Goal: Task Accomplishment & Management: Manage account settings

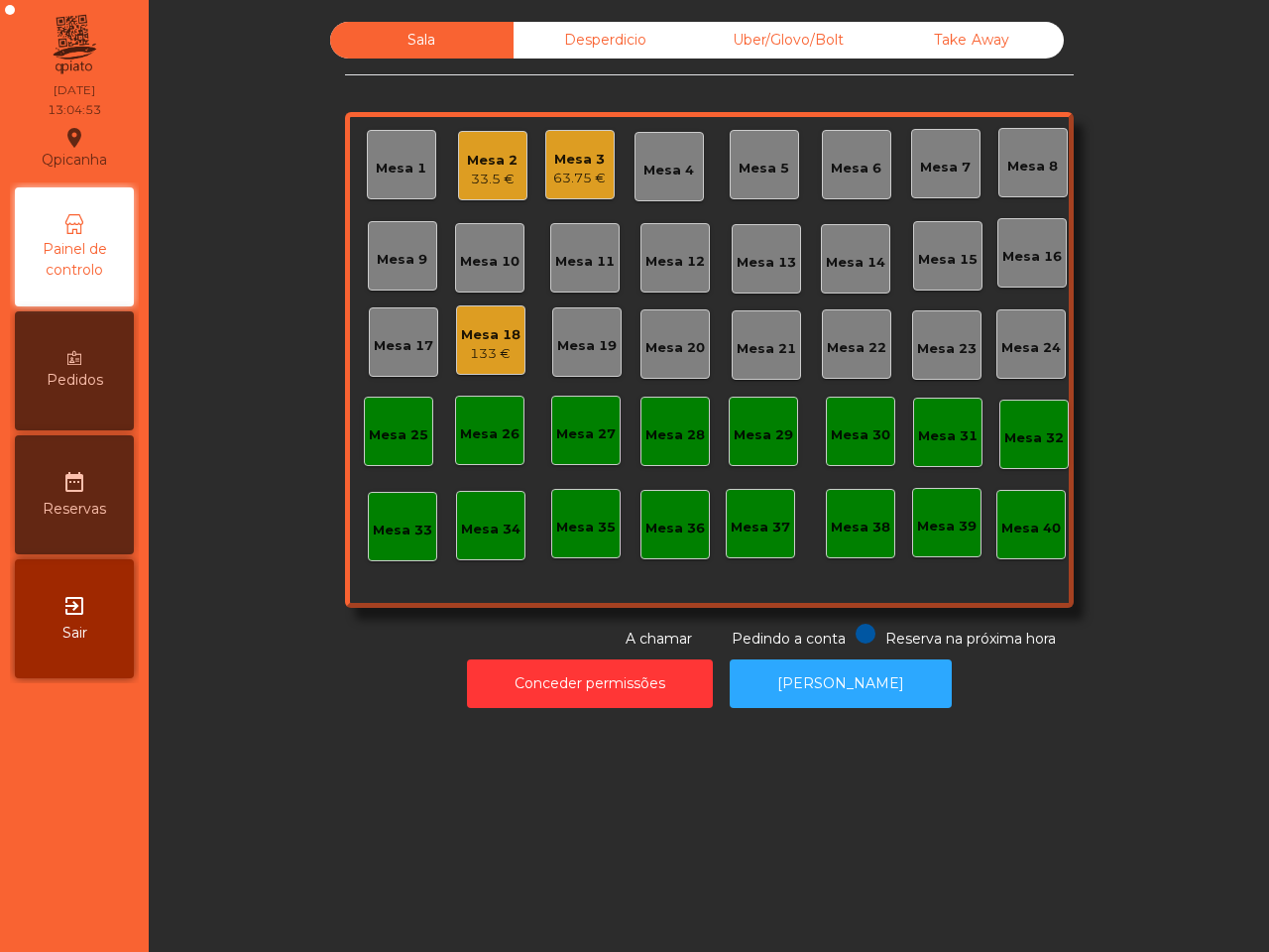
drag, startPoint x: 0, startPoint y: 0, endPoint x: 1189, endPoint y: 630, distance: 1345.6
click at [1190, 742] on div "Sala Desperdicio Uber/Glovo/Bolt Take Away Mesa 1 Mesa 2 33.5 € Mesa 3 63.75 € …" at bounding box center [709, 476] width 1120 height 952
drag, startPoint x: 550, startPoint y: 171, endPoint x: 561, endPoint y: 175, distance: 11.7
click at [561, 175] on div "63.75 €" at bounding box center [579, 178] width 53 height 20
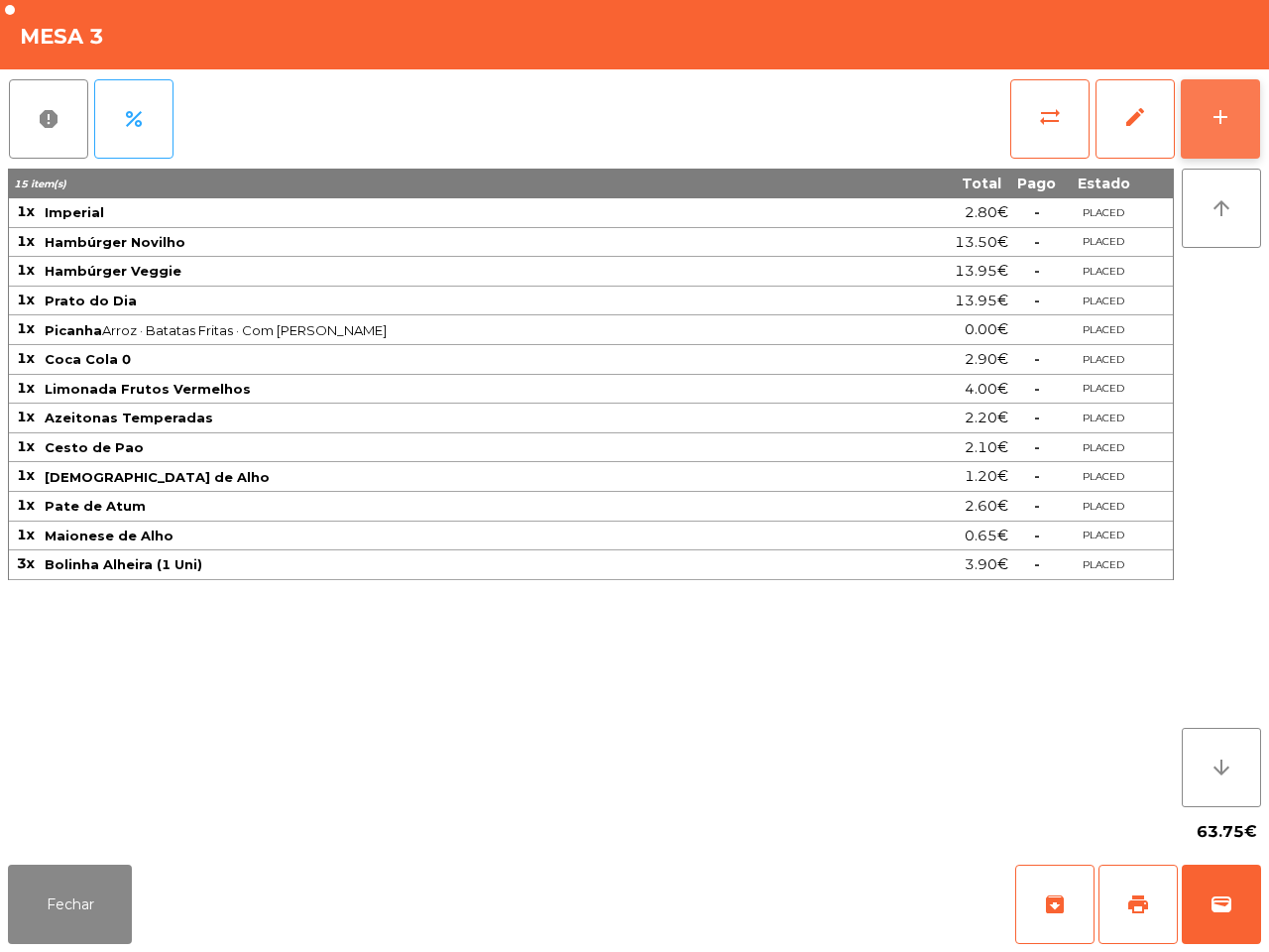
click at [1222, 119] on div "add" at bounding box center [1220, 117] width 24 height 24
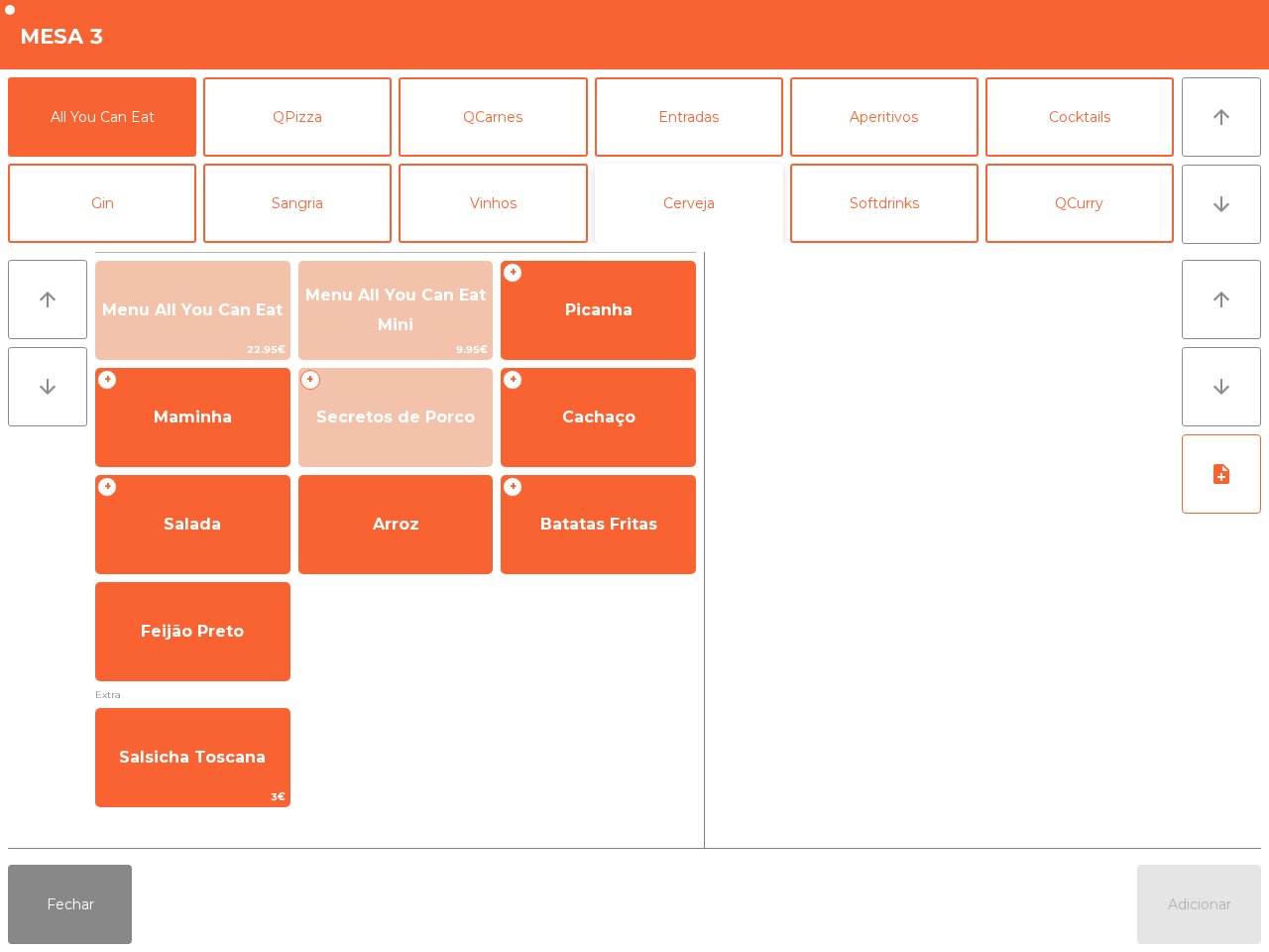
click at [715, 184] on button "Cerveja" at bounding box center [689, 203] width 188 height 80
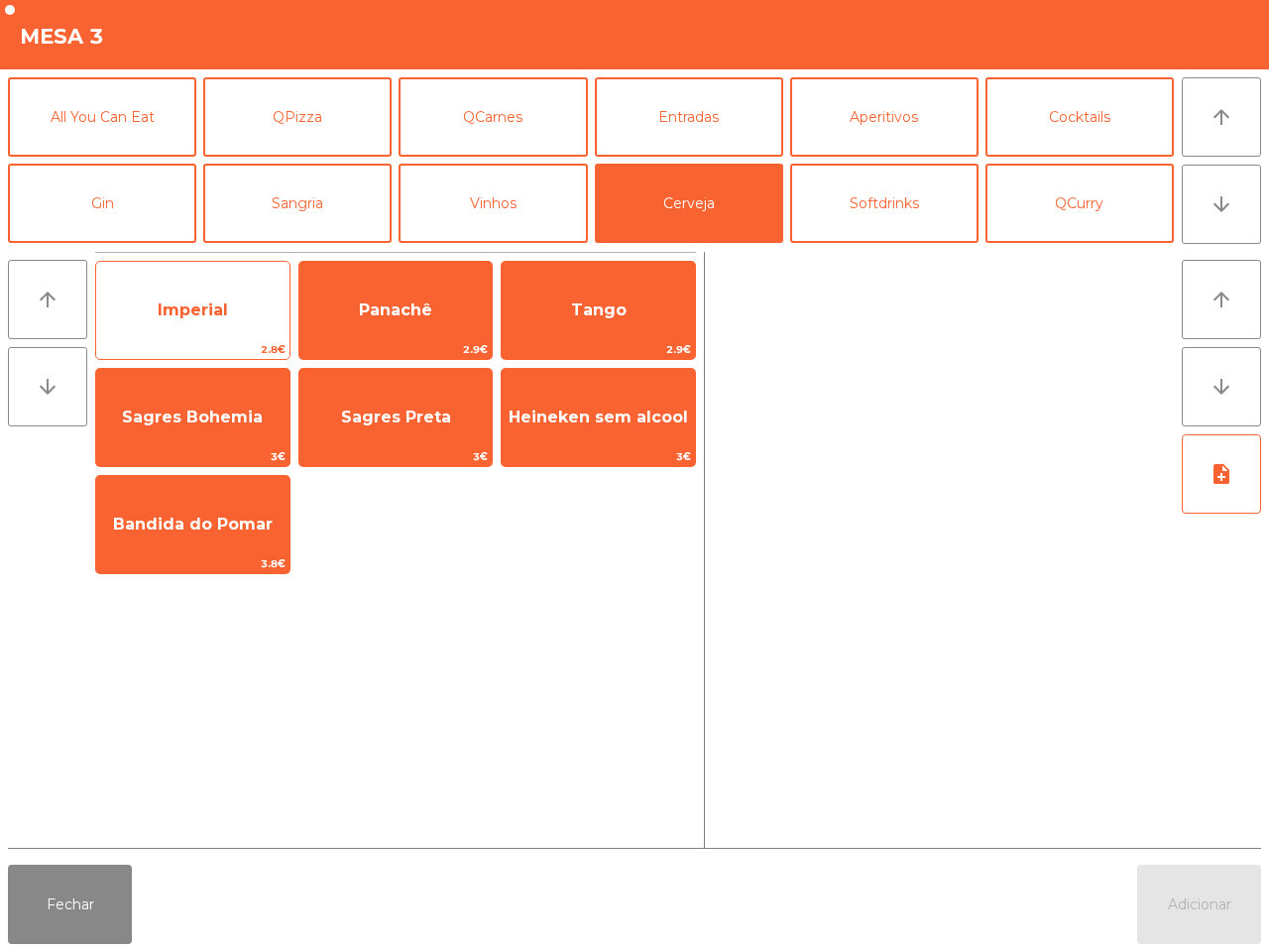
drag, startPoint x: 213, startPoint y: 303, endPoint x: 224, endPoint y: 303, distance: 11.0
click at [215, 304] on span "Imperial" at bounding box center [192, 309] width 71 height 19
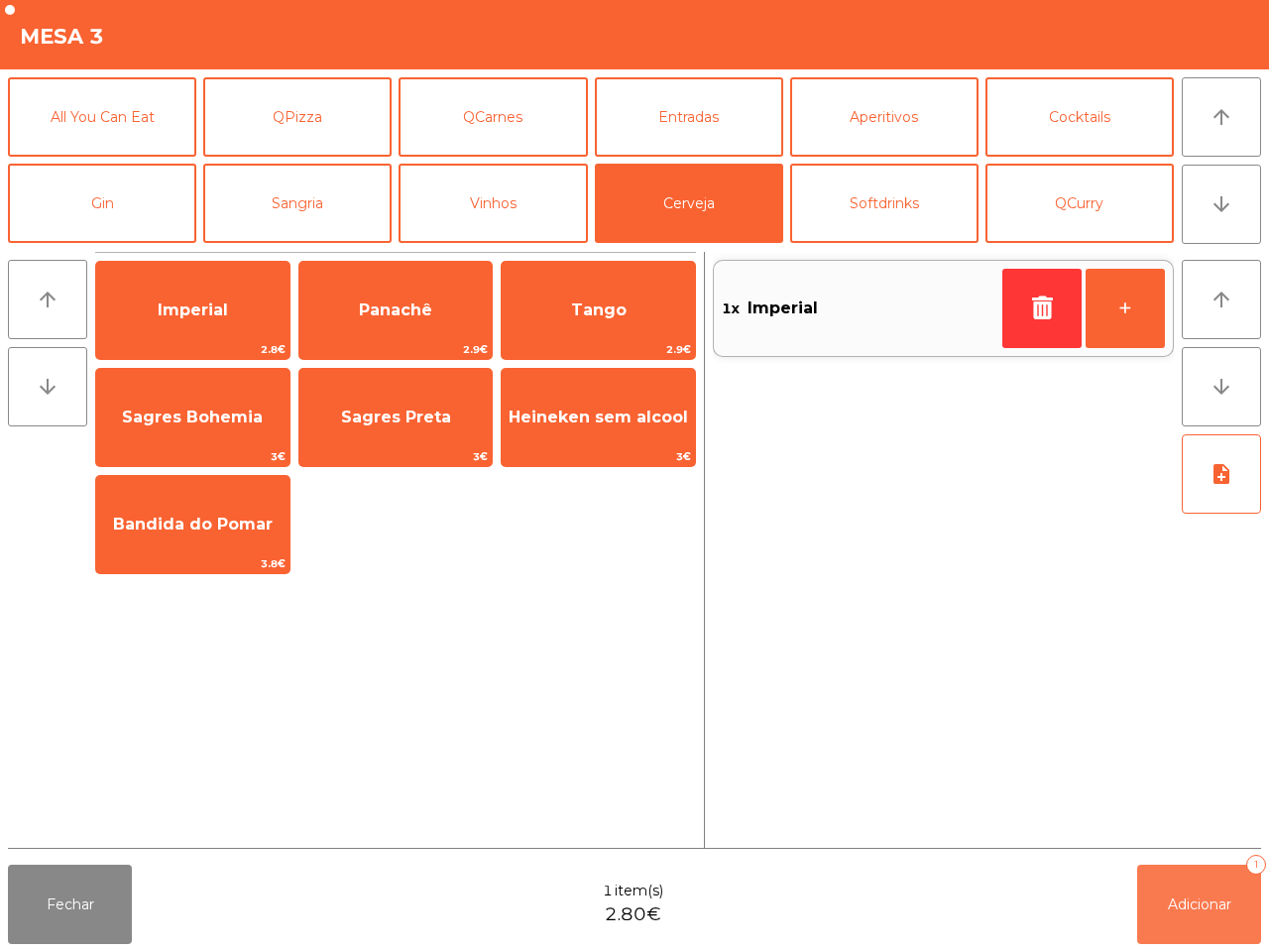
click at [1186, 924] on button "Adicionar 1" at bounding box center [1199, 904] width 124 height 80
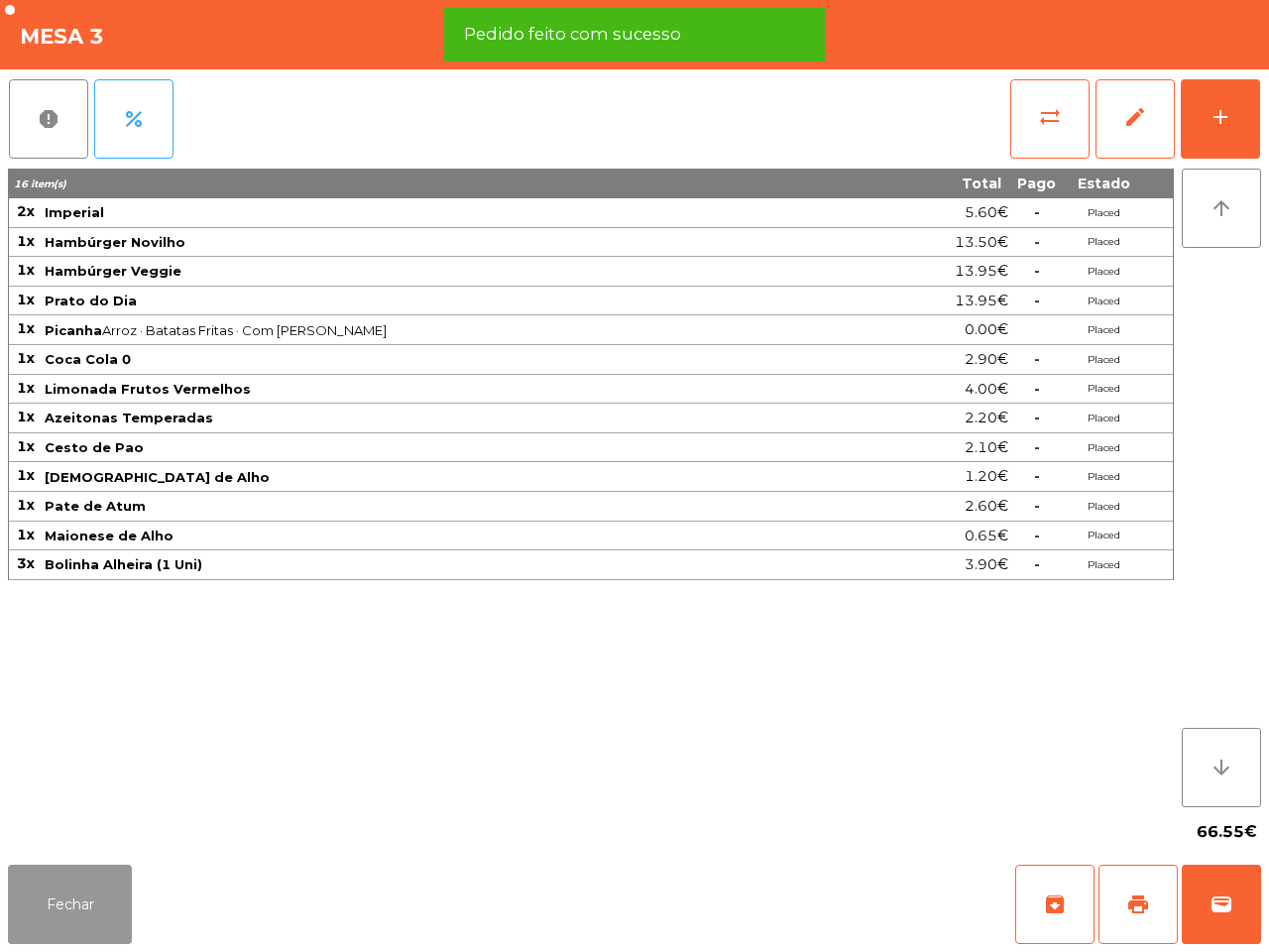
drag, startPoint x: 89, startPoint y: 902, endPoint x: 111, endPoint y: 882, distance: 29.7
click at [102, 900] on button "Fechar" at bounding box center [70, 904] width 124 height 80
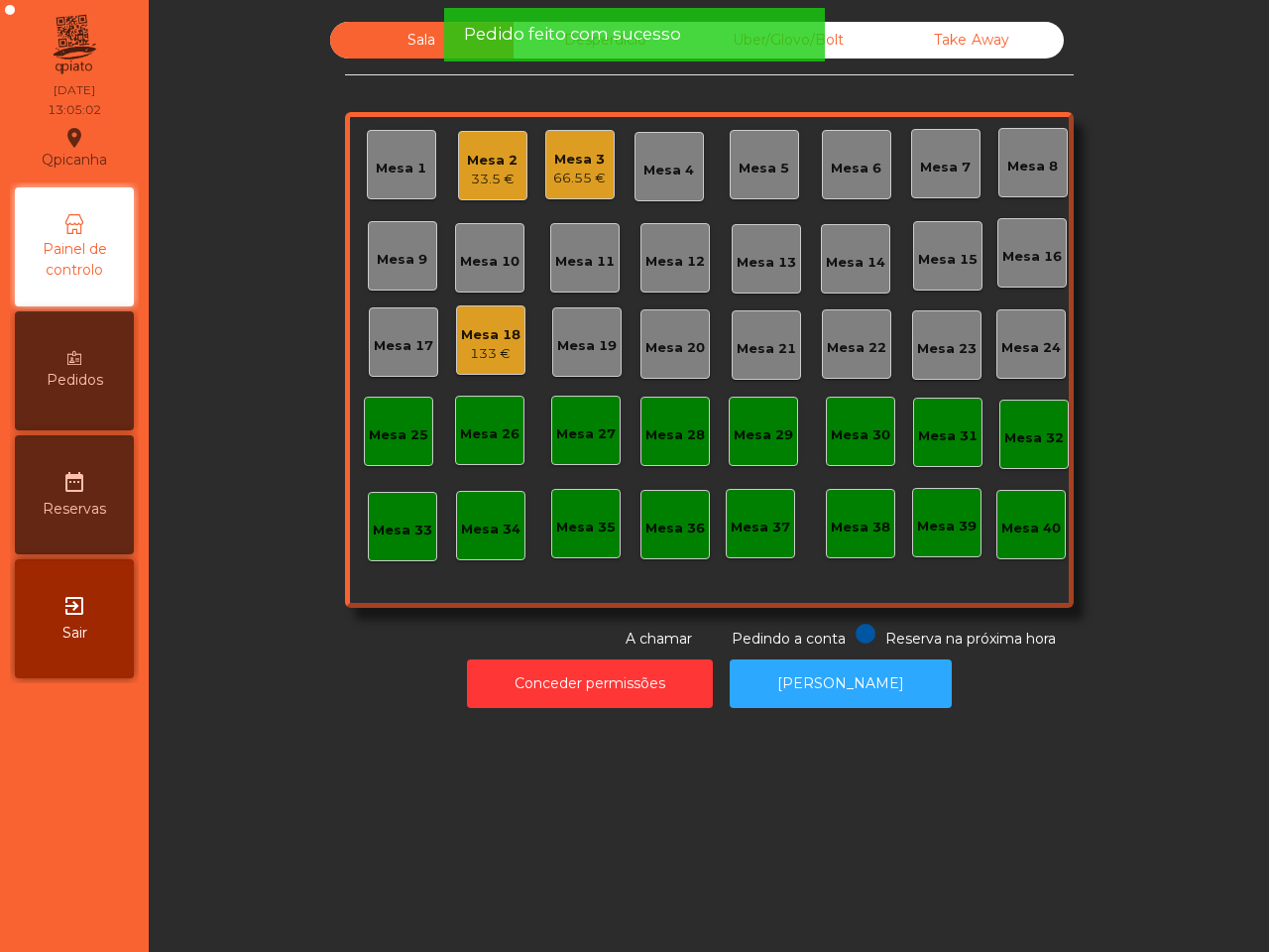
click at [493, 170] on div "33.5 €" at bounding box center [491, 179] width 51 height 20
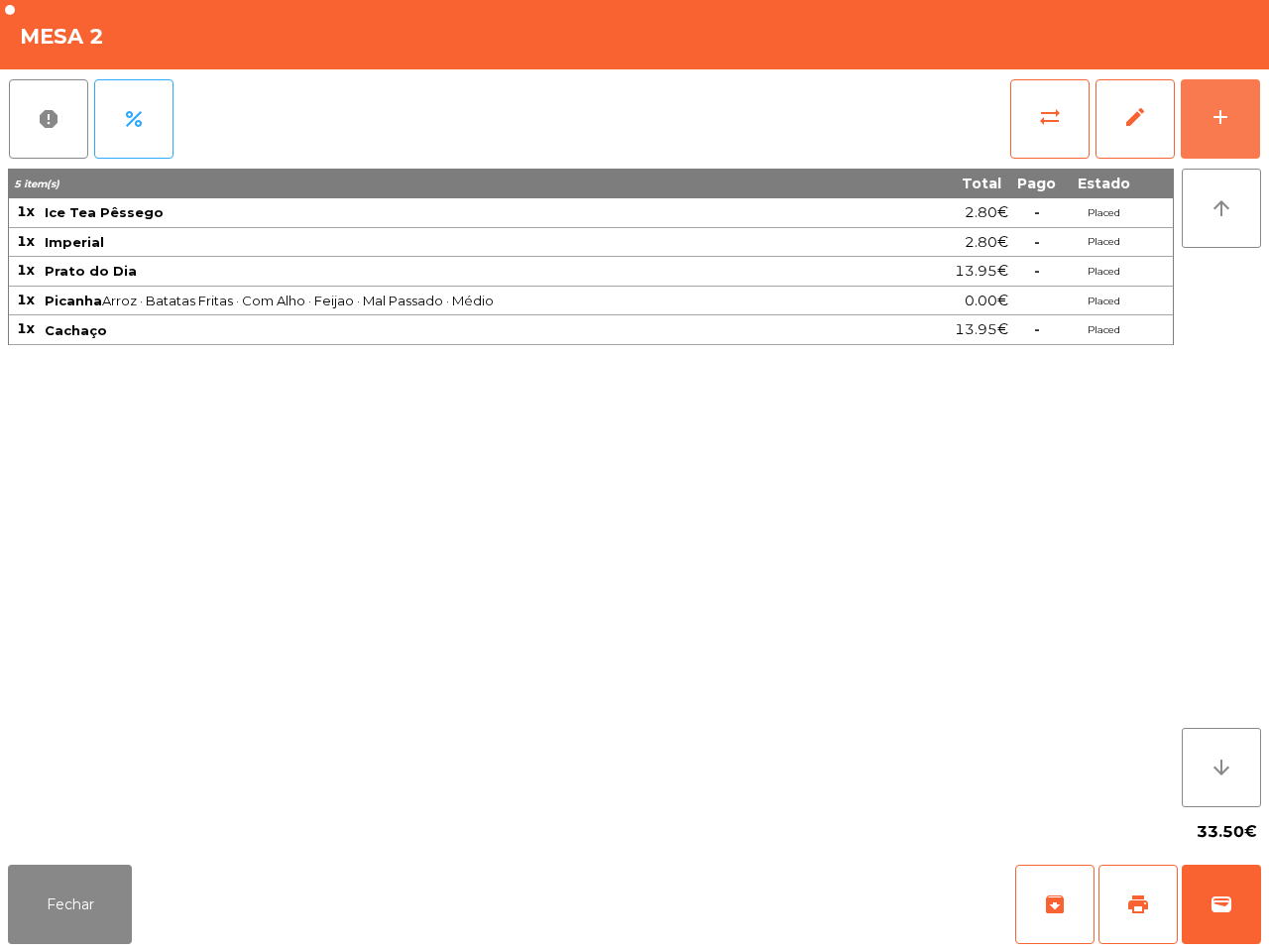
drag, startPoint x: 1215, startPoint y: 127, endPoint x: 620, endPoint y: 168, distance: 596.4
click at [1216, 127] on div "add" at bounding box center [1220, 117] width 24 height 24
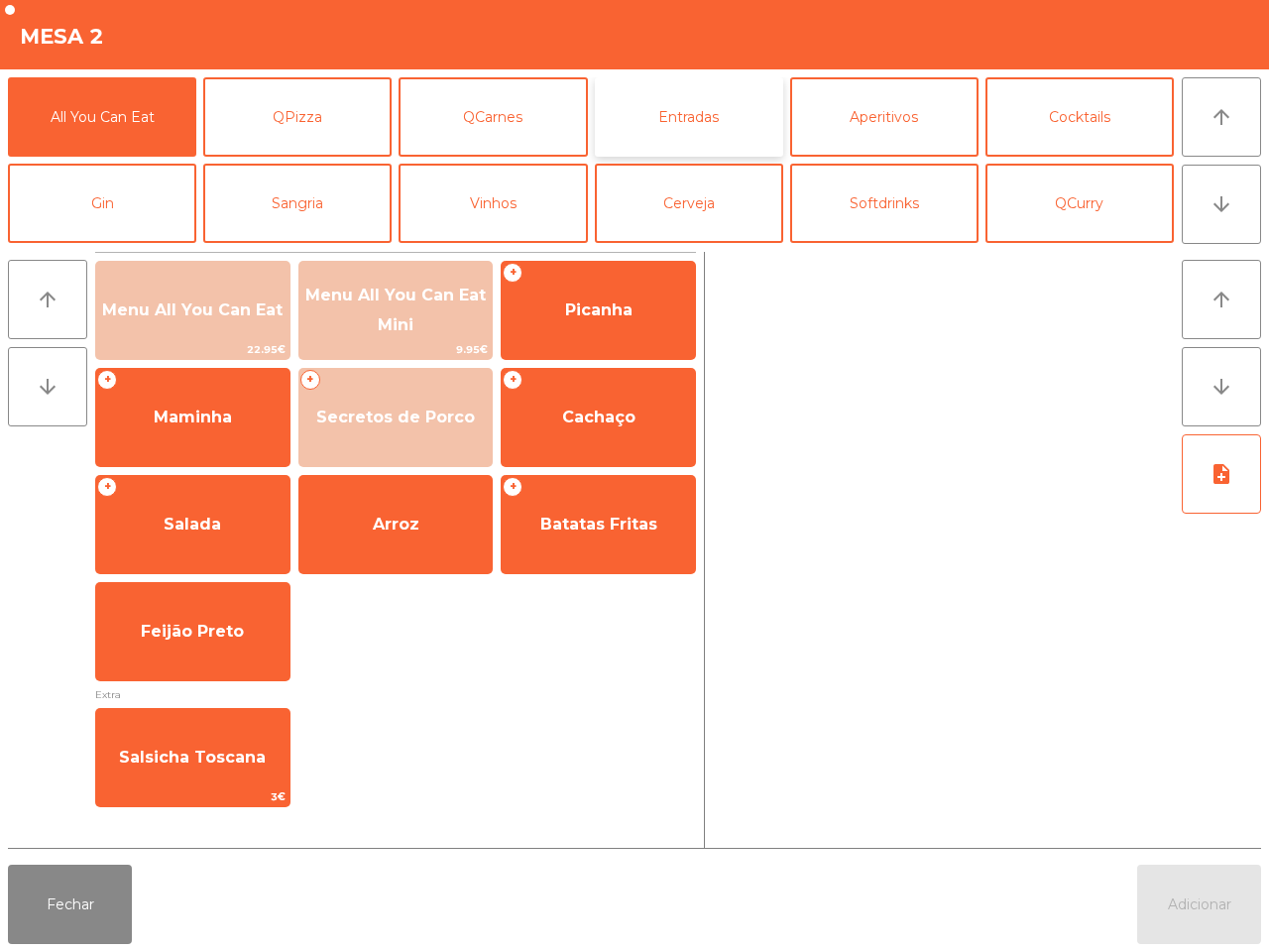
click at [707, 122] on button "Entradas" at bounding box center [689, 118] width 188 height 80
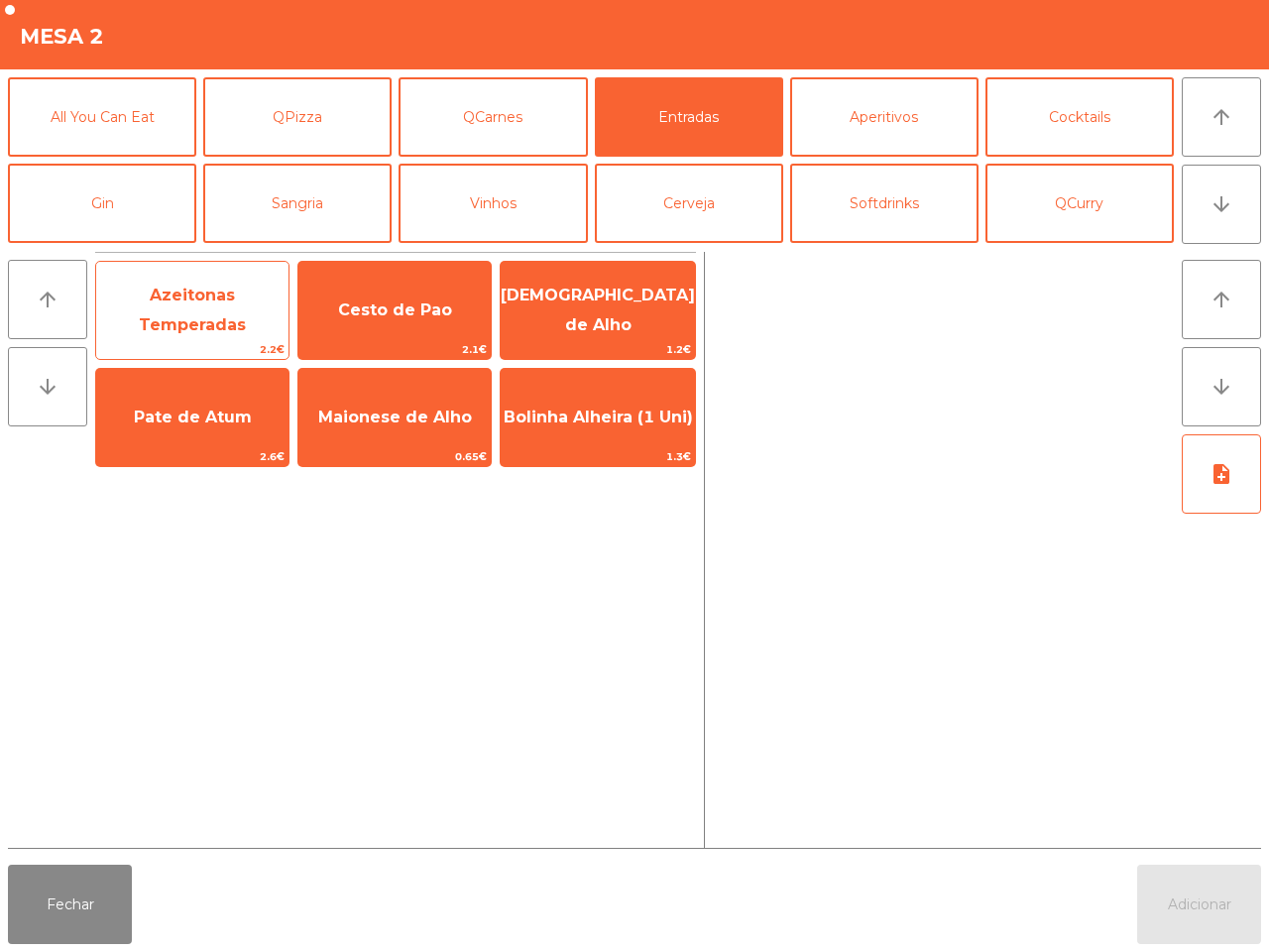
drag, startPoint x: 211, startPoint y: 305, endPoint x: 259, endPoint y: 324, distance: 51.6
click at [214, 305] on span "Azeitonas Temperadas" at bounding box center [191, 310] width 192 height 85
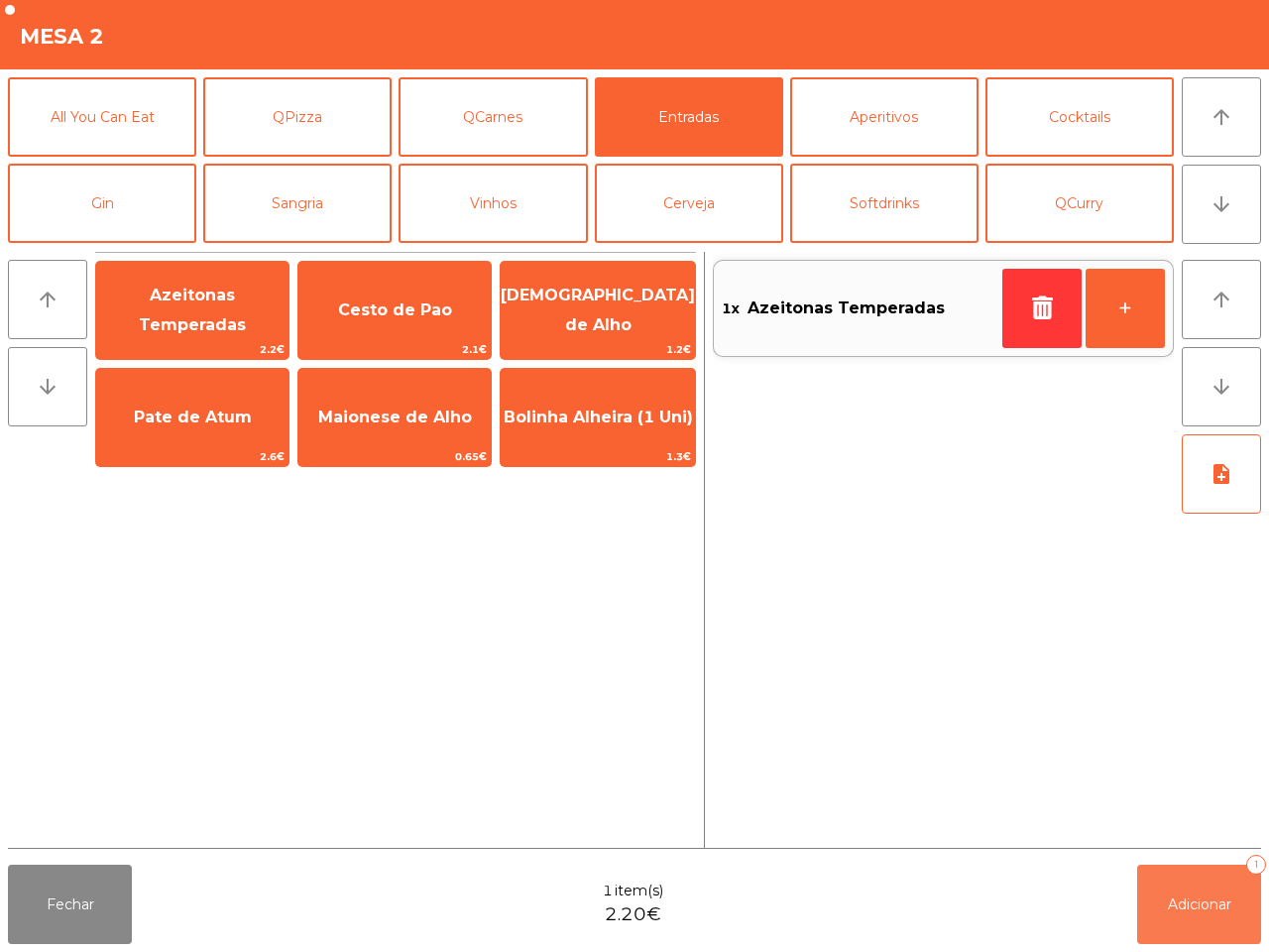
click at [1214, 919] on button "Adicionar 1" at bounding box center [1199, 904] width 124 height 80
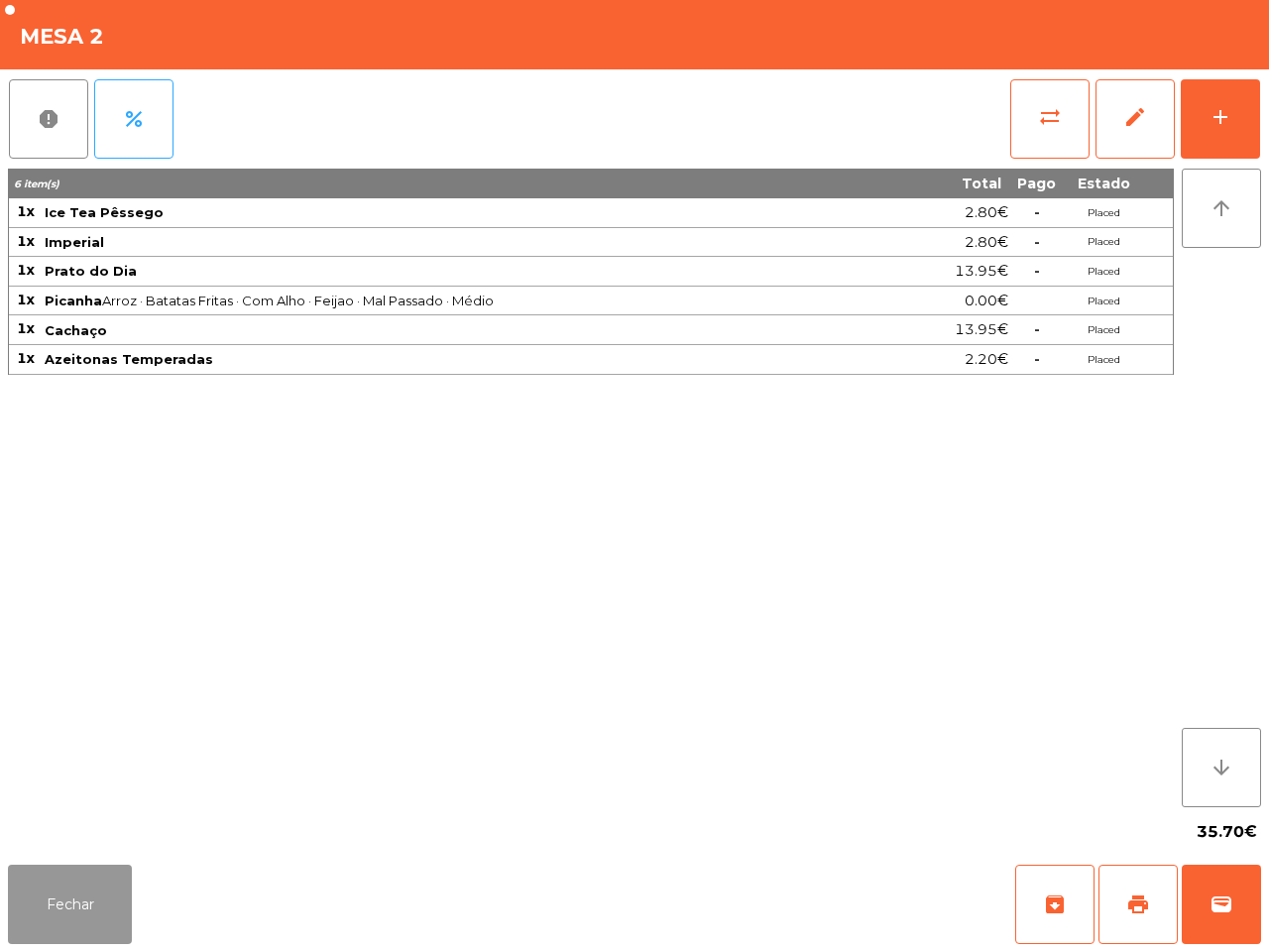
drag, startPoint x: 42, startPoint y: 917, endPoint x: 126, endPoint y: 829, distance: 121.7
click at [45, 914] on button "Fechar" at bounding box center [70, 904] width 124 height 80
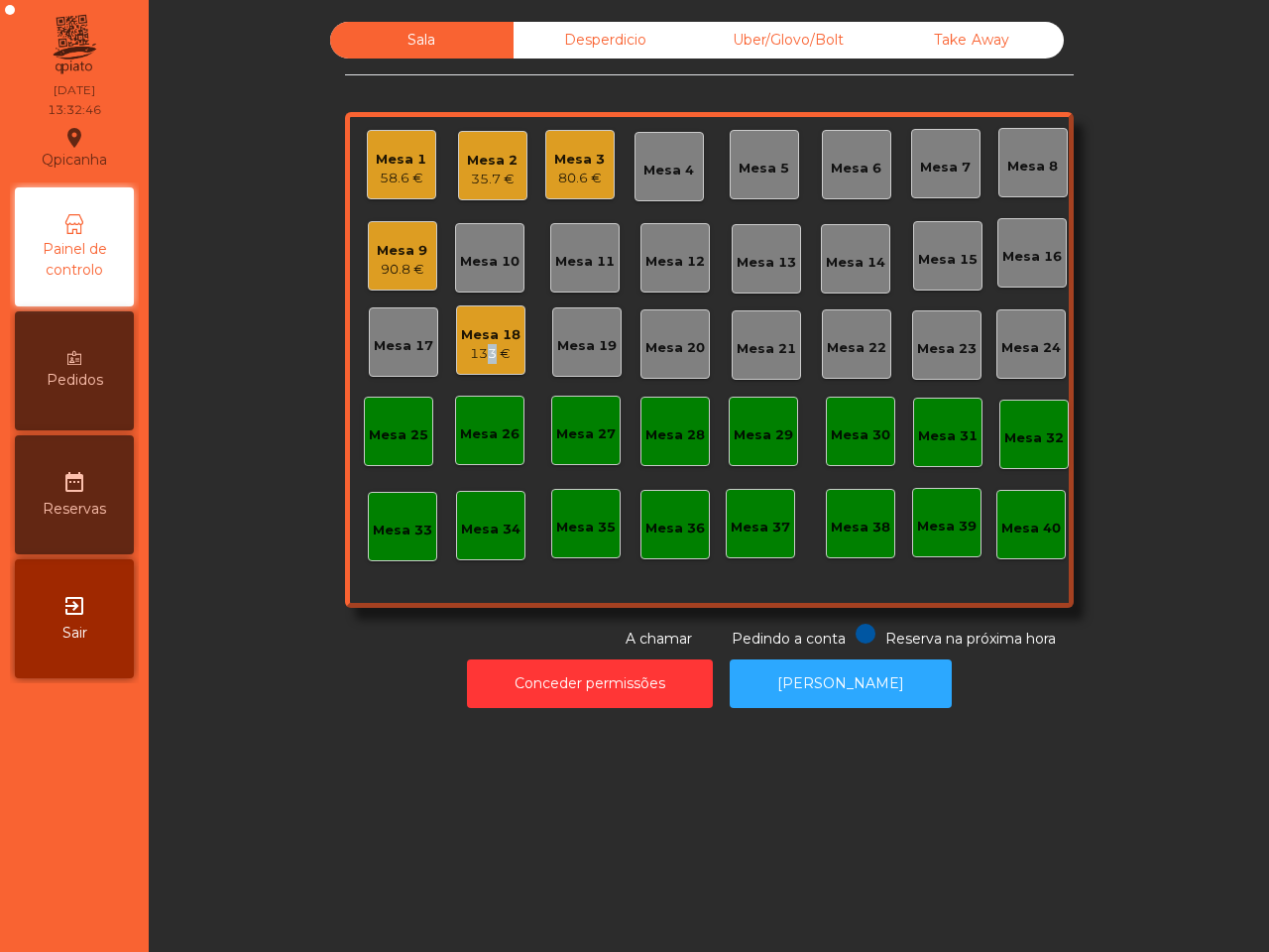
click at [477, 354] on div "133 €" at bounding box center [490, 354] width 60 height 20
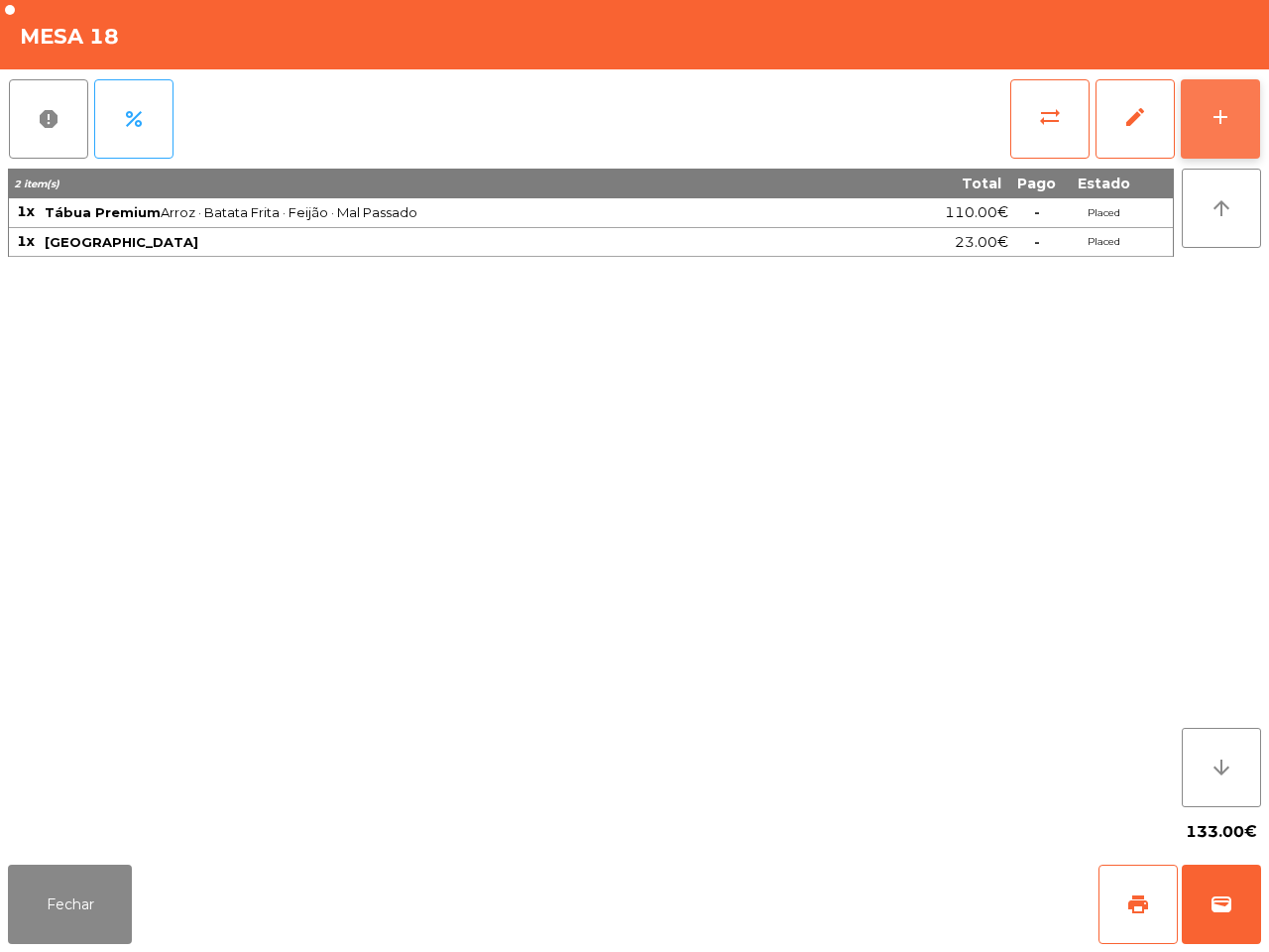
click at [1191, 105] on button "add" at bounding box center [1220, 120] width 80 height 80
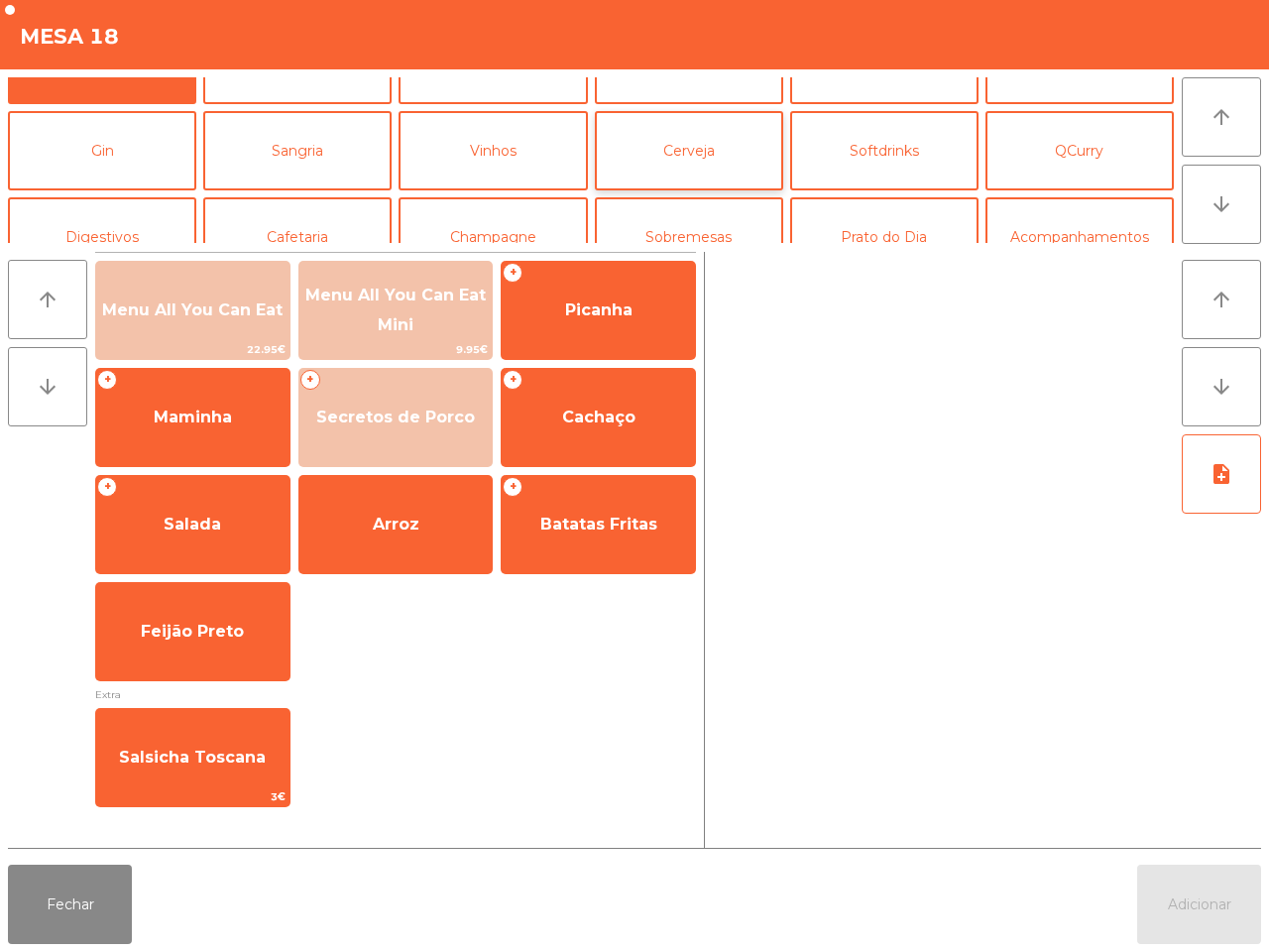
scroll to position [124, 0]
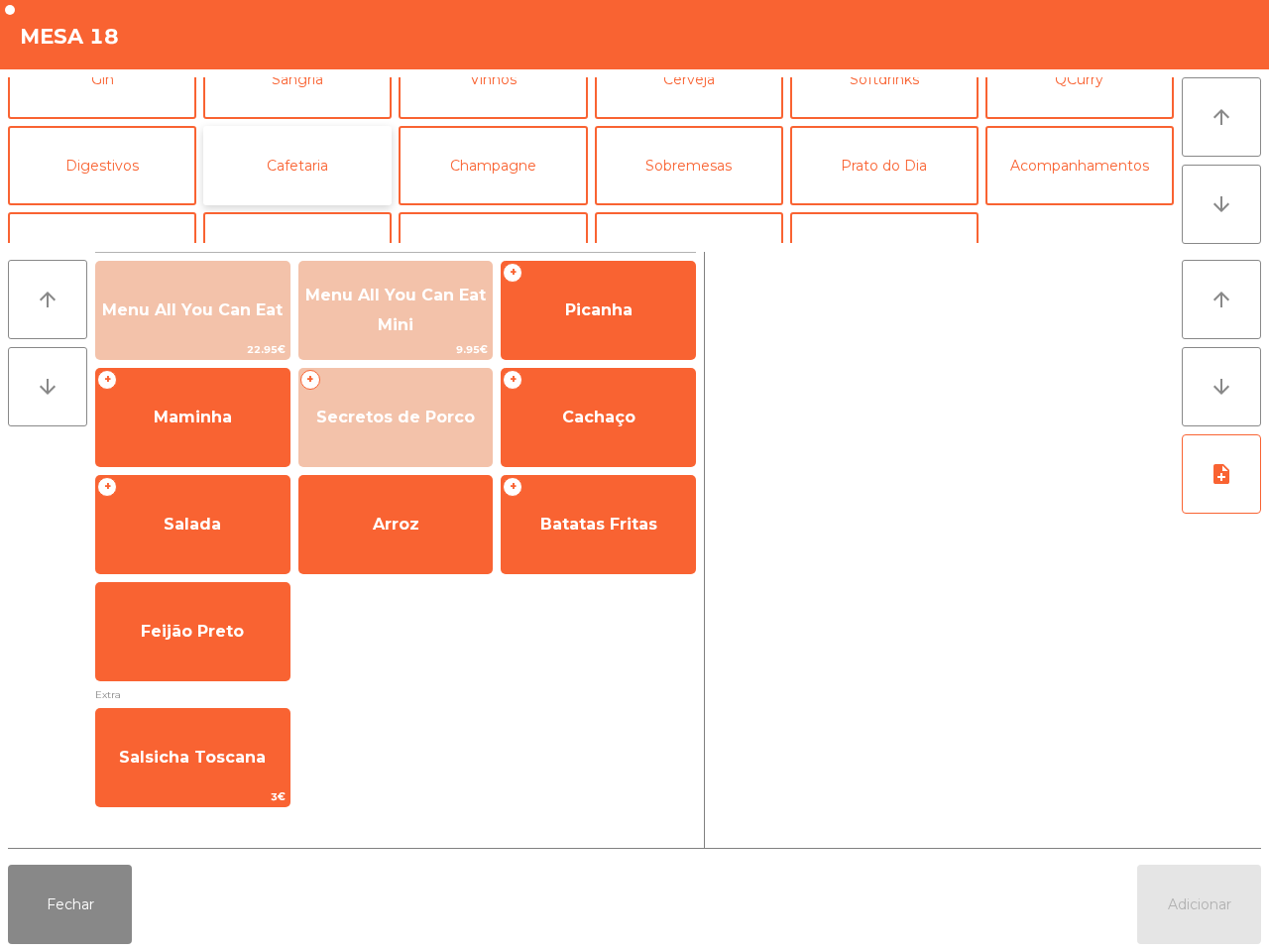
click at [287, 171] on button "Cafetaria" at bounding box center [297, 165] width 188 height 80
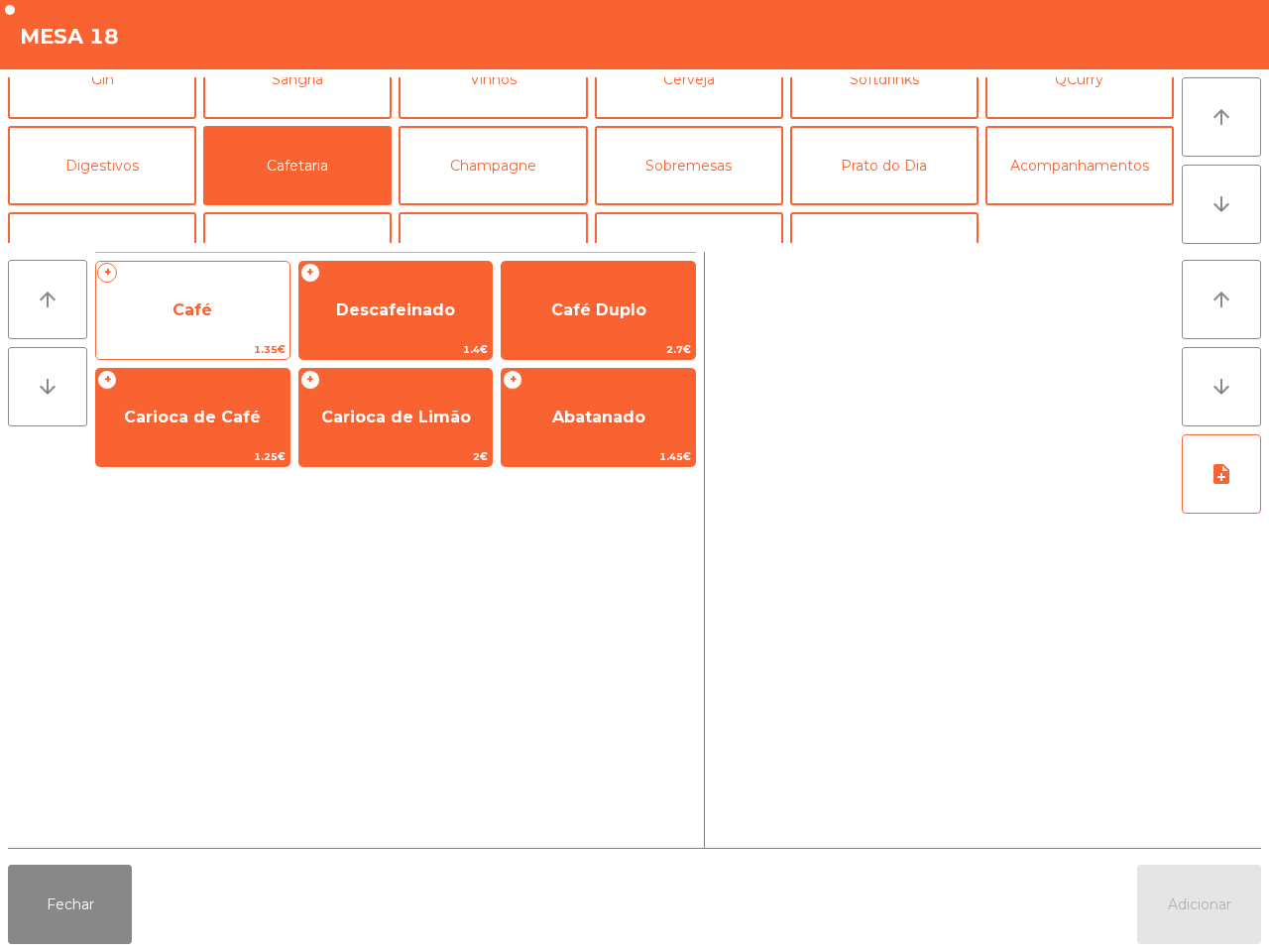
click at [221, 280] on div "+ Café 1.35€" at bounding box center [192, 310] width 195 height 99
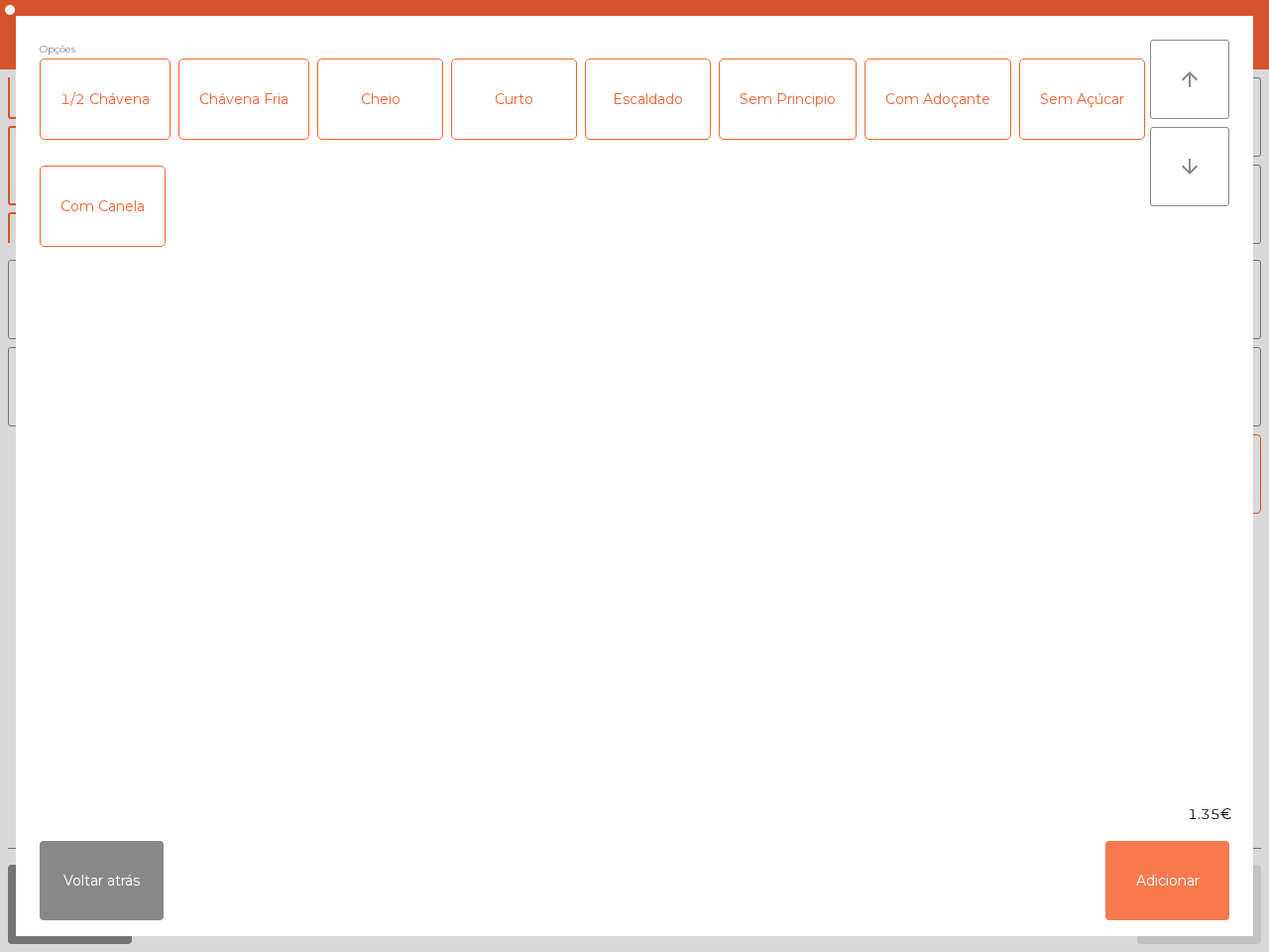
drag, startPoint x: 1155, startPoint y: 853, endPoint x: 1133, endPoint y: 809, distance: 49.2
click at [1156, 854] on button "Adicionar" at bounding box center [1167, 880] width 124 height 80
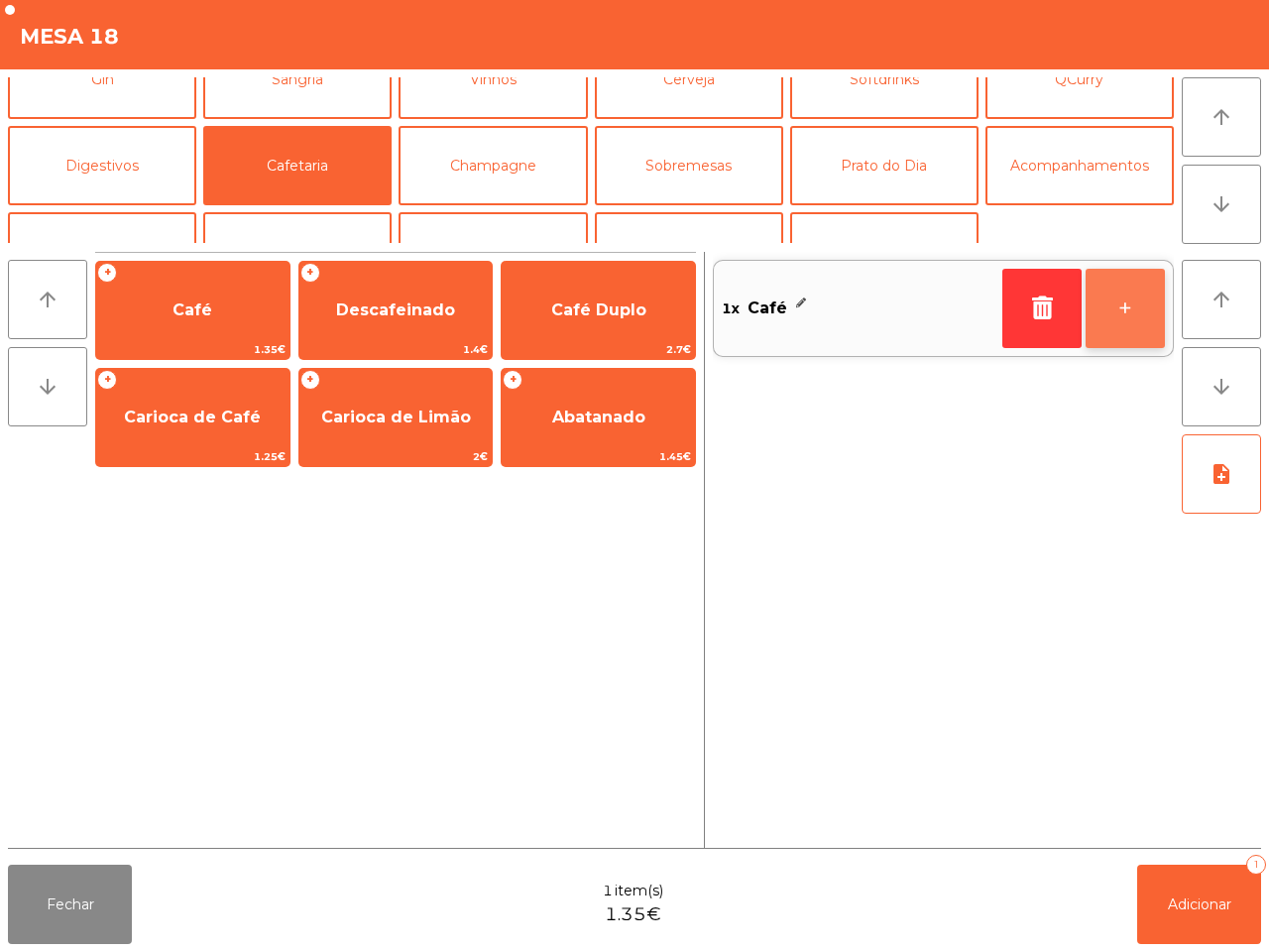
click at [1120, 304] on button "+" at bounding box center [1125, 308] width 80 height 80
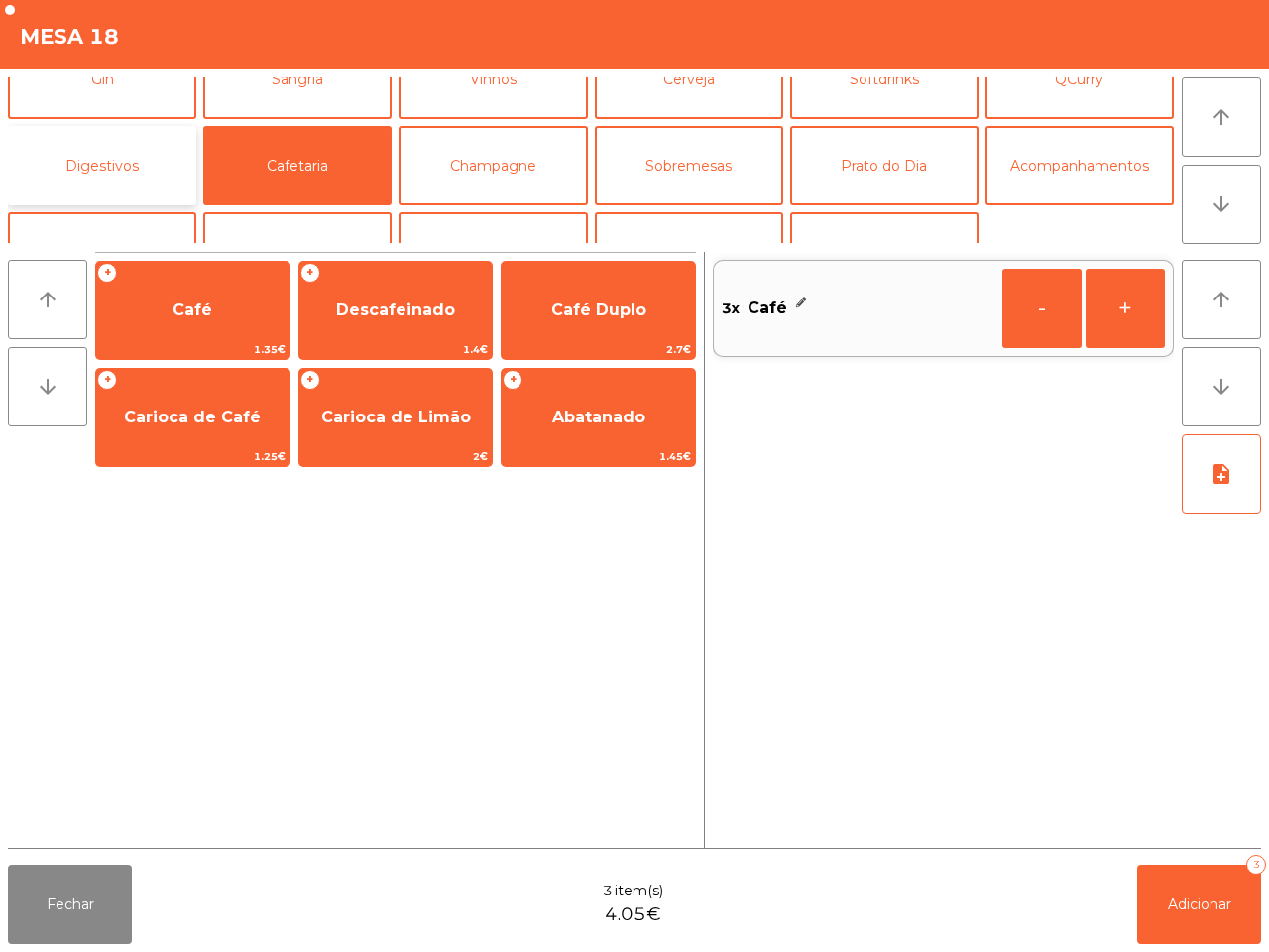
click at [107, 163] on button "Digestivos" at bounding box center [102, 165] width 188 height 80
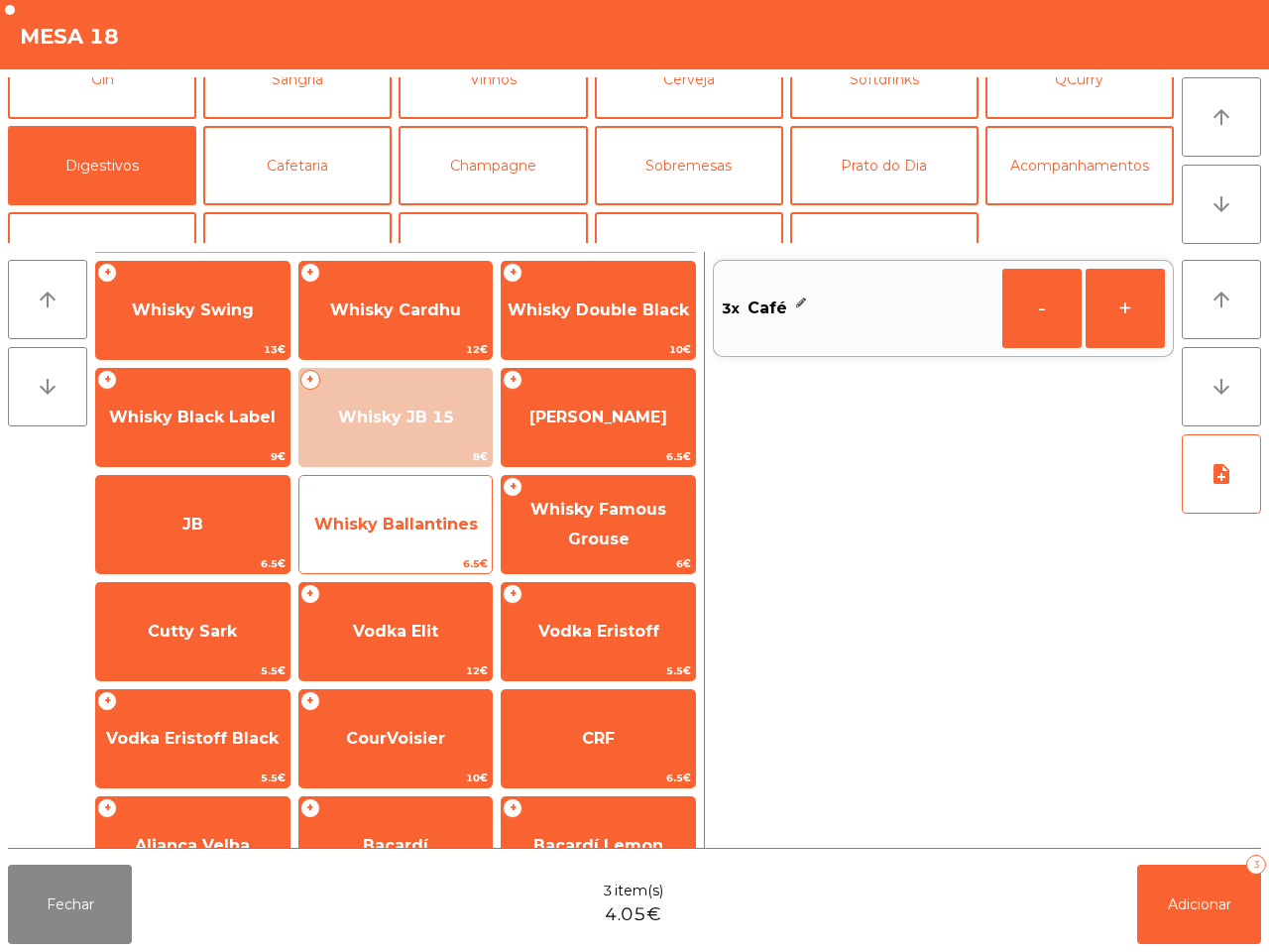
click at [400, 517] on span "Whisky Ballantines" at bounding box center [396, 523] width 163 height 19
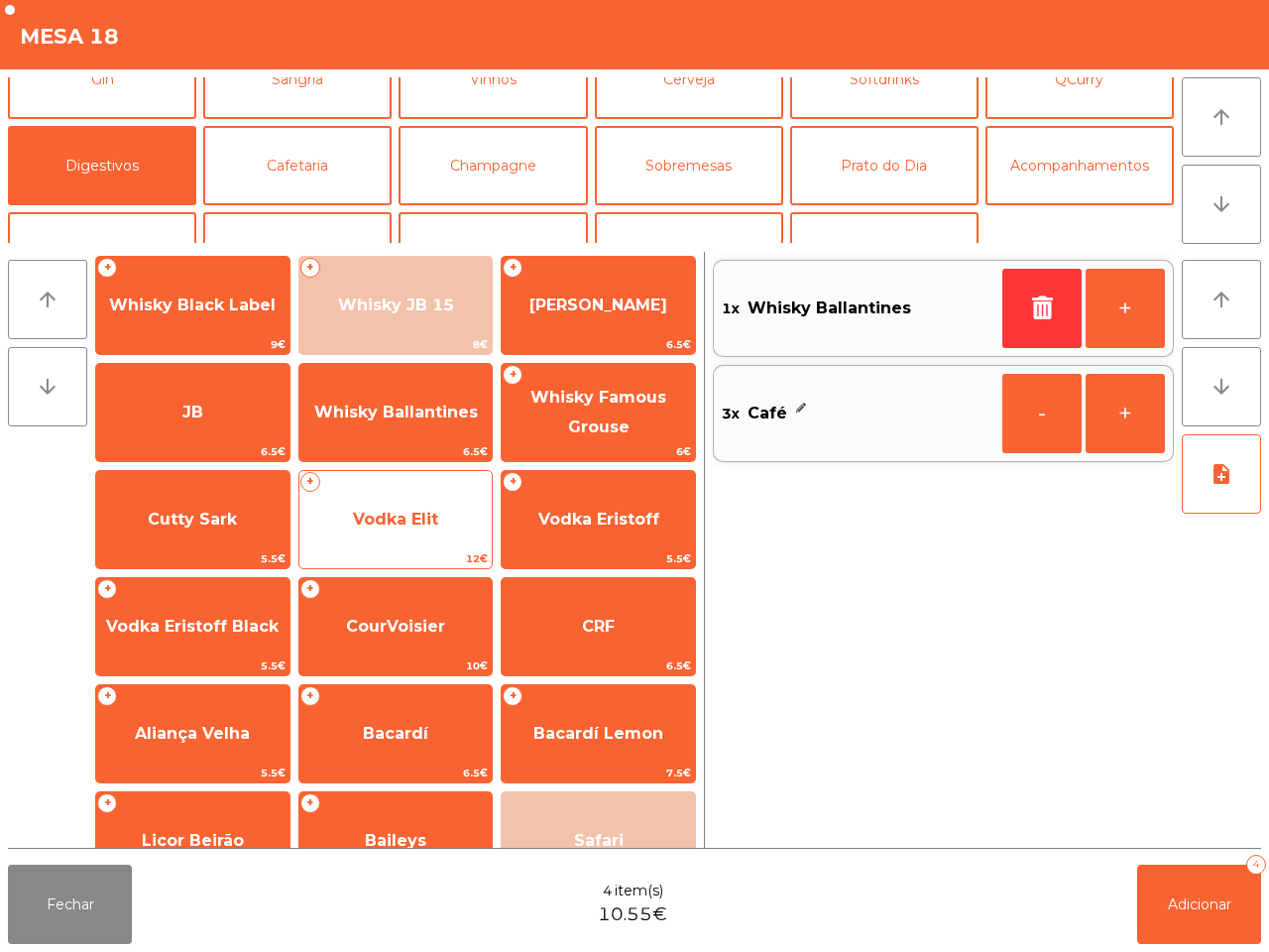
scroll to position [248, 0]
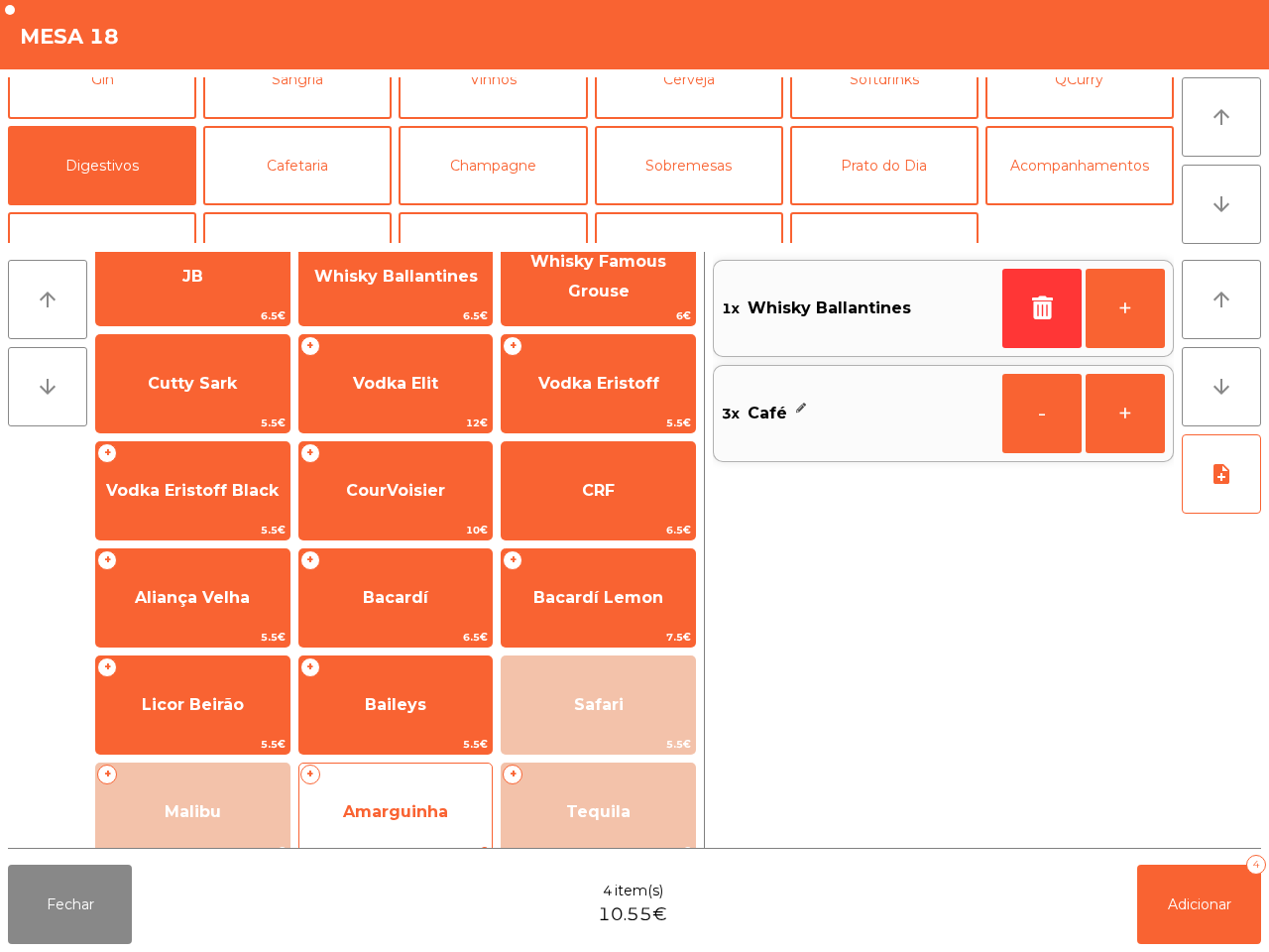
click at [407, 794] on span "Amarguinha" at bounding box center [396, 812] width 193 height 54
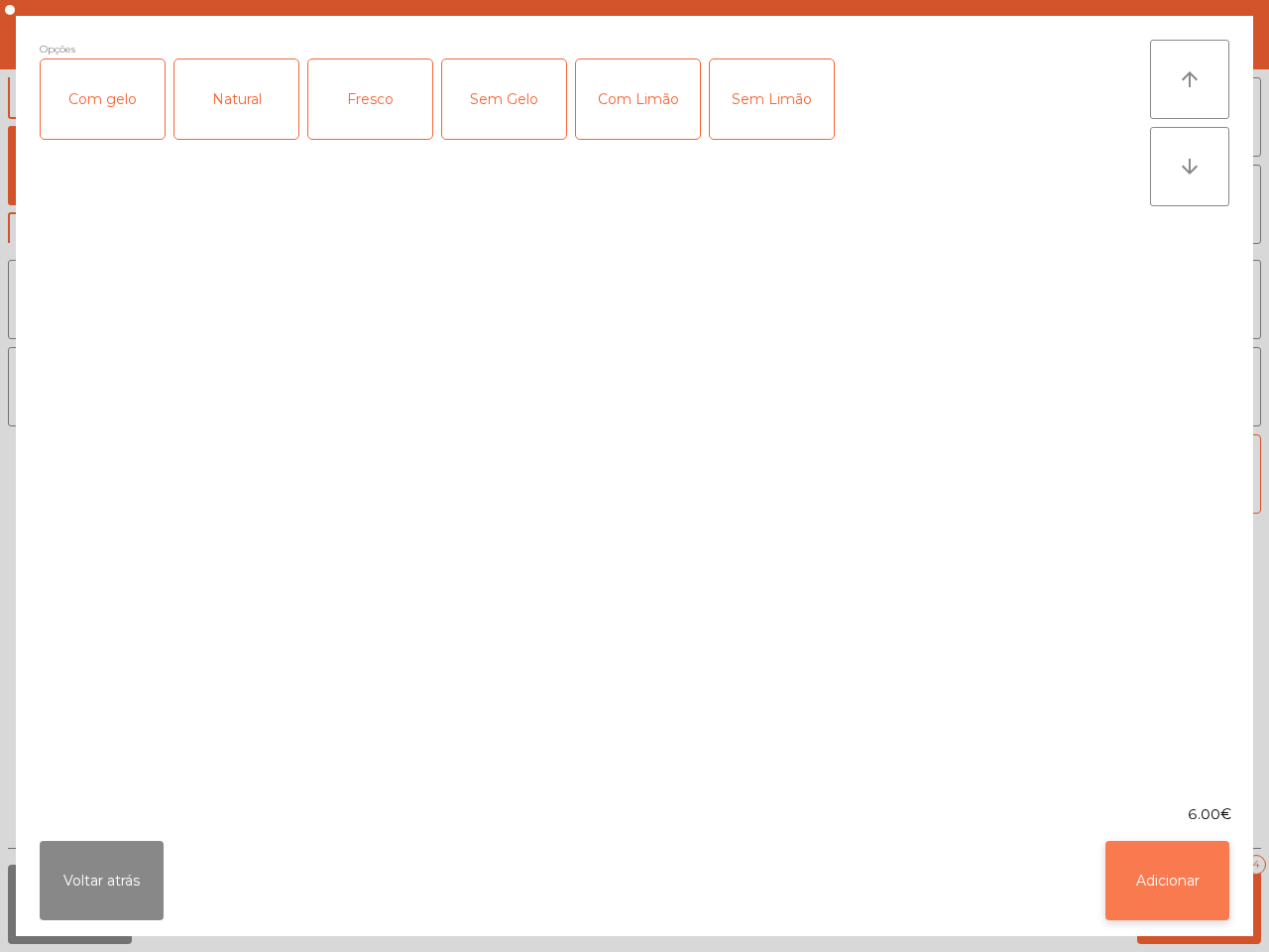
click at [1197, 882] on button "Adicionar" at bounding box center [1167, 880] width 124 height 80
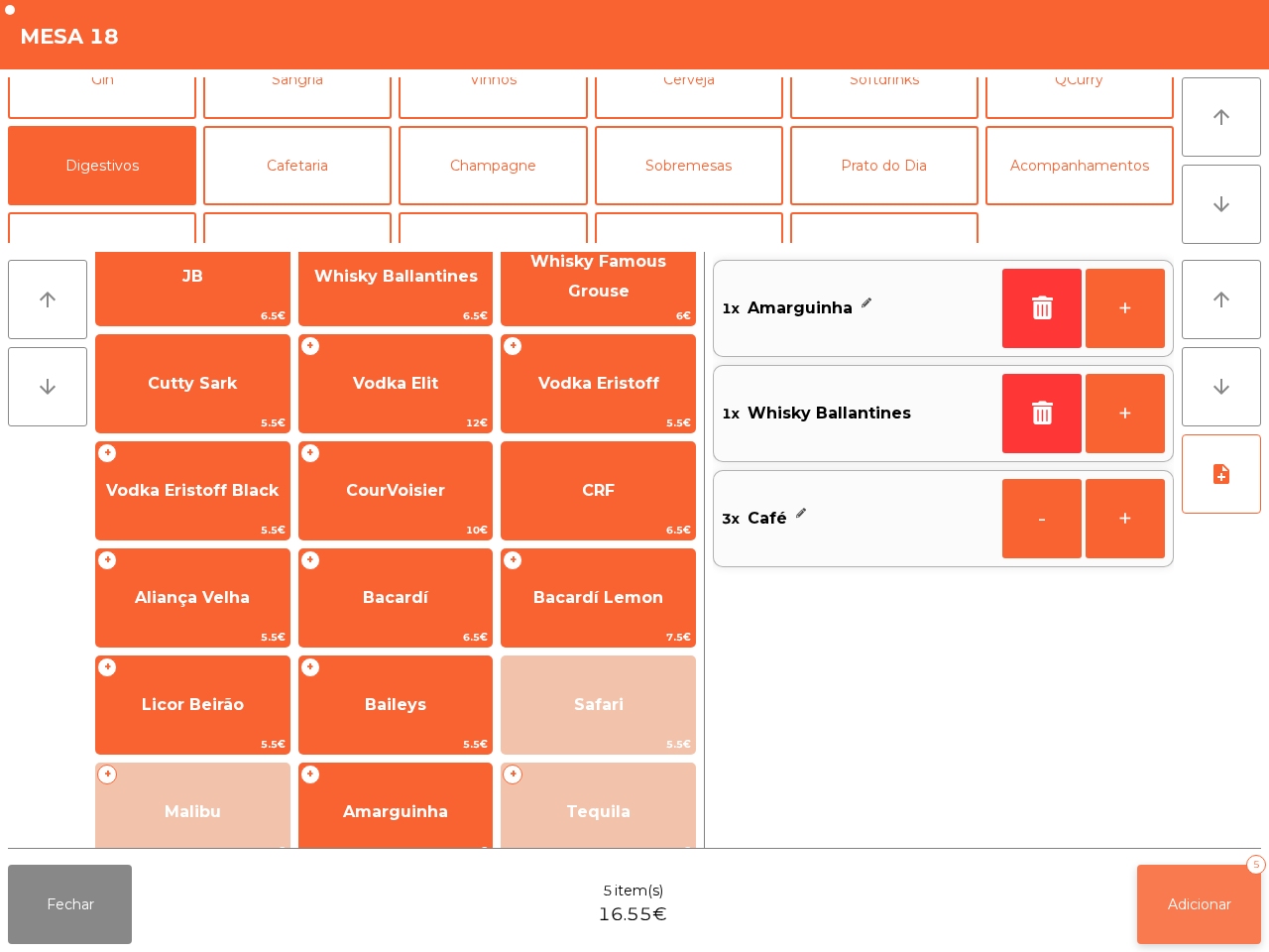
click at [1197, 887] on button "Adicionar 5" at bounding box center [1199, 904] width 124 height 80
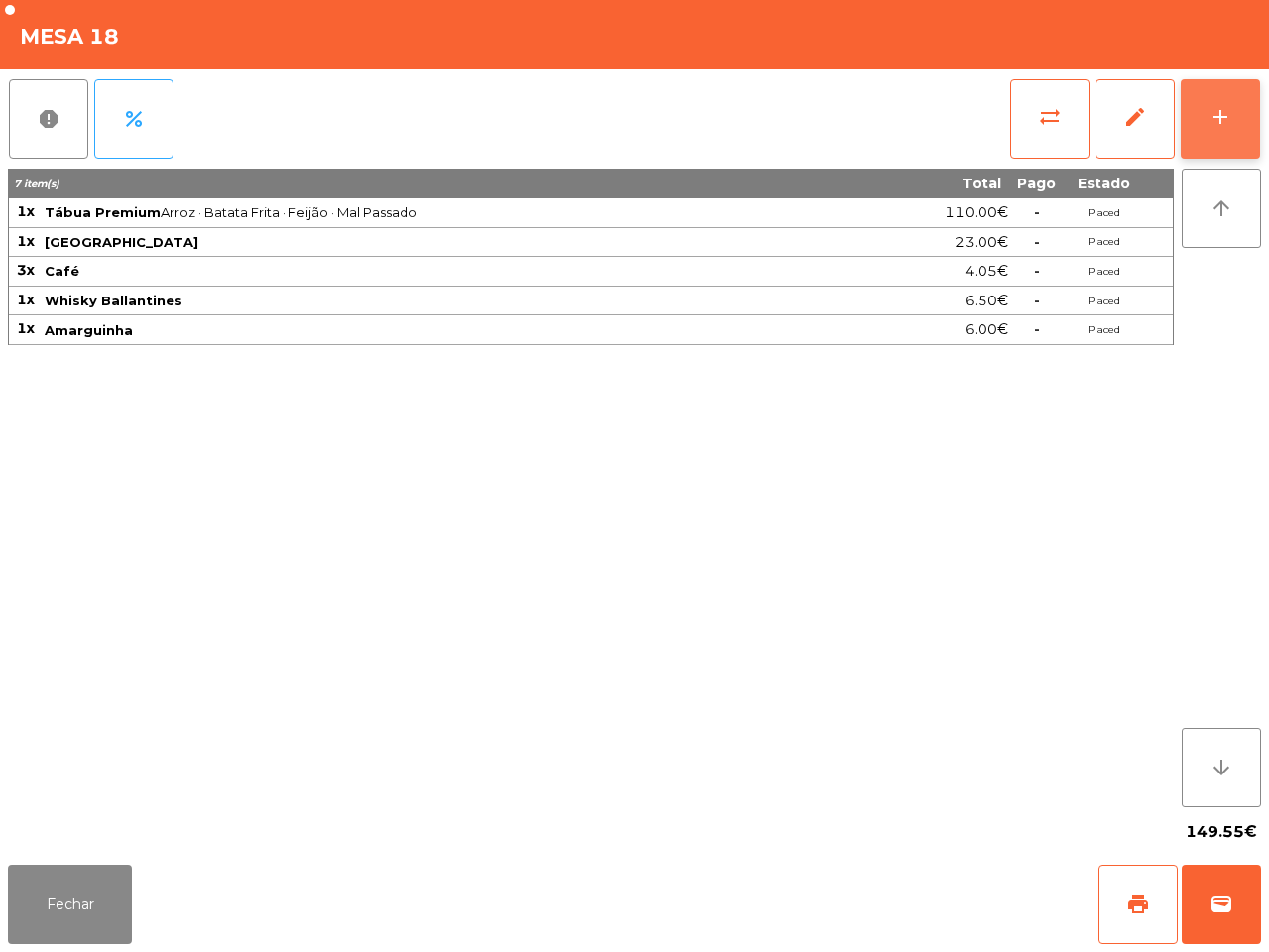
click at [1221, 100] on button "add" at bounding box center [1220, 120] width 80 height 80
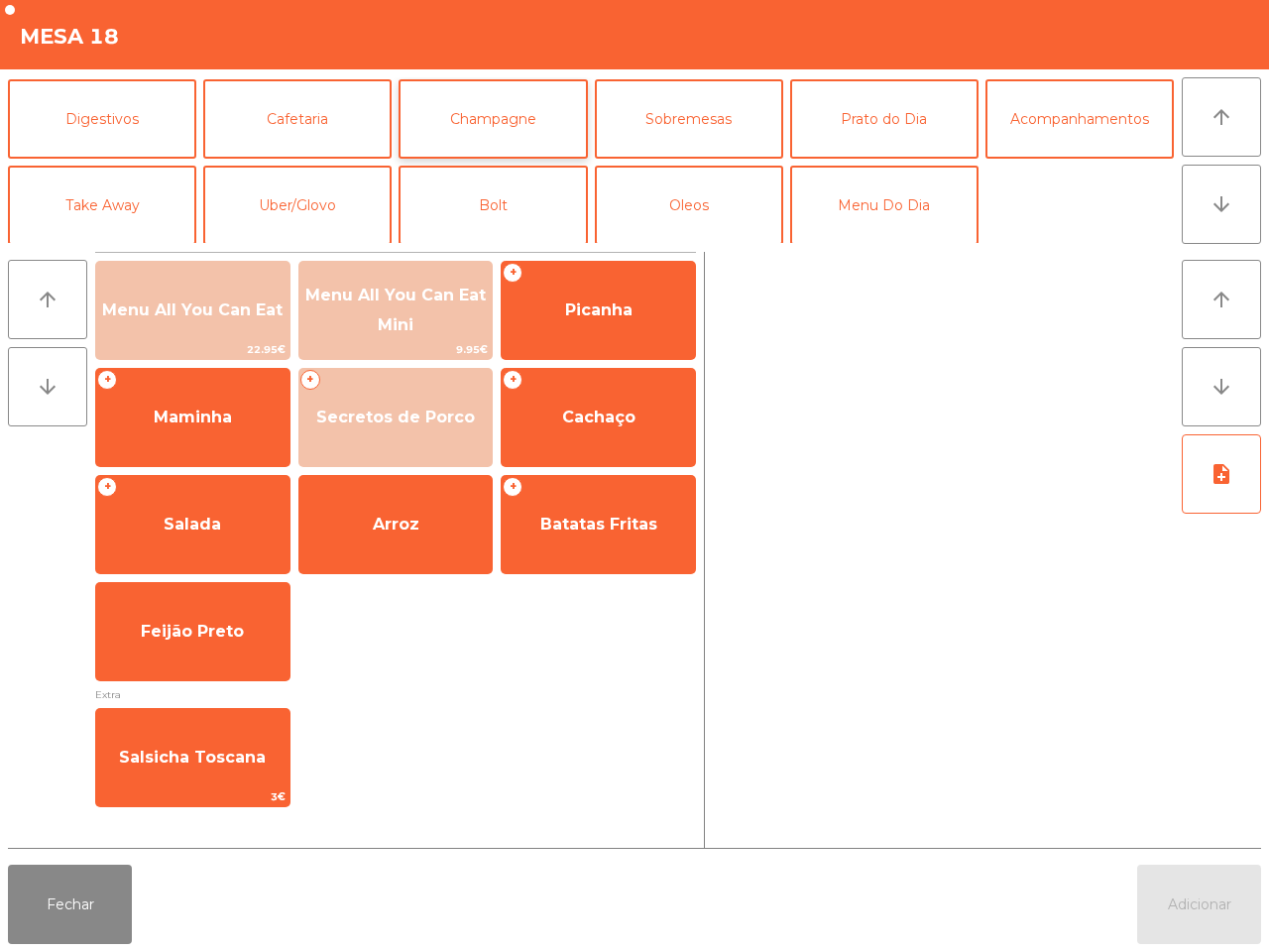
scroll to position [171, 0]
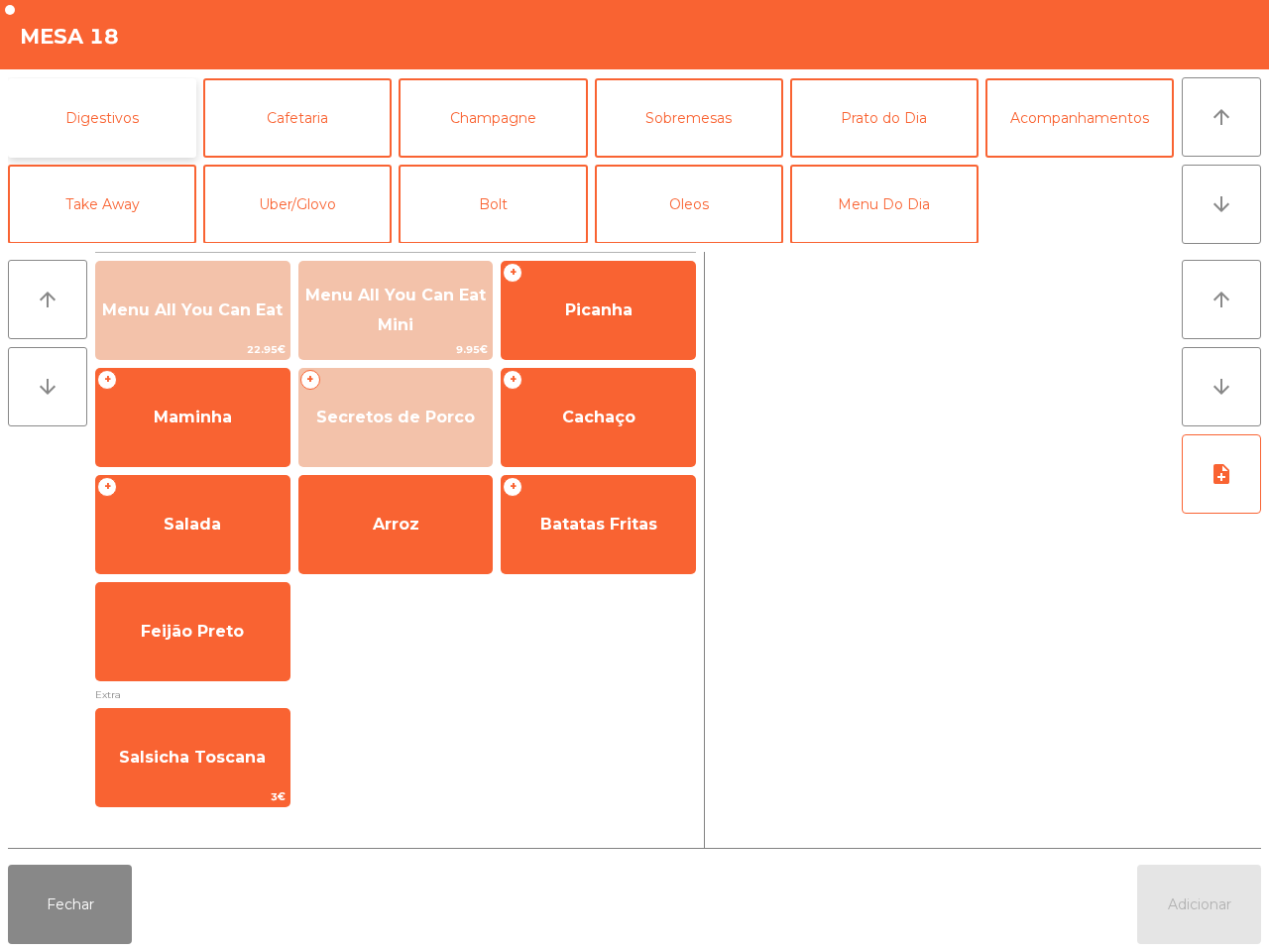
click at [100, 120] on button "Digestivos" at bounding box center [102, 119] width 188 height 80
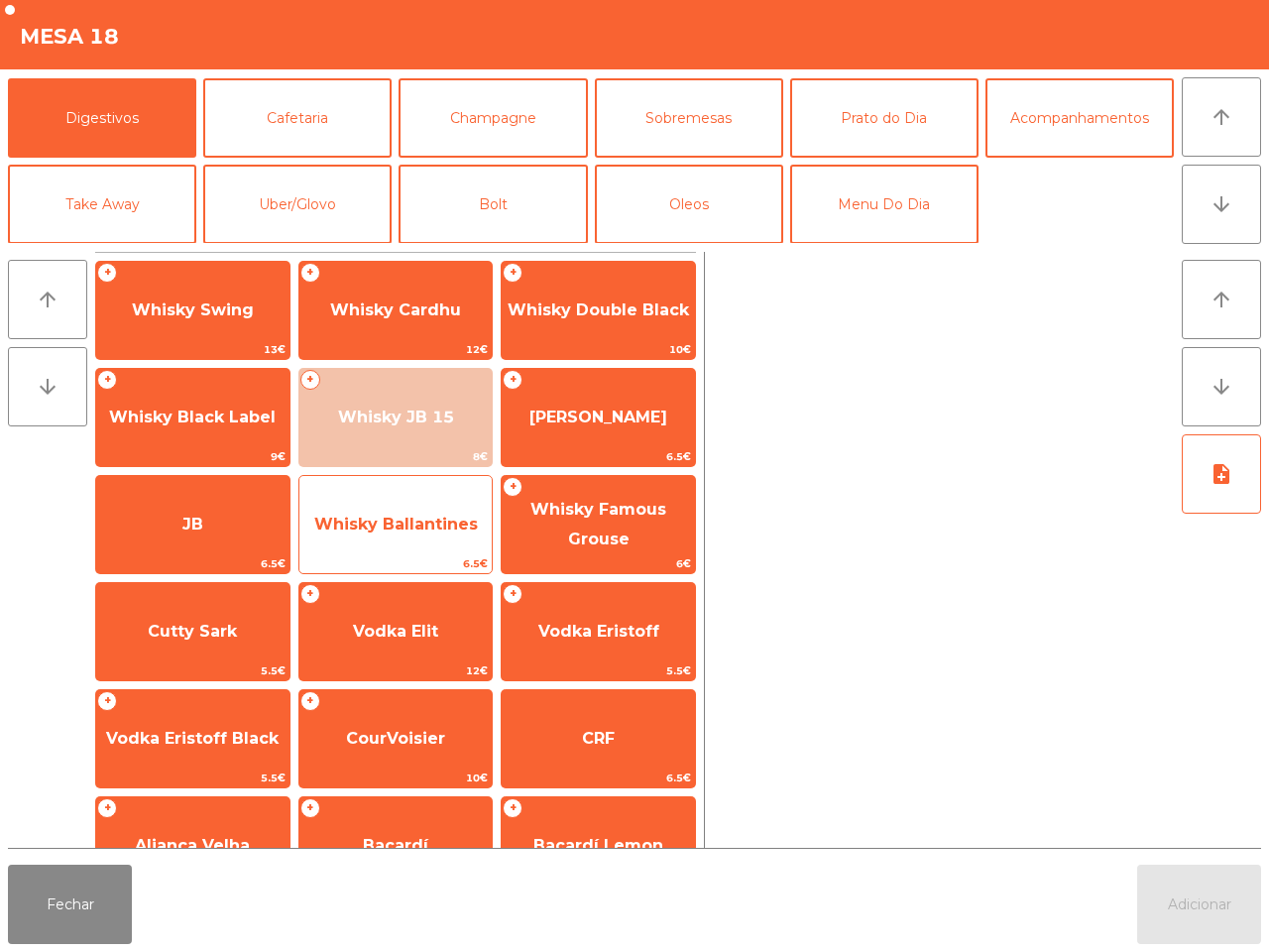
click at [385, 518] on span "Whisky Ballantines" at bounding box center [396, 523] width 163 height 19
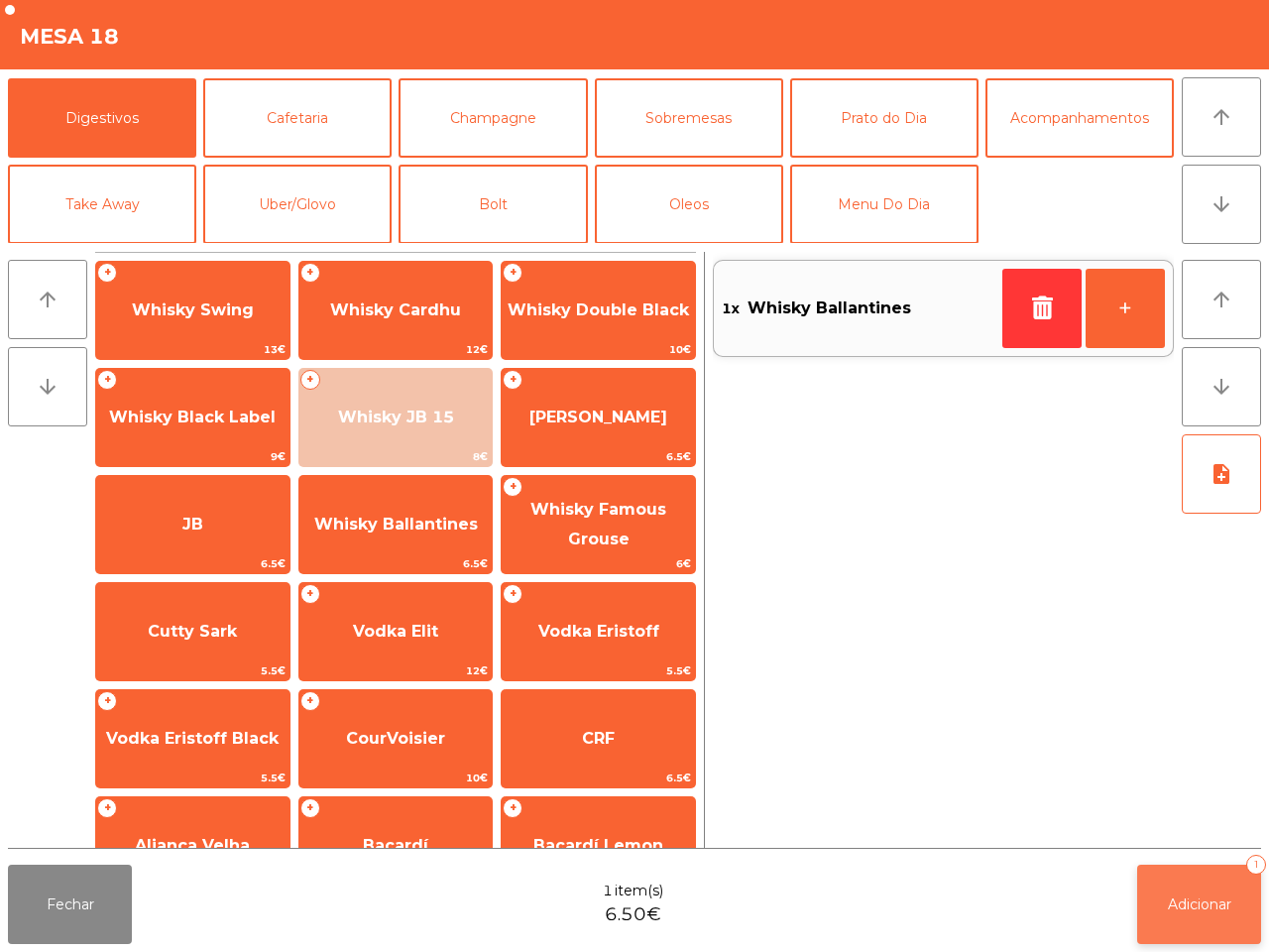
click at [1222, 923] on button "Adicionar 1" at bounding box center [1199, 904] width 124 height 80
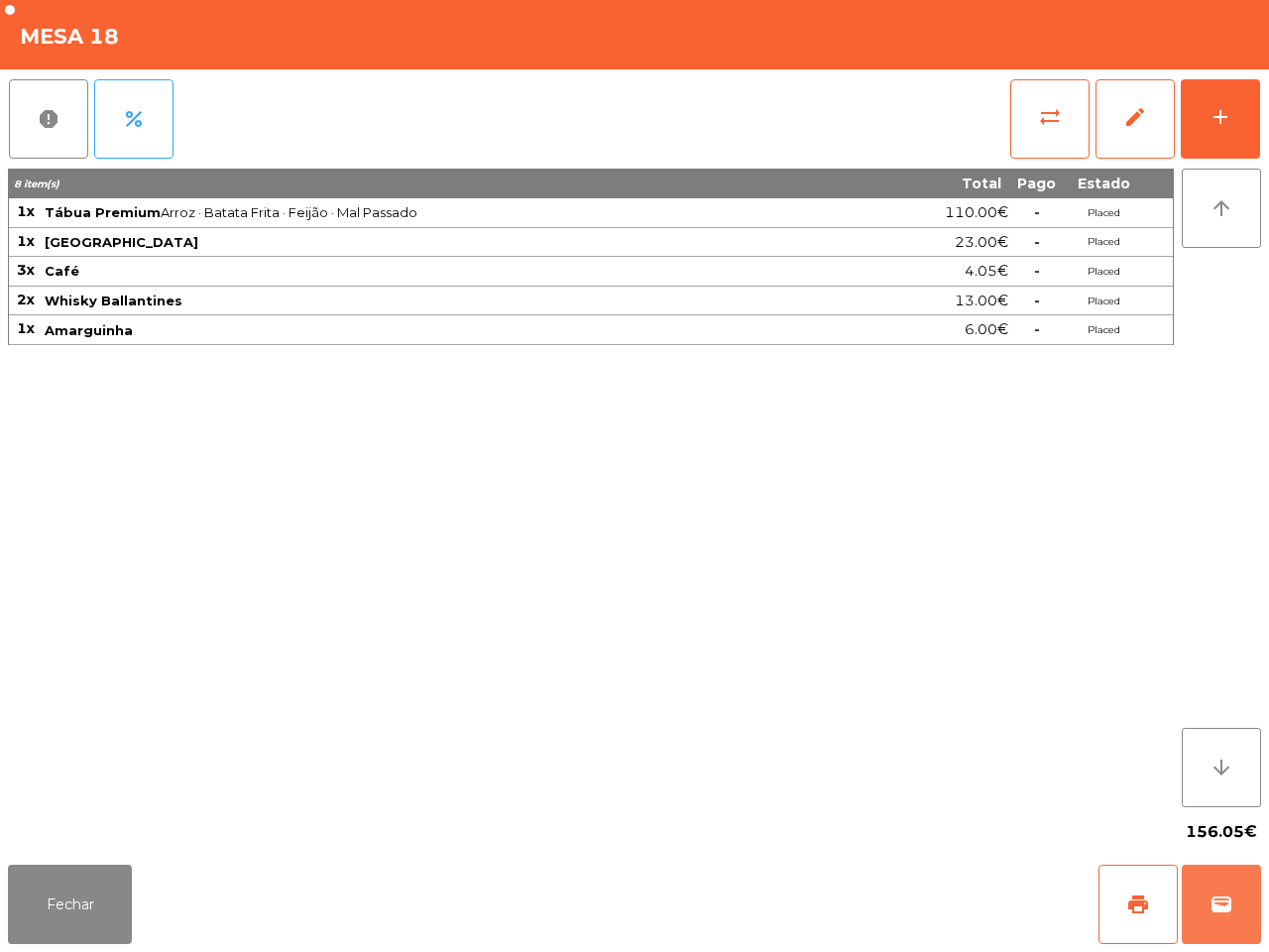
drag, startPoint x: 1164, startPoint y: 920, endPoint x: 1096, endPoint y: 903, distance: 70.1
click at [1136, 910] on div "print wallet" at bounding box center [1179, 904] width 162 height 80
click at [71, 910] on button "Fechar" at bounding box center [70, 904] width 124 height 80
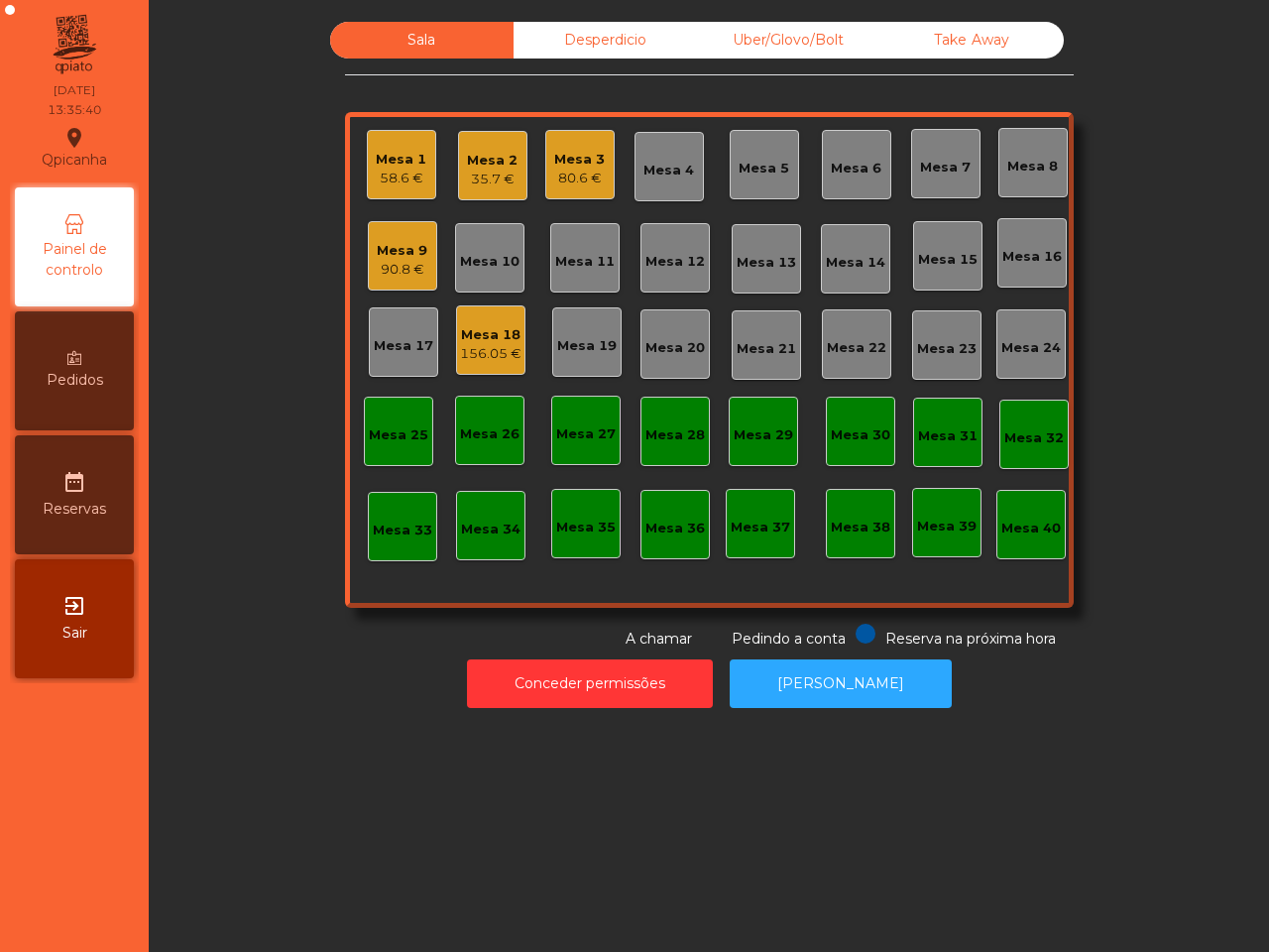
click at [380, 253] on div "Mesa 9" at bounding box center [402, 251] width 51 height 20
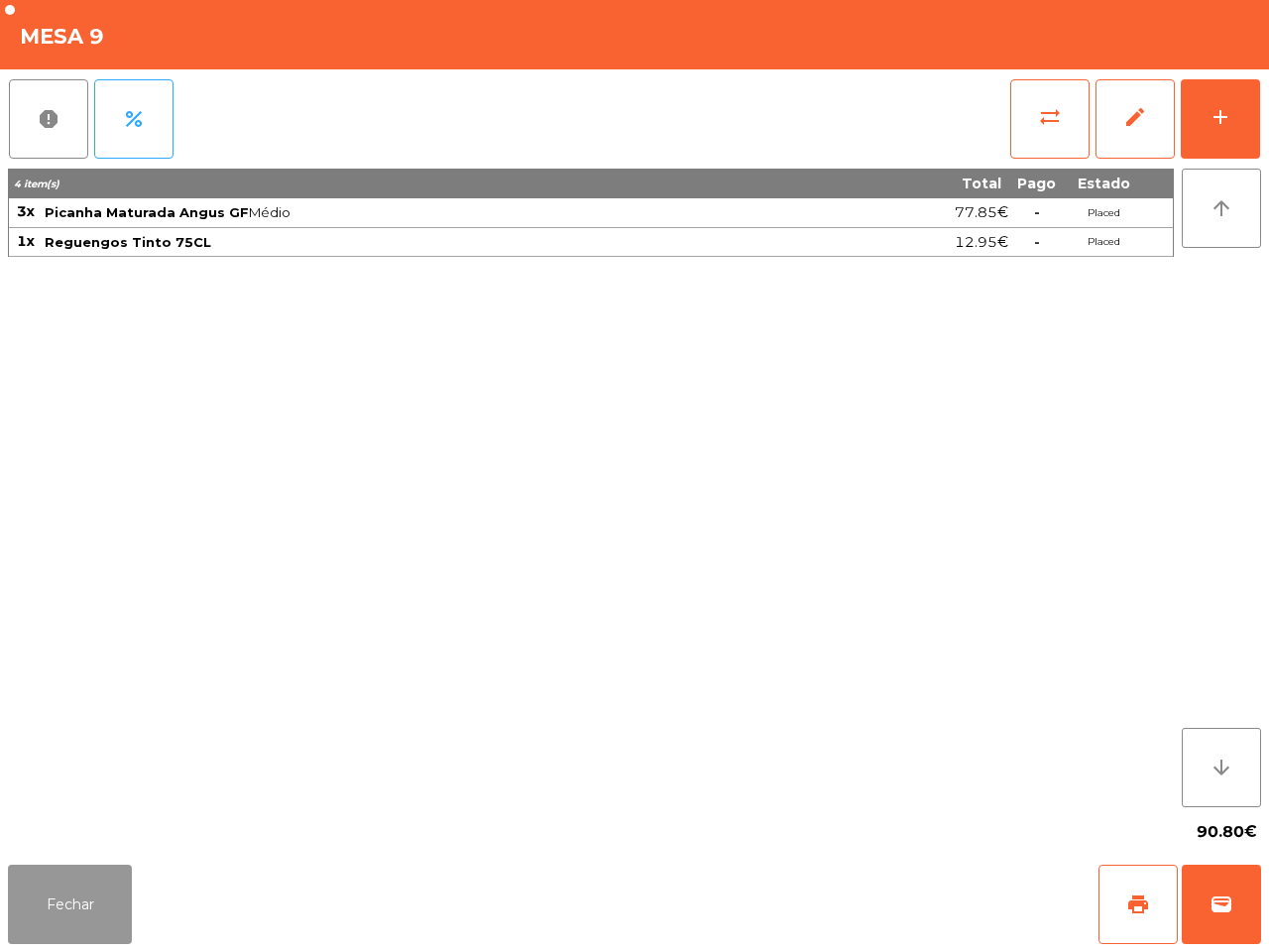
click at [100, 903] on button "Fechar" at bounding box center [70, 904] width 124 height 80
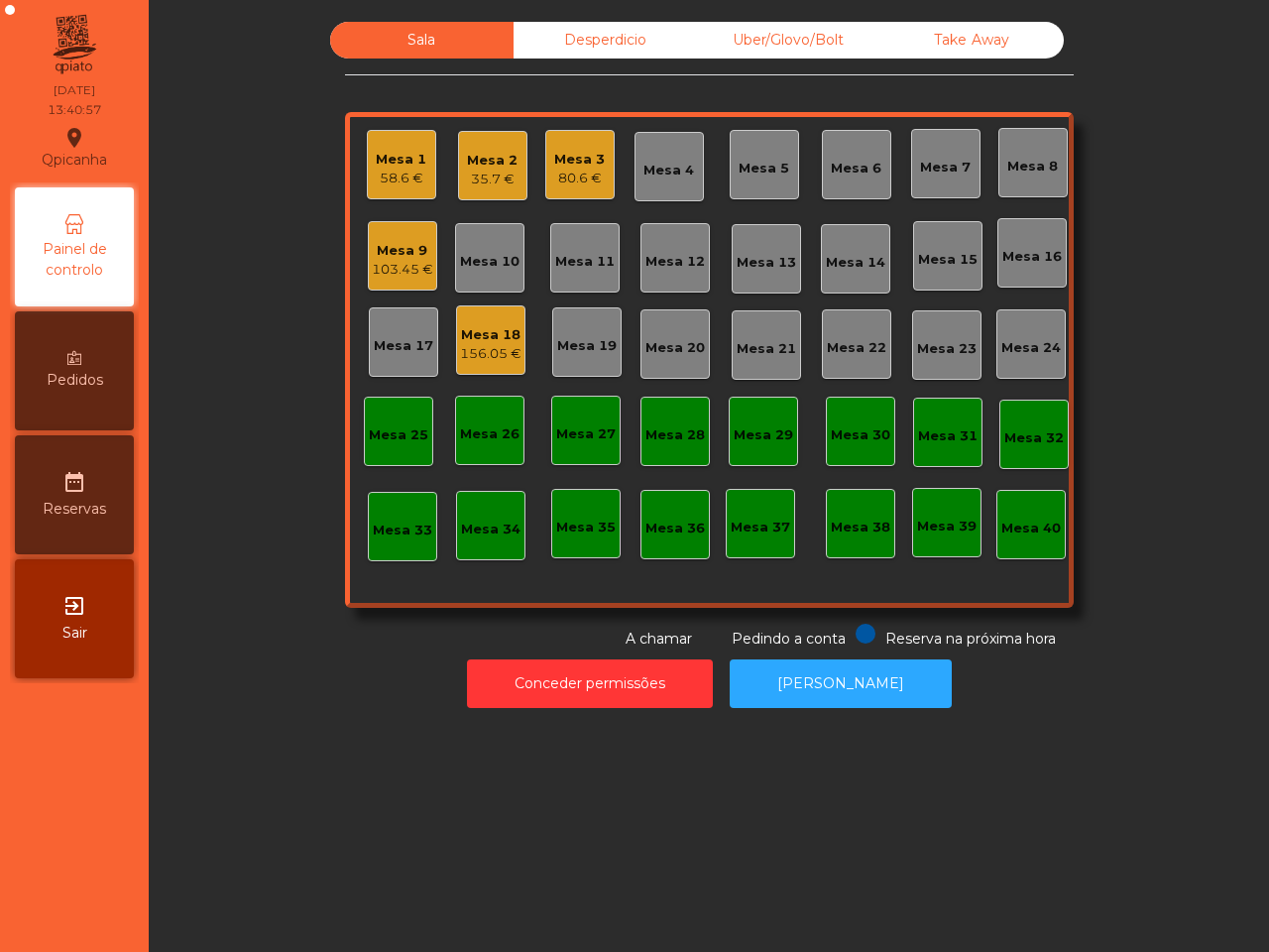
drag, startPoint x: 353, startPoint y: 858, endPoint x: 427, endPoint y: 822, distance: 82.3
click at [412, 839] on div "Sala Desperdicio Uber/Glovo/Bolt Take Away Mesa 1 58.6 € Mesa 2 35.7 € Mesa 3 8…" at bounding box center [709, 476] width 1120 height 952
click at [572, 333] on div "Mesa 19" at bounding box center [587, 342] width 60 height 28
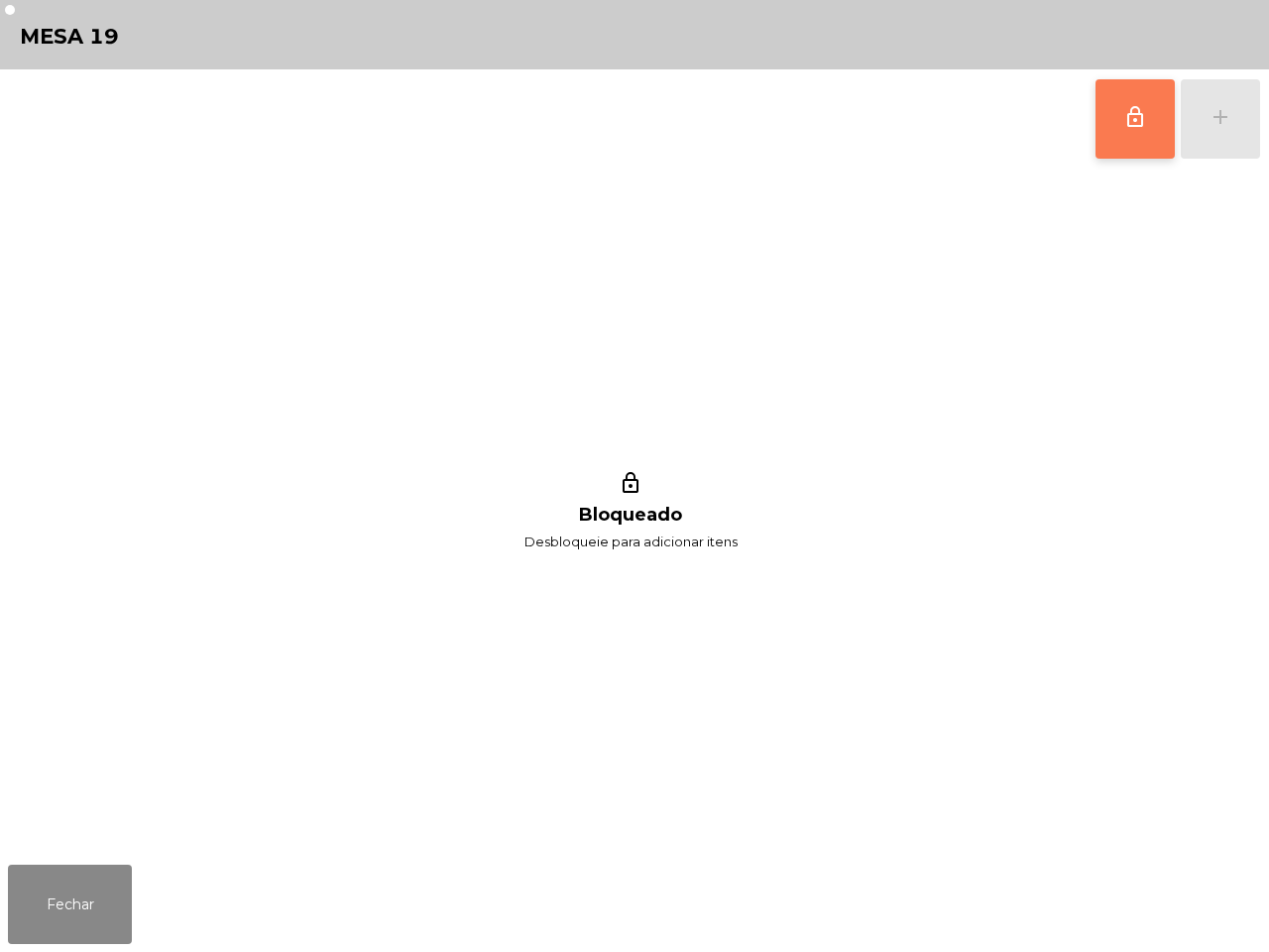
click at [1135, 135] on button "lock_outline" at bounding box center [1135, 120] width 80 height 80
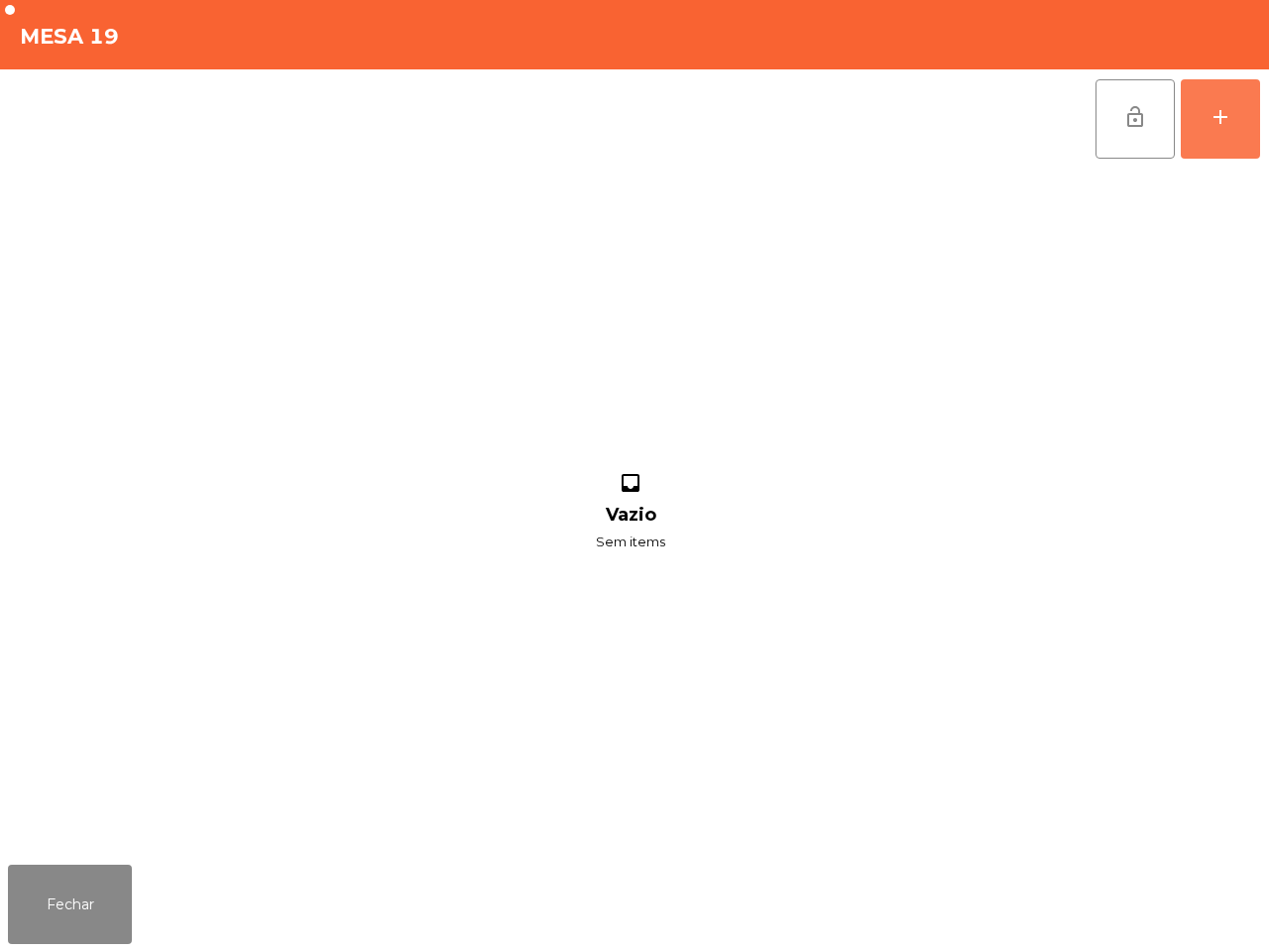
click at [1224, 119] on div "add" at bounding box center [1220, 117] width 24 height 24
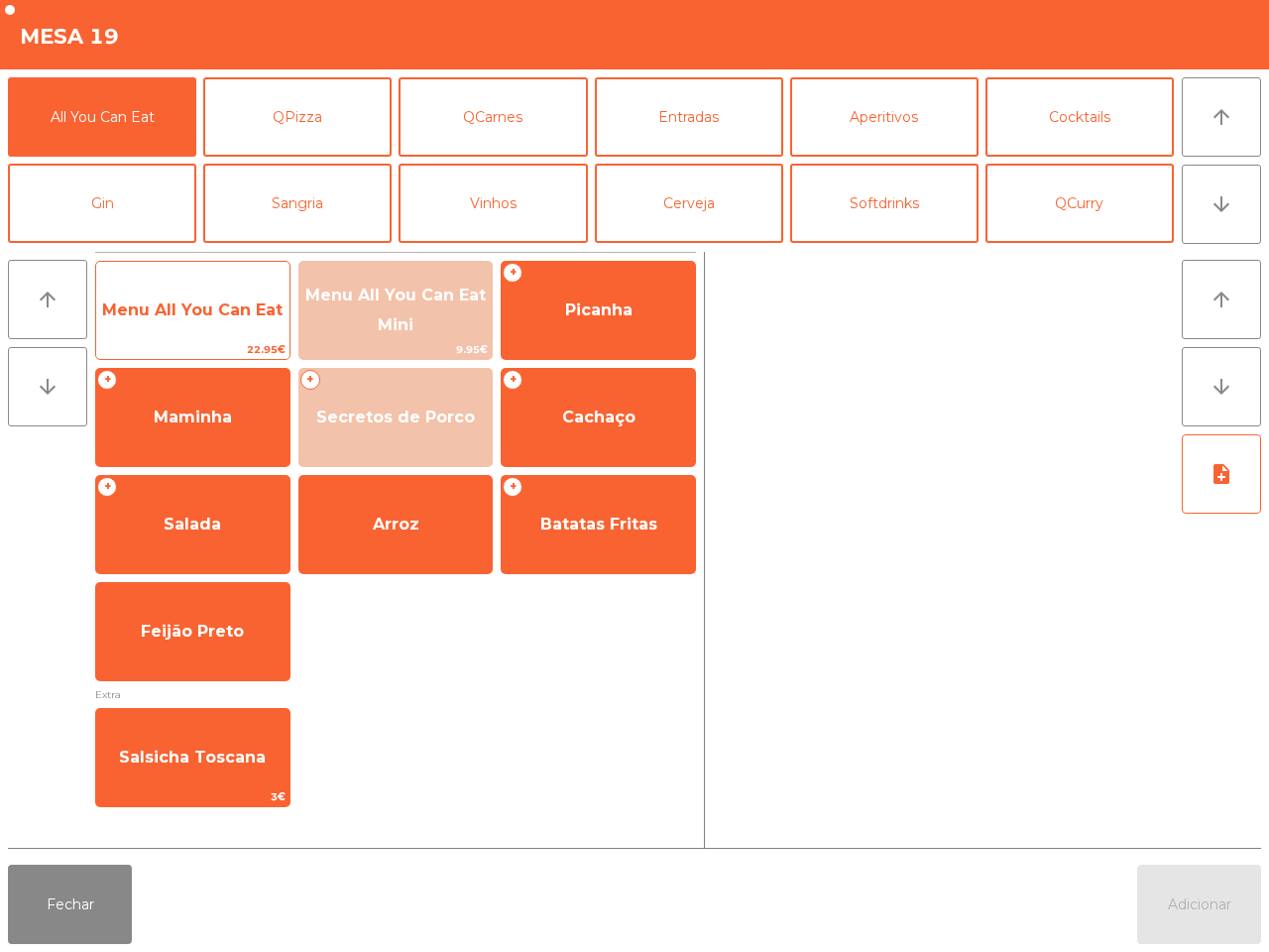
click at [125, 289] on span "Menu All You Can Eat" at bounding box center [192, 310] width 193 height 54
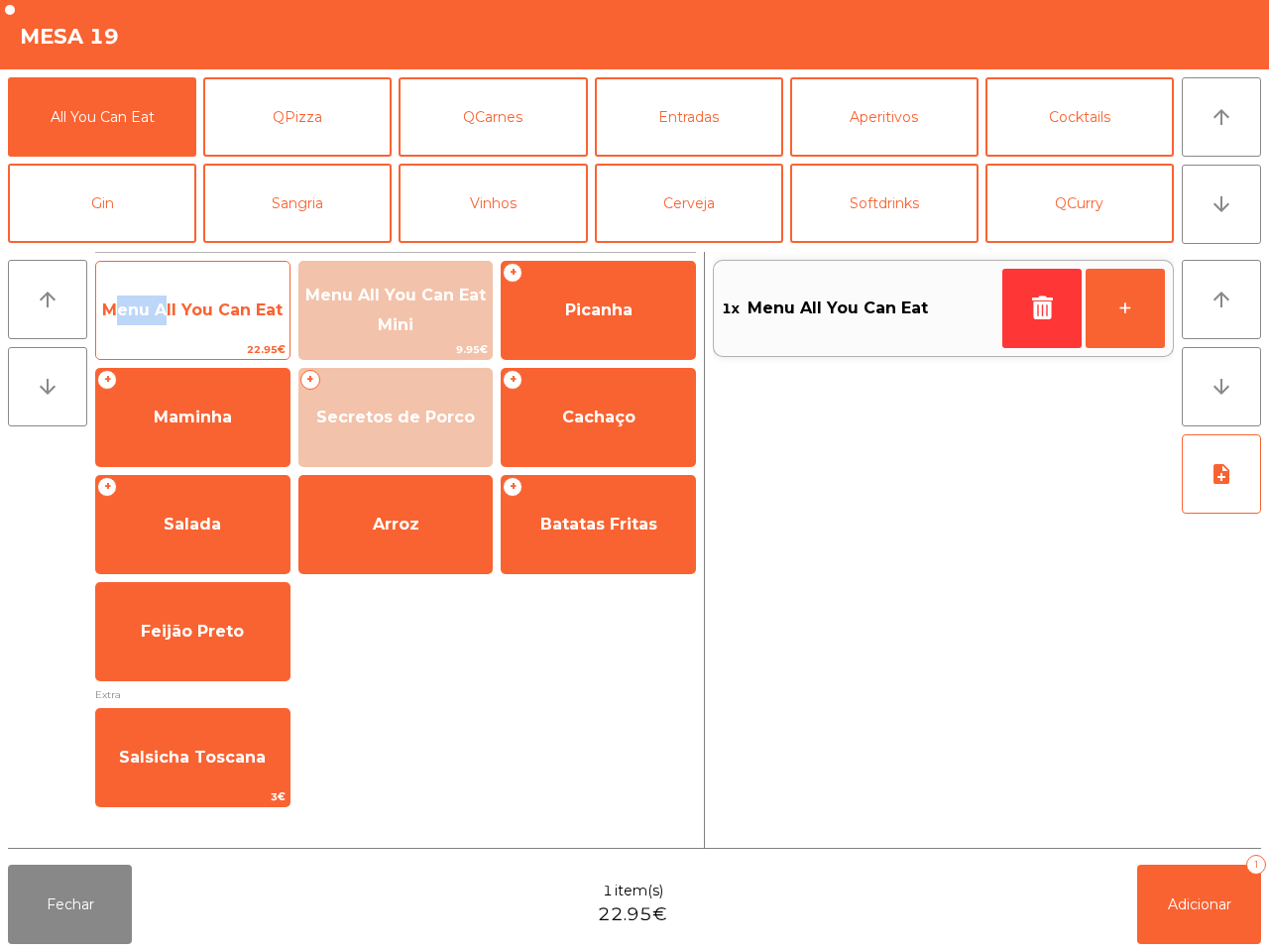
click at [126, 289] on span "Menu All You Can Eat" at bounding box center [192, 310] width 193 height 54
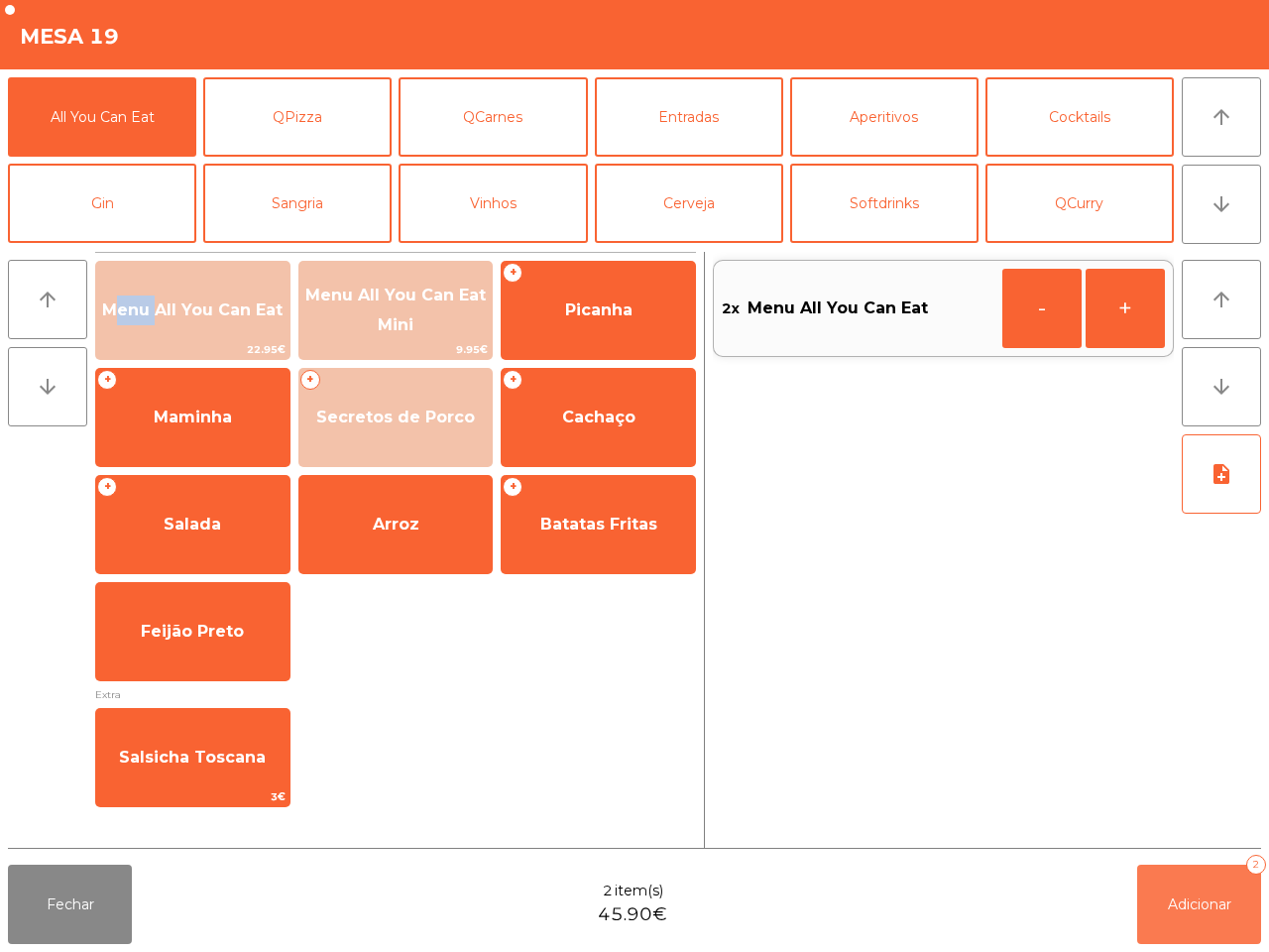
drag, startPoint x: 1200, startPoint y: 922, endPoint x: 1200, endPoint y: 872, distance: 50.0
click at [1201, 919] on button "Adicionar 2" at bounding box center [1199, 904] width 124 height 80
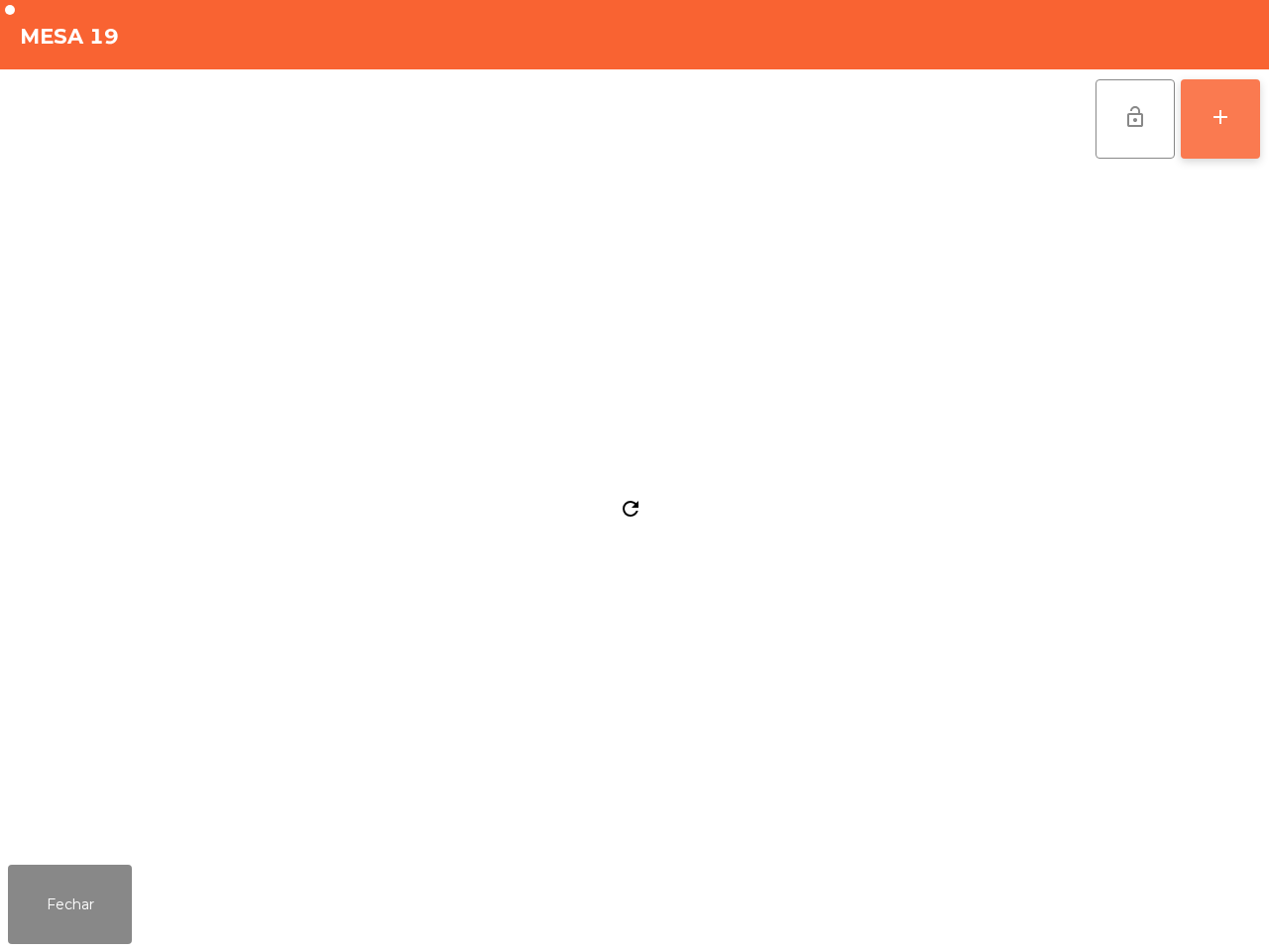
click at [1222, 136] on button "add" at bounding box center [1220, 120] width 80 height 80
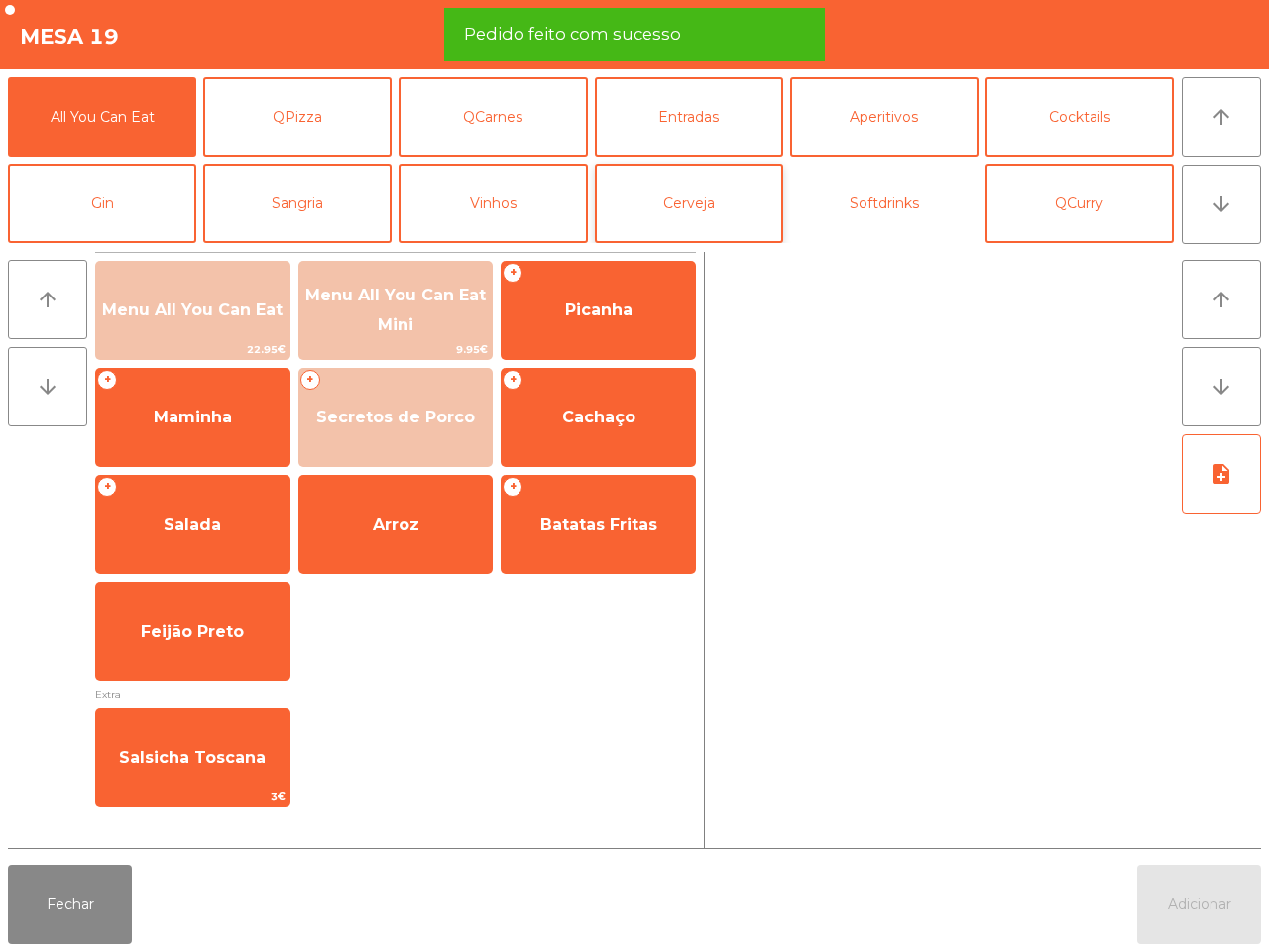
drag, startPoint x: 847, startPoint y: 193, endPoint x: 734, endPoint y: 215, distance: 115.1
click at [848, 193] on button "Softdrinks" at bounding box center [884, 203] width 188 height 80
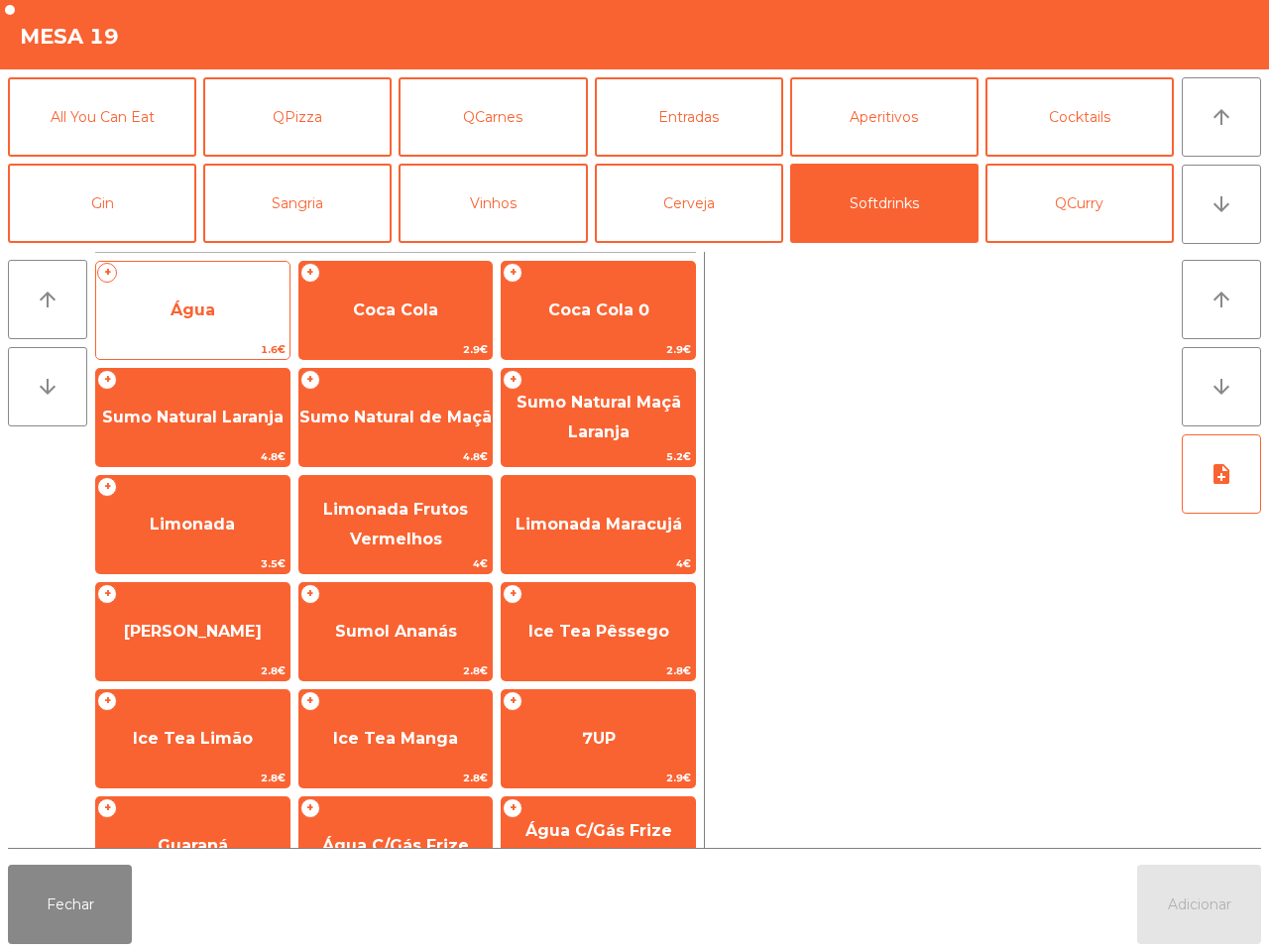
click at [204, 298] on span "Água" at bounding box center [192, 310] width 193 height 54
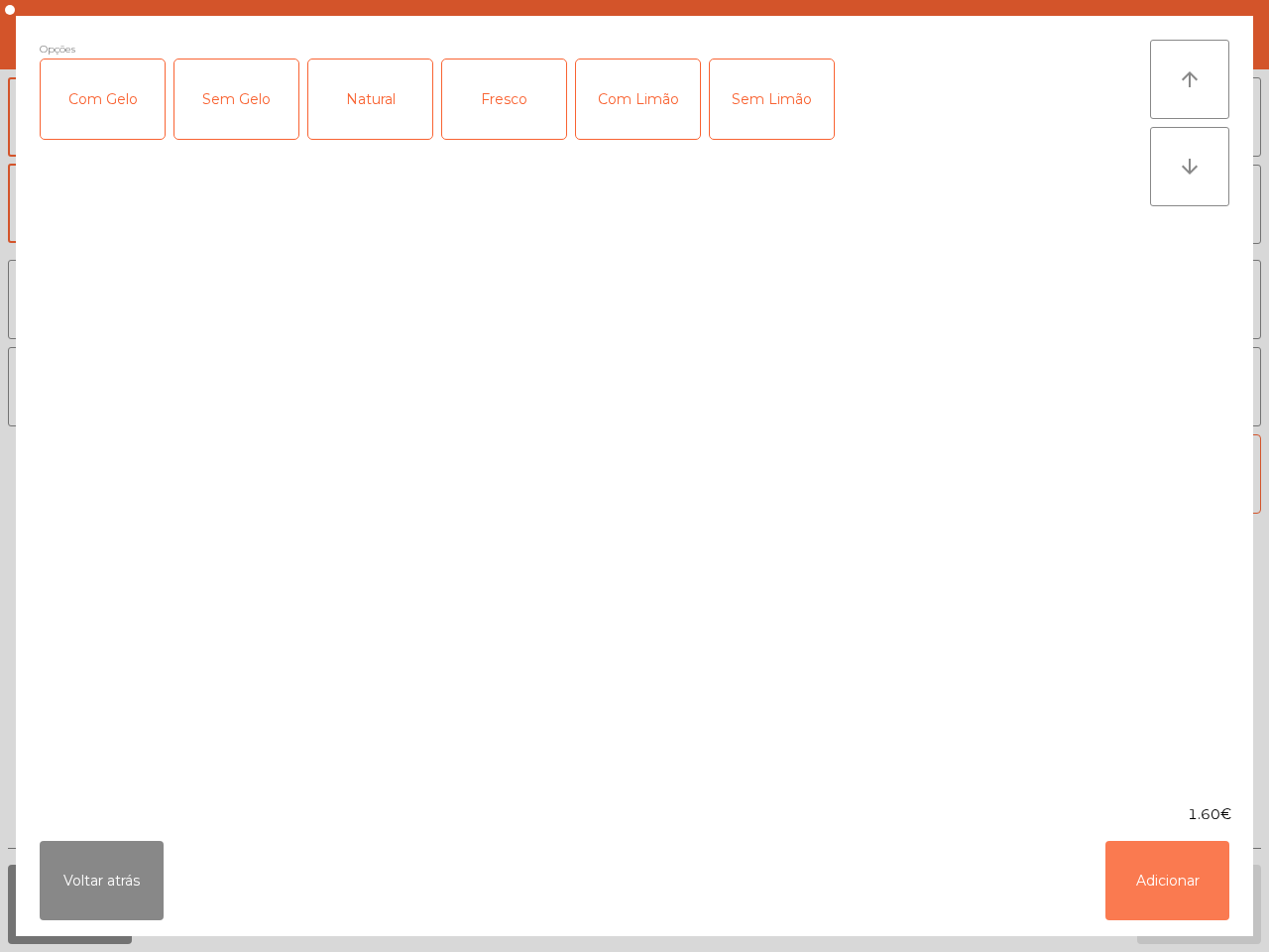
drag, startPoint x: 1176, startPoint y: 887, endPoint x: 1094, endPoint y: 845, distance: 92.1
click at [1172, 884] on button "Adicionar" at bounding box center [1167, 880] width 124 height 80
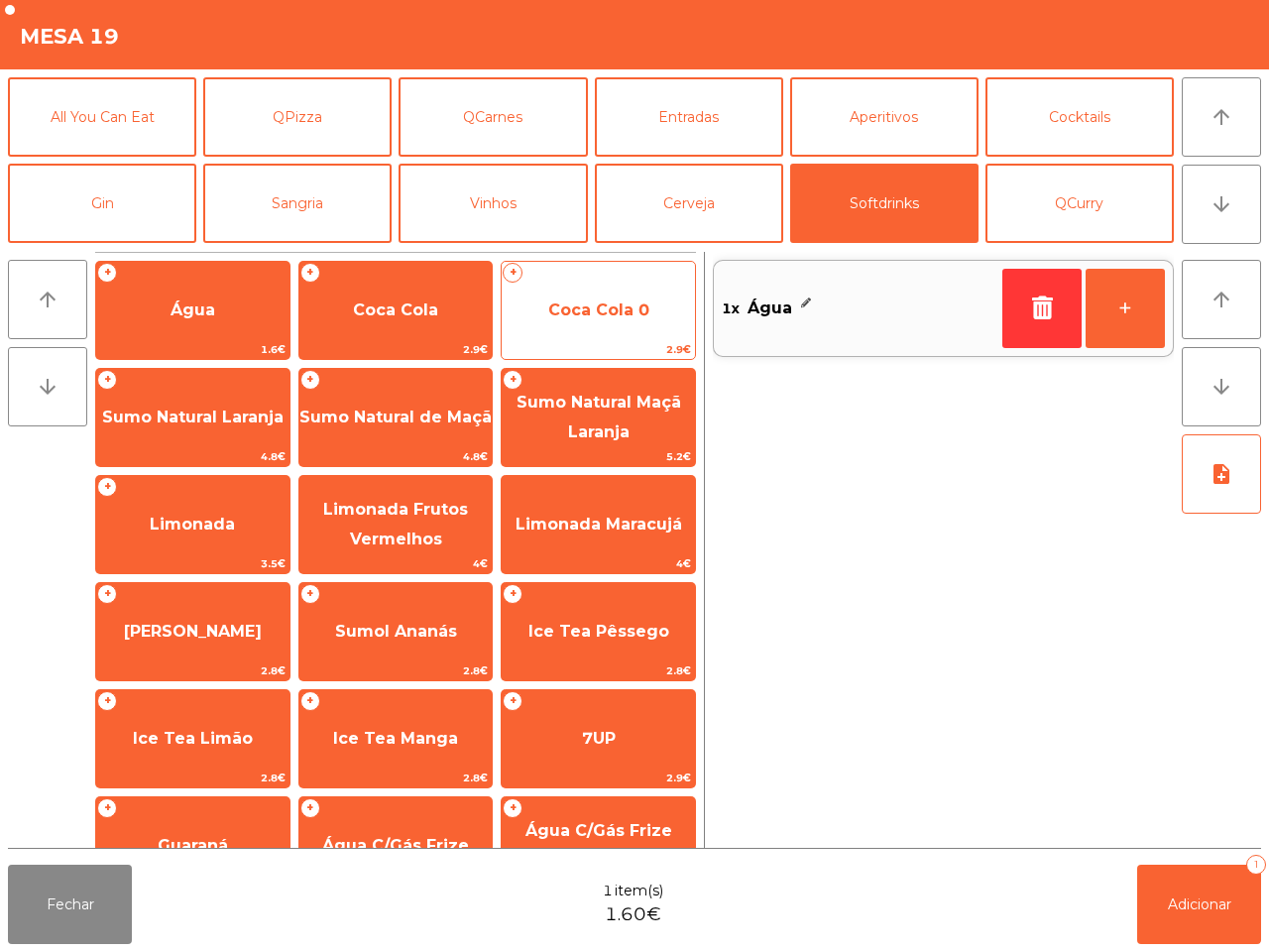
click at [578, 283] on span "Coca Cola 0" at bounding box center [598, 310] width 193 height 54
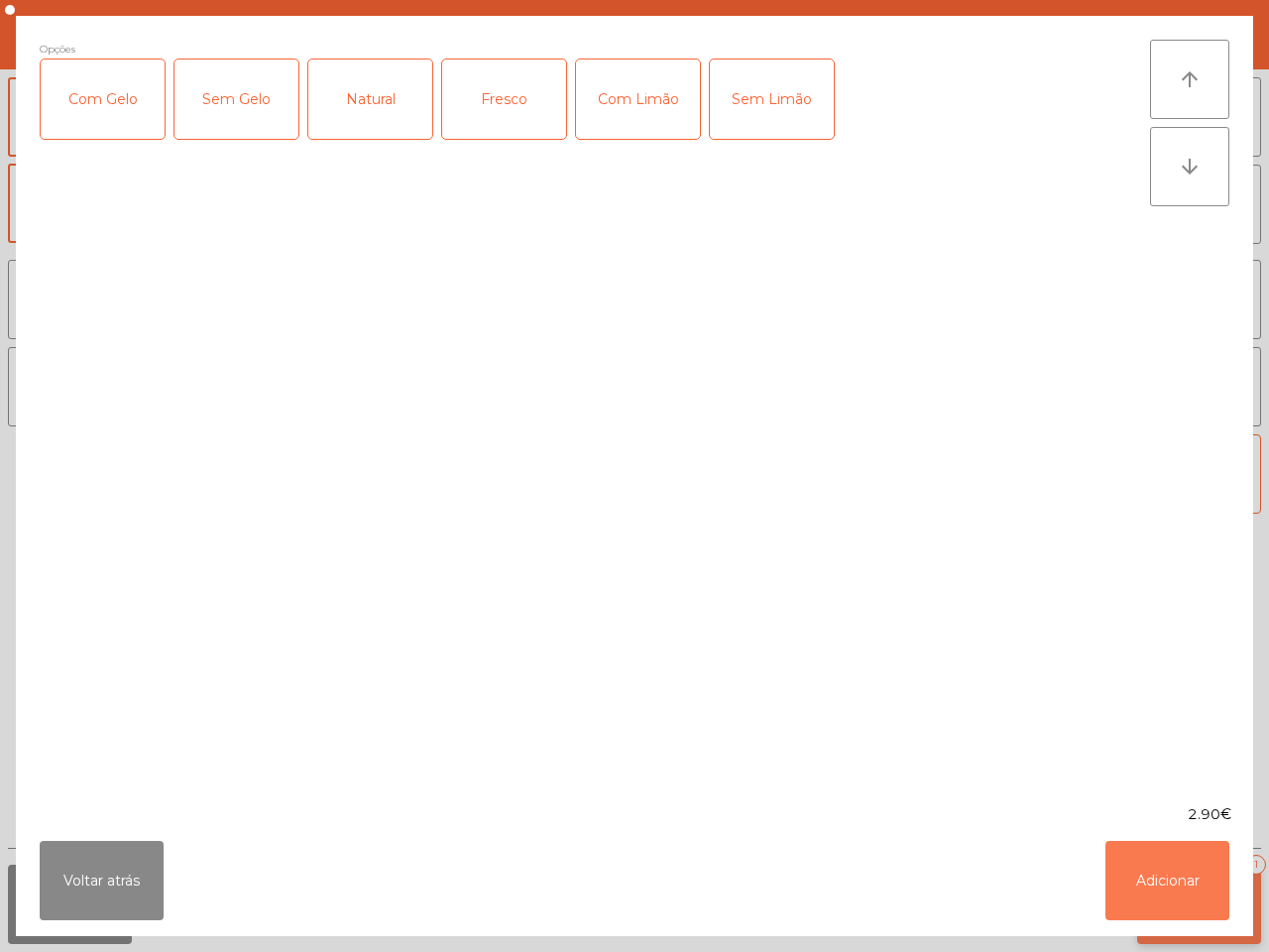
click at [1138, 868] on button "Adicionar" at bounding box center [1167, 880] width 124 height 80
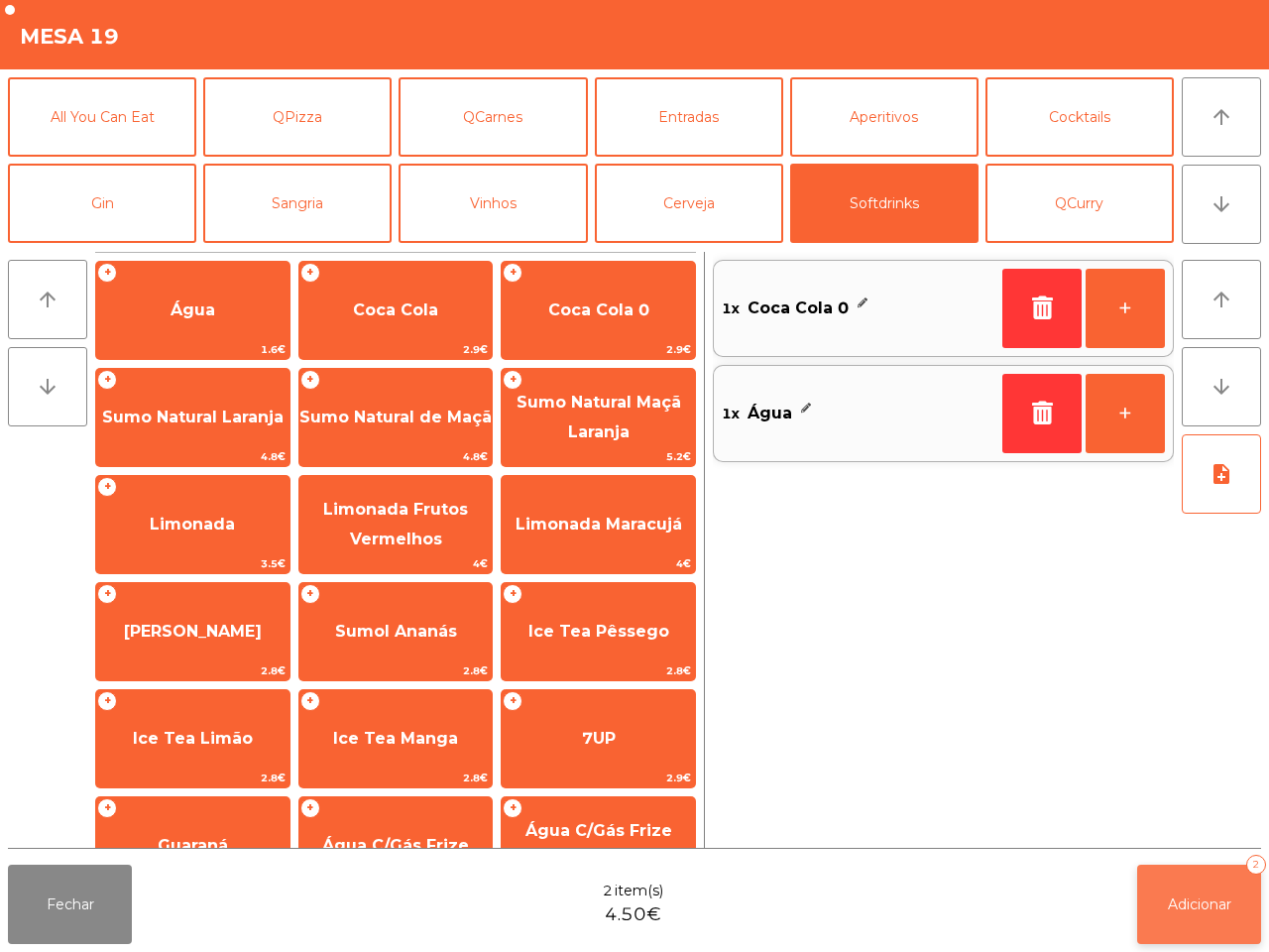
click at [1202, 903] on span "Adicionar" at bounding box center [1199, 904] width 64 height 18
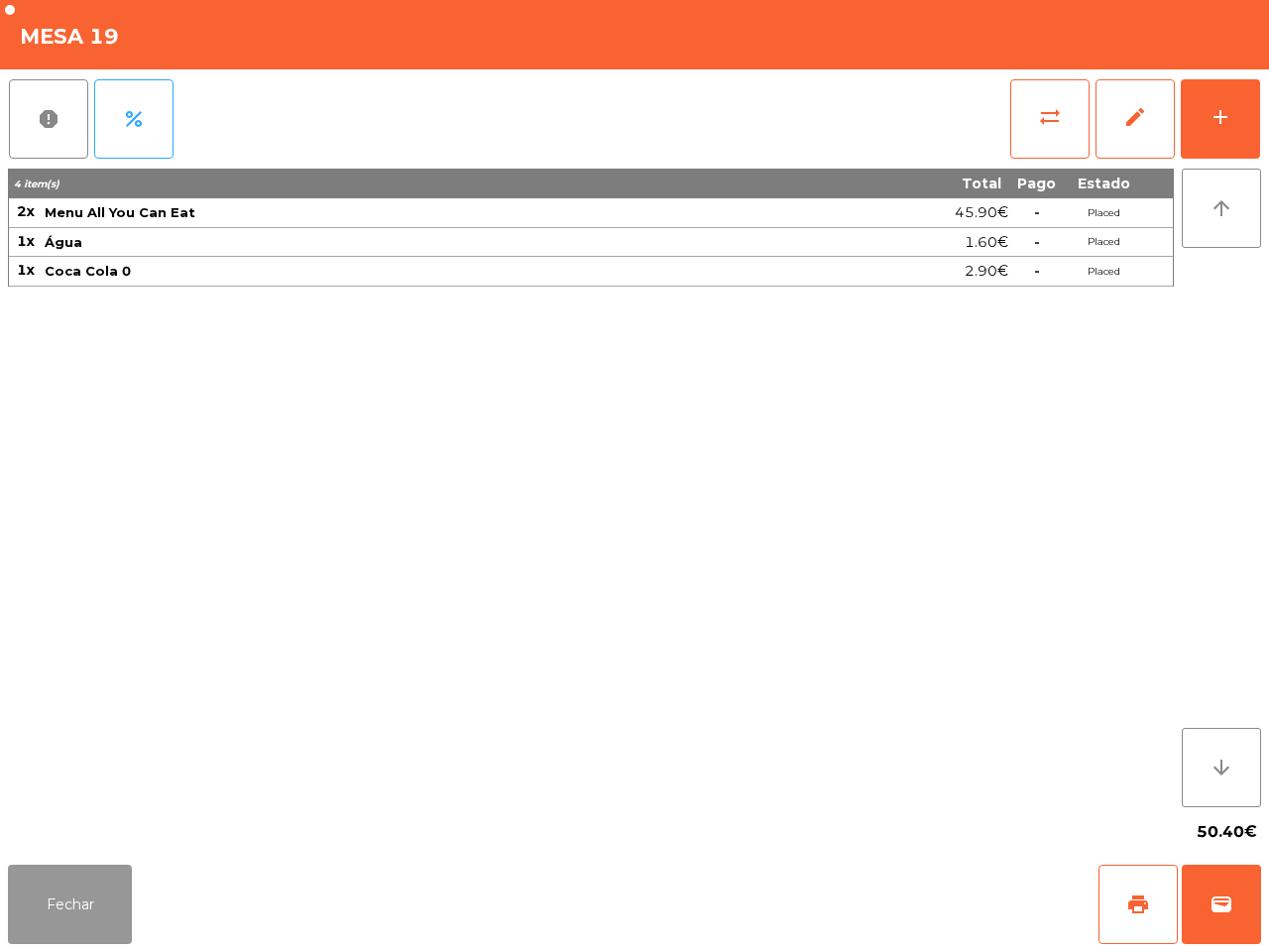
drag, startPoint x: 78, startPoint y: 893, endPoint x: 129, endPoint y: 848, distance: 68.0
click at [81, 894] on button "Fechar" at bounding box center [70, 904] width 124 height 80
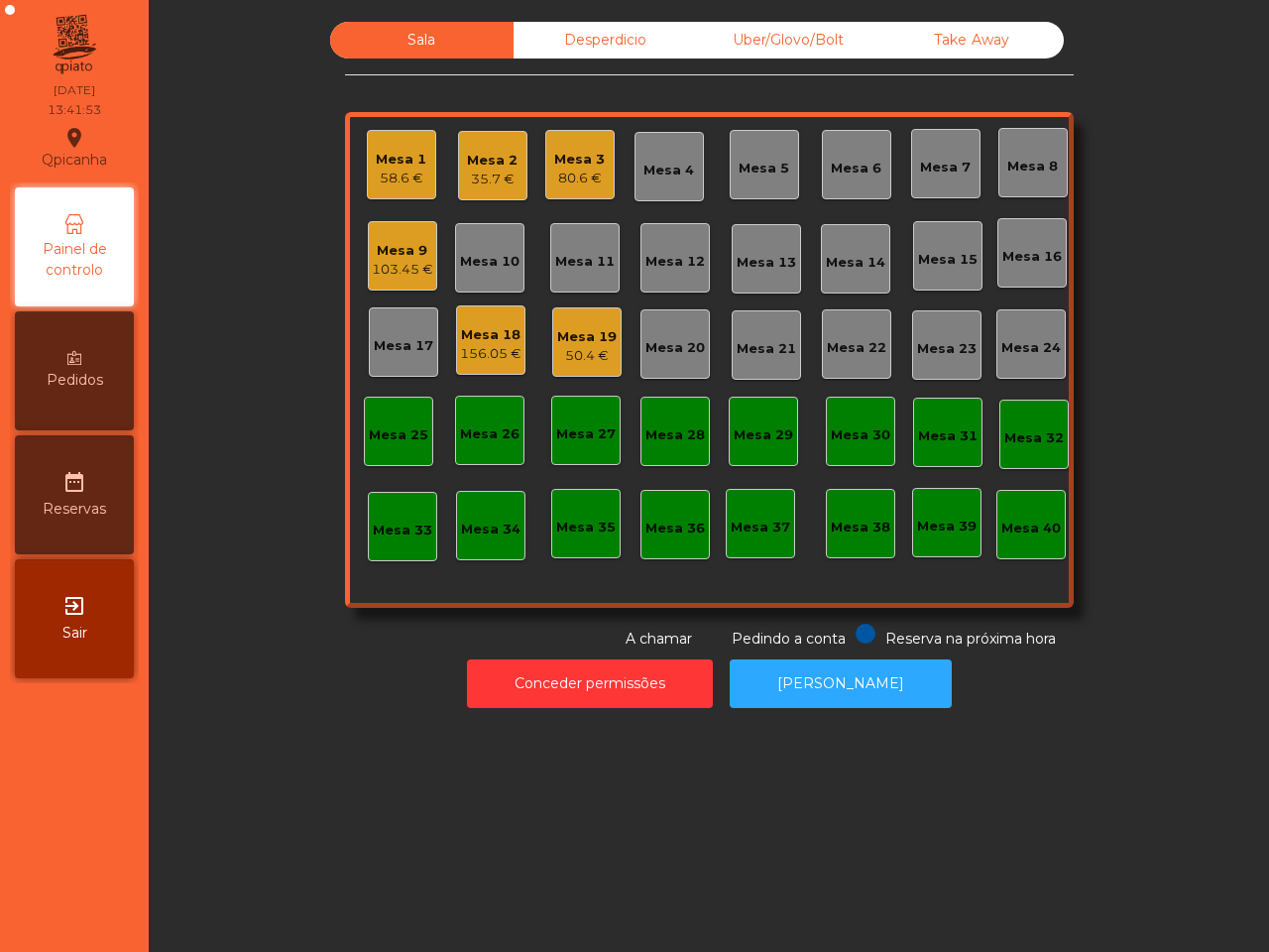
click at [560, 154] on div "Mesa 3" at bounding box center [579, 159] width 51 height 20
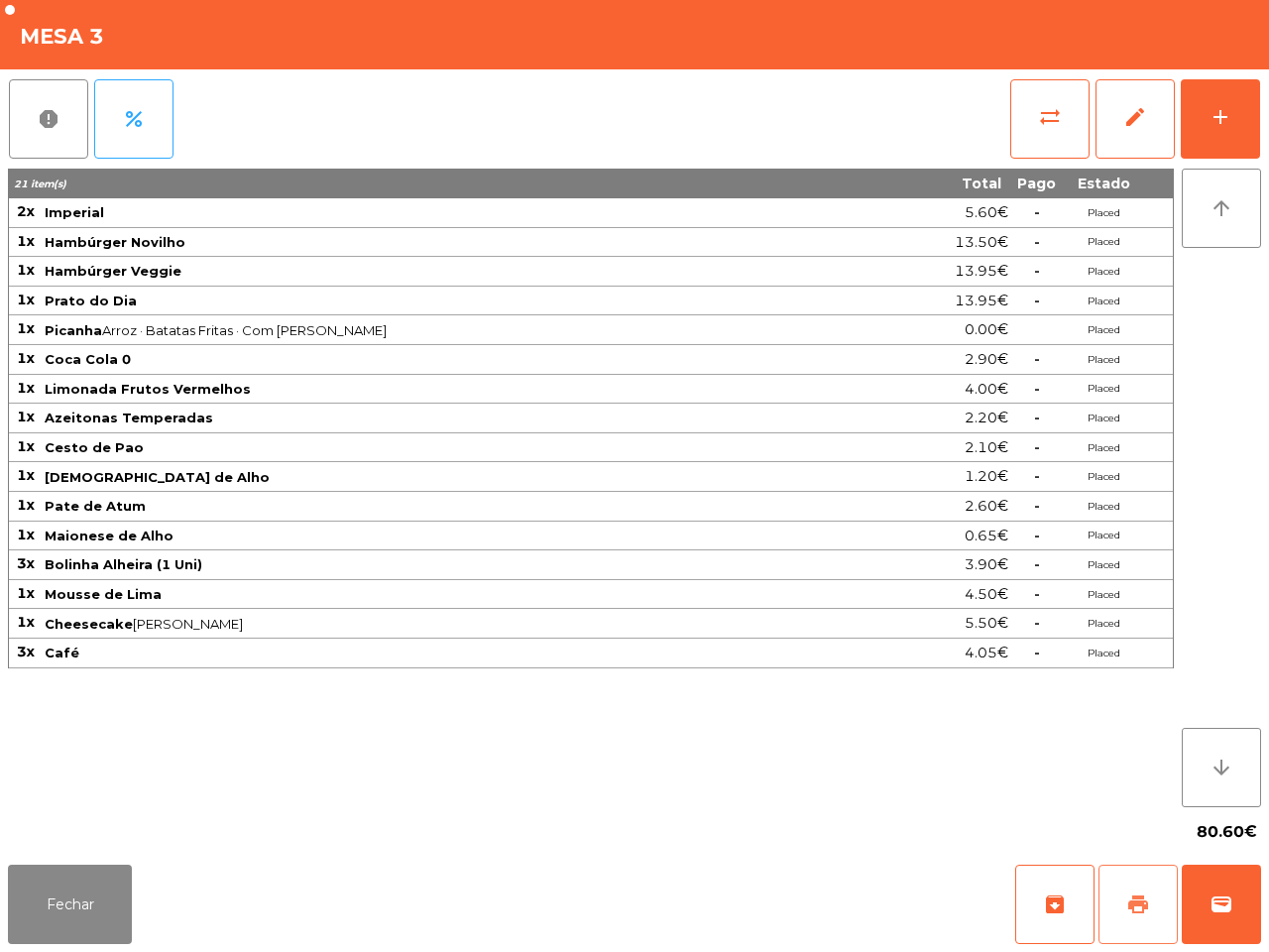
drag, startPoint x: 1145, startPoint y: 905, endPoint x: 1116, endPoint y: 862, distance: 51.9
click at [1144, 905] on span "print" at bounding box center [1138, 904] width 24 height 24
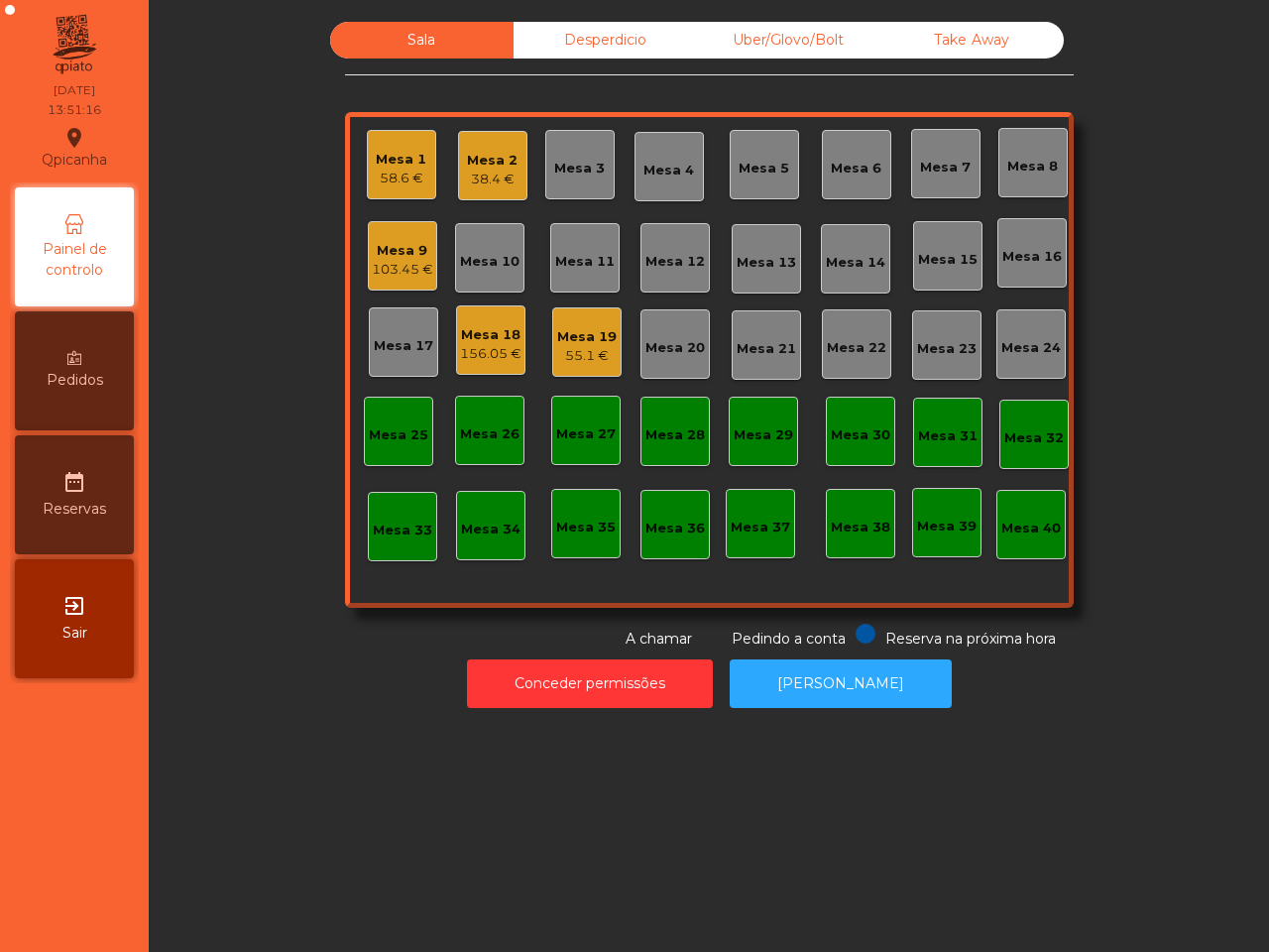
click at [460, 332] on div "Mesa 18" at bounding box center [490, 335] width 62 height 20
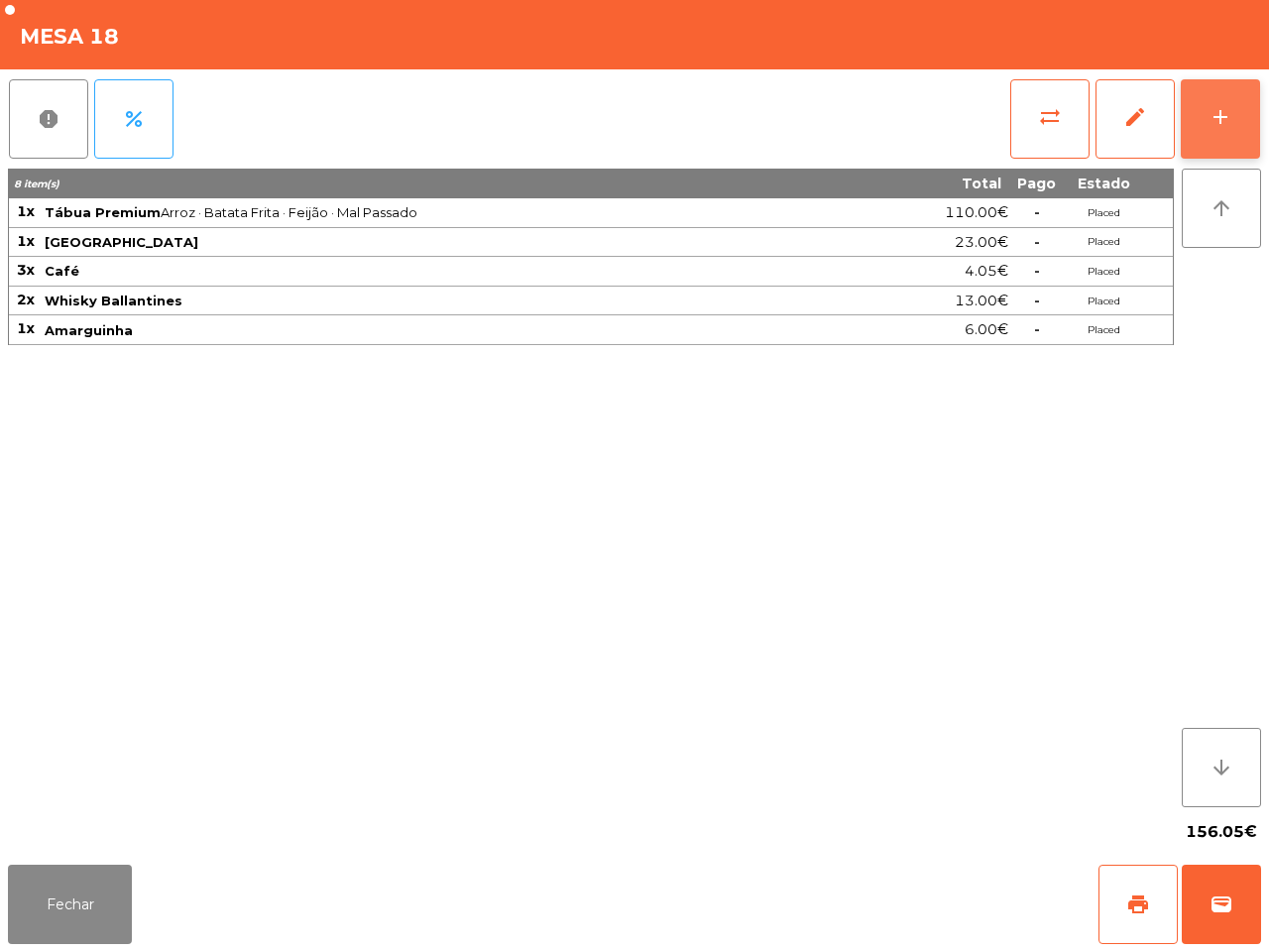
click at [1210, 115] on div "add" at bounding box center [1220, 117] width 24 height 24
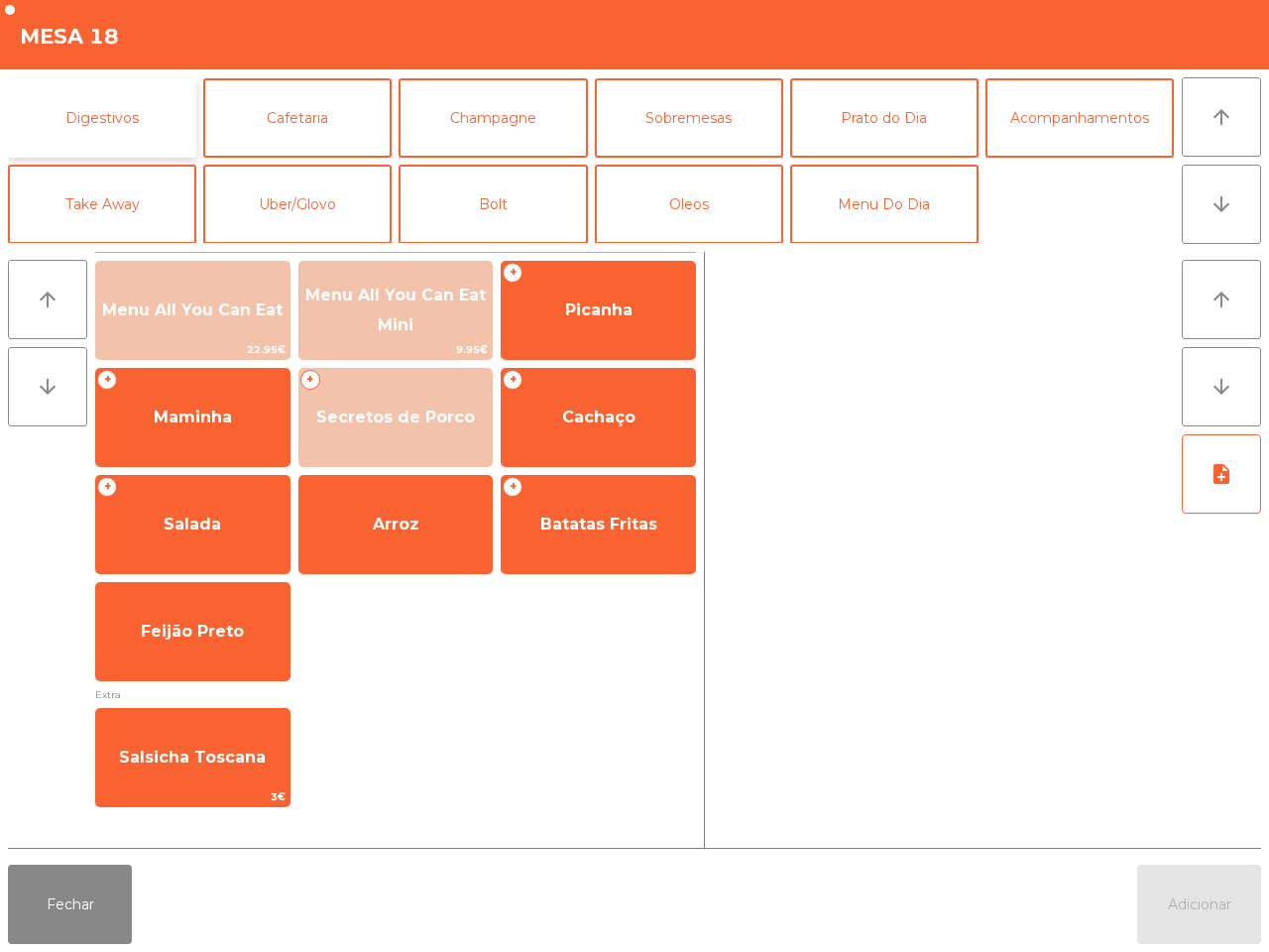
click at [91, 107] on button "Digestivos" at bounding box center [102, 119] width 188 height 80
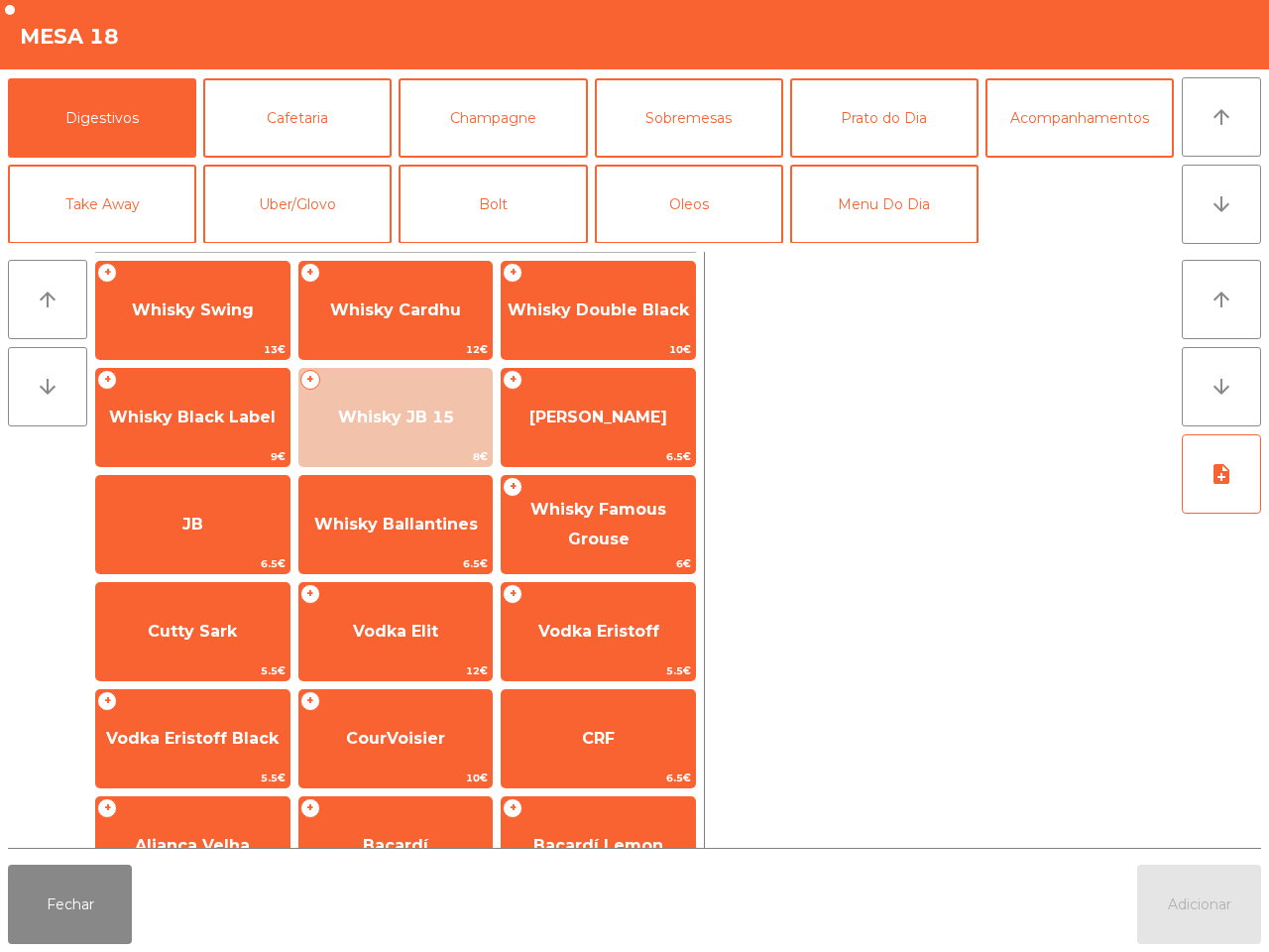
scroll to position [372, 0]
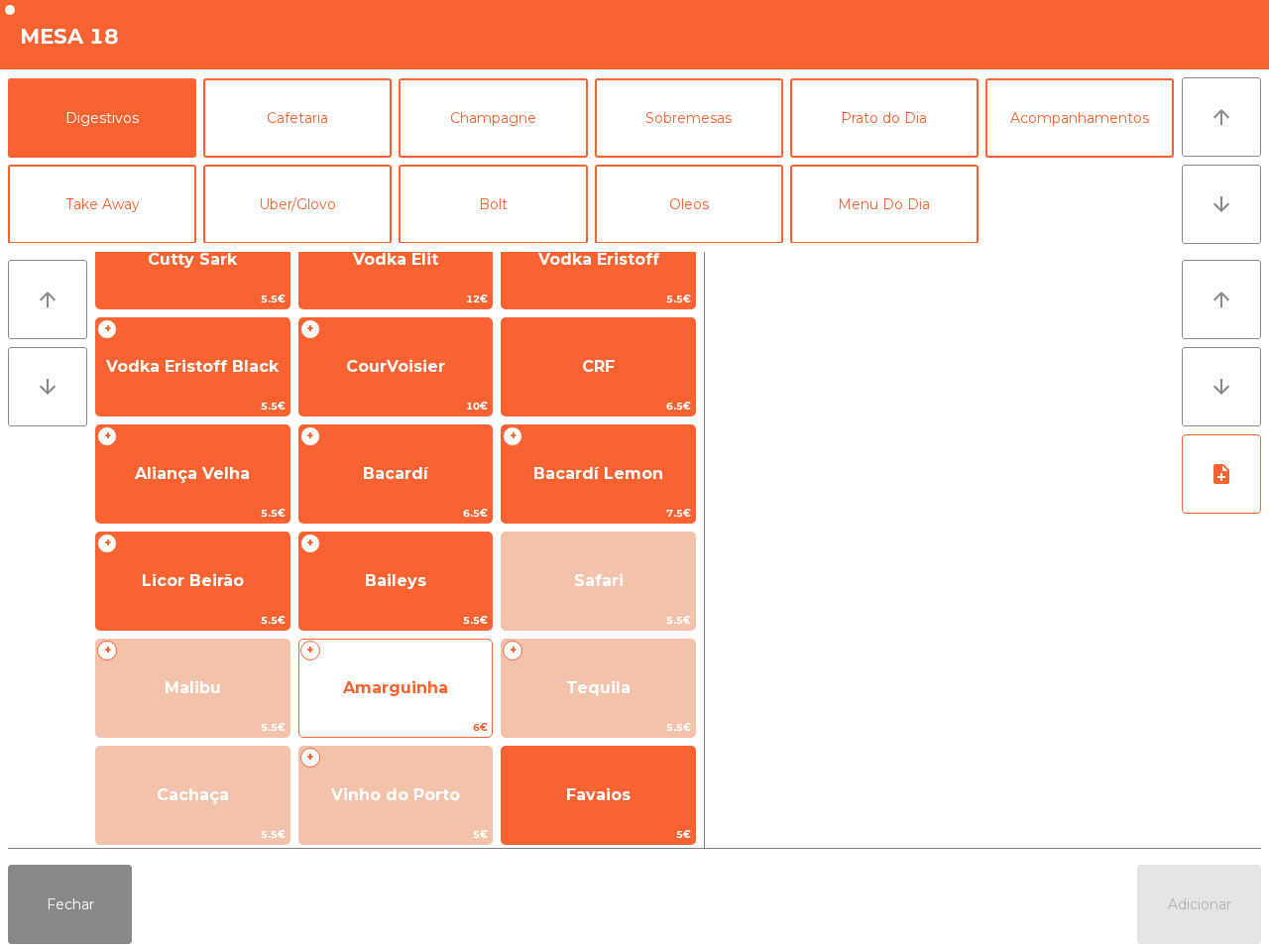
click at [424, 704] on span "Amarguinha" at bounding box center [396, 688] width 193 height 54
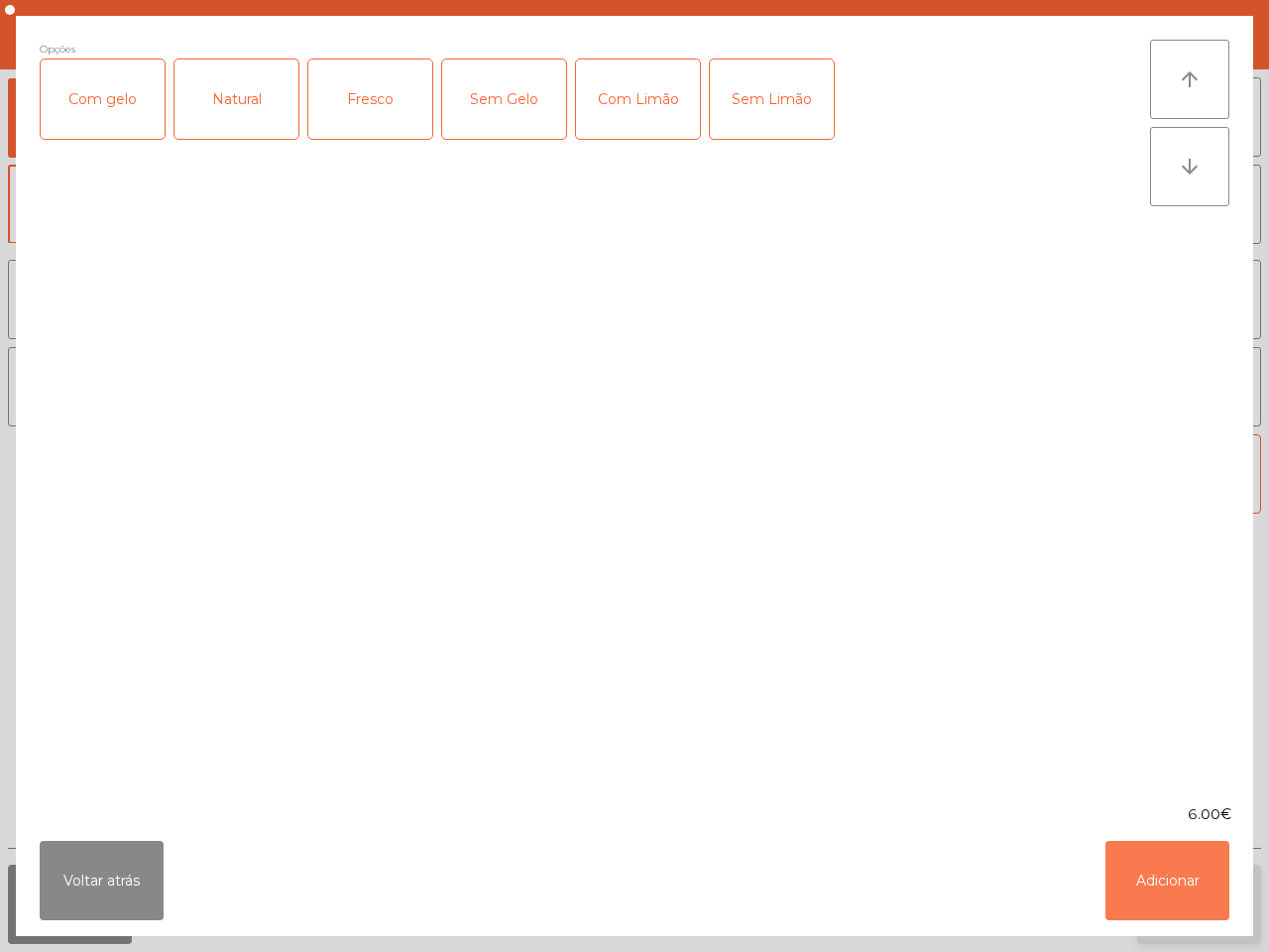
click at [1162, 885] on button "Adicionar" at bounding box center [1167, 880] width 124 height 80
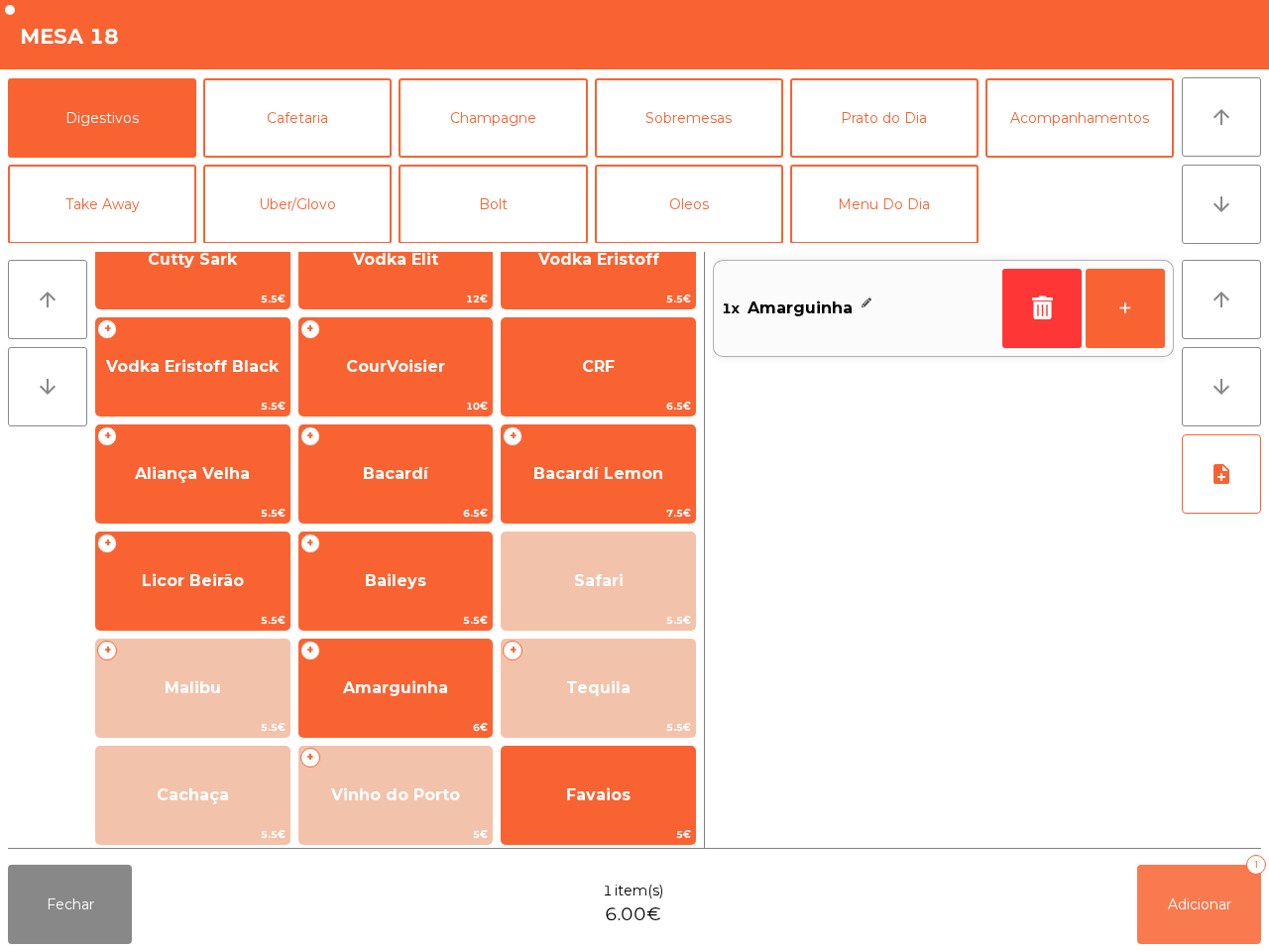
drag, startPoint x: 1171, startPoint y: 890, endPoint x: 1160, endPoint y: 887, distance: 11.4
click at [1174, 890] on button "Adicionar 1" at bounding box center [1199, 904] width 124 height 80
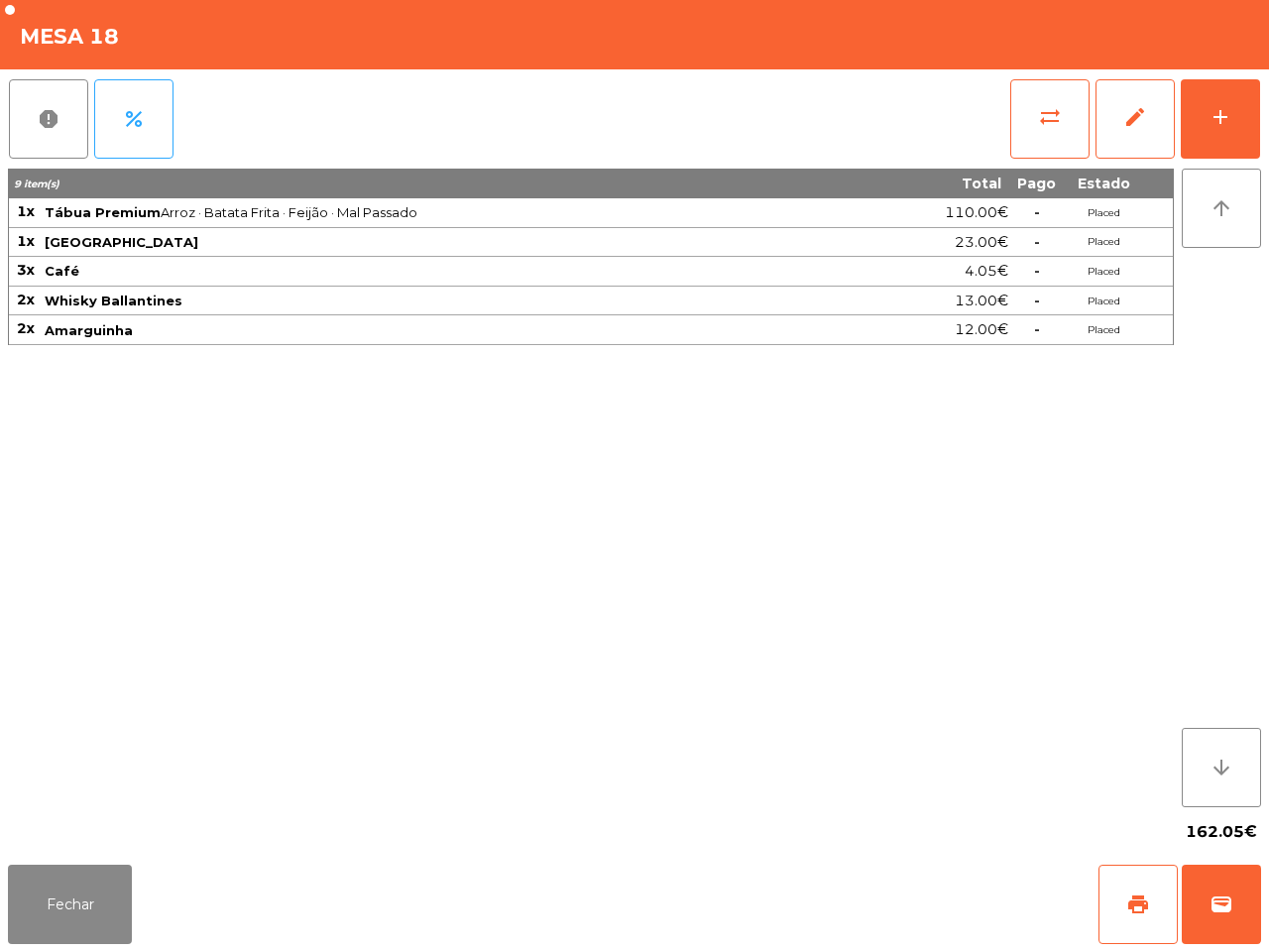
click at [0, 610] on div "report percent sync_alt edit add 9 item(s) Total Pago Estado 1x Tábua Premium A…" at bounding box center [634, 464] width 1269 height 788
drag, startPoint x: 85, startPoint y: 905, endPoint x: 99, endPoint y: 869, distance: 38.6
click at [89, 909] on button "Fechar" at bounding box center [70, 904] width 124 height 80
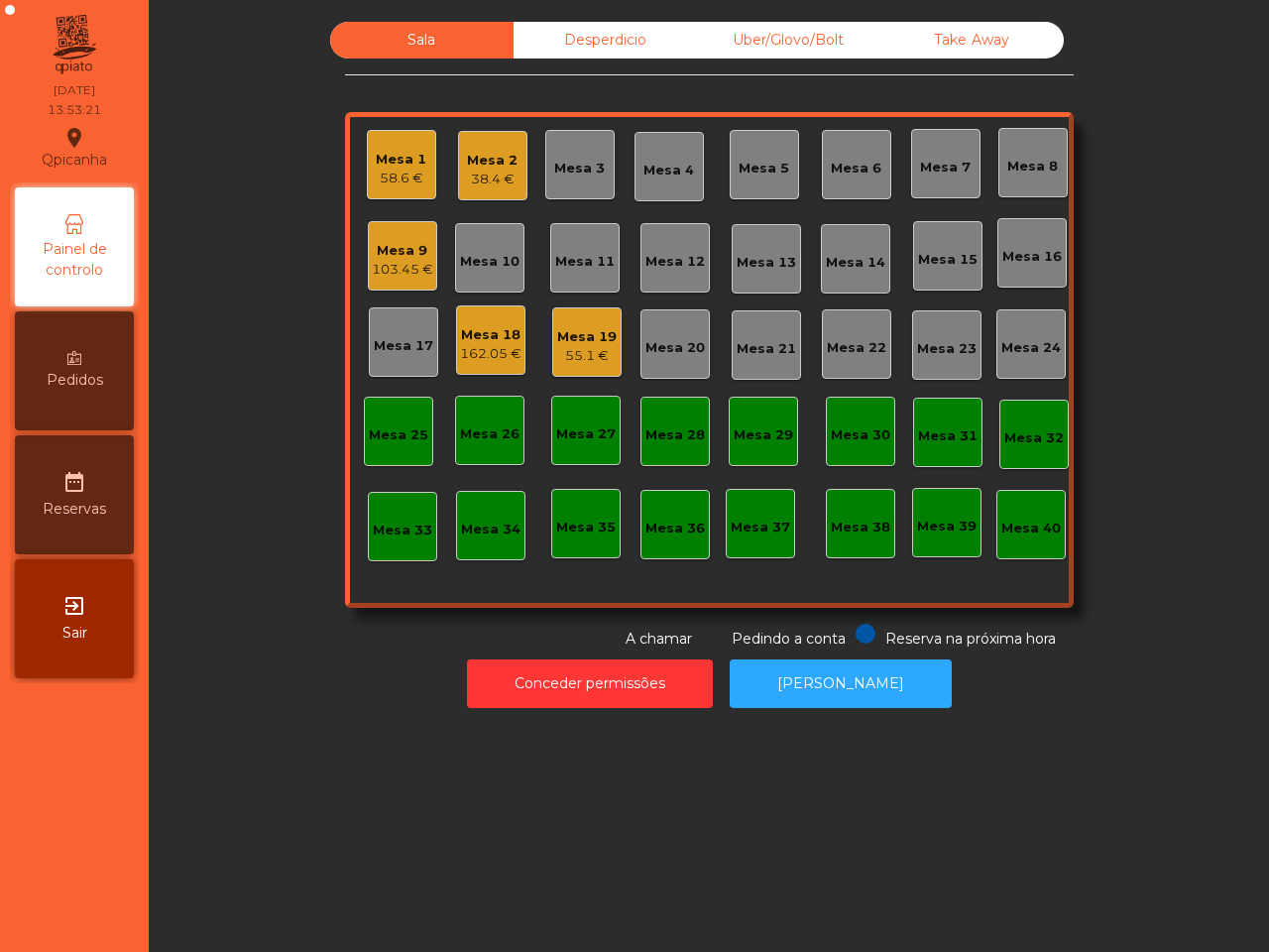
click at [488, 165] on div "Mesa 2" at bounding box center [491, 160] width 51 height 20
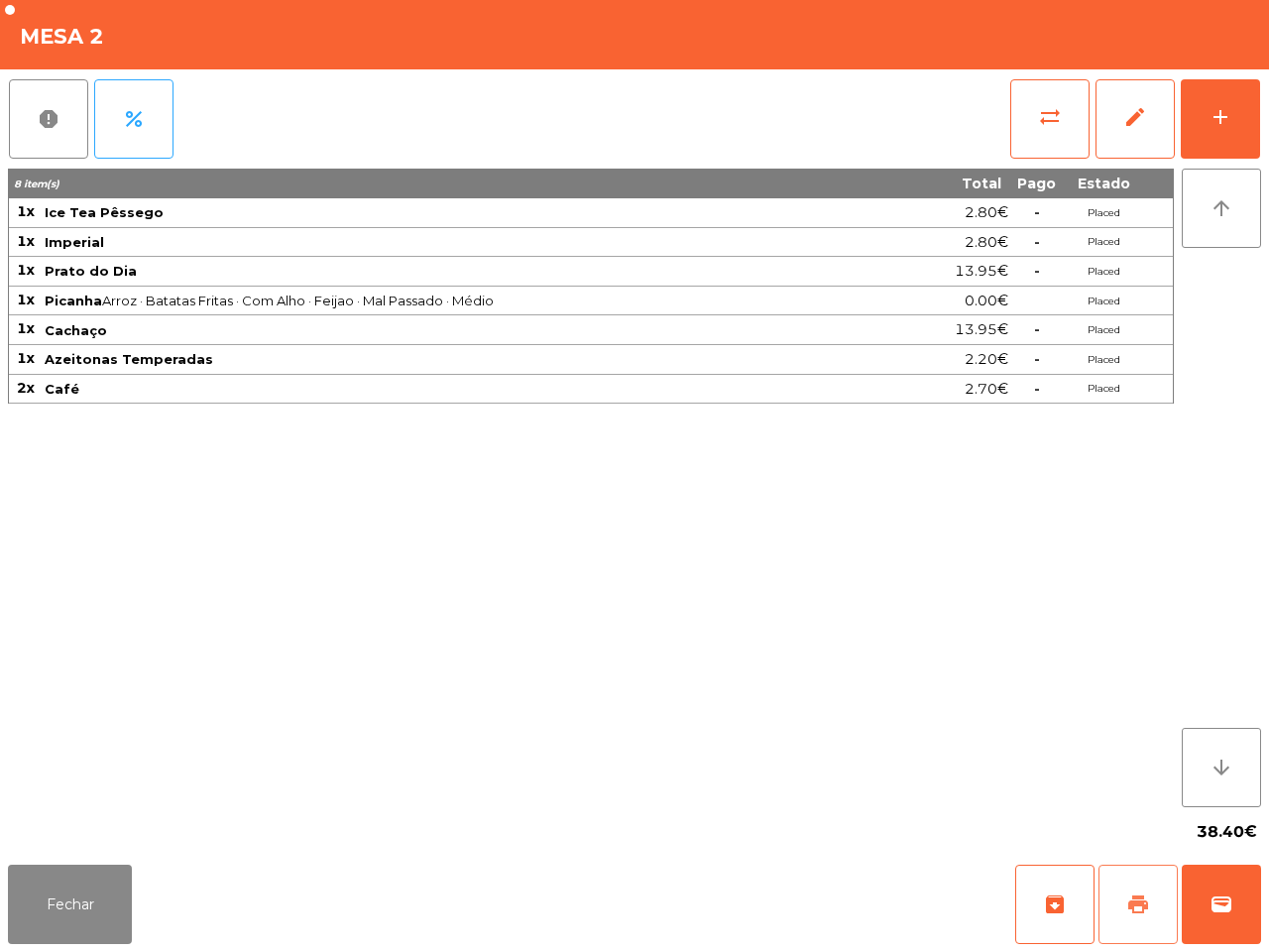
click at [1133, 903] on span "print" at bounding box center [1138, 904] width 24 height 24
drag, startPoint x: 109, startPoint y: 904, endPoint x: 122, endPoint y: 854, distance: 51.7
click at [116, 910] on button "Fechar" at bounding box center [70, 904] width 124 height 80
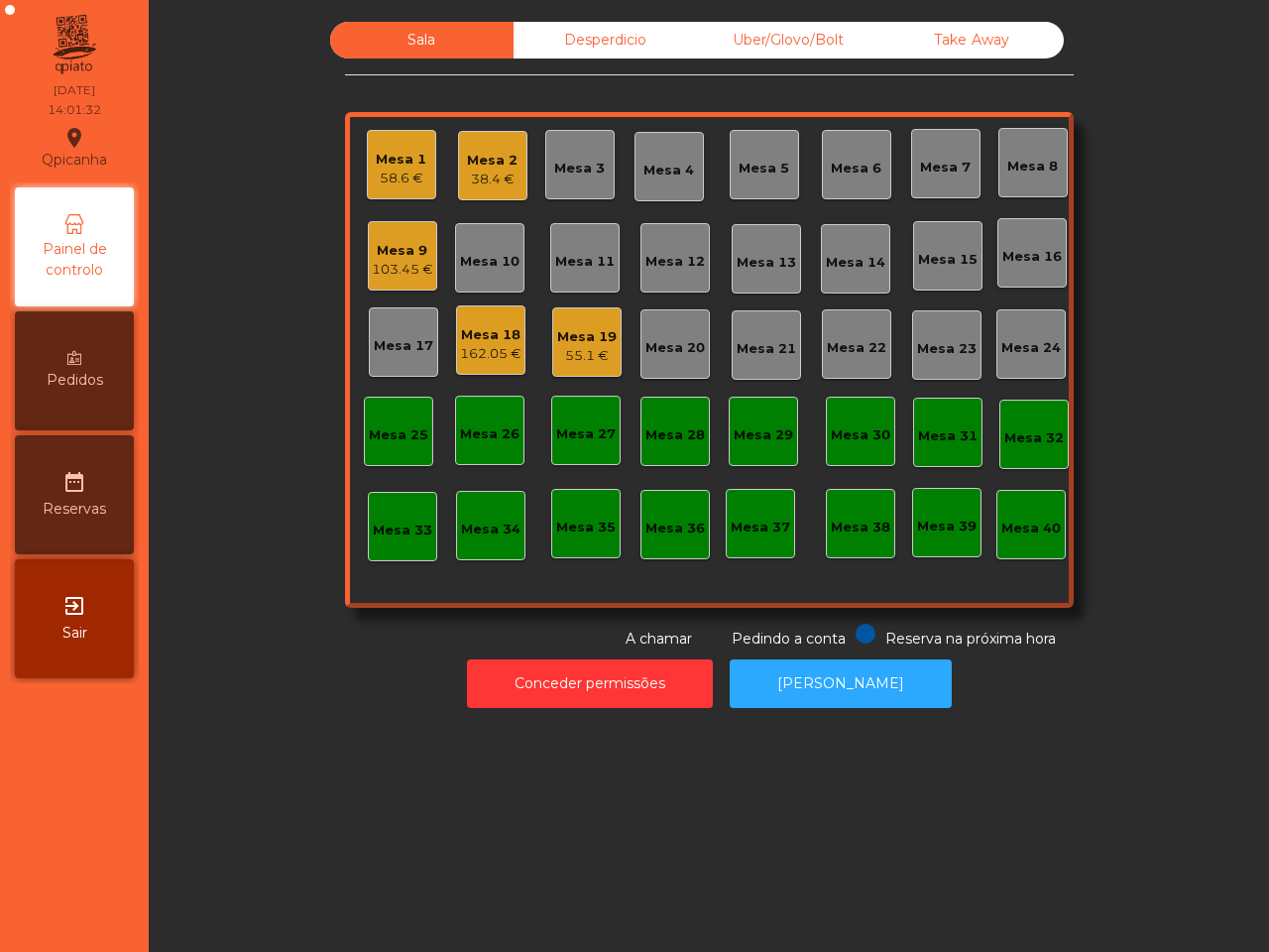
click at [392, 250] on div "Mesa 9" at bounding box center [403, 251] width 62 height 20
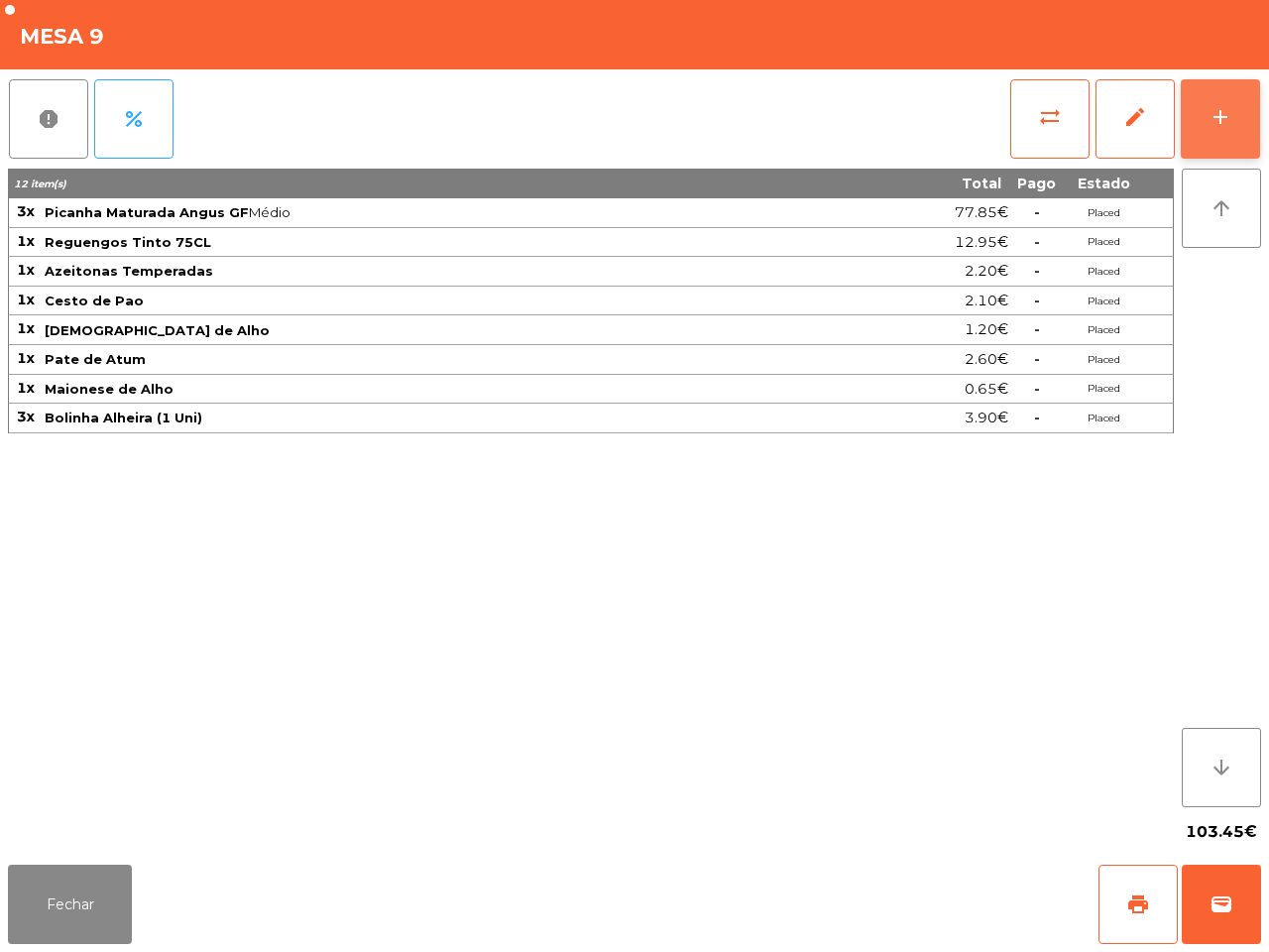
click at [1229, 109] on div "add" at bounding box center [1220, 117] width 24 height 24
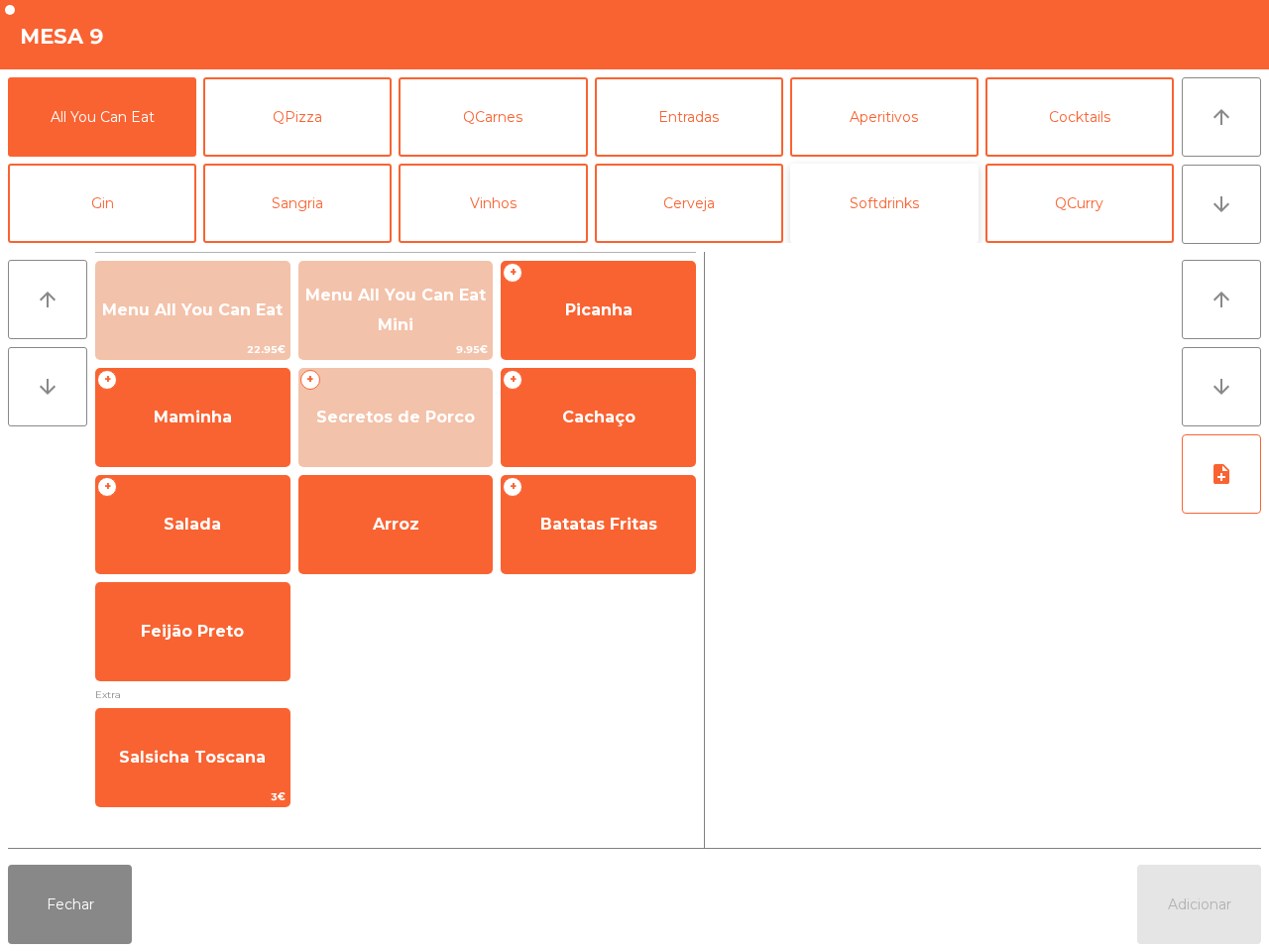
click at [857, 205] on button "Softdrinks" at bounding box center [884, 203] width 188 height 80
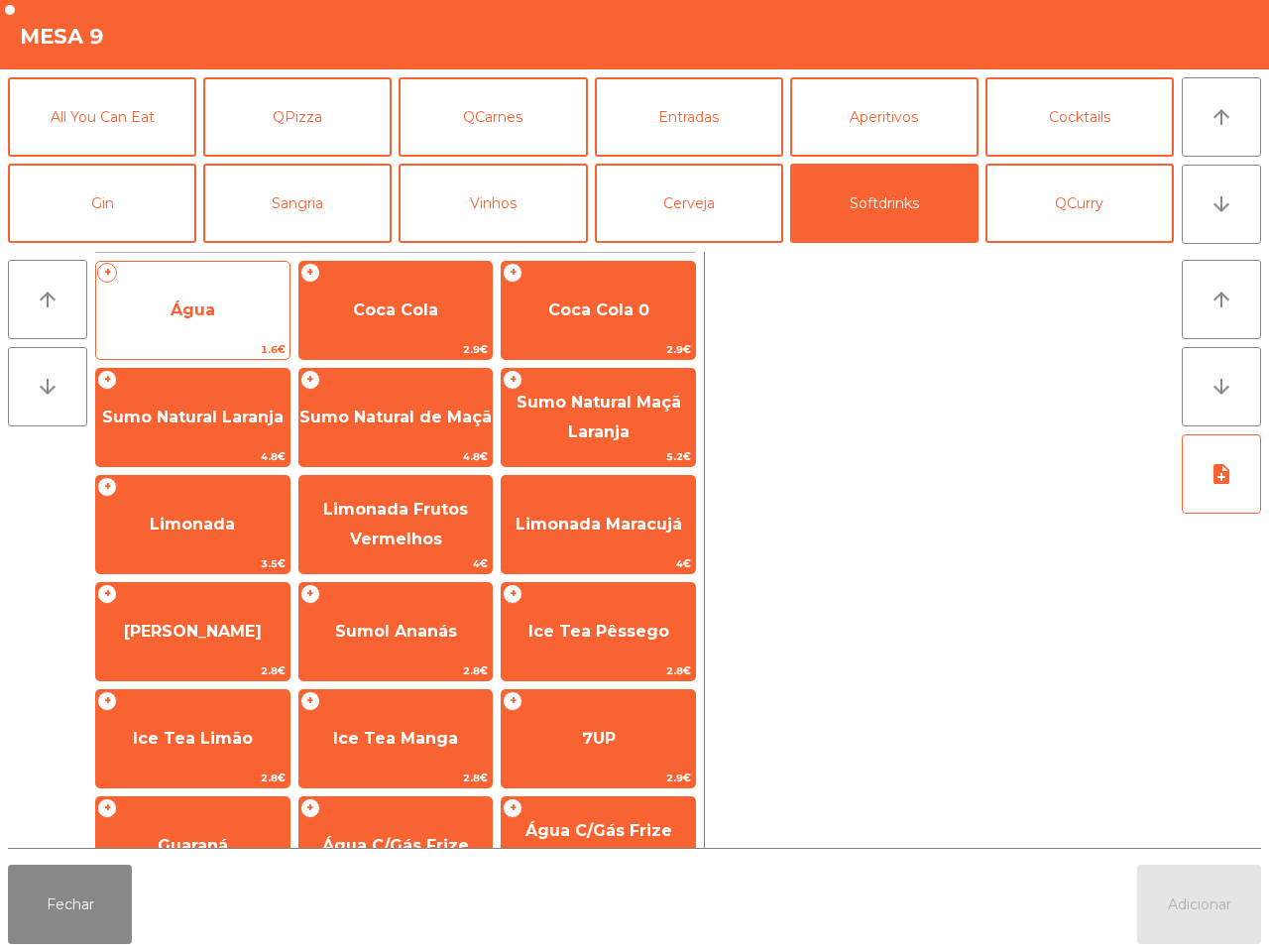
click at [190, 342] on span "1.6€" at bounding box center [192, 349] width 193 height 19
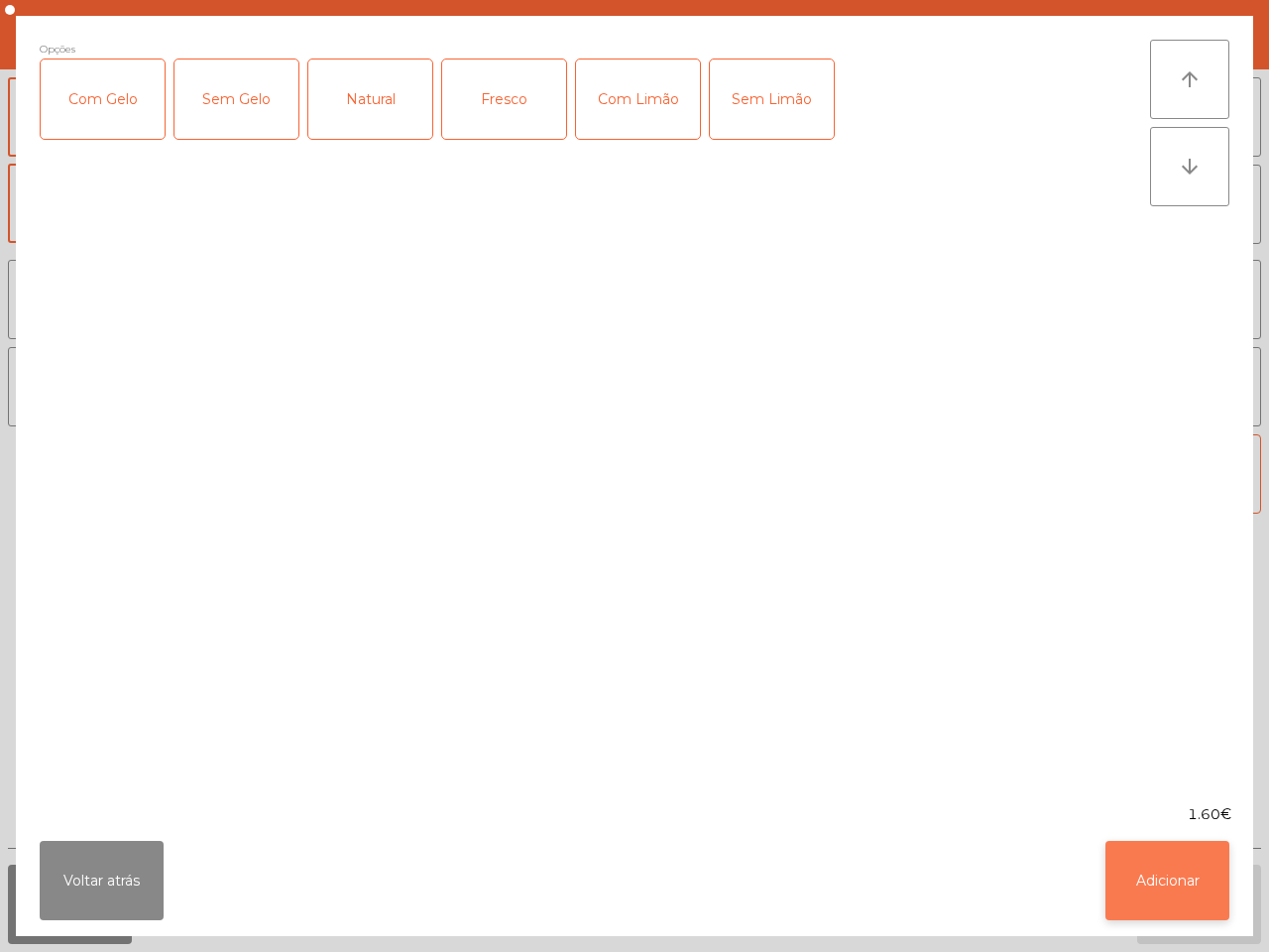
click at [1159, 895] on button "Adicionar" at bounding box center [1167, 880] width 124 height 80
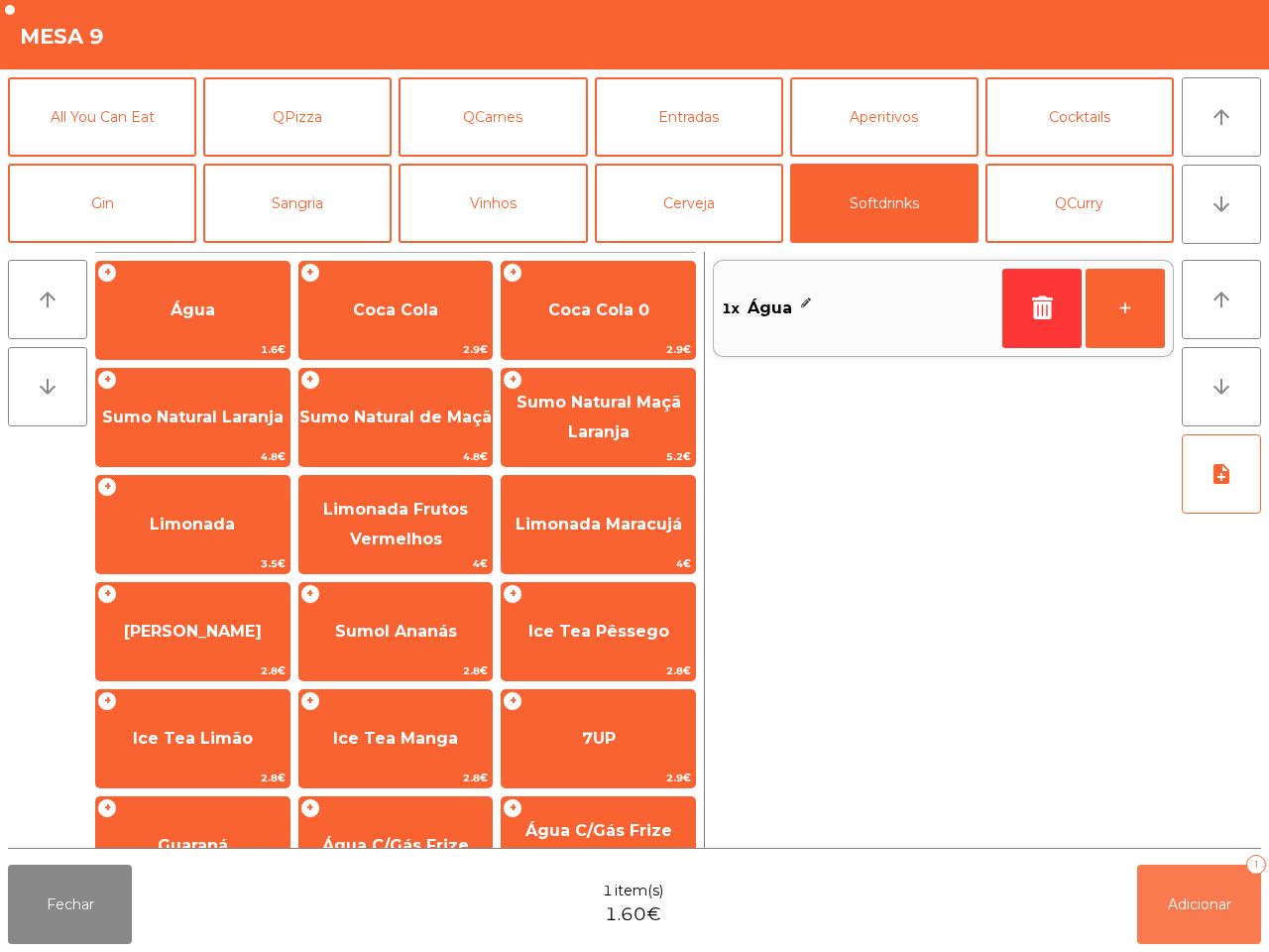
click at [1165, 895] on button "Adicionar 1" at bounding box center [1199, 904] width 124 height 80
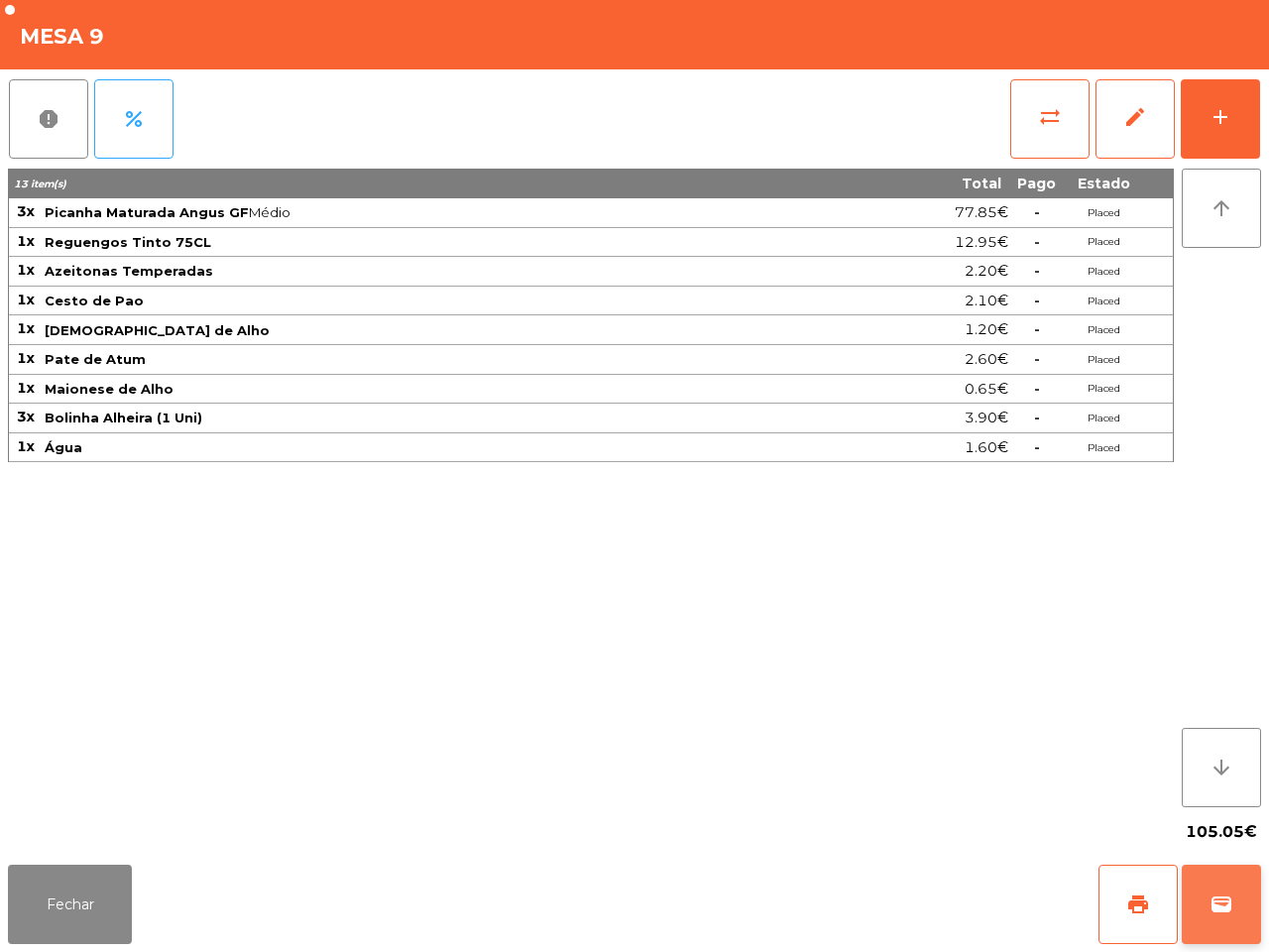
click at [1232, 890] on button "wallet" at bounding box center [1221, 904] width 80 height 80
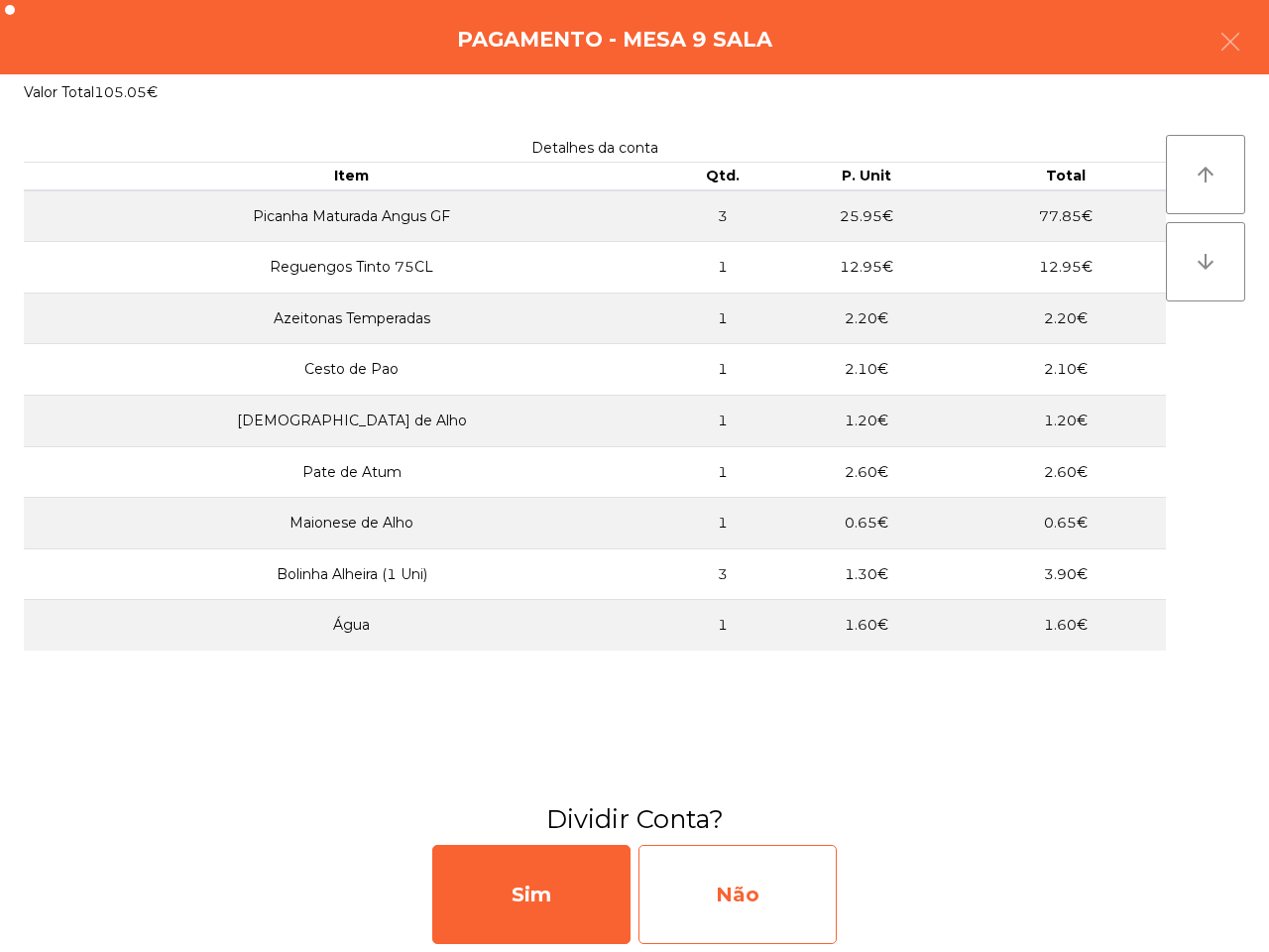
click at [772, 882] on div "Não" at bounding box center [737, 893] width 198 height 99
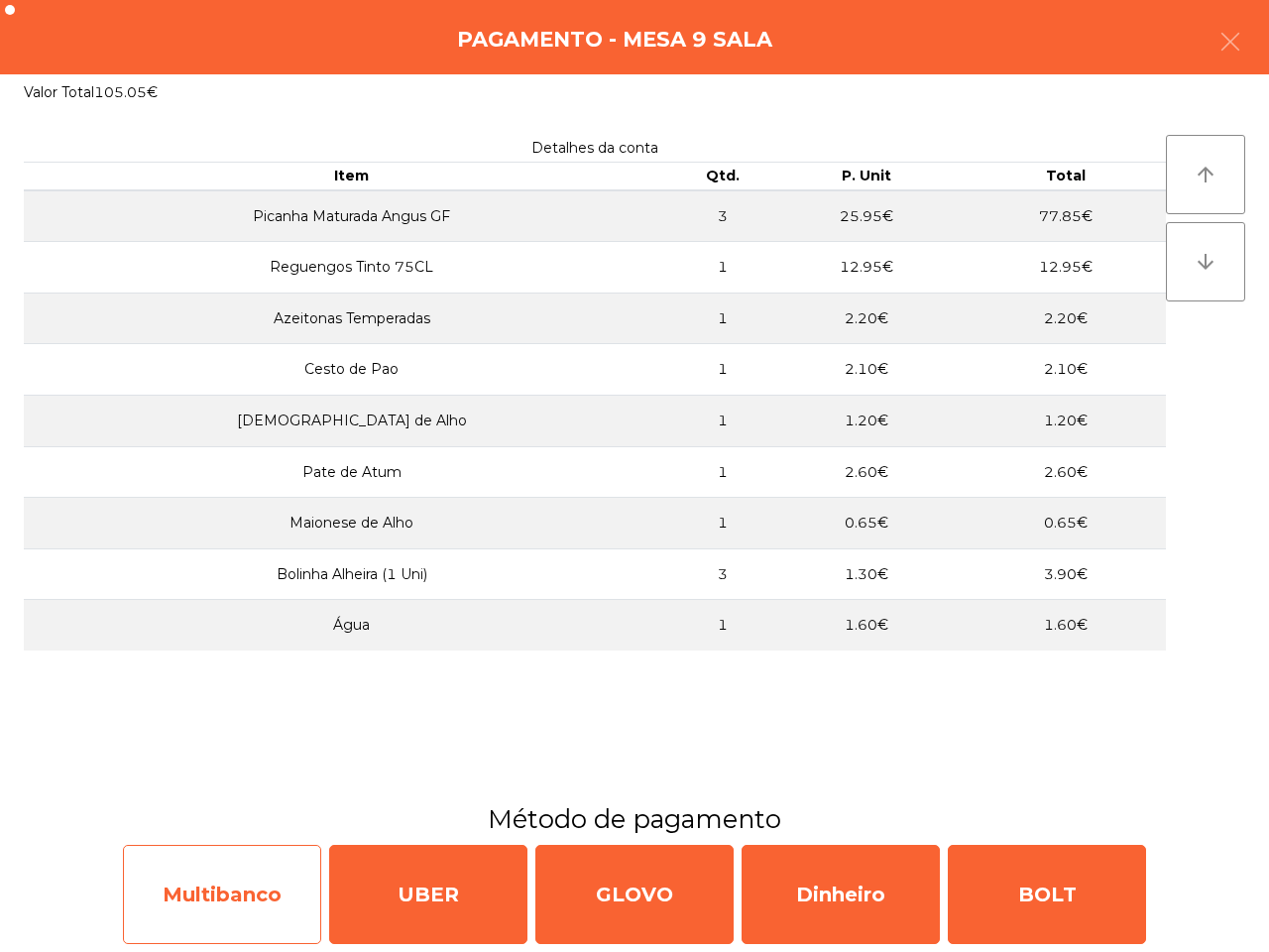
click at [229, 882] on div "Multibanco" at bounding box center [221, 893] width 198 height 99
select select "**"
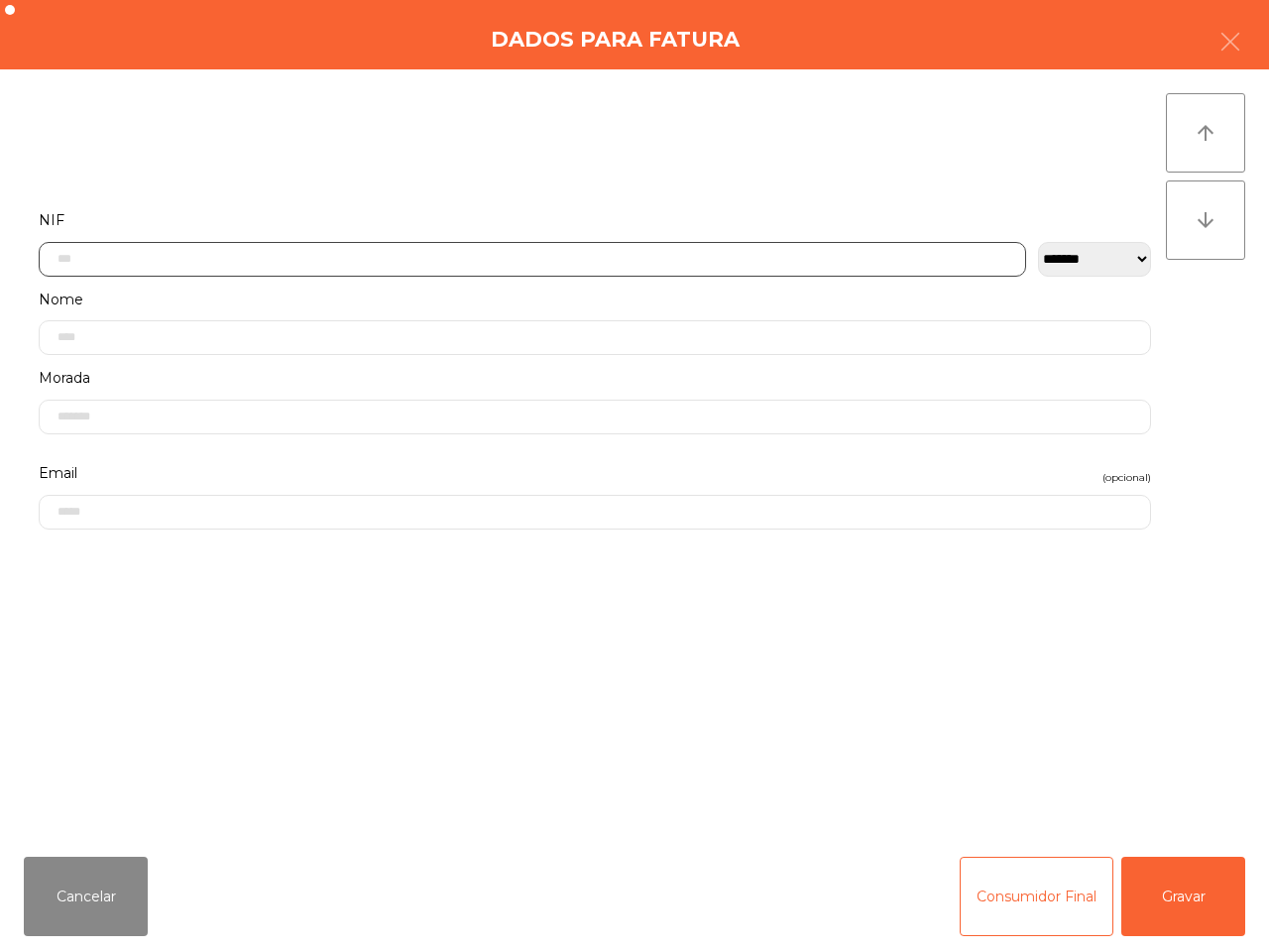
click at [181, 251] on input "text" at bounding box center [532, 259] width 987 height 35
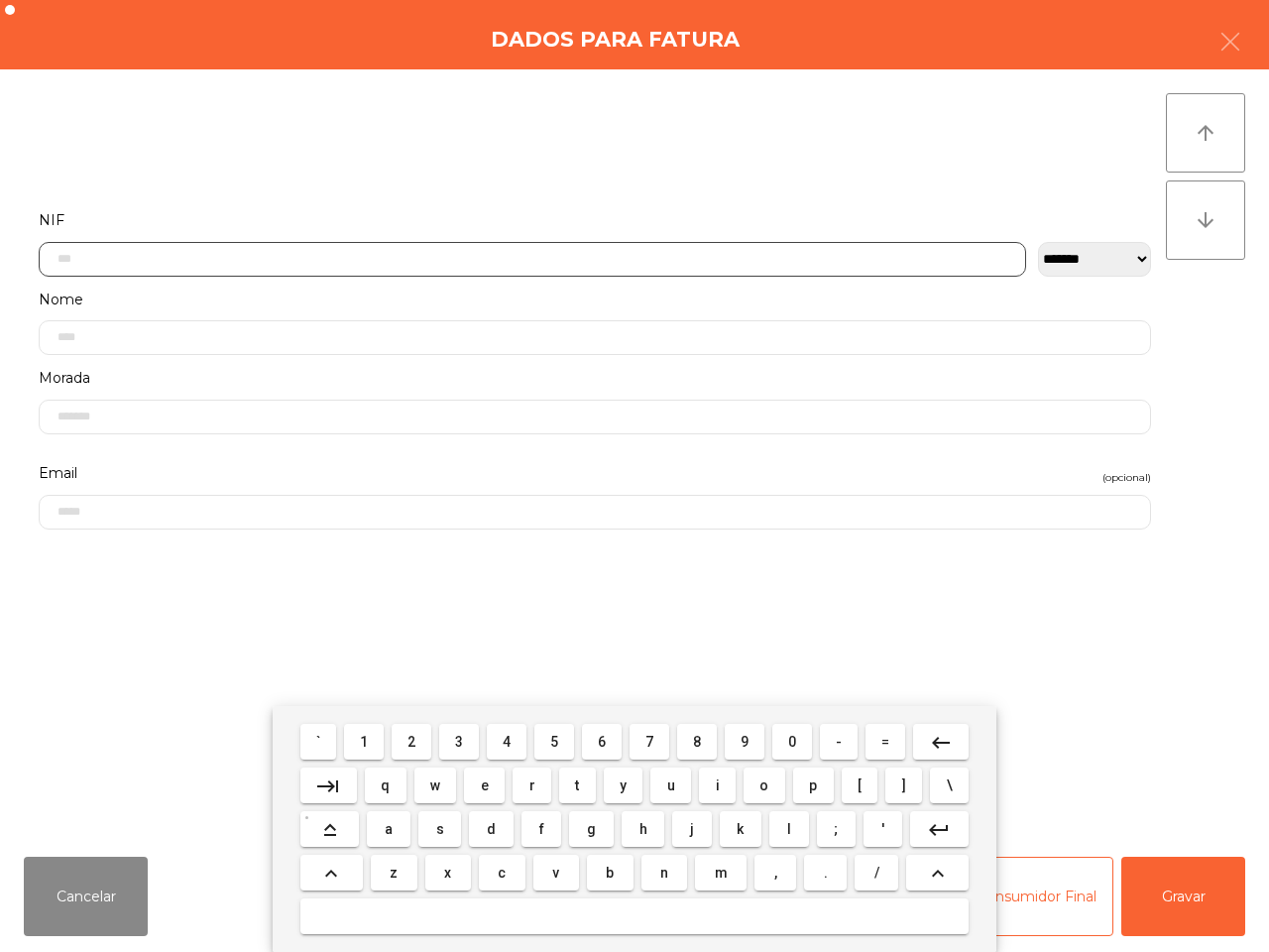
scroll to position [111, 0]
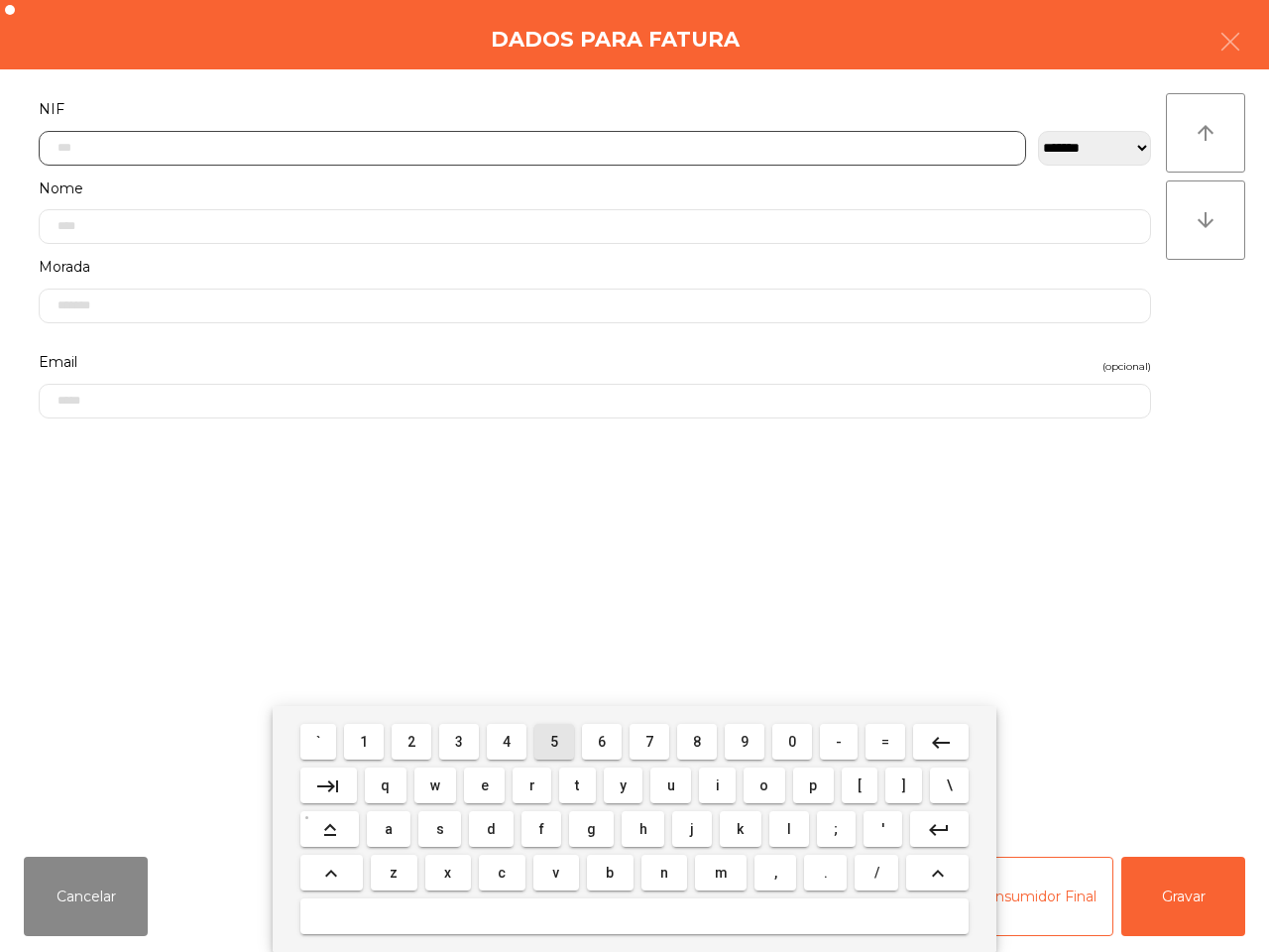
click at [562, 741] on button "5" at bounding box center [554, 742] width 40 height 36
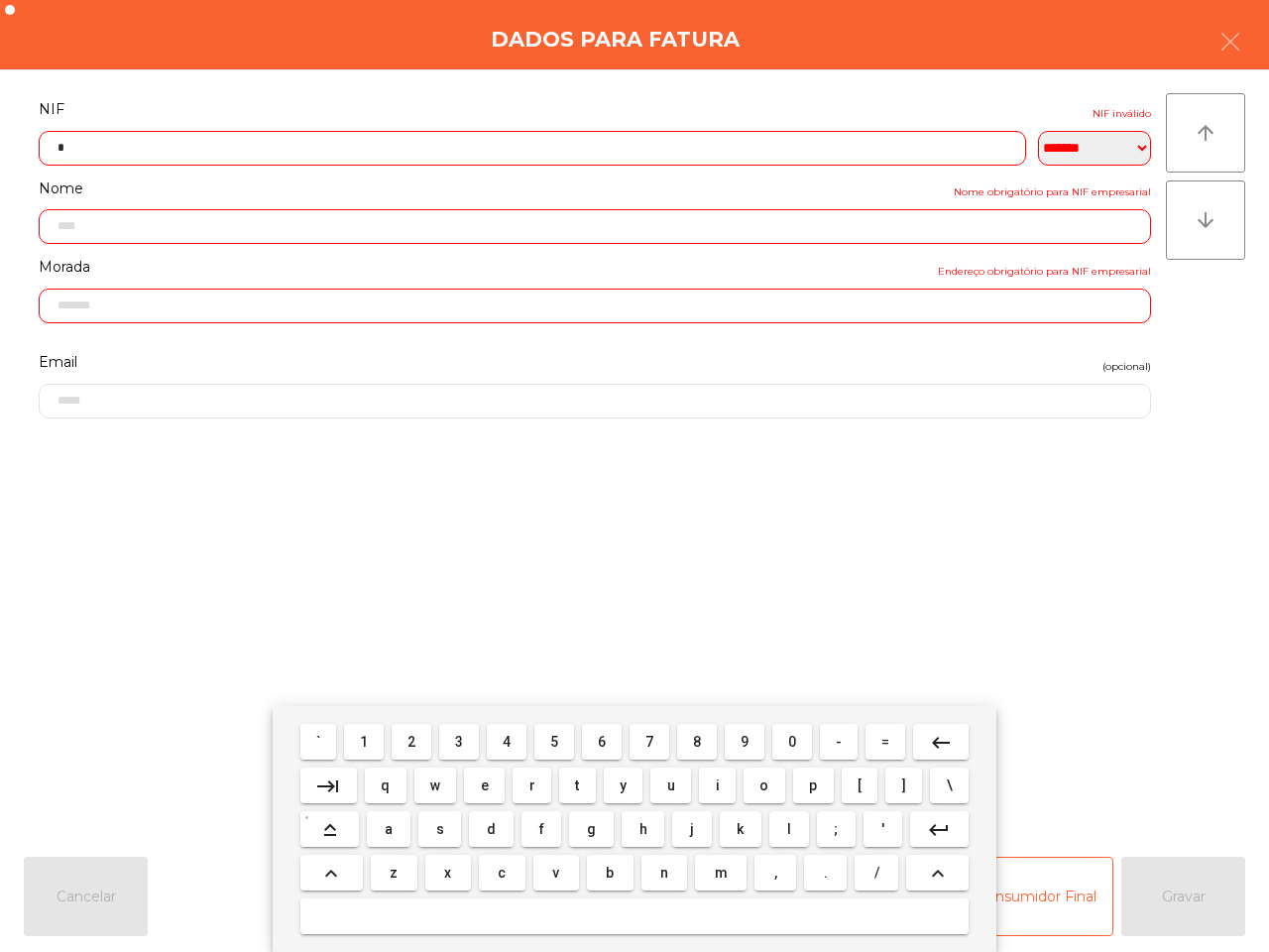
drag, startPoint x: 794, startPoint y: 737, endPoint x: 704, endPoint y: 739, distance: 90.0
click at [795, 737] on button "0" at bounding box center [793, 742] width 40 height 36
click at [651, 739] on button "7" at bounding box center [649, 742] width 40 height 36
click at [651, 734] on span "7" at bounding box center [649, 742] width 8 height 16
click at [786, 737] on button "0" at bounding box center [793, 742] width 40 height 36
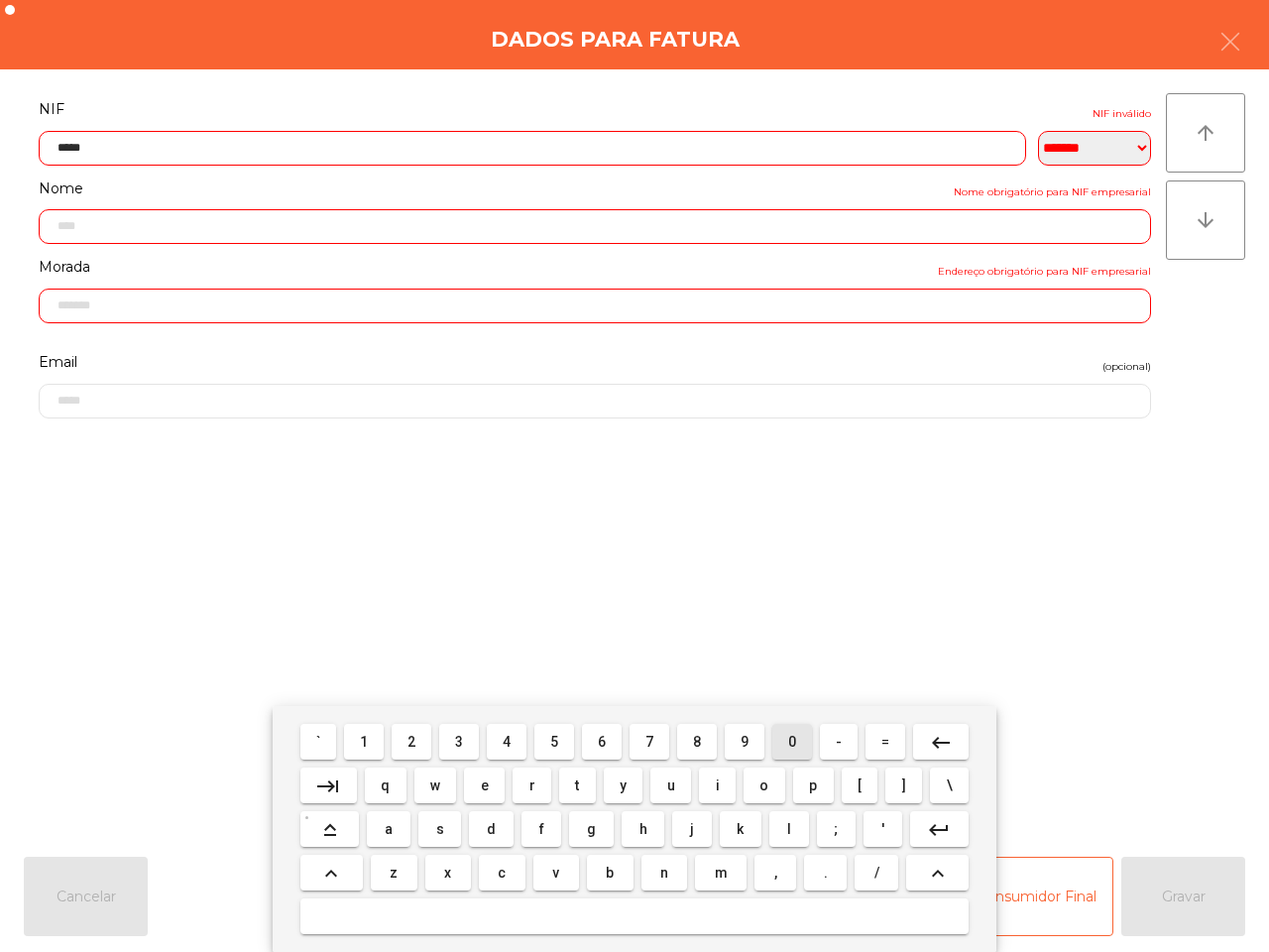
drag, startPoint x: 784, startPoint y: 739, endPoint x: 761, endPoint y: 739, distance: 23.0
click at [785, 739] on button "0" at bounding box center [793, 742] width 40 height 36
click at [368, 741] on span "1" at bounding box center [364, 742] width 8 height 16
click at [742, 737] on span "9" at bounding box center [745, 742] width 8 height 16
click at [693, 745] on span "8" at bounding box center [697, 742] width 8 height 16
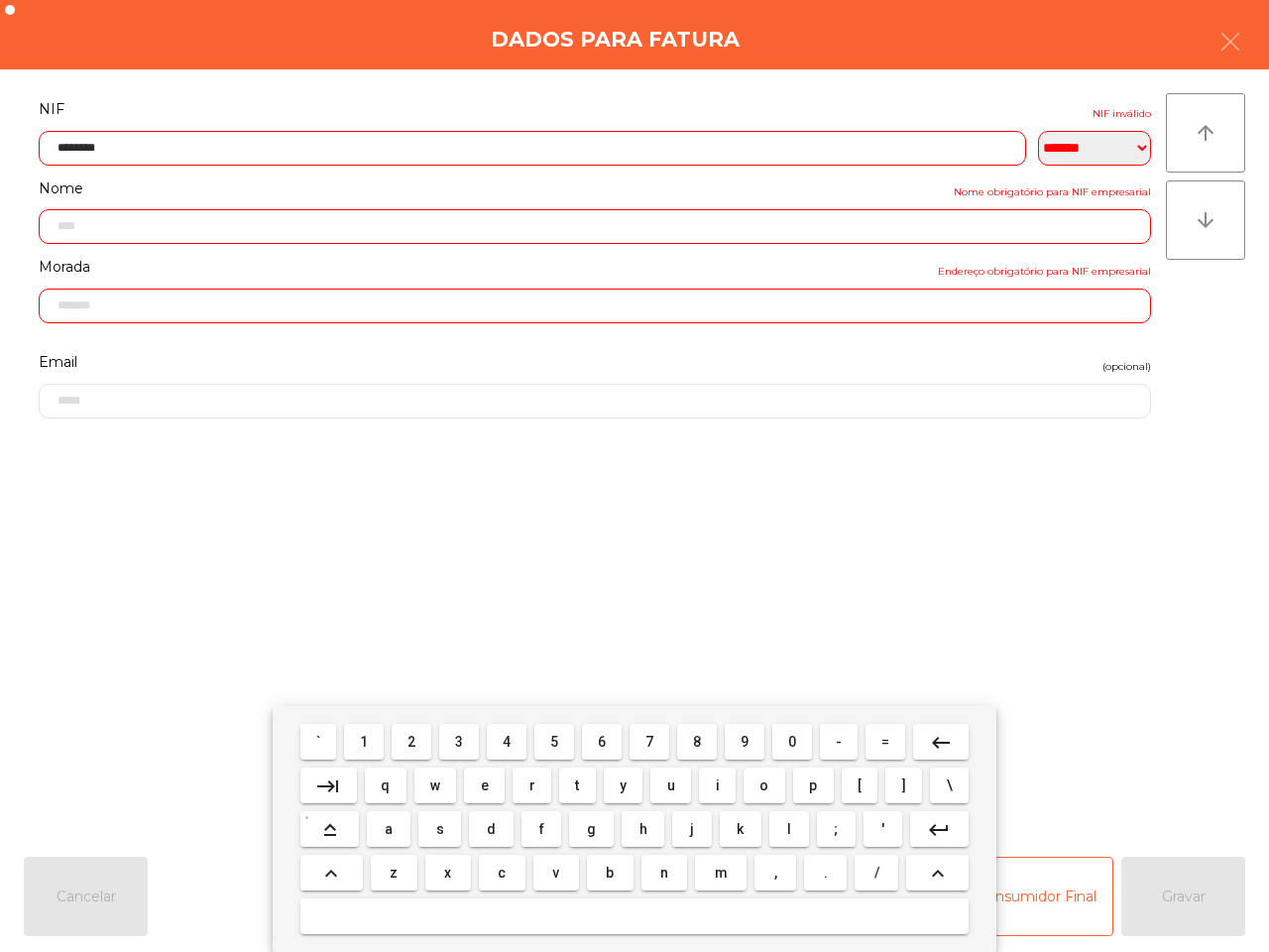
type input "*********"
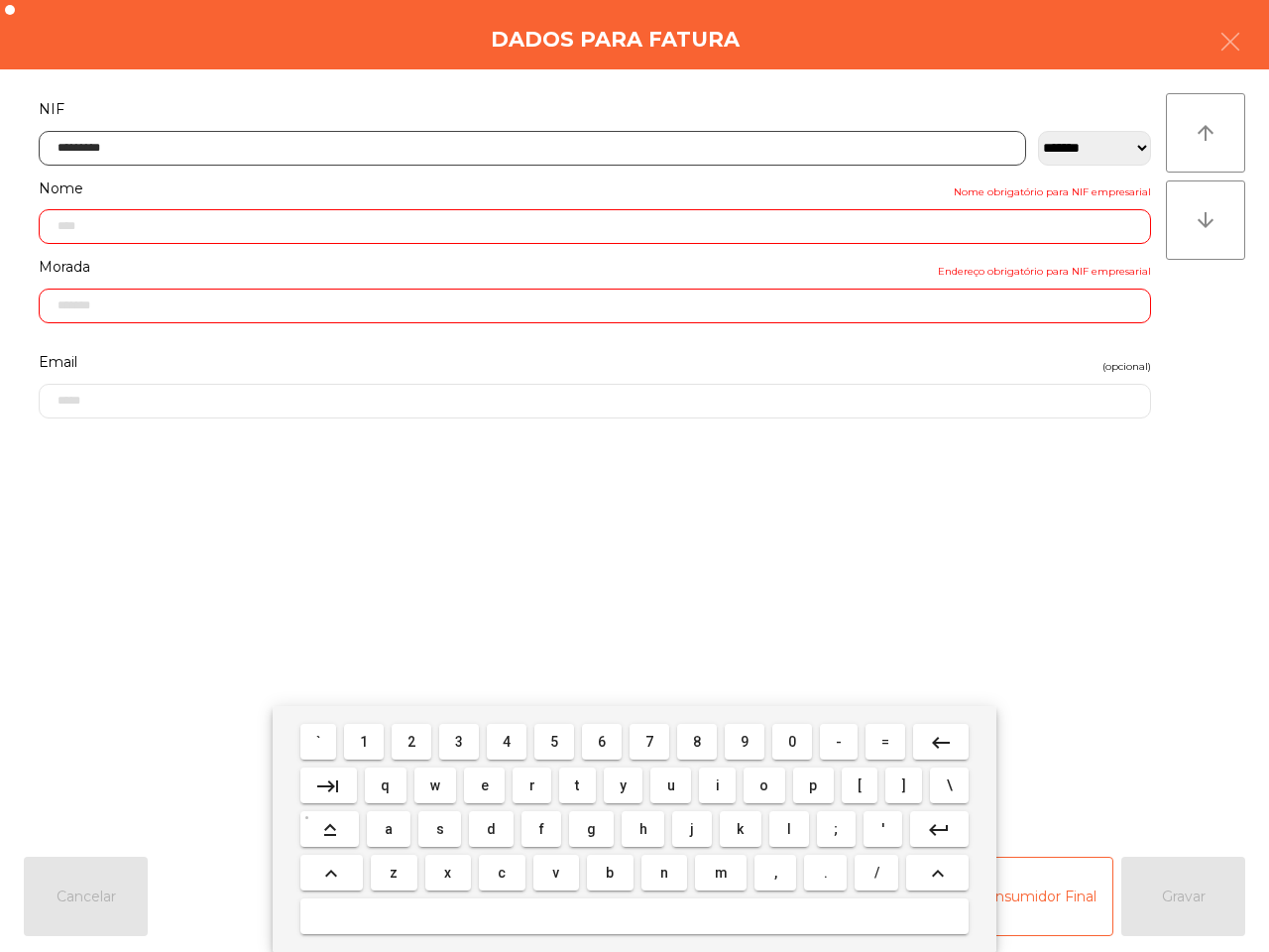
type input "**********"
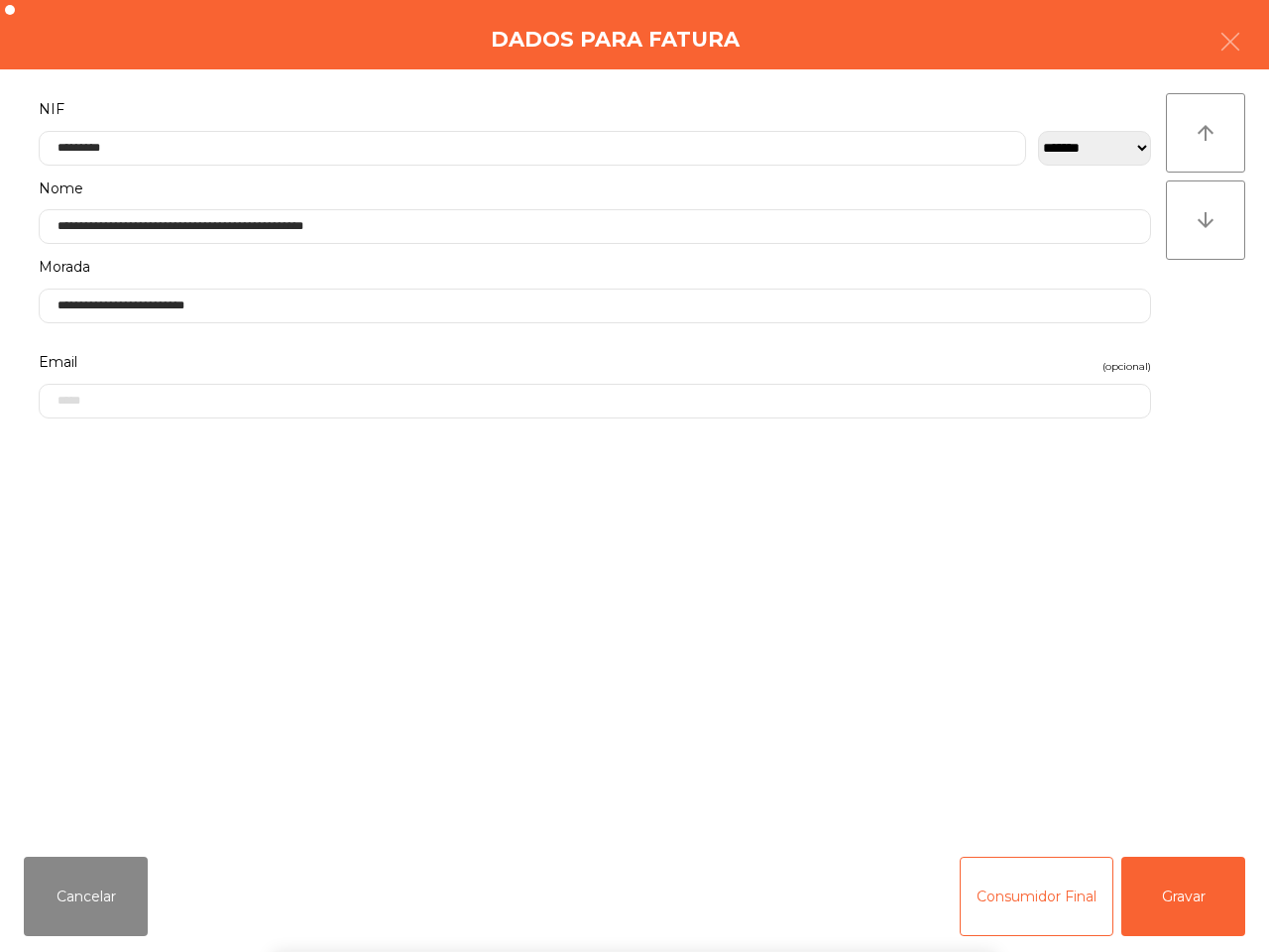
click at [1161, 898] on div "` 1 2 3 4 5 6 7 8 9 0 - = keyboard_backspace keyboard_tab q w e r t y u i o p […" at bounding box center [634, 828] width 1269 height 246
click at [1162, 898] on button "Gravar" at bounding box center [1183, 896] width 124 height 80
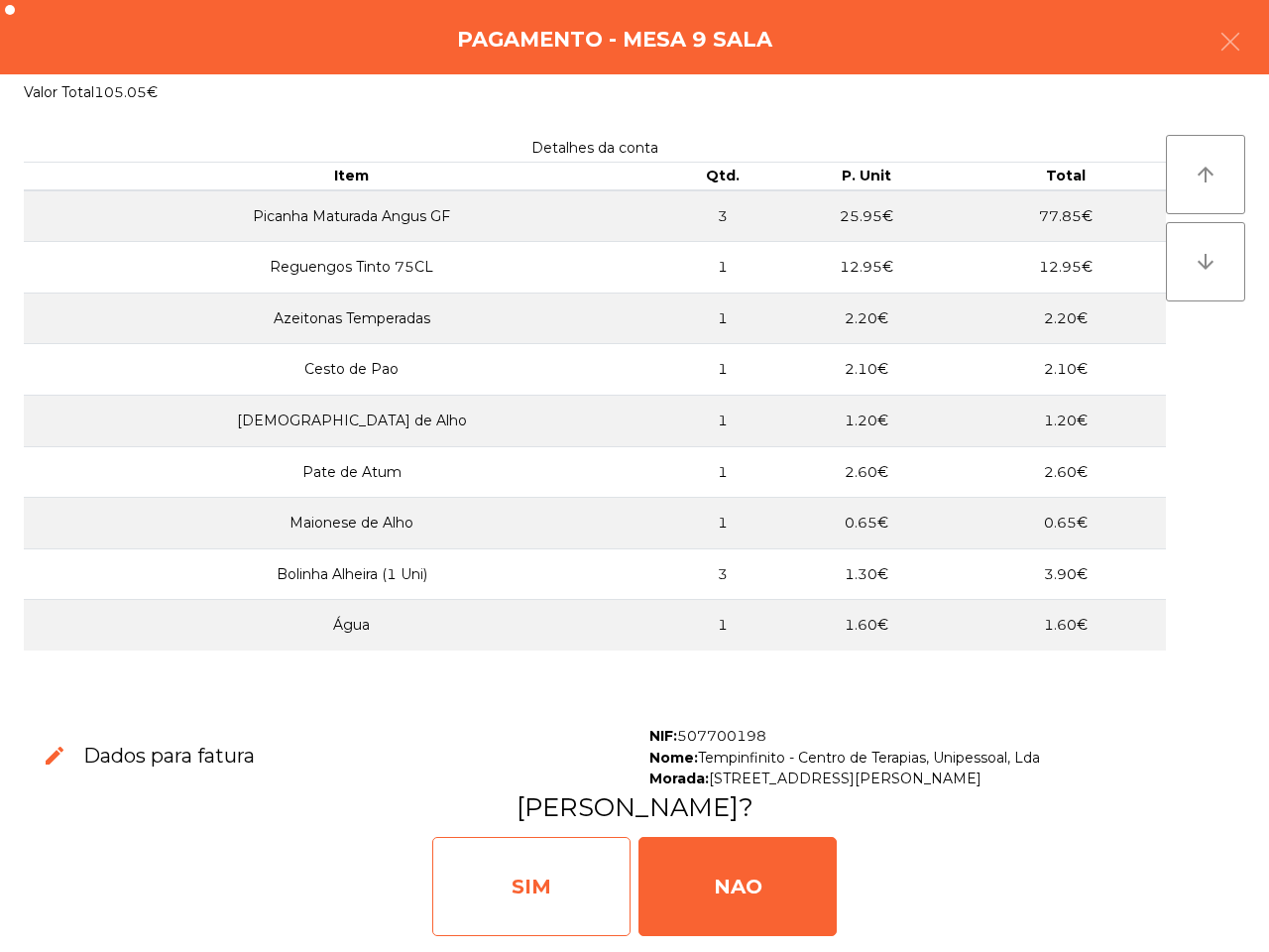
click at [555, 915] on div "SIM" at bounding box center [531, 885] width 198 height 99
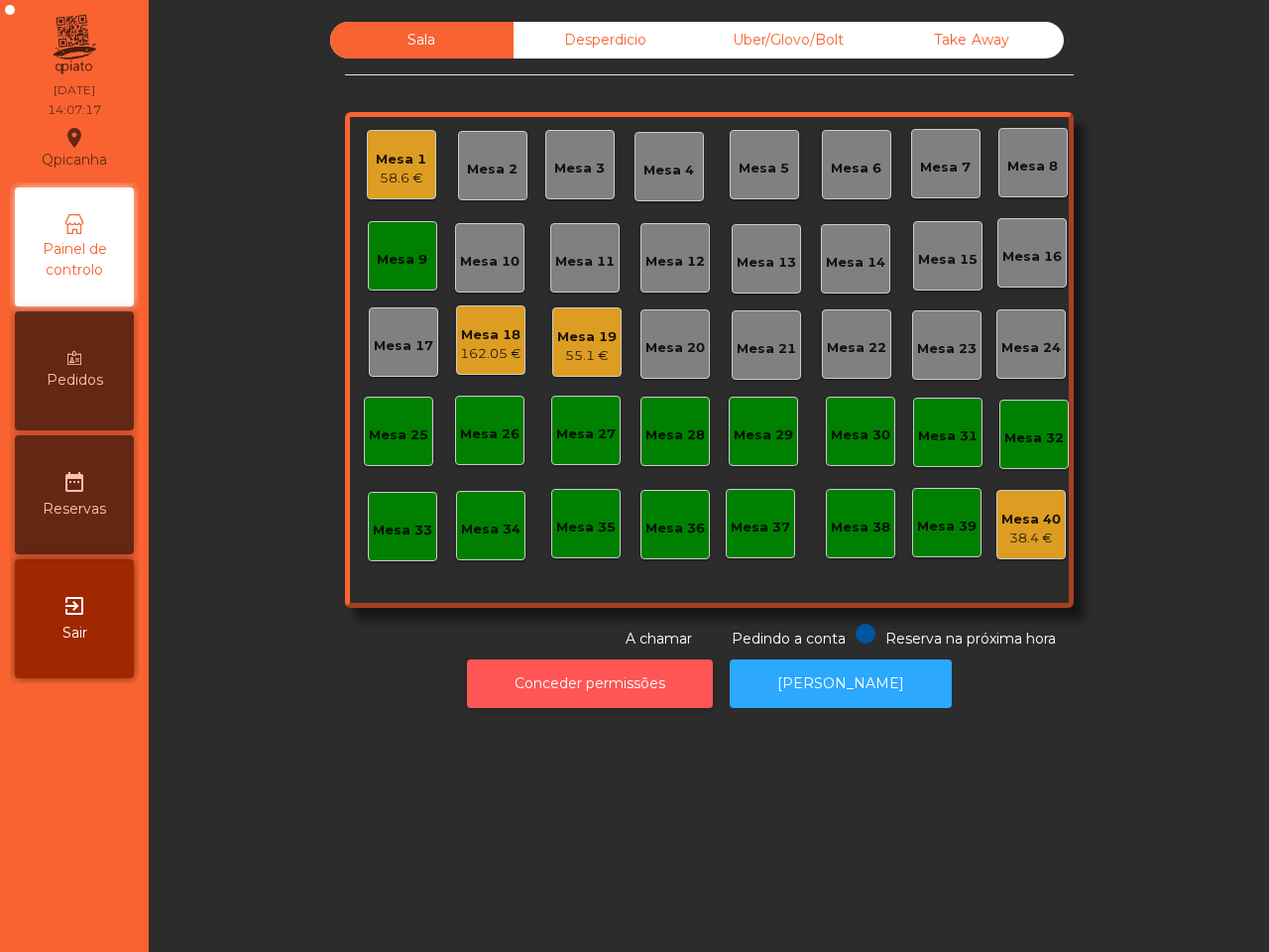
click at [573, 684] on button "Conceder permissões" at bounding box center [589, 683] width 246 height 49
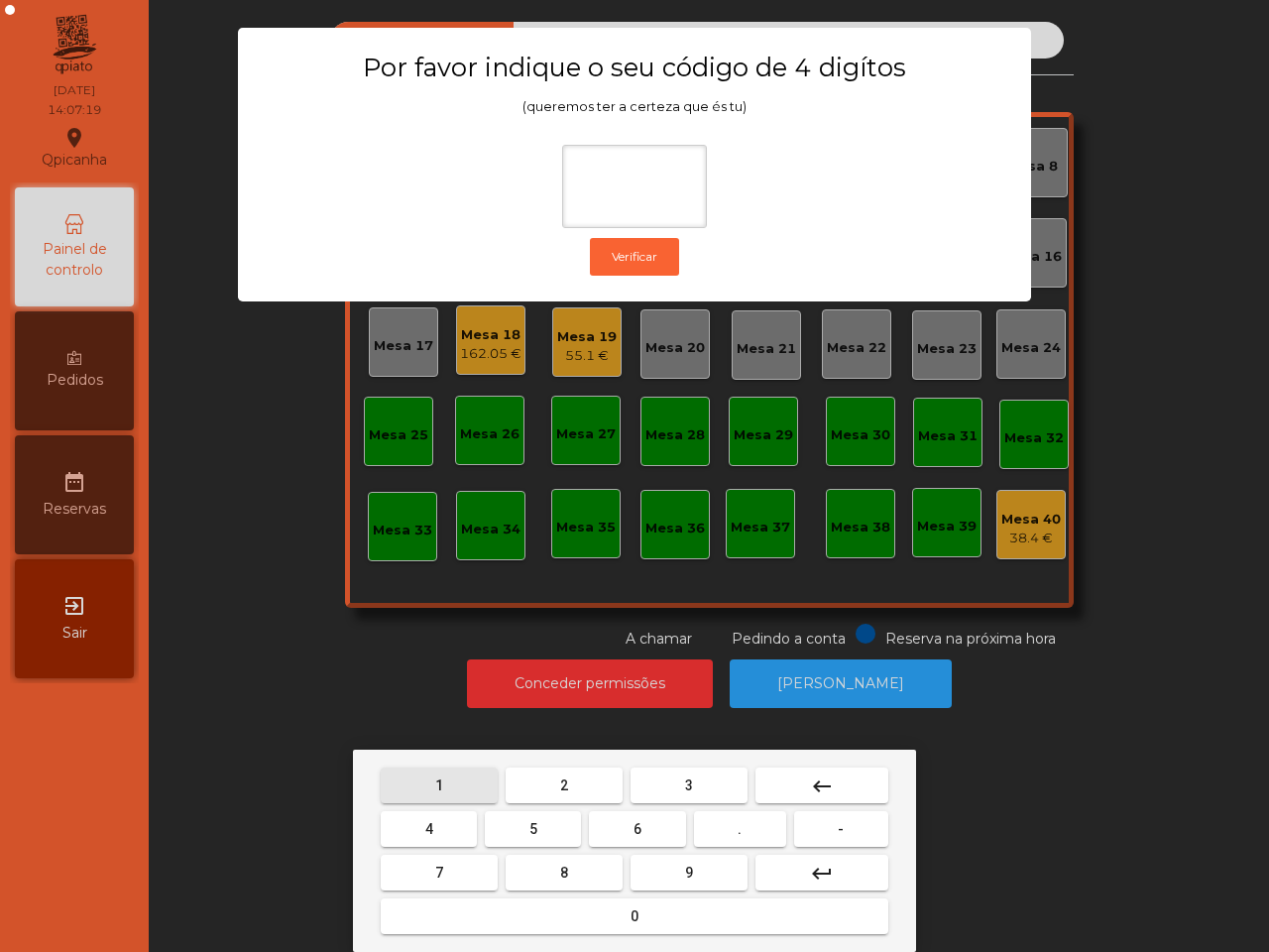
drag, startPoint x: 435, startPoint y: 781, endPoint x: 701, endPoint y: 909, distance: 295.2
click at [439, 781] on span "1" at bounding box center [440, 786] width 8 height 16
drag, startPoint x: 697, startPoint y: 868, endPoint x: 636, endPoint y: 847, distance: 64.5
click at [699, 868] on button "9" at bounding box center [688, 872] width 117 height 36
click at [440, 818] on button "4" at bounding box center [429, 828] width 96 height 36
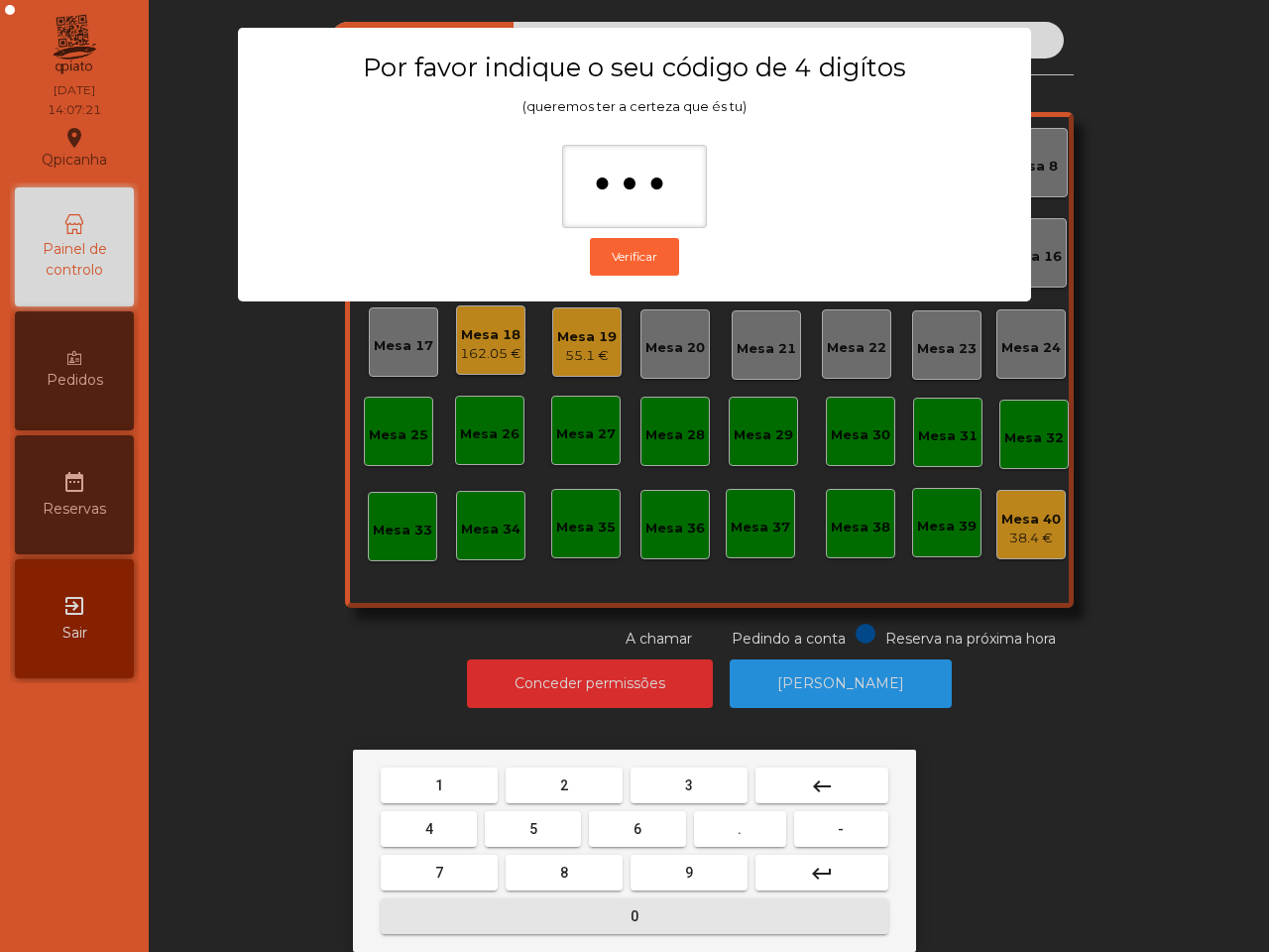
click at [535, 910] on button "0" at bounding box center [634, 916] width 507 height 36
type input "****"
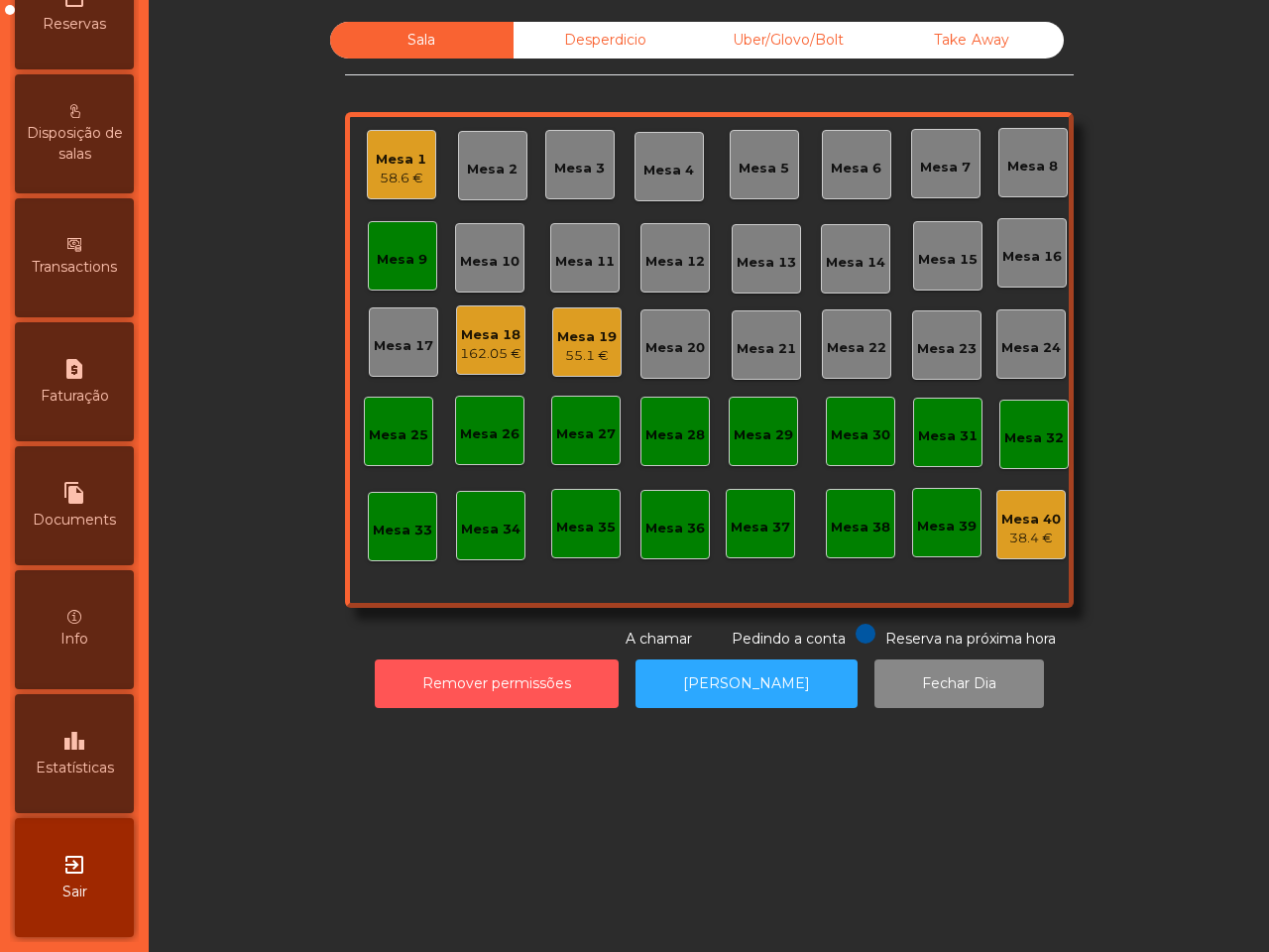
scroll to position [754, 0]
click at [107, 386] on span "Faturação" at bounding box center [75, 396] width 69 height 21
select select "*"
select select "****"
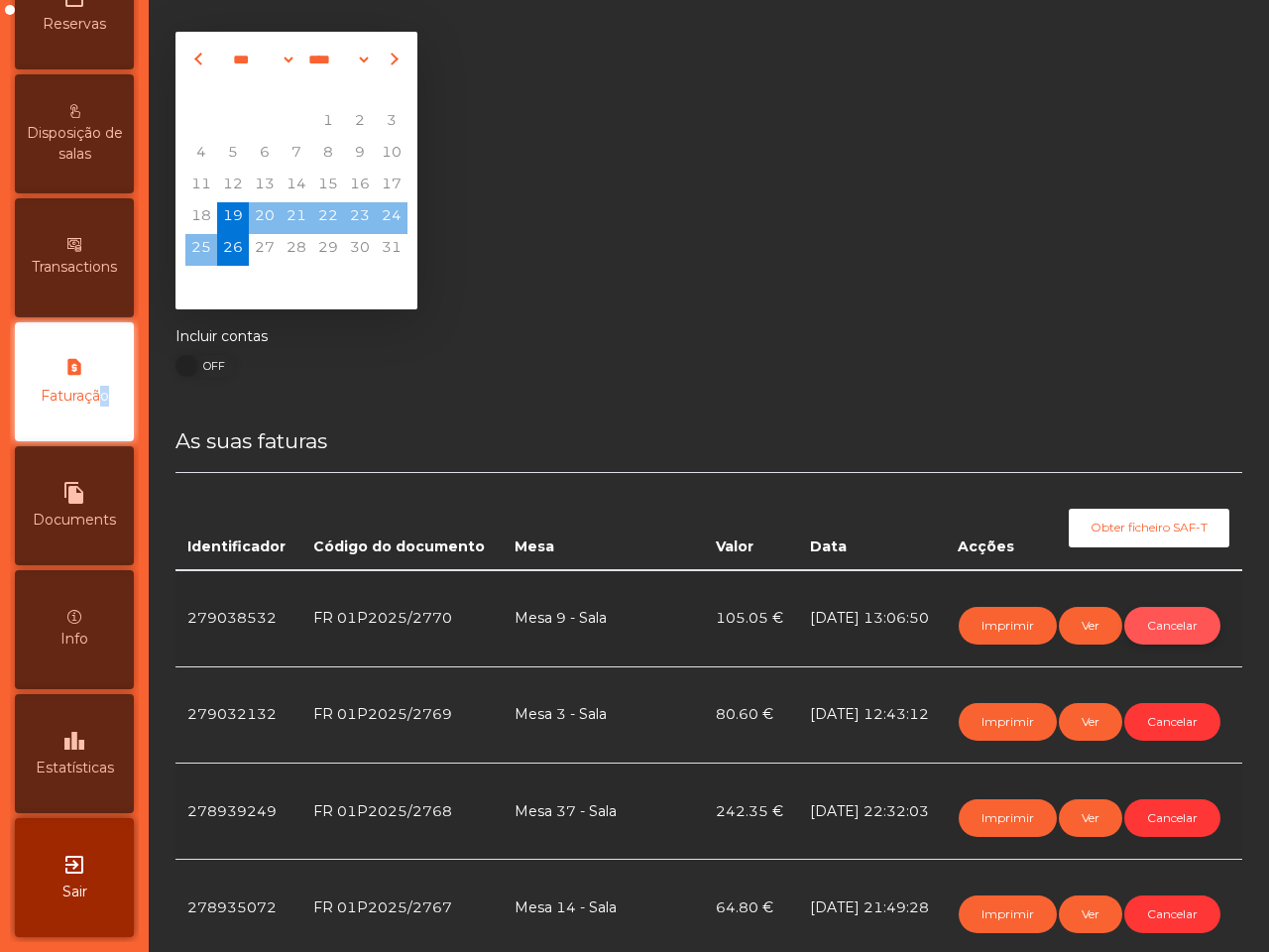
click at [1124, 644] on button "Cancelar" at bounding box center [1172, 626] width 96 height 38
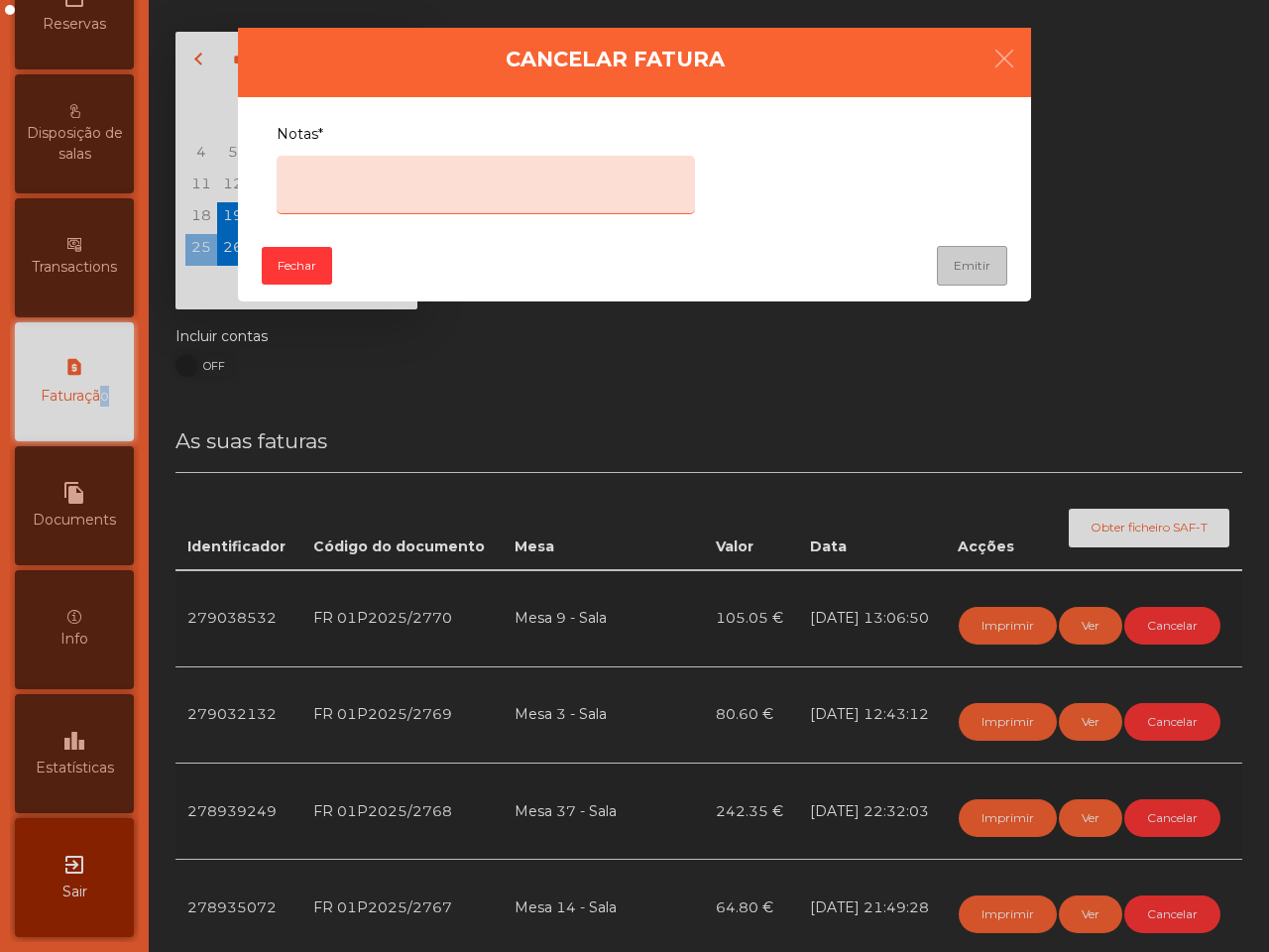
click at [458, 188] on textarea "Notas*" at bounding box center [485, 184] width 419 height 59
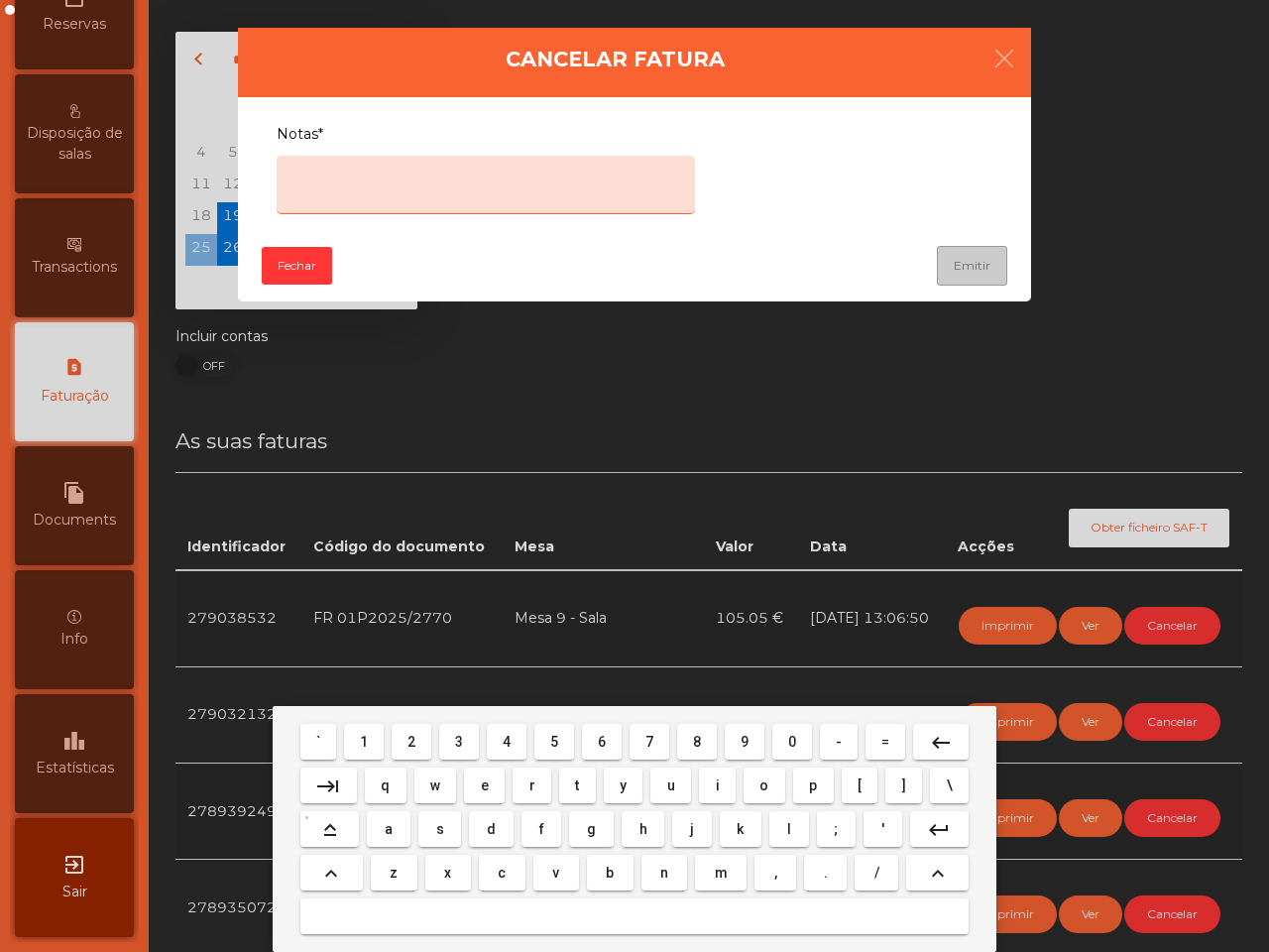
drag, startPoint x: 485, startPoint y: 780, endPoint x: 513, endPoint y: 782, distance: 28.1
click at [488, 781] on button "e" at bounding box center [483, 786] width 41 height 36
click at [537, 785] on button "r" at bounding box center [531, 786] width 39 height 36
type textarea "***"
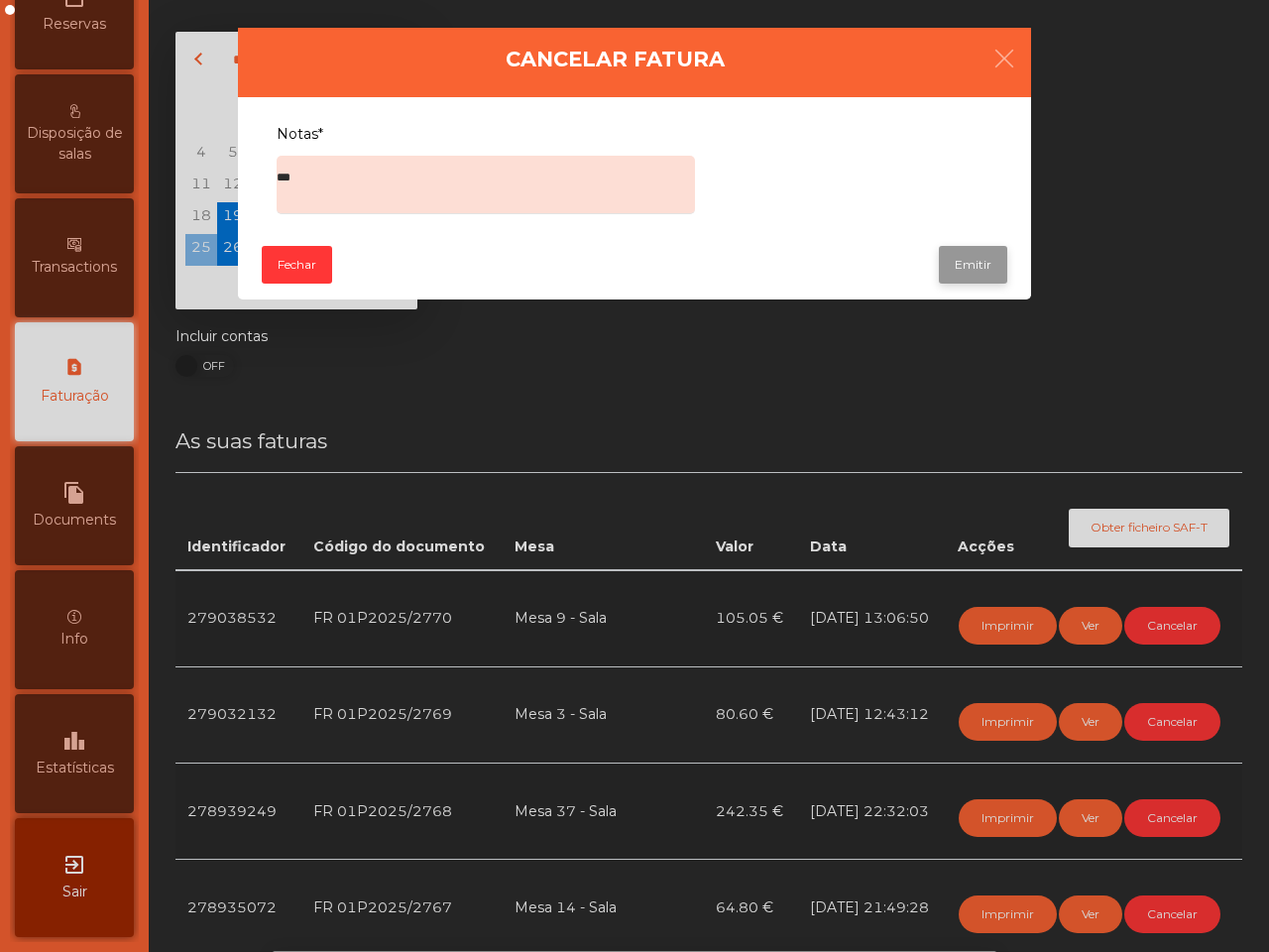
click at [964, 263] on button "Emitir" at bounding box center [973, 265] width 69 height 38
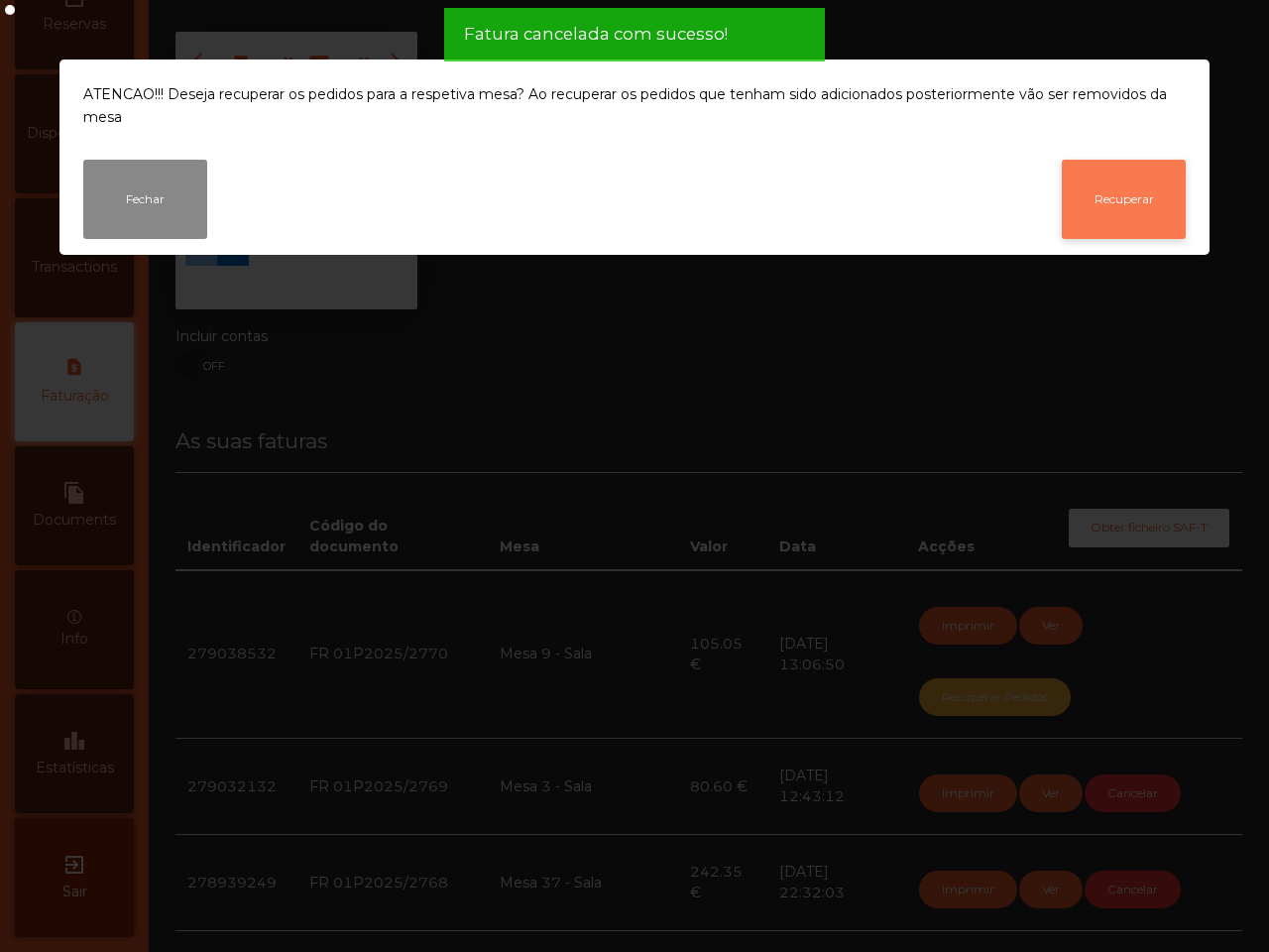
click at [1112, 189] on button "Recuperar" at bounding box center [1123, 199] width 124 height 80
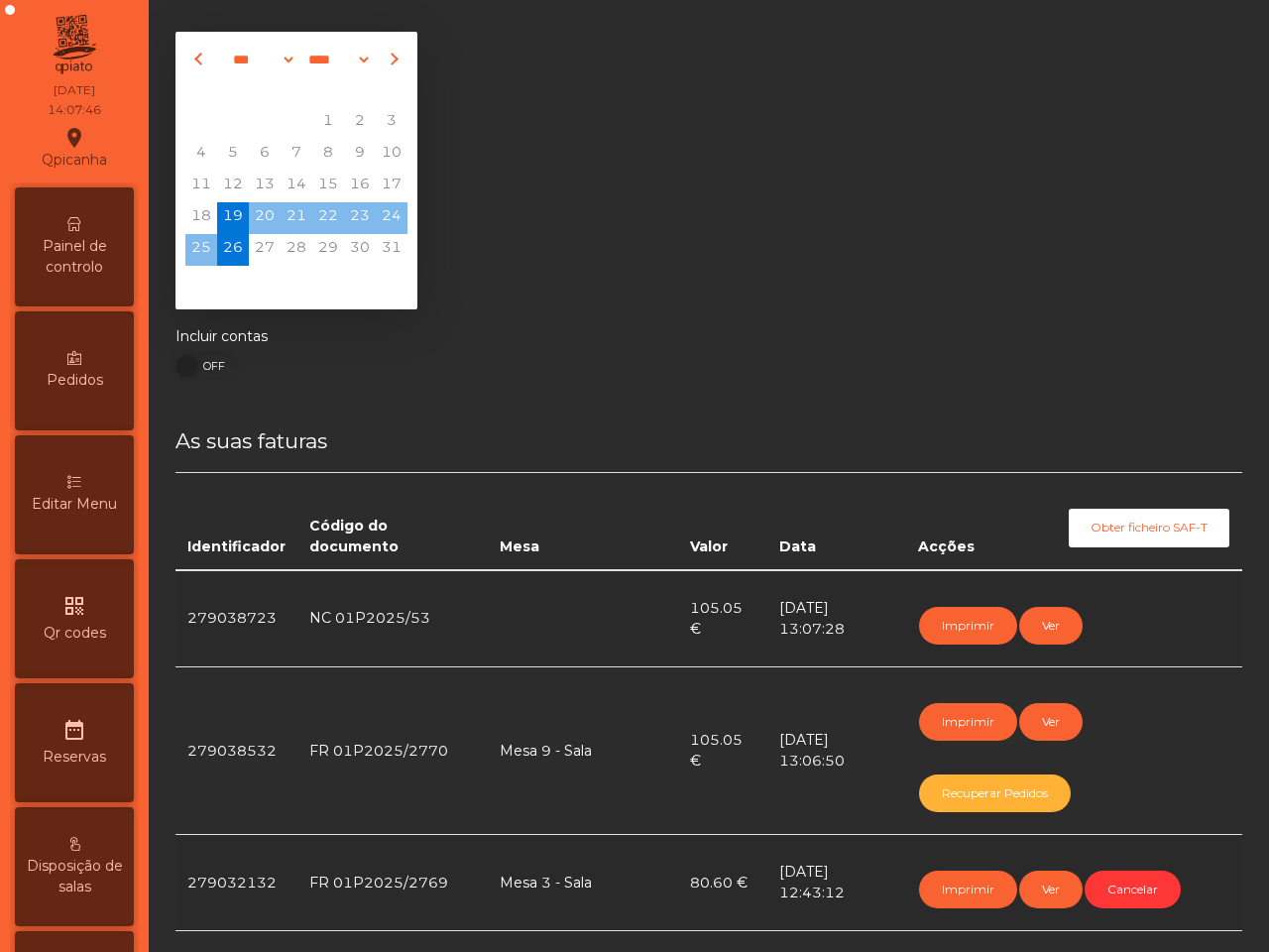
click at [105, 238] on span "Painel de controlo" at bounding box center [74, 257] width 109 height 42
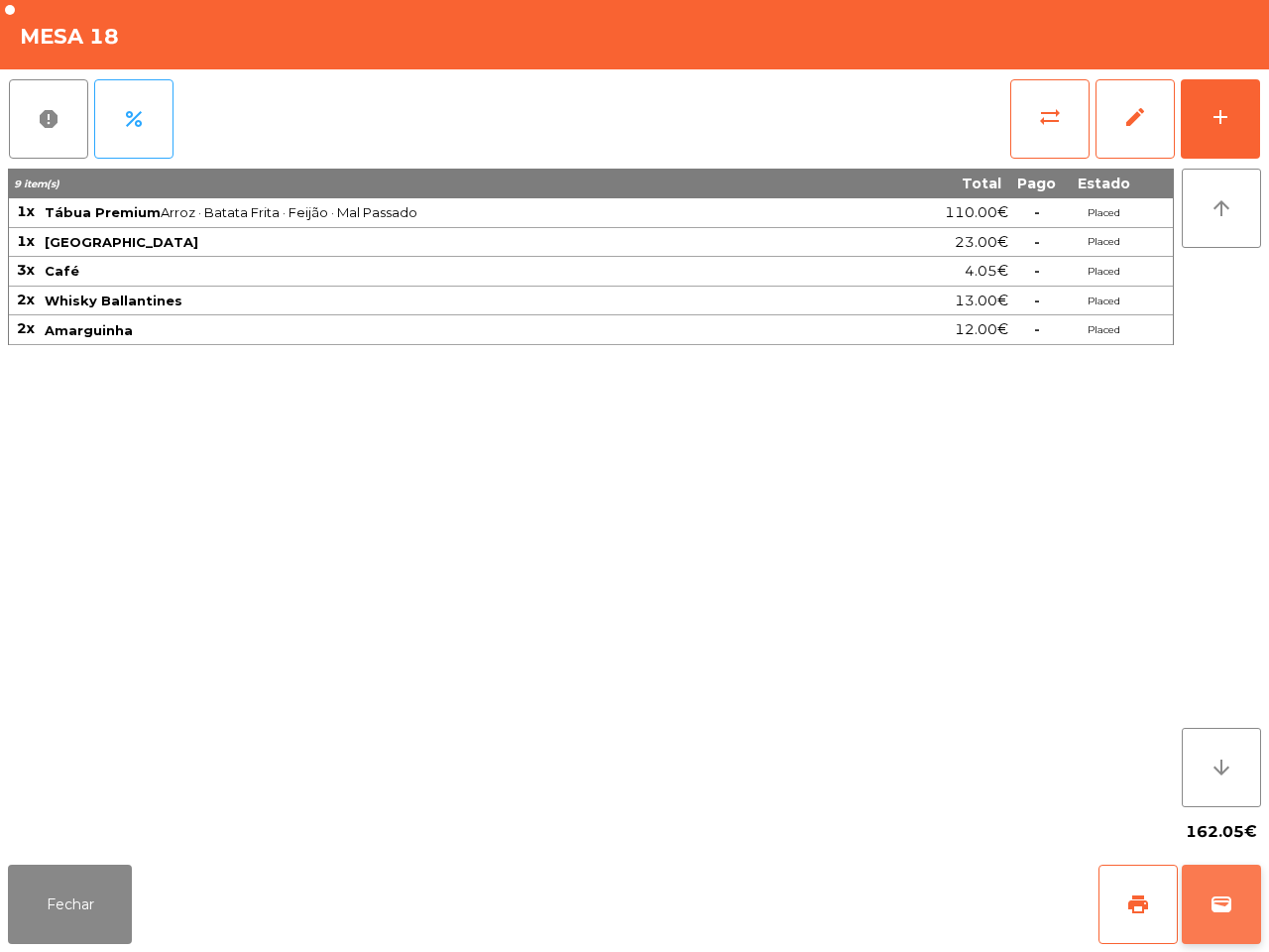
click at [1230, 922] on button "wallet" at bounding box center [1221, 904] width 80 height 80
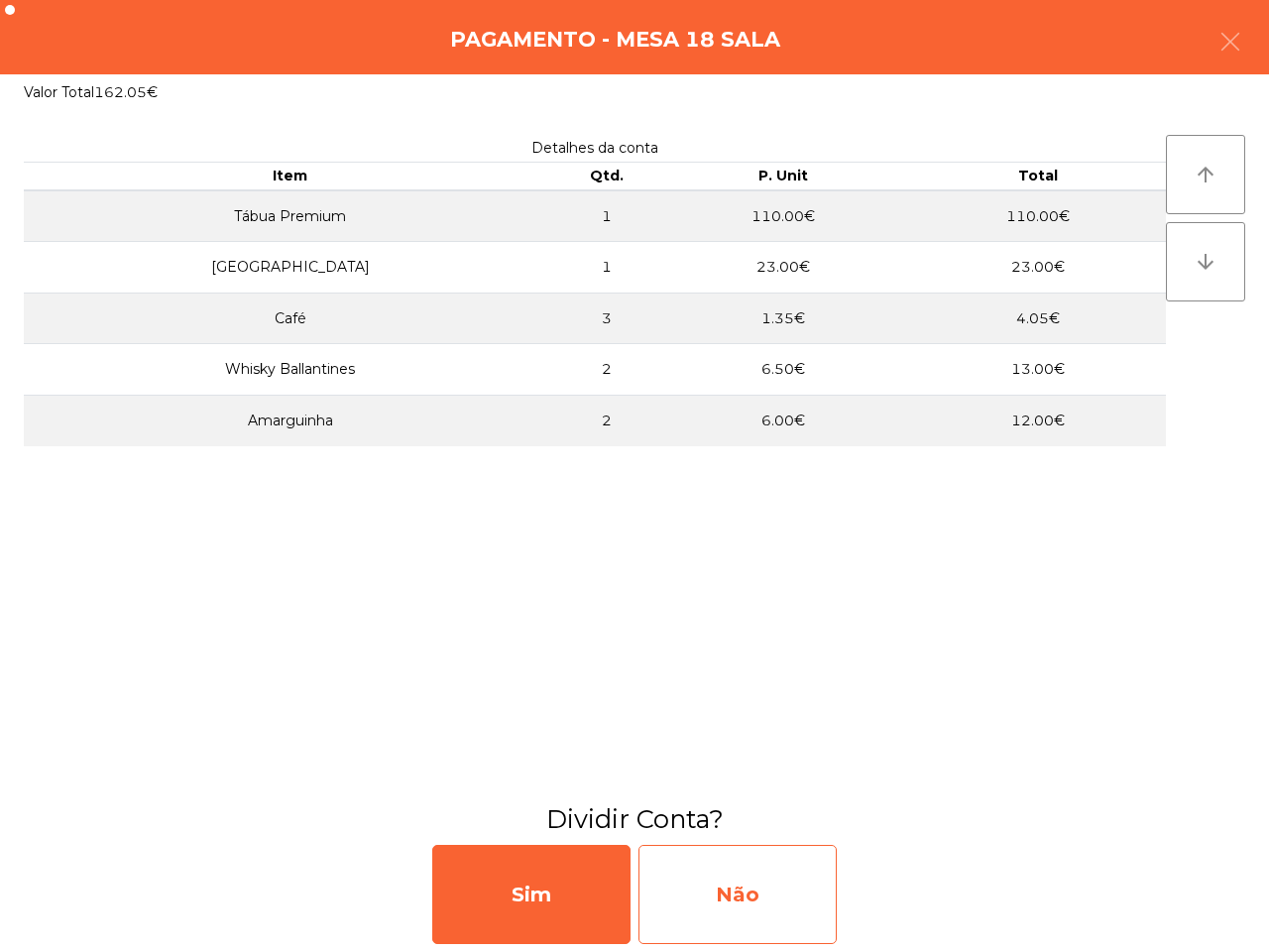
click at [721, 878] on div "Não" at bounding box center [737, 893] width 198 height 99
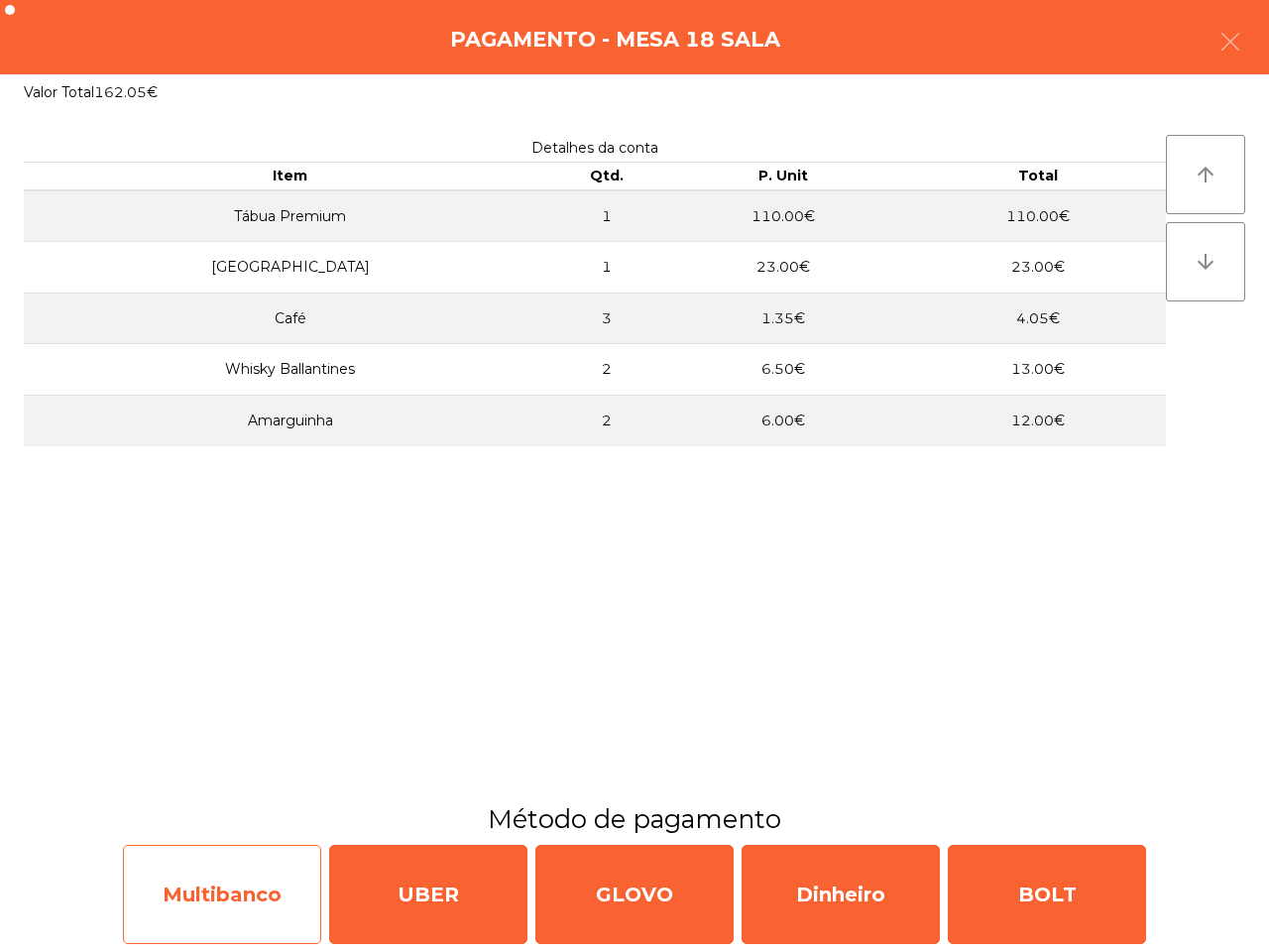
click at [299, 879] on div "Multibanco" at bounding box center [221, 893] width 198 height 99
select select "**"
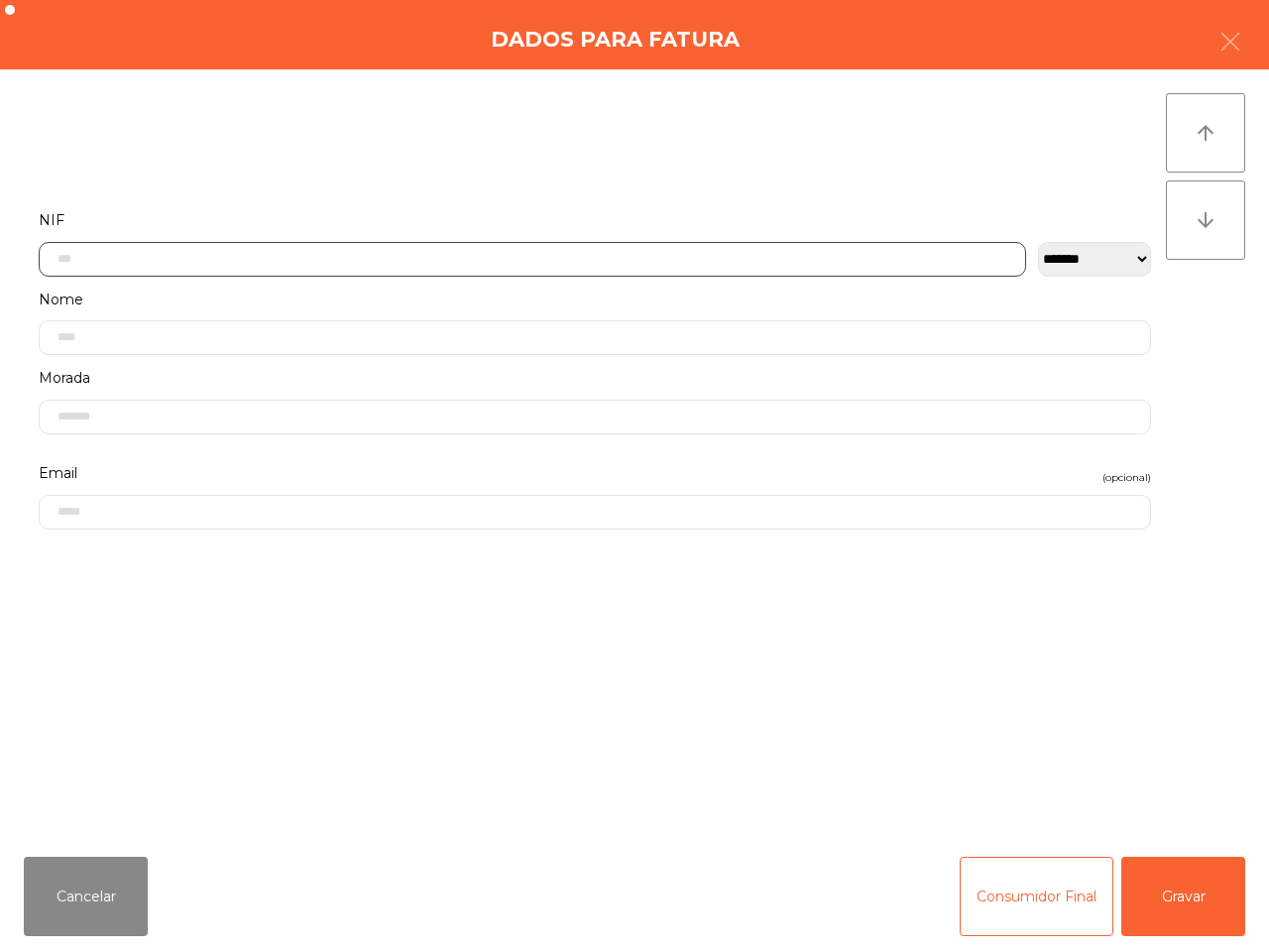
click at [293, 264] on input "text" at bounding box center [532, 259] width 987 height 35
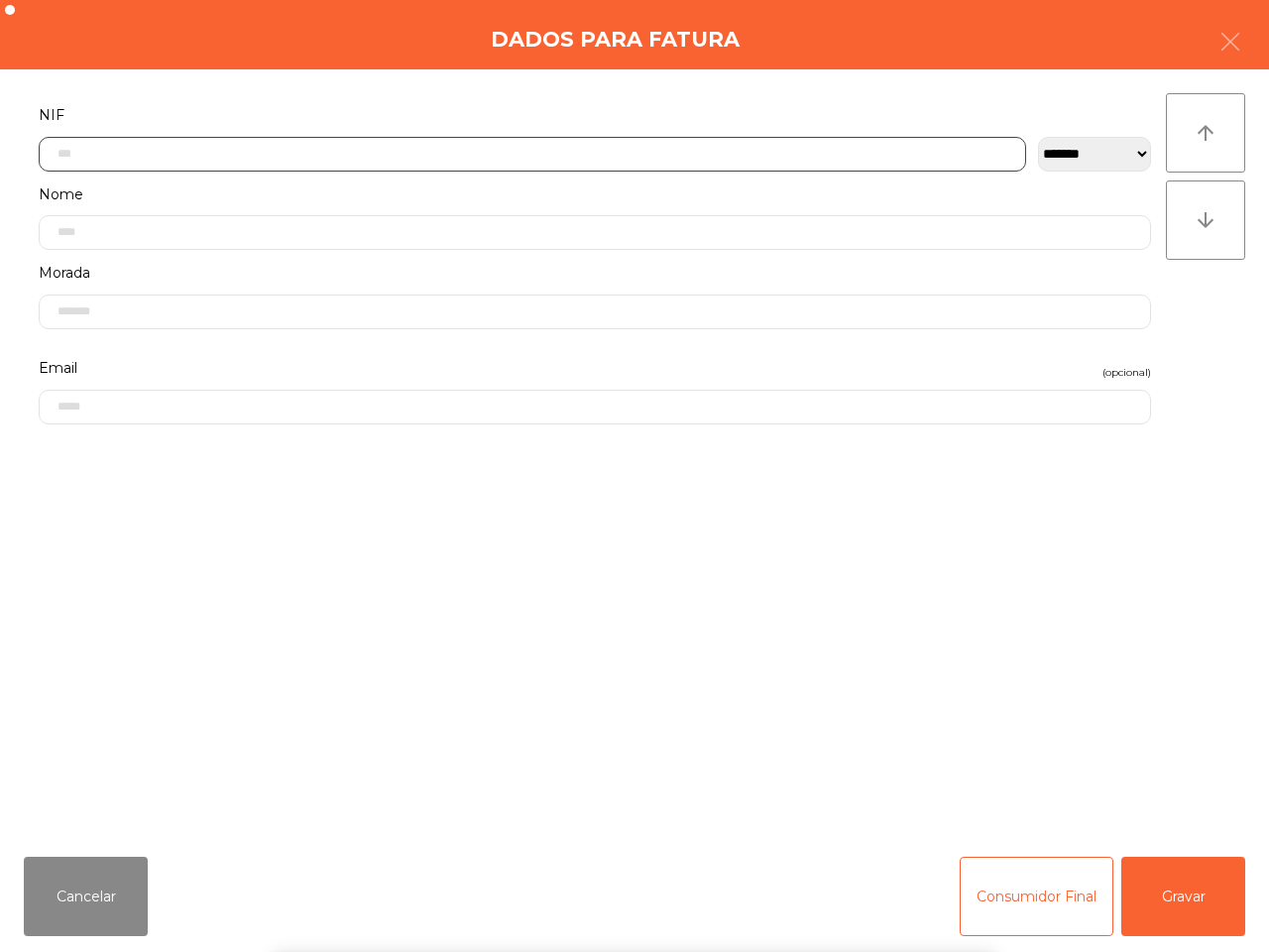
scroll to position [111, 0]
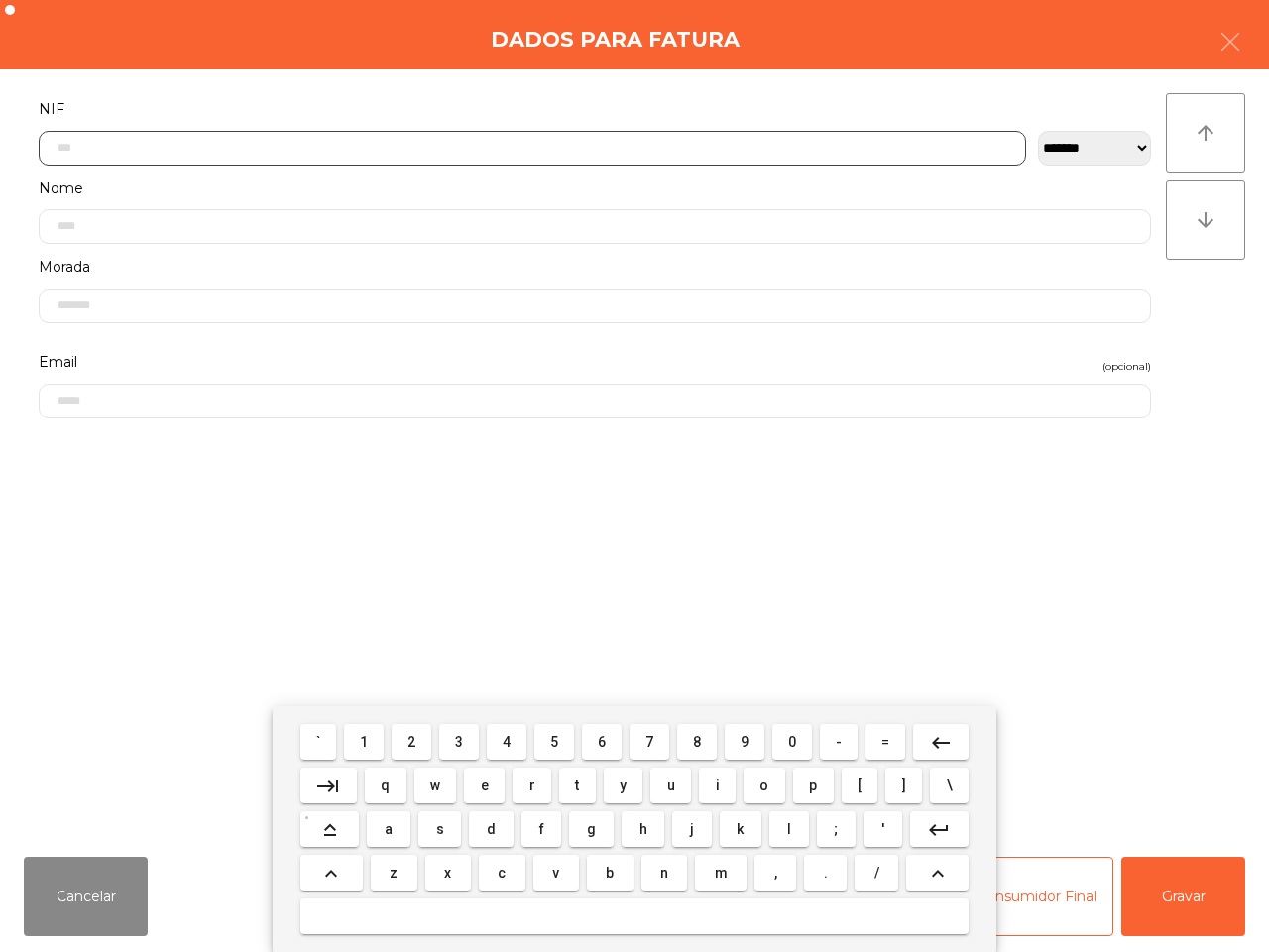
drag, startPoint x: 550, startPoint y: 734, endPoint x: 685, endPoint y: 749, distance: 135.8
click at [558, 739] on span "5" at bounding box center [554, 742] width 8 height 16
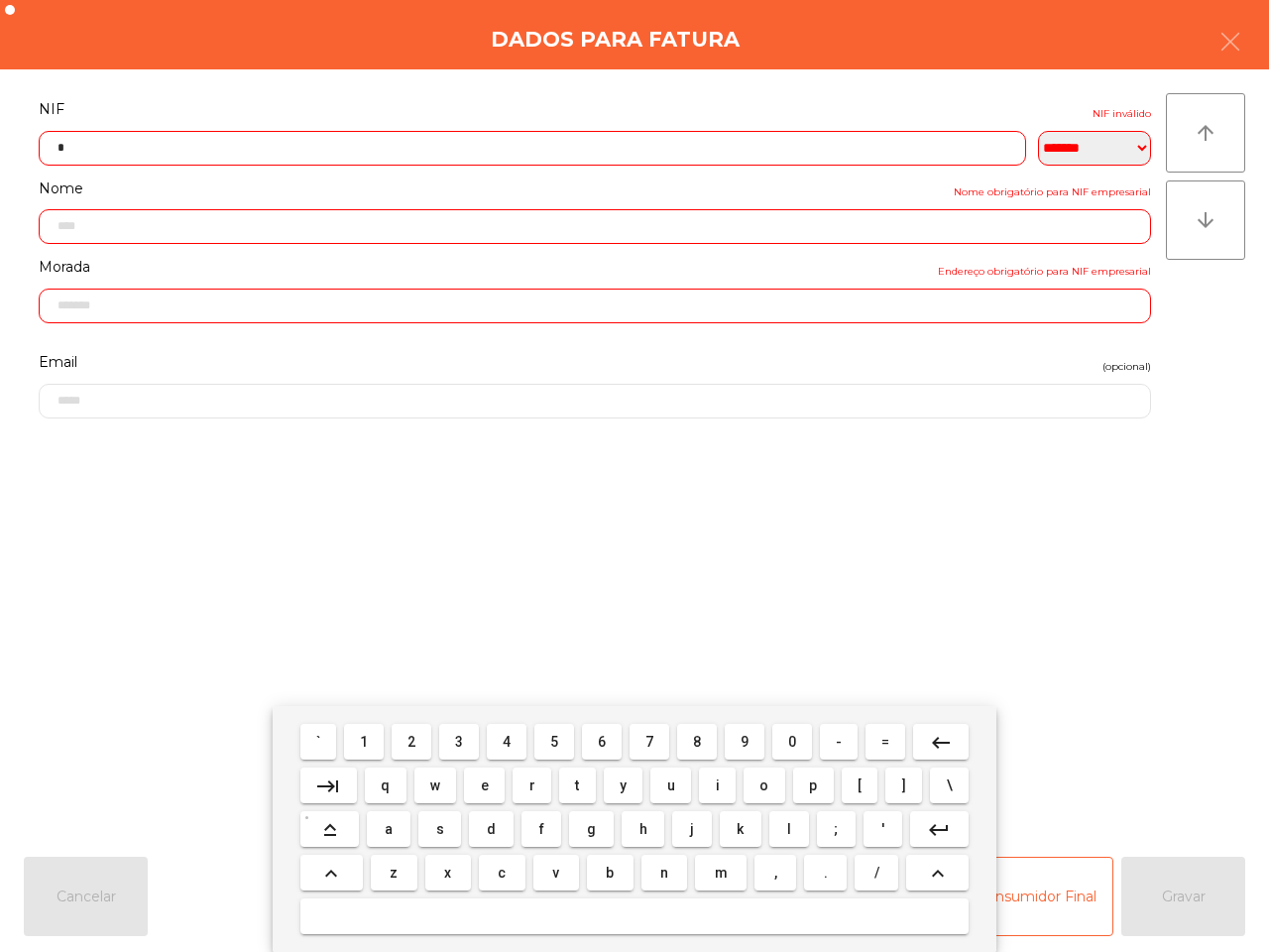
drag, startPoint x: 794, startPoint y: 737, endPoint x: 754, endPoint y: 731, distance: 40.4
click at [791, 737] on button "0" at bounding box center [793, 742] width 40 height 36
click at [656, 740] on button "7" at bounding box center [649, 742] width 40 height 36
click at [655, 740] on button "7" at bounding box center [649, 742] width 40 height 36
click at [780, 740] on button "0" at bounding box center [793, 742] width 40 height 36
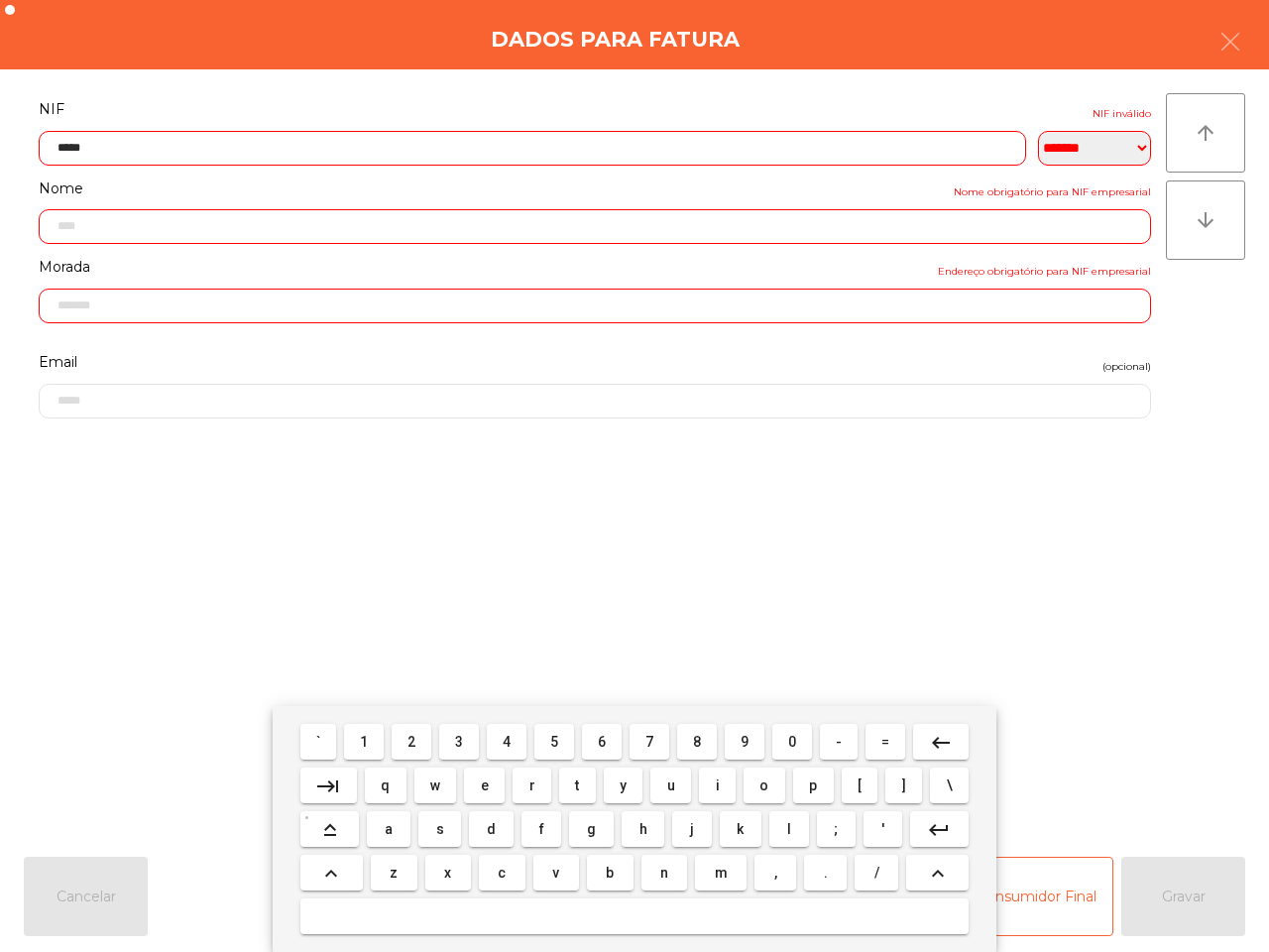
click at [782, 739] on button "0" at bounding box center [793, 742] width 40 height 36
drag, startPoint x: 375, startPoint y: 741, endPoint x: 639, endPoint y: 741, distance: 264.0
click at [377, 741] on button "1" at bounding box center [364, 742] width 40 height 36
click at [742, 742] on span "9" at bounding box center [745, 742] width 8 height 16
click at [699, 740] on span "8" at bounding box center [697, 742] width 8 height 16
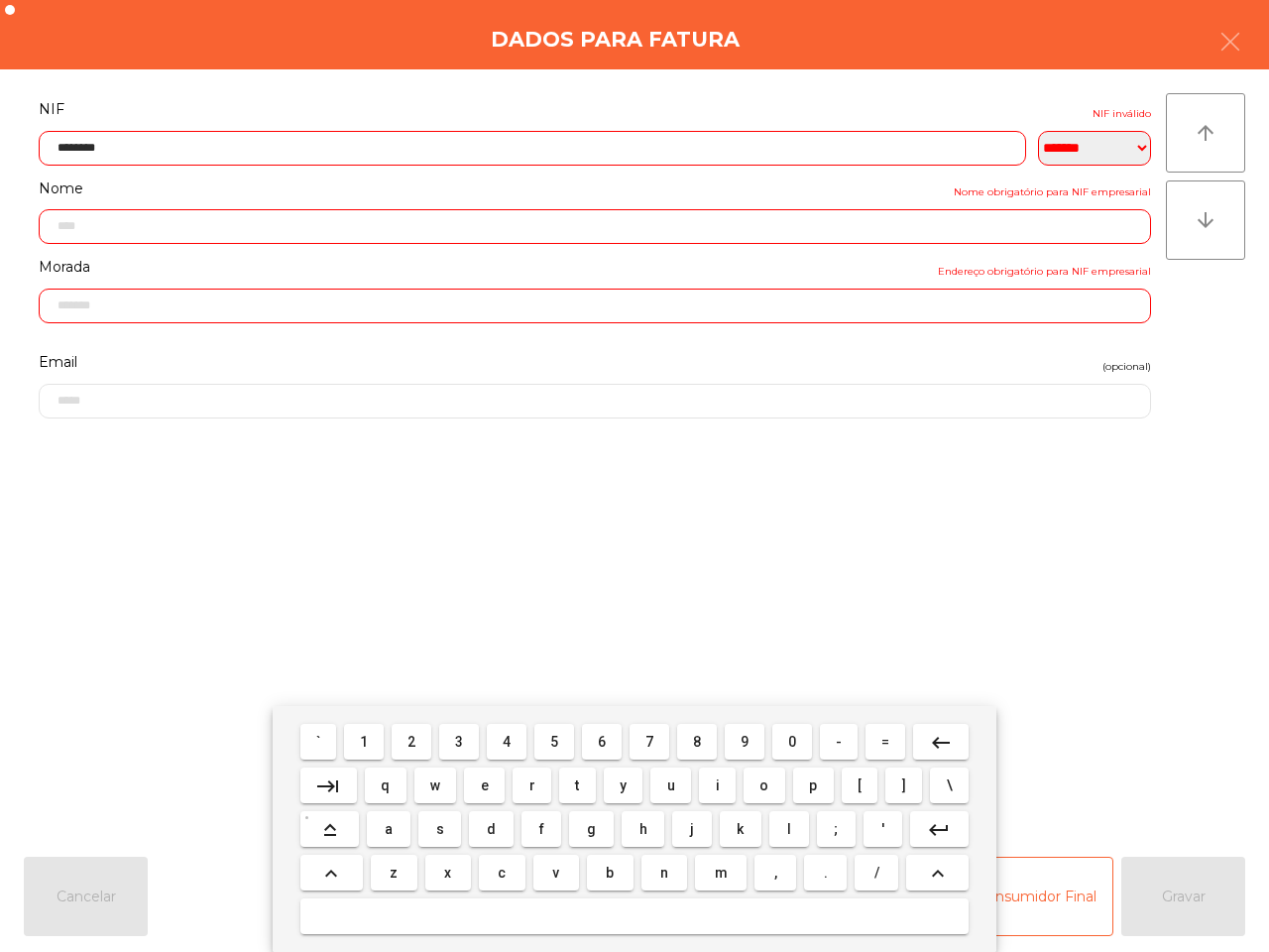
type input "*********"
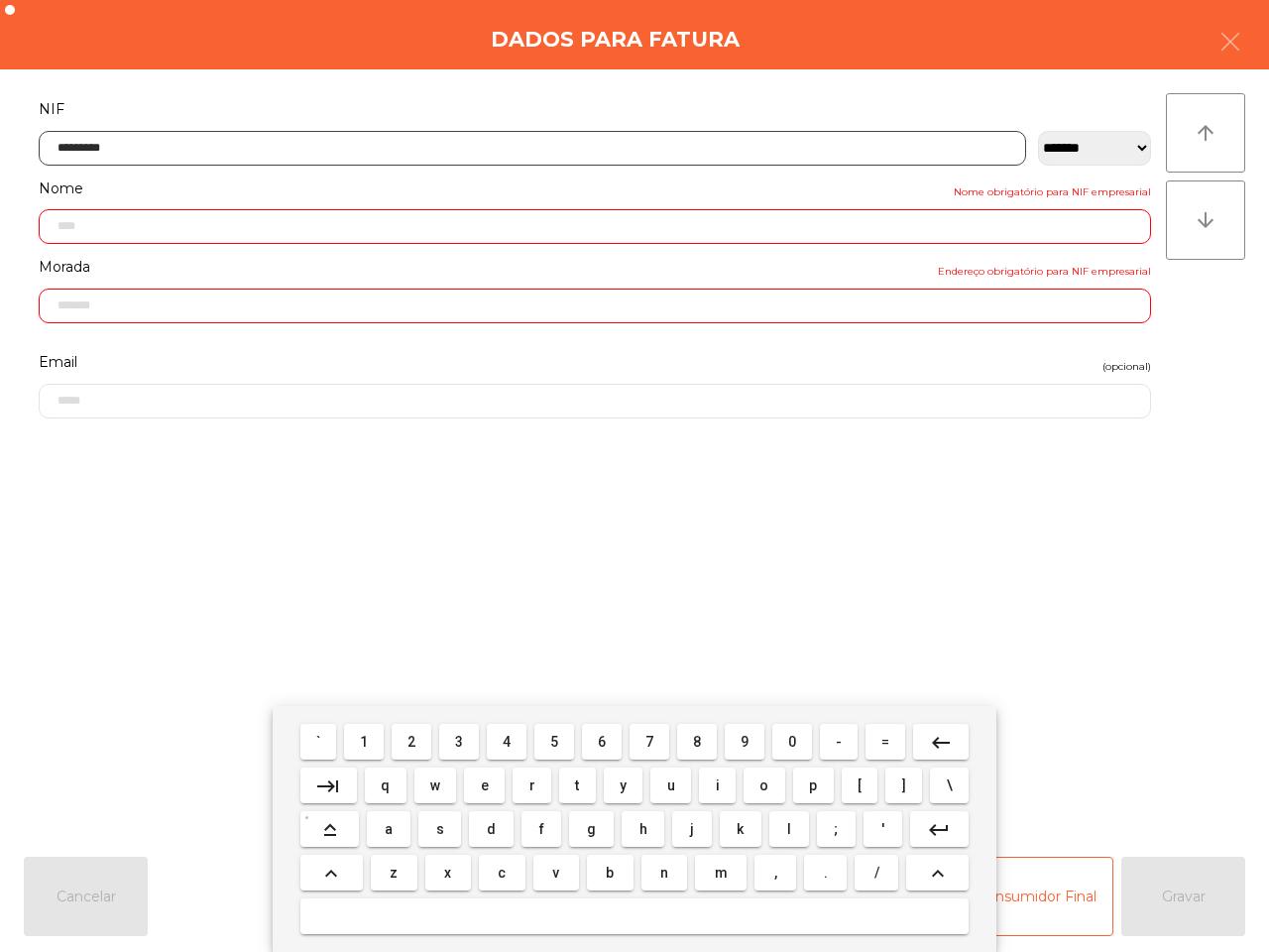
type input "**********"
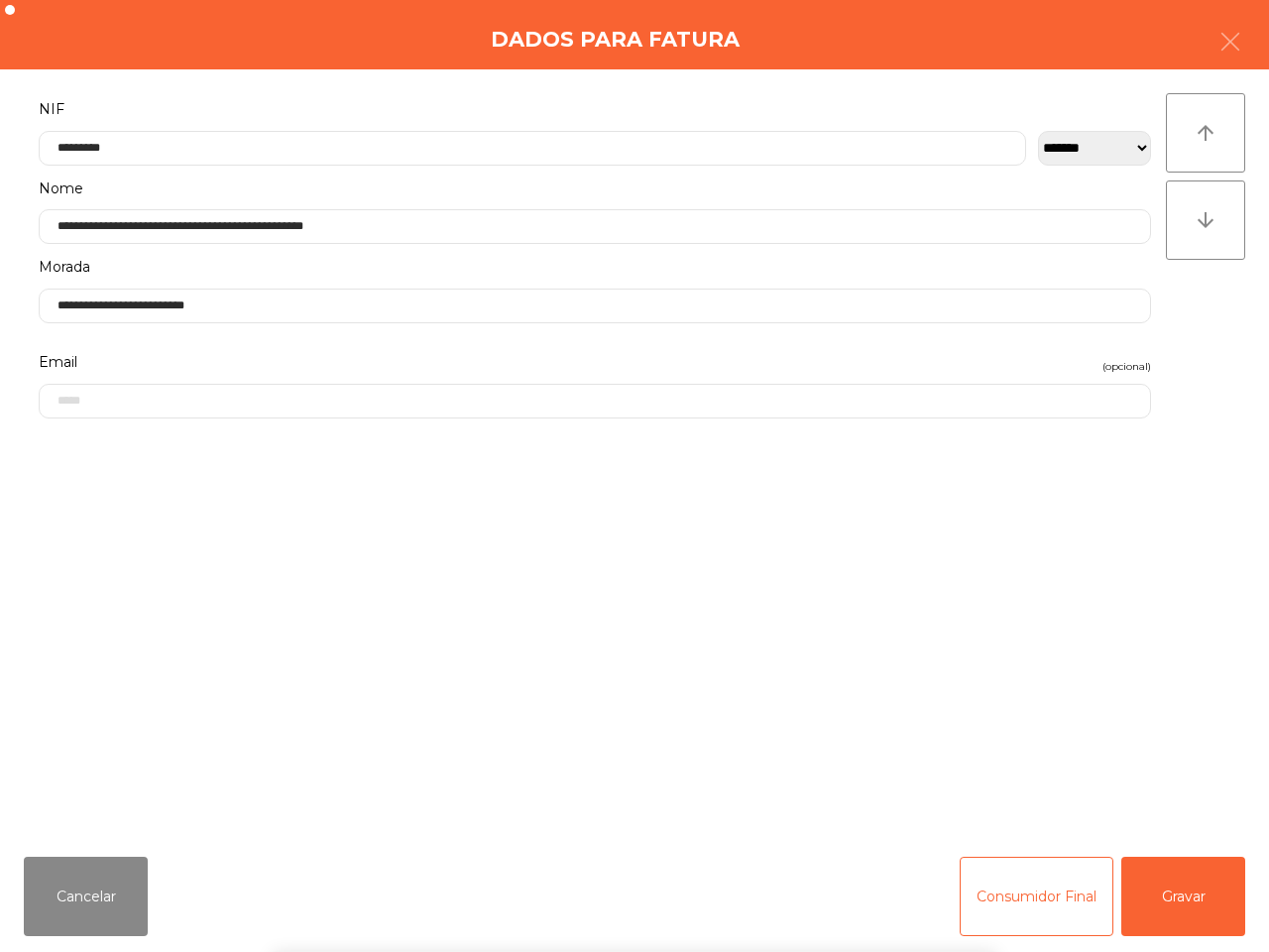
click at [1154, 902] on div "` 1 2 3 4 5 6 7 8 9 0 - = keyboard_backspace keyboard_tab q w e r t y u i o p […" at bounding box center [634, 828] width 1269 height 246
click at [1154, 900] on button "Gravar" at bounding box center [1183, 896] width 124 height 80
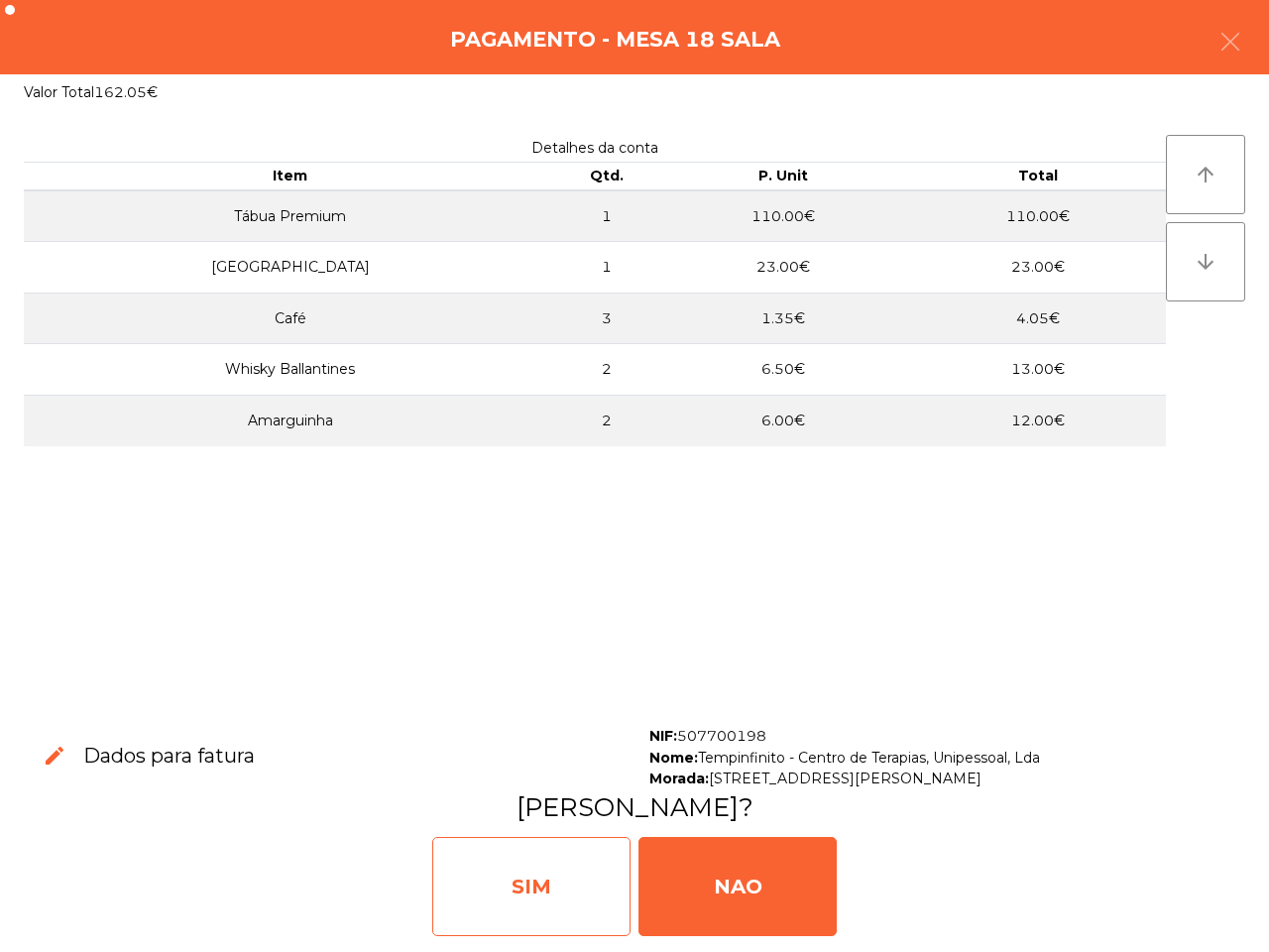
click at [573, 873] on div "SIM" at bounding box center [531, 885] width 198 height 99
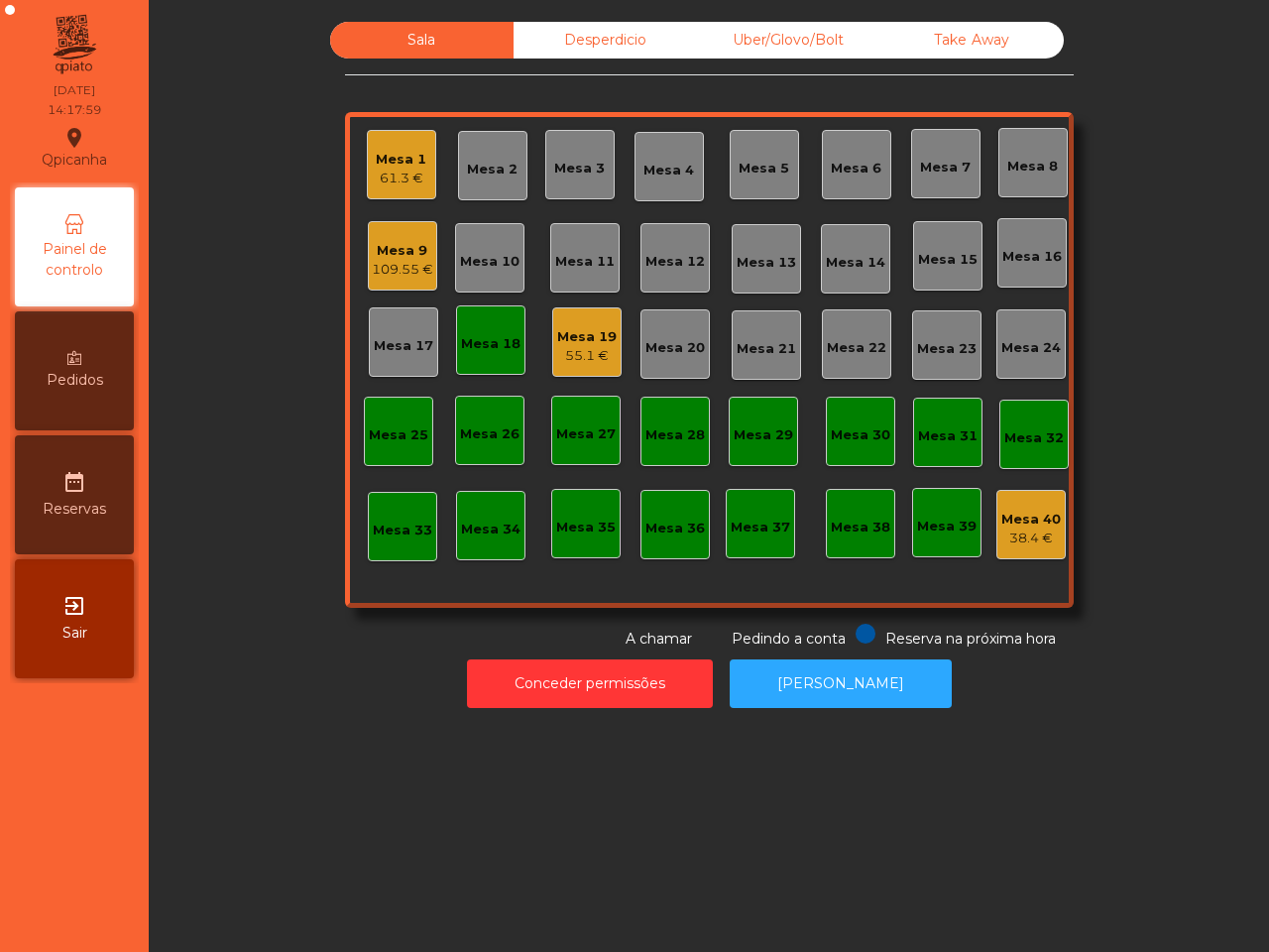
drag, startPoint x: 575, startPoint y: 868, endPoint x: 629, endPoint y: 717, distance: 160.4
click at [575, 867] on div "Sala Desperdicio Uber/Glovo/Bolt Take Away Mesa 1 61.3 € Mesa 2 Mesa 3 Mesa 4 M…" at bounding box center [709, 476] width 1120 height 952
click at [597, 347] on div "55.1 €" at bounding box center [587, 356] width 60 height 20
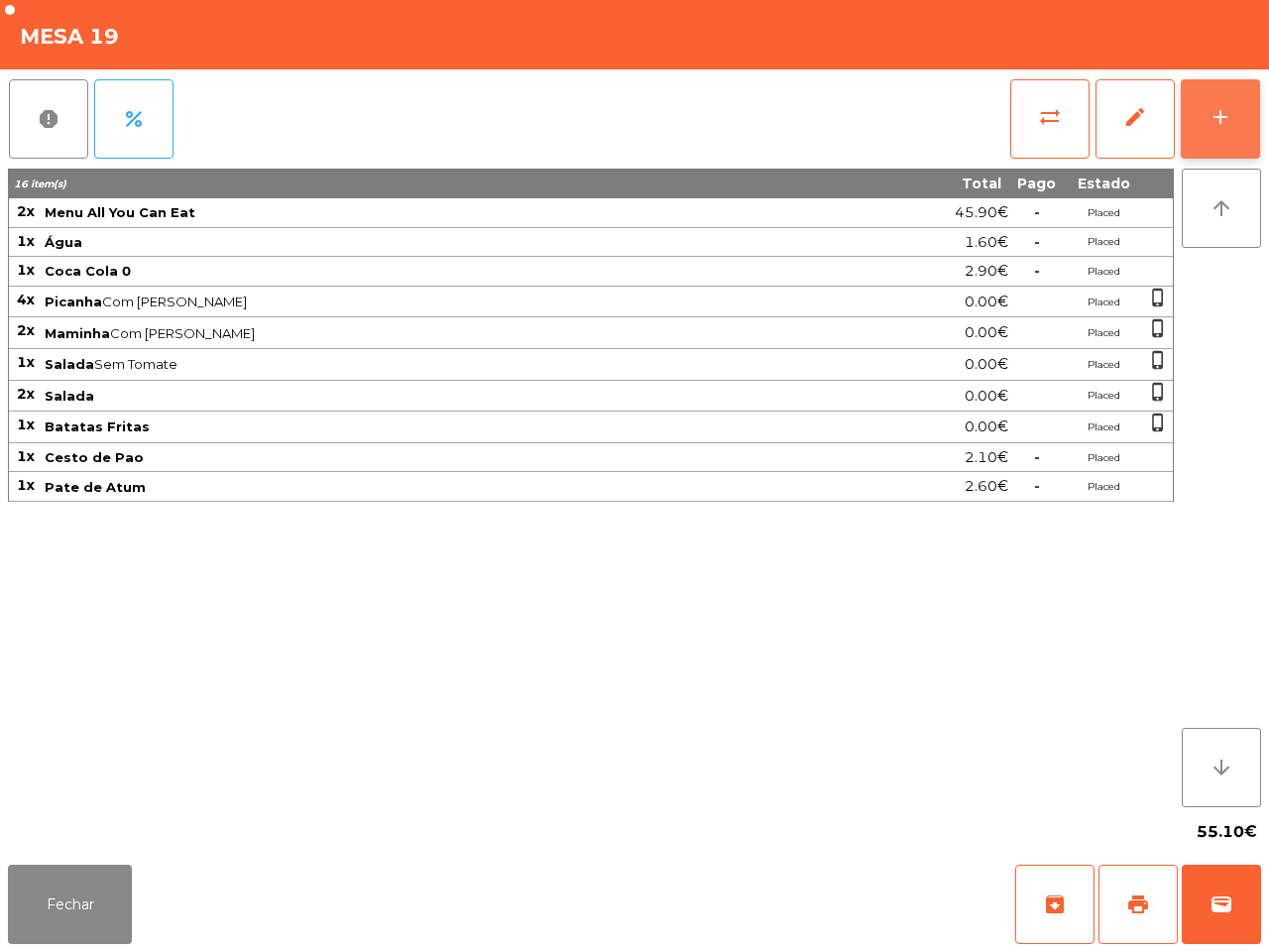
click at [1211, 102] on button "add" at bounding box center [1220, 120] width 80 height 80
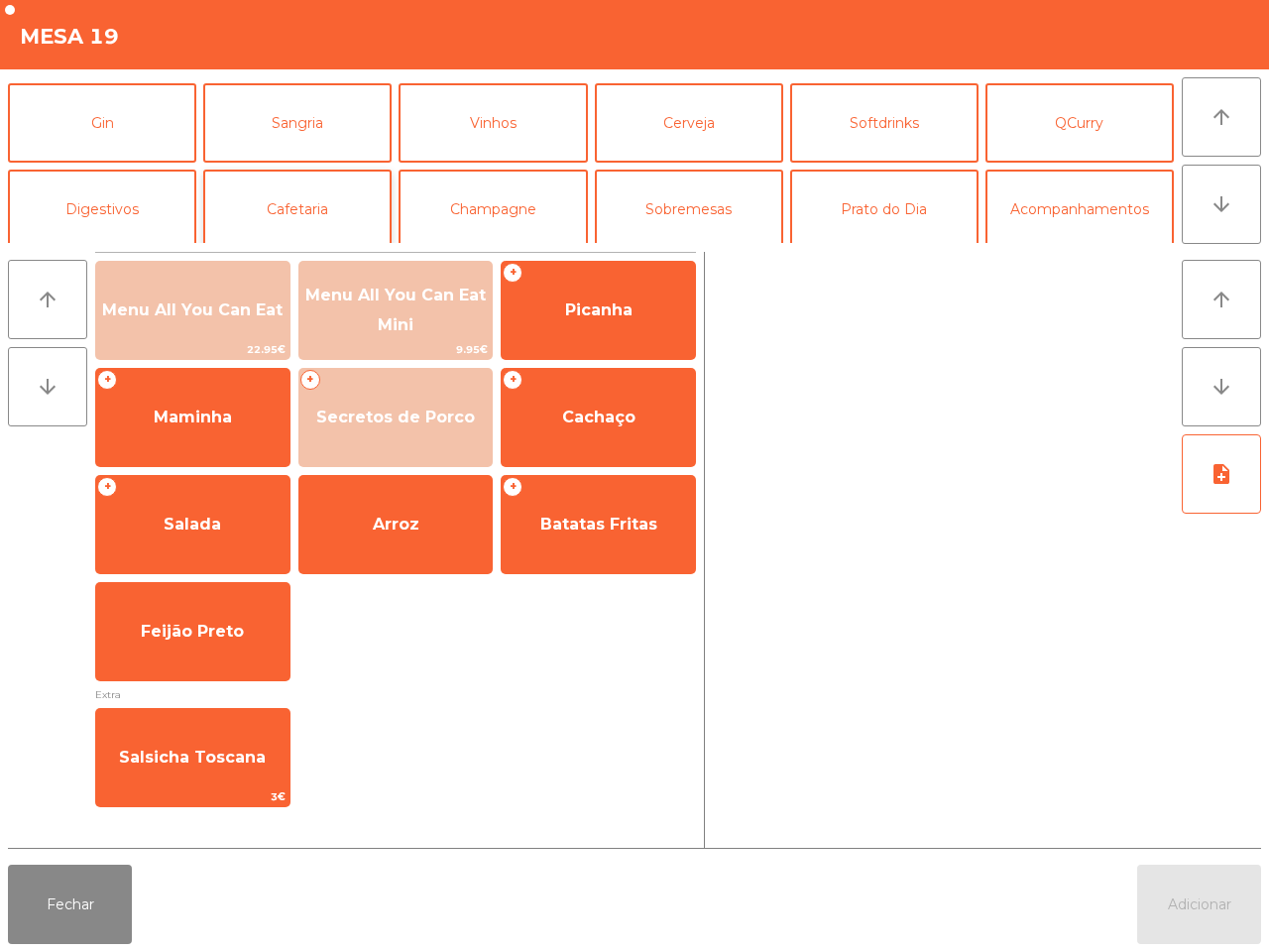
scroll to position [124, 0]
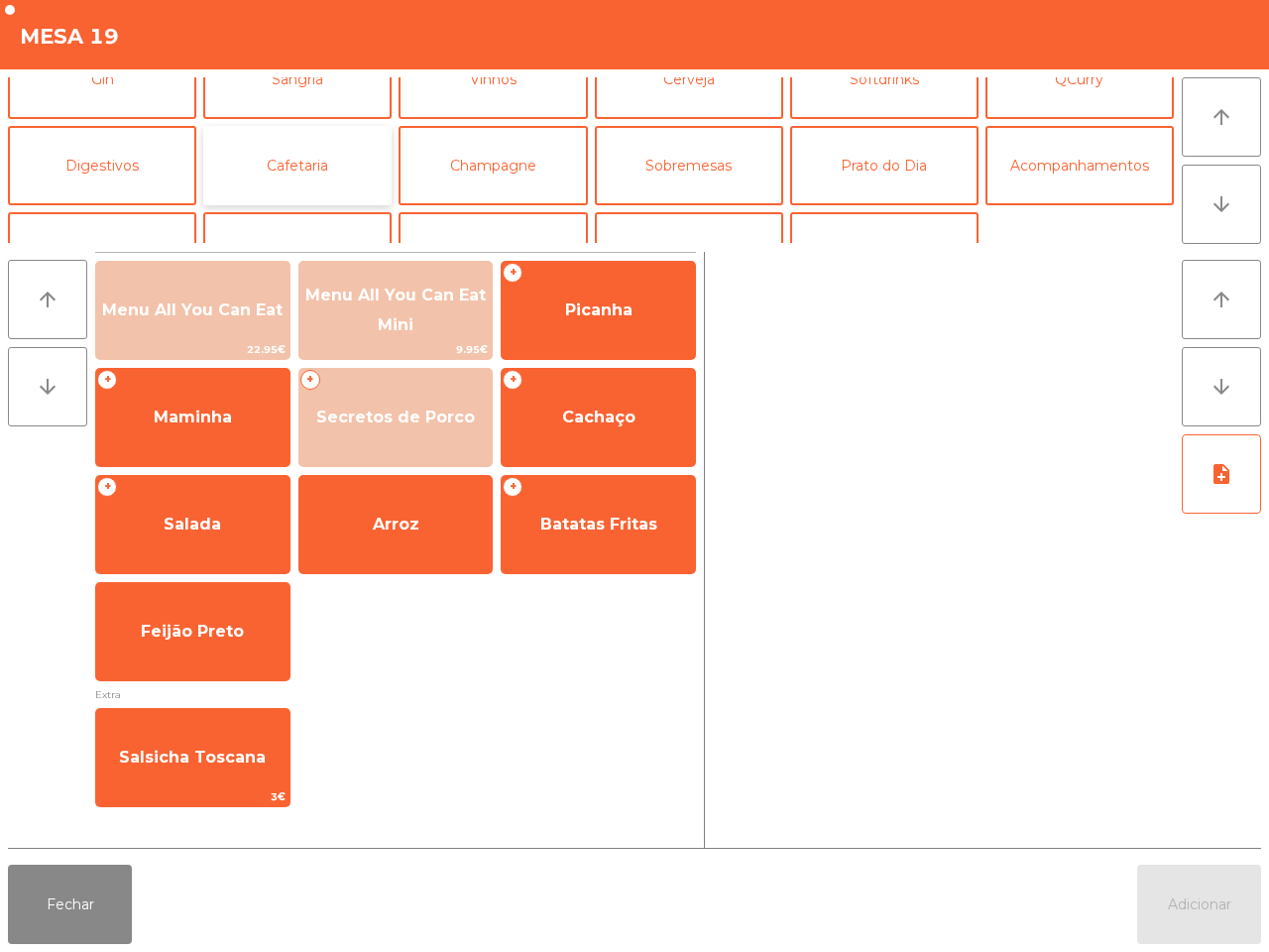
click at [273, 145] on button "Cafetaria" at bounding box center [297, 165] width 188 height 80
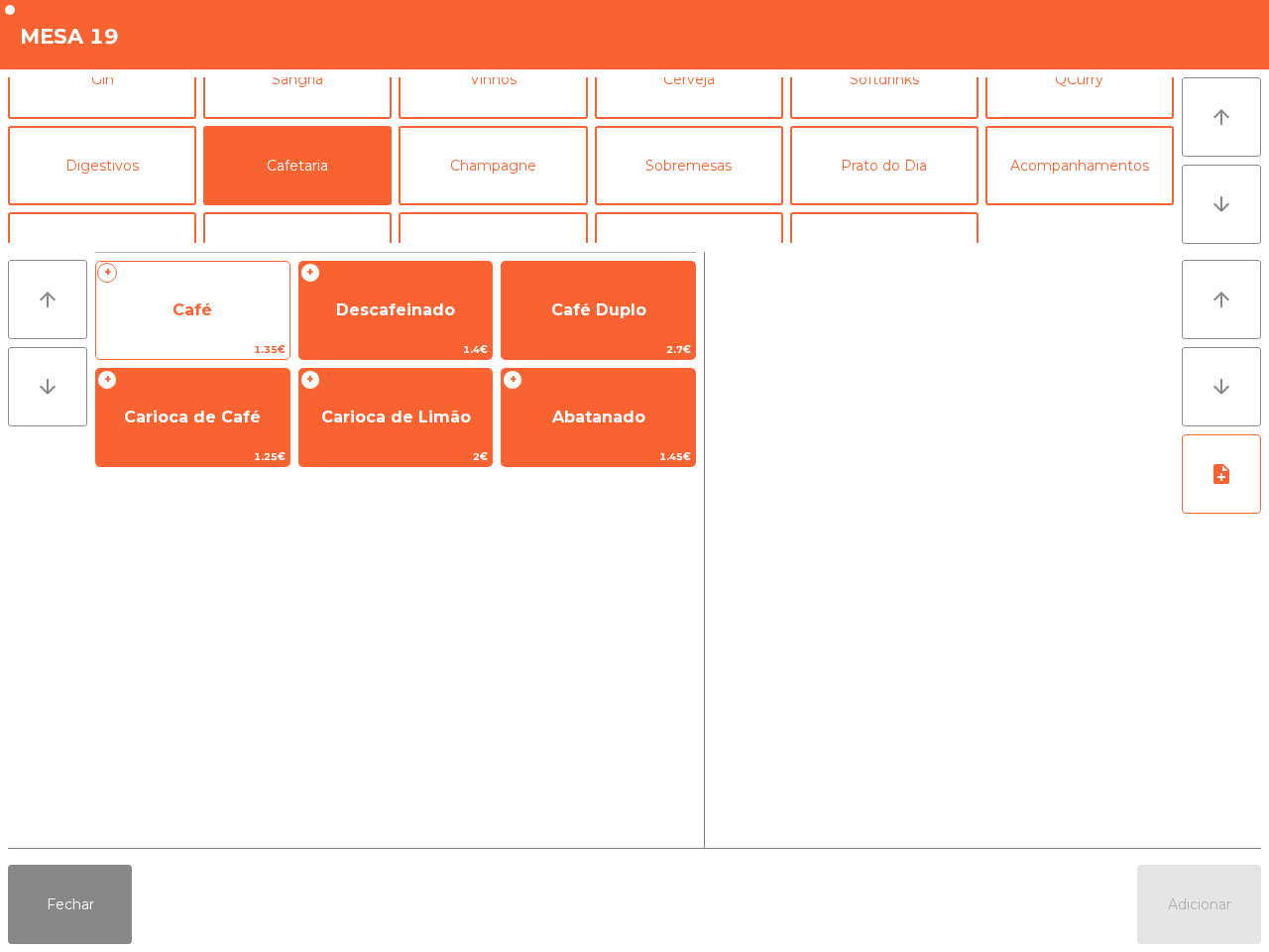
click at [204, 314] on span "Café" at bounding box center [192, 309] width 40 height 19
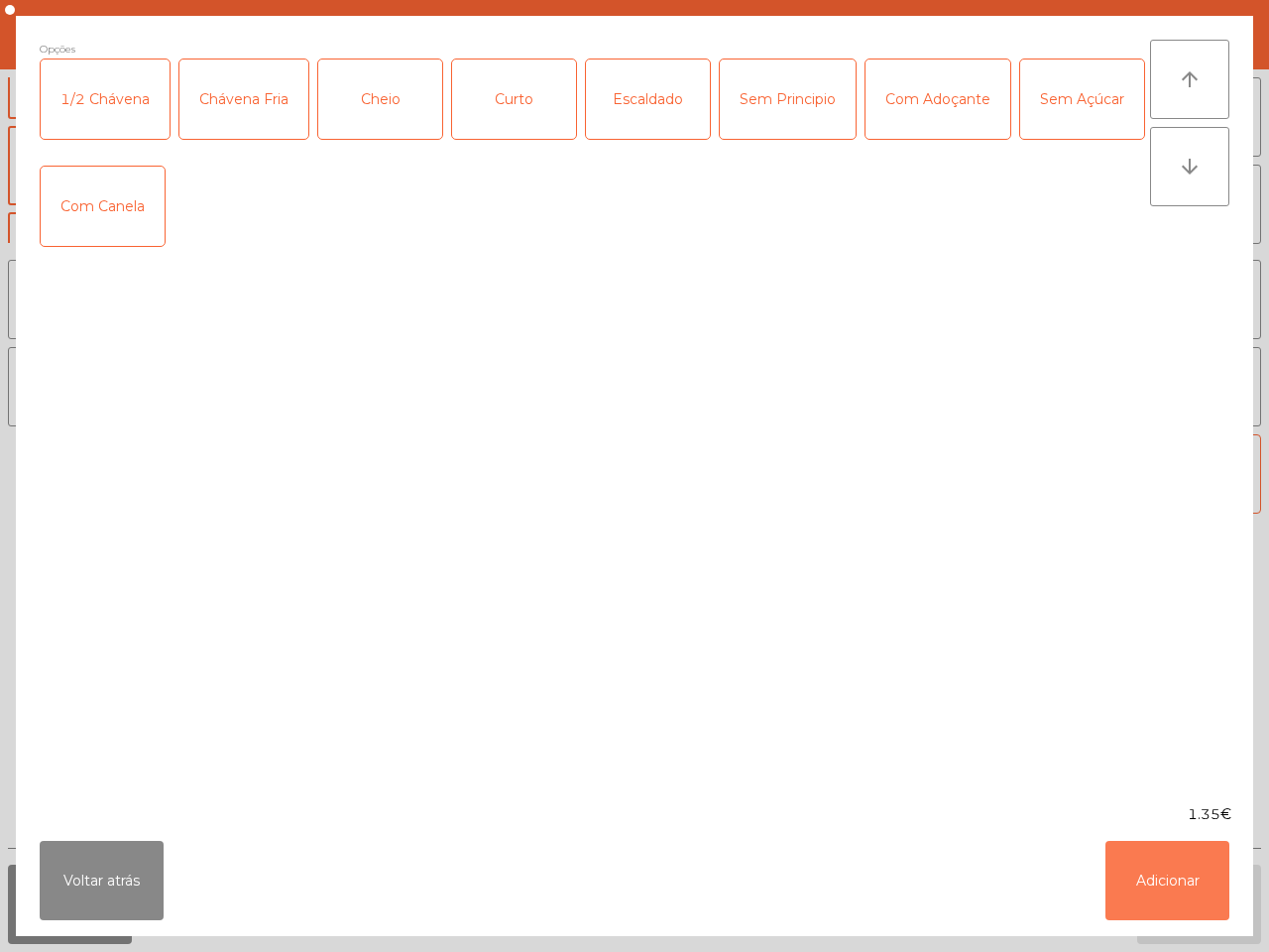
drag, startPoint x: 1172, startPoint y: 862, endPoint x: 1179, endPoint y: 817, distance: 45.5
click at [1174, 862] on button "Adicionar" at bounding box center [1167, 880] width 124 height 80
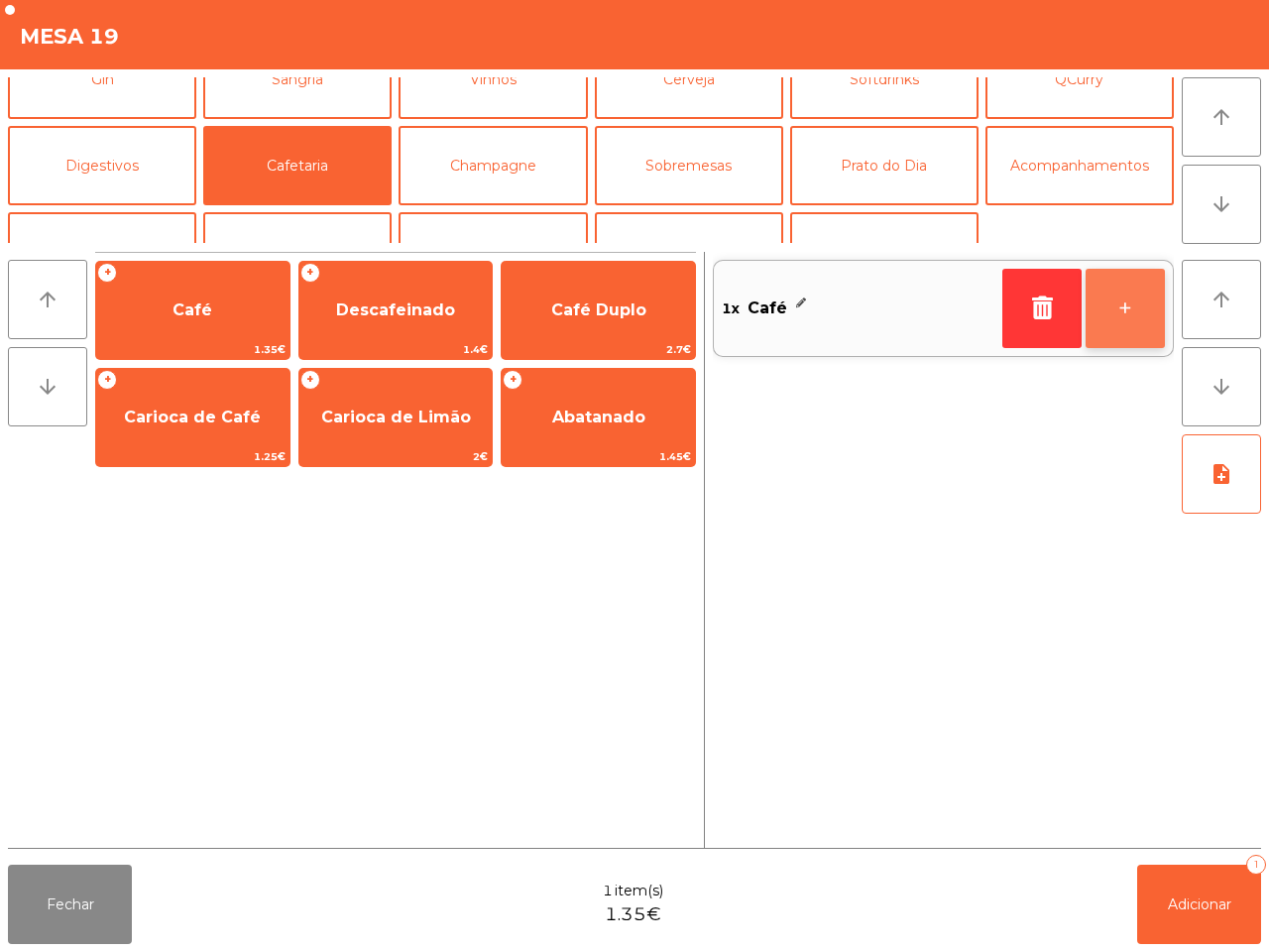
click at [1130, 327] on button "+" at bounding box center [1125, 308] width 80 height 80
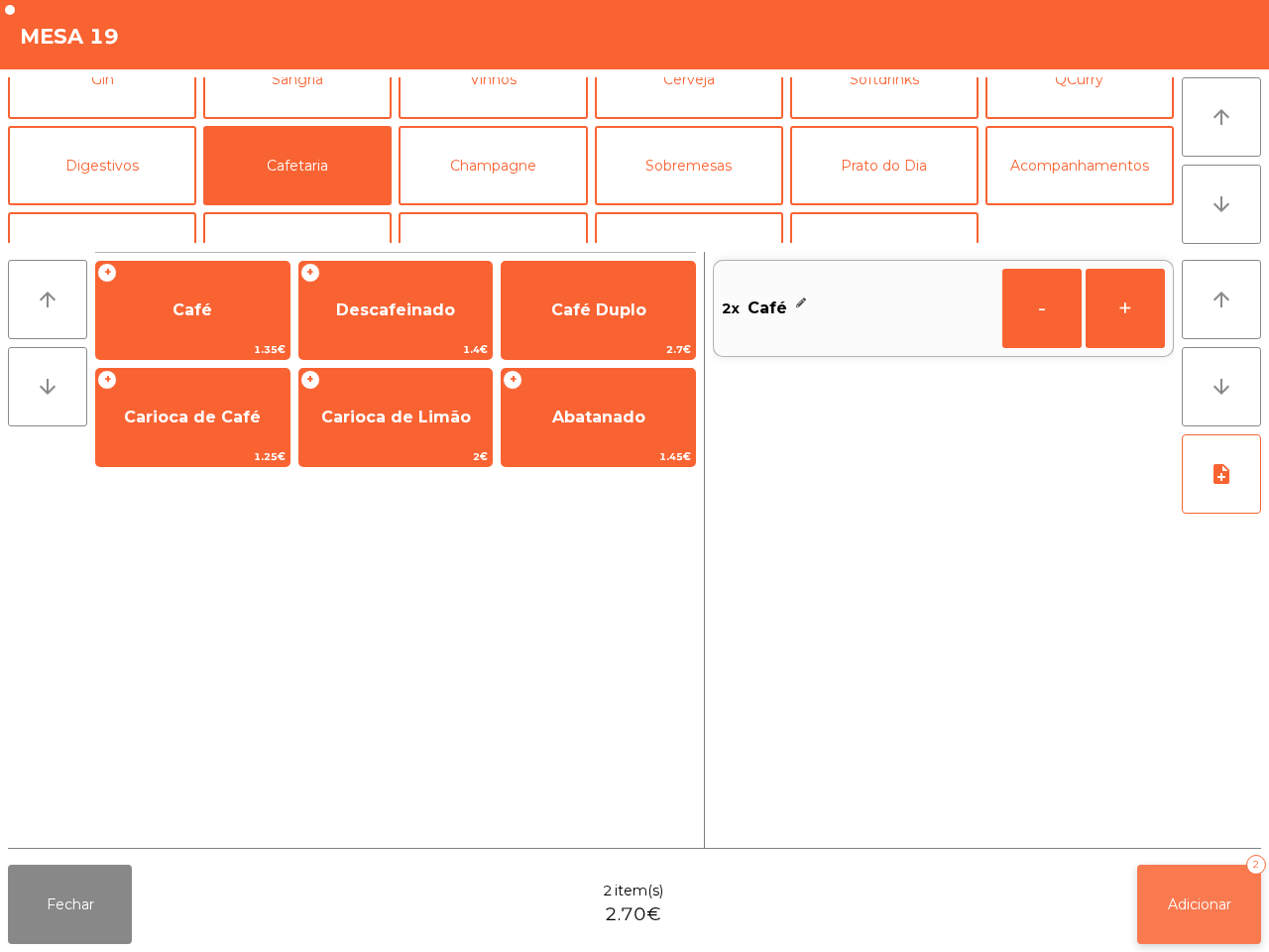
click at [1207, 910] on span "Adicionar" at bounding box center [1199, 904] width 64 height 18
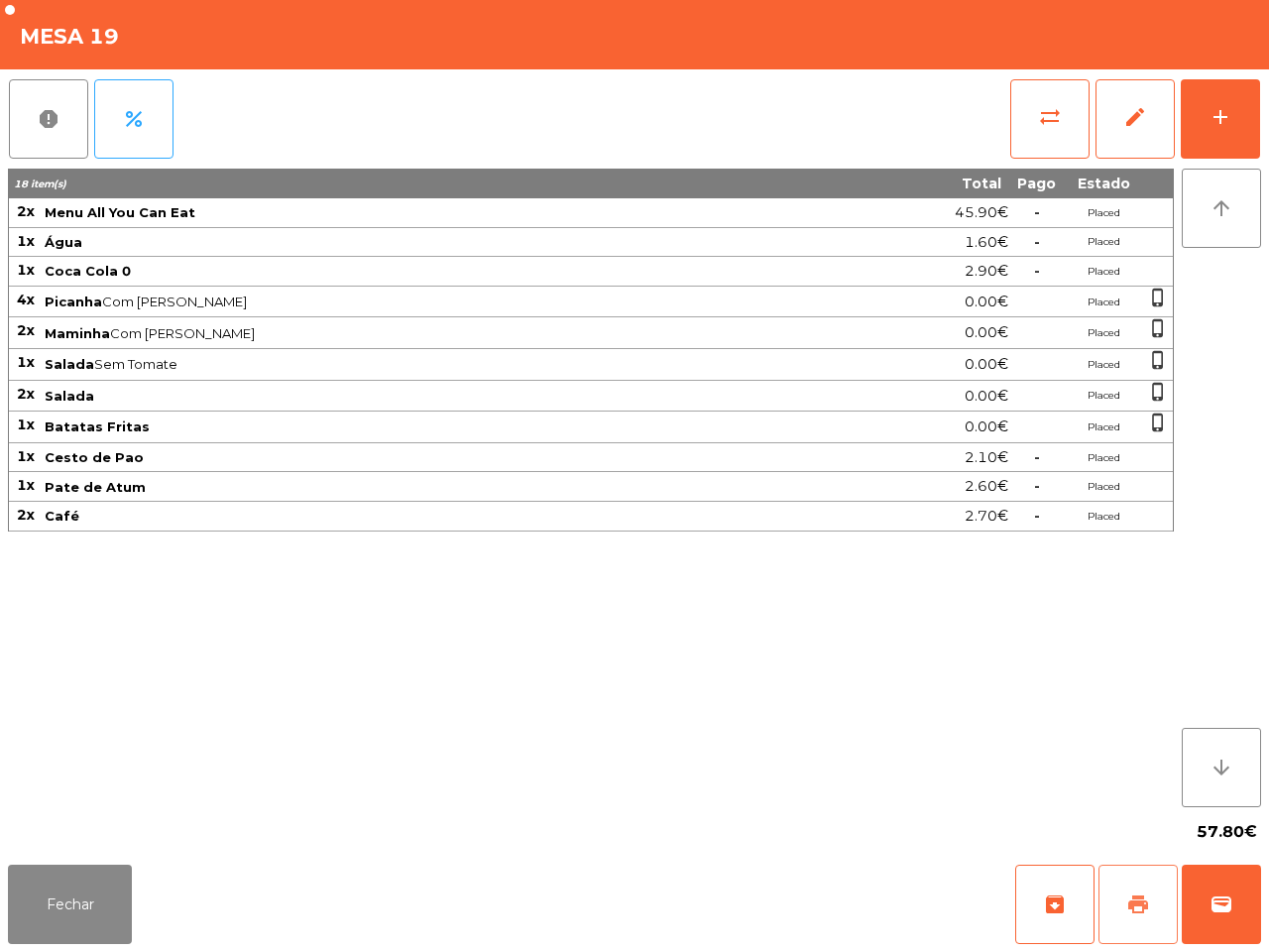
click at [1041, 887] on div "archive print wallet" at bounding box center [1137, 904] width 246 height 80
click at [90, 888] on button "Fechar" at bounding box center [70, 904] width 124 height 80
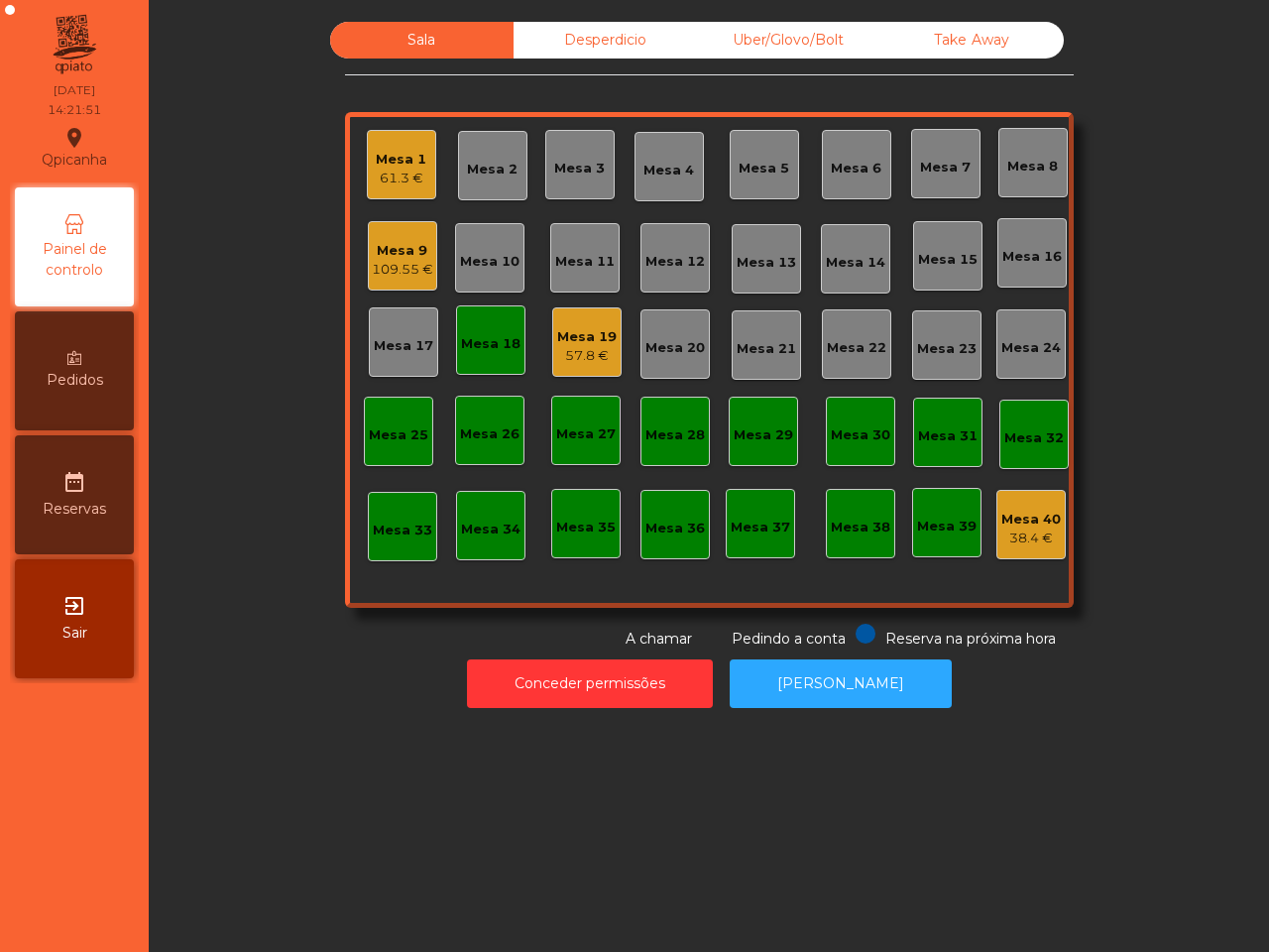
click at [392, 165] on div "Mesa 1" at bounding box center [401, 159] width 51 height 20
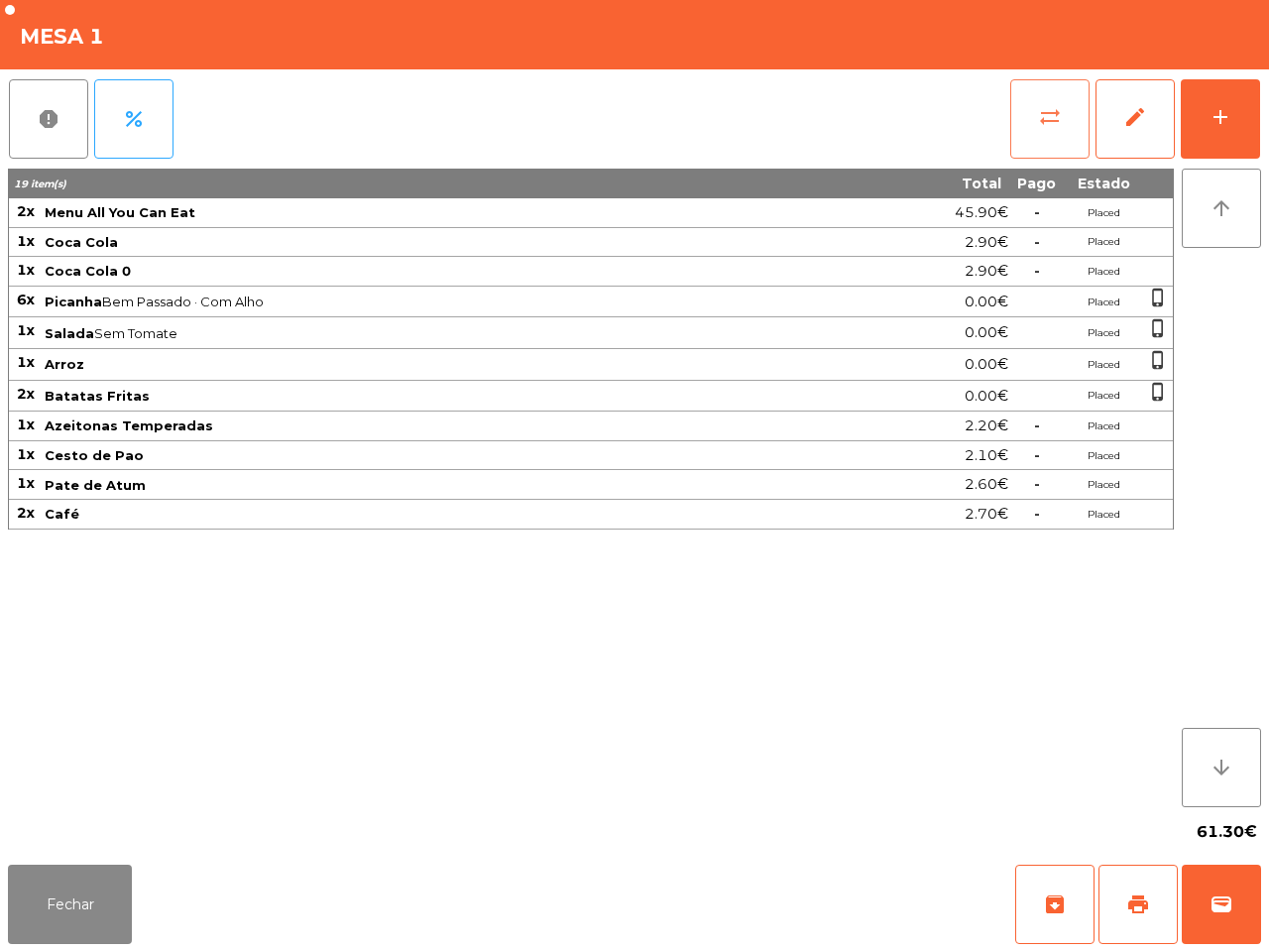
click at [1051, 126] on span "sync_alt" at bounding box center [1050, 117] width 24 height 24
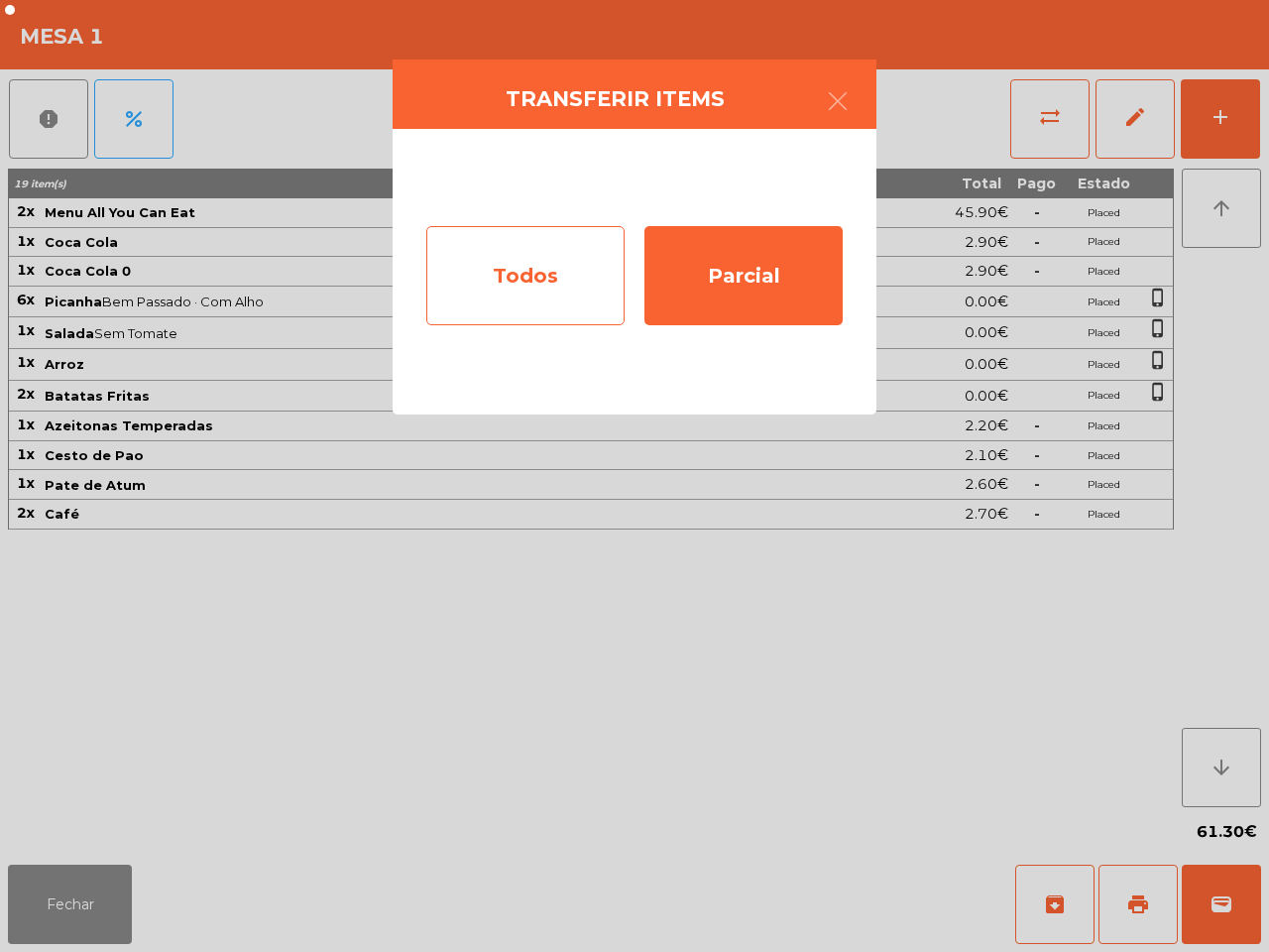
click at [551, 256] on div "Todos" at bounding box center [525, 275] width 198 height 99
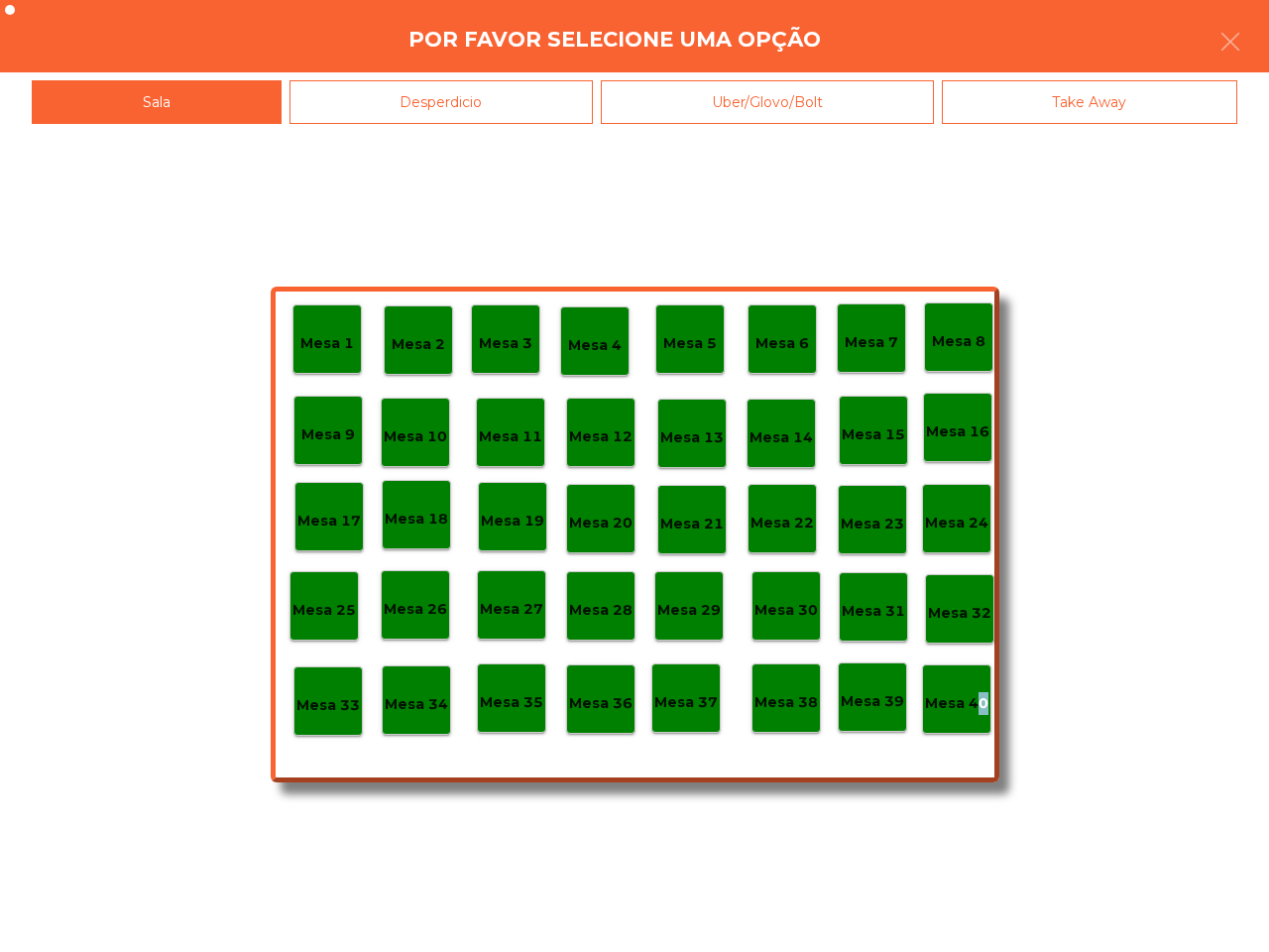
click at [974, 697] on p "Mesa 40" at bounding box center [957, 703] width 64 height 23
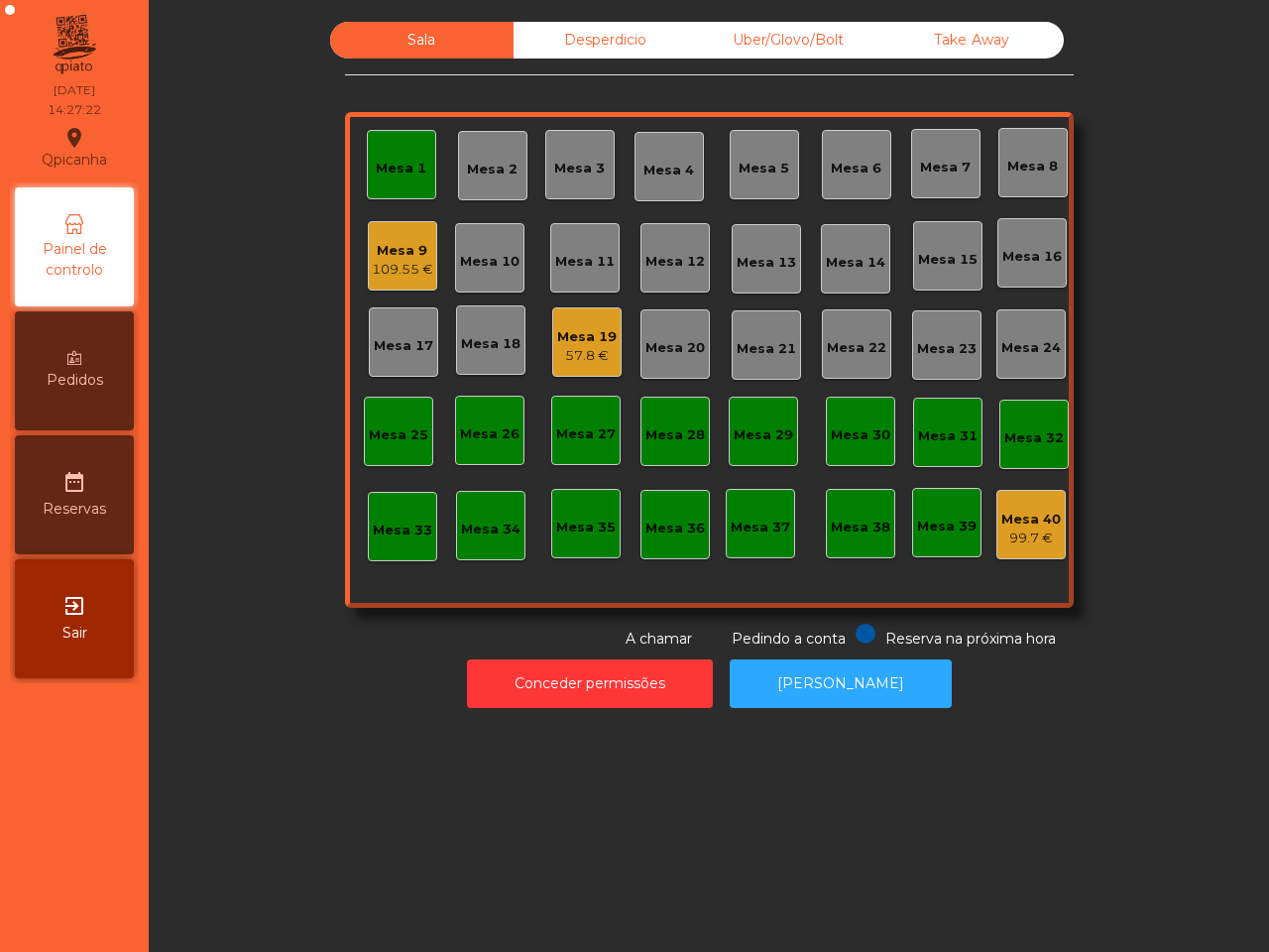
click at [576, 342] on div "Mesa 19" at bounding box center [587, 337] width 60 height 20
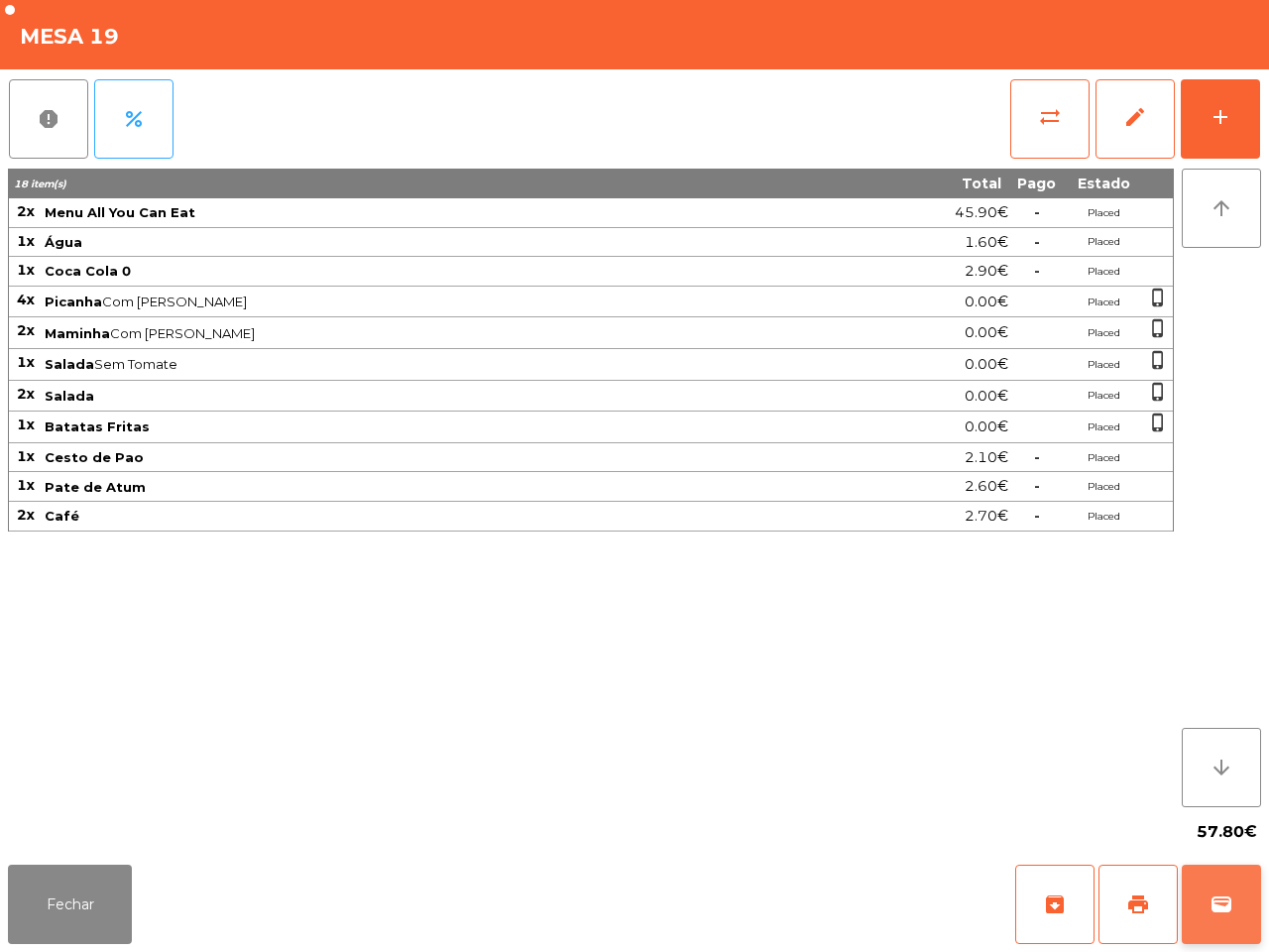
click at [1204, 893] on button "wallet" at bounding box center [1221, 904] width 80 height 80
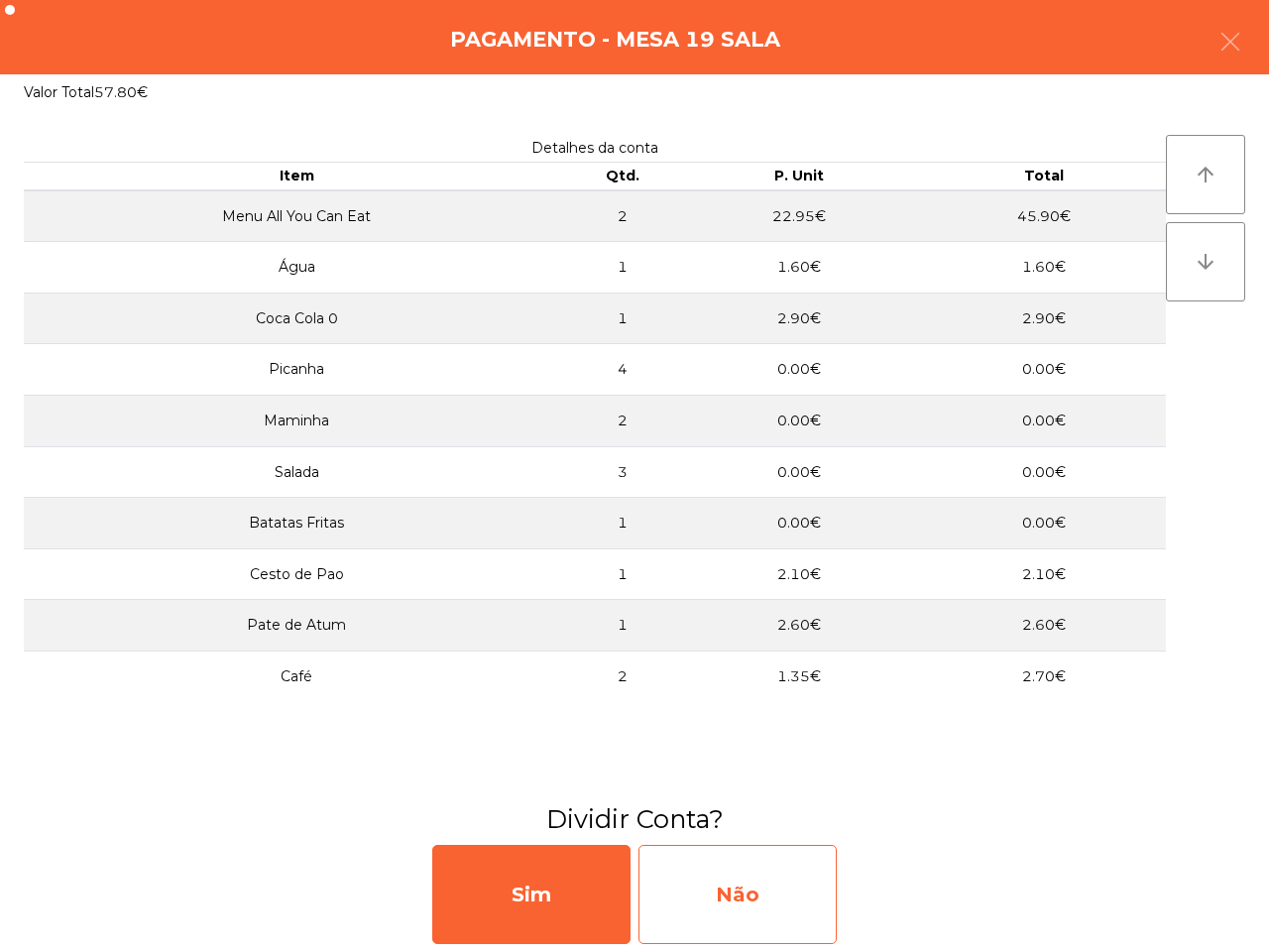
drag, startPoint x: 781, startPoint y: 883, endPoint x: 764, endPoint y: 875, distance: 18.8
click at [764, 875] on div "Não" at bounding box center [737, 893] width 198 height 99
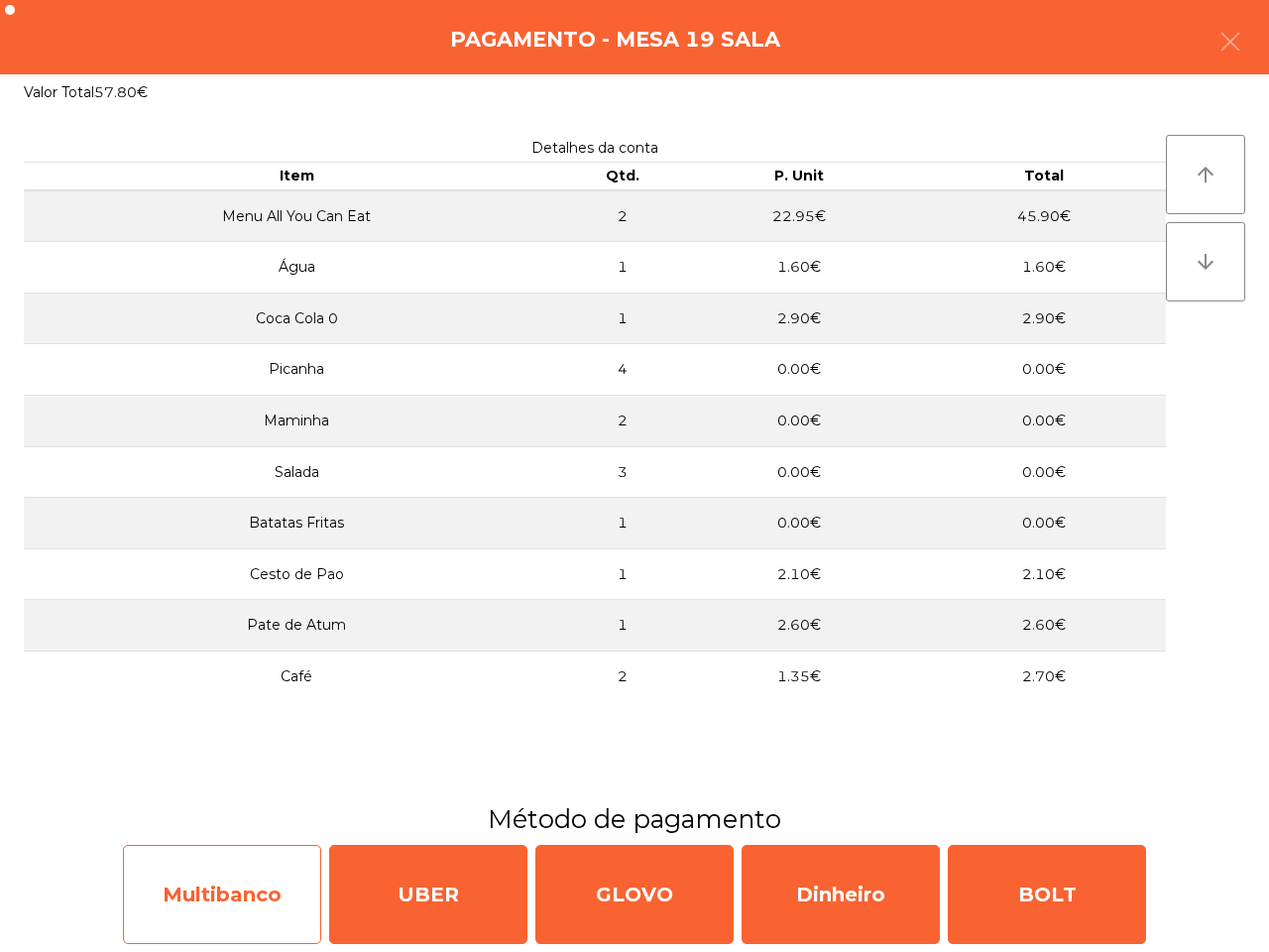
click at [193, 872] on div "Multibanco" at bounding box center [221, 893] width 198 height 99
select select "**"
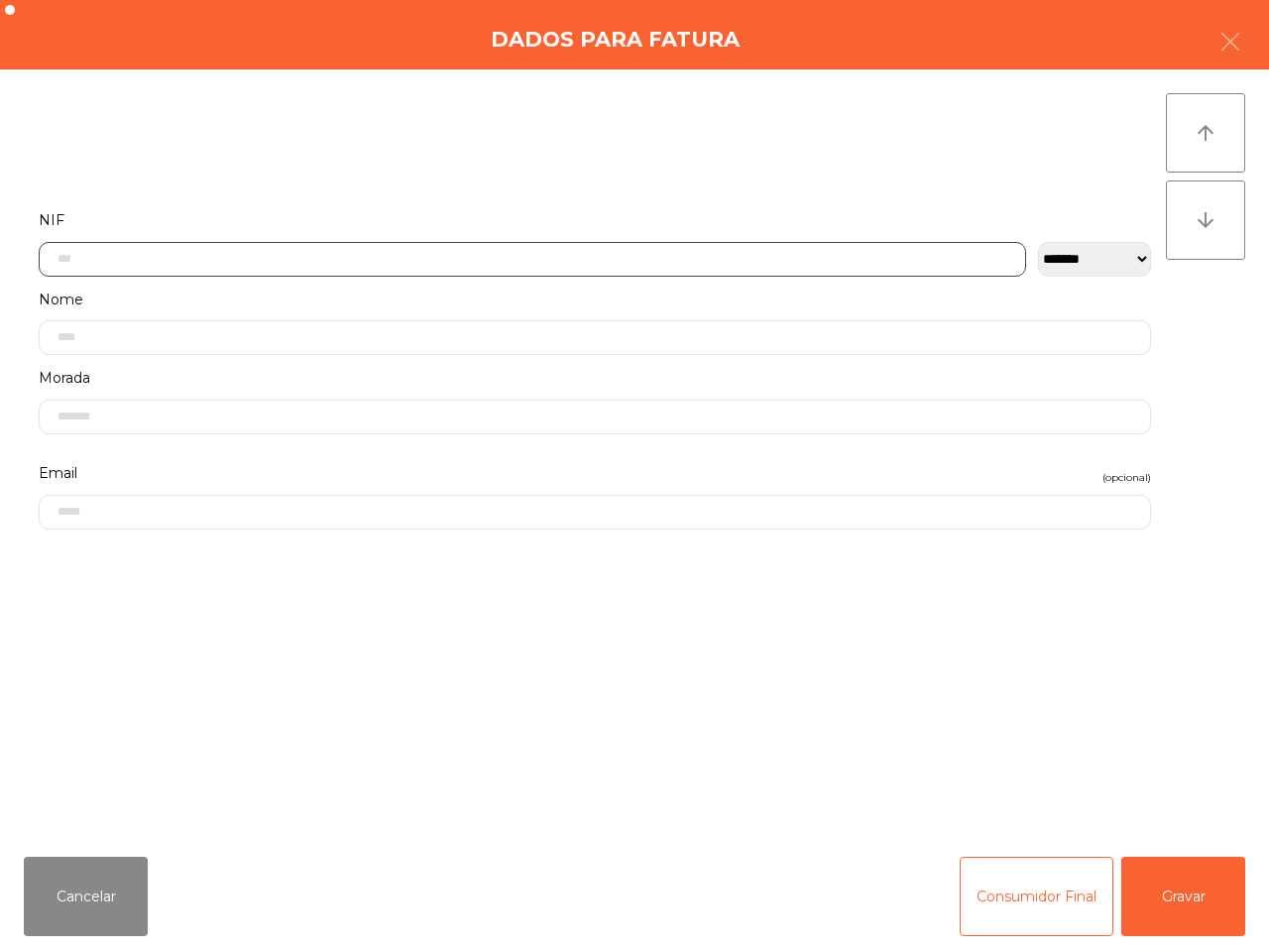
click at [190, 242] on input "text" at bounding box center [532, 259] width 987 height 35
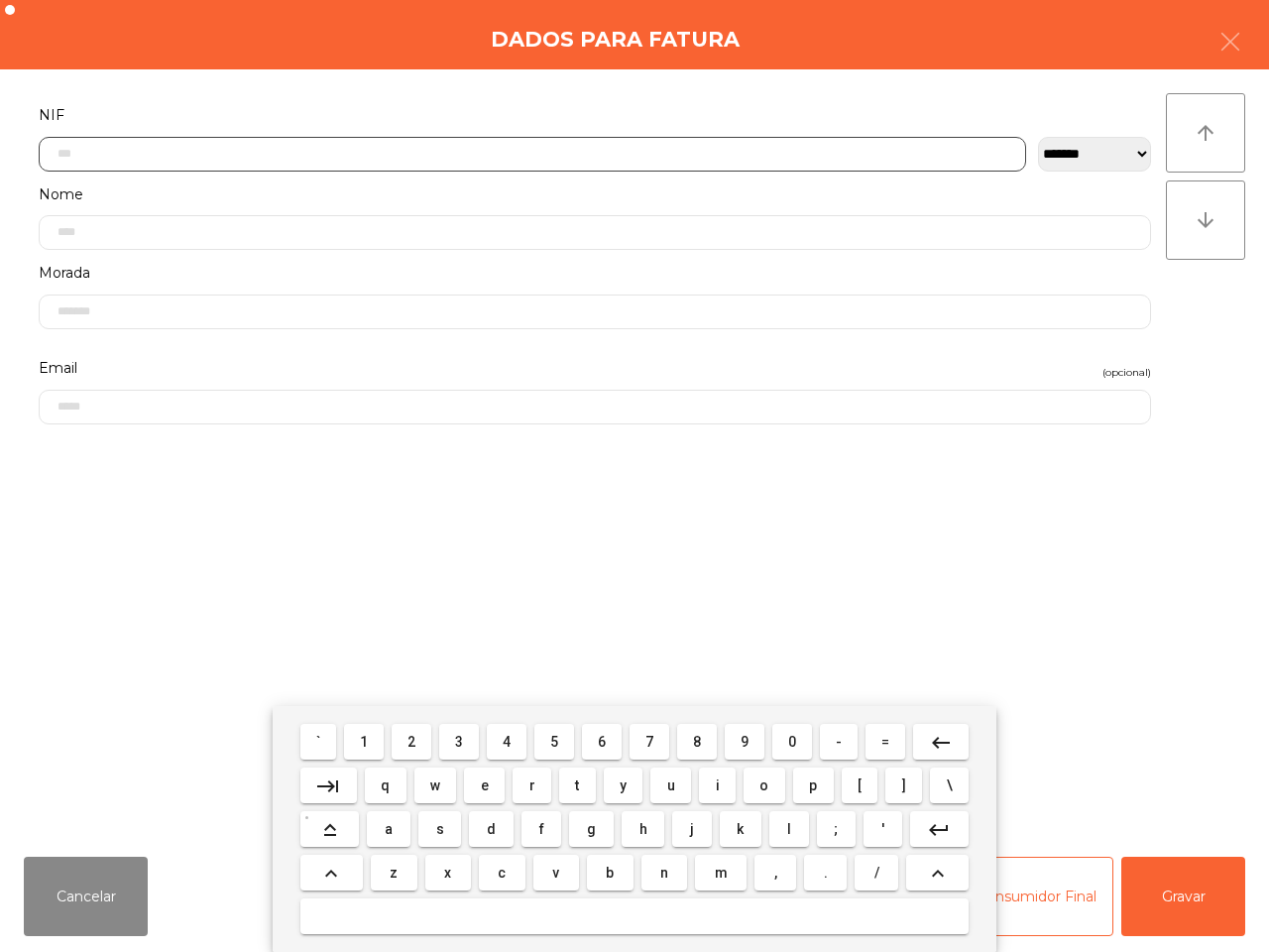
scroll to position [111, 0]
drag, startPoint x: 553, startPoint y: 746, endPoint x: 405, endPoint y: 751, distance: 148.1
click at [556, 745] on span "5" at bounding box center [554, 742] width 8 height 16
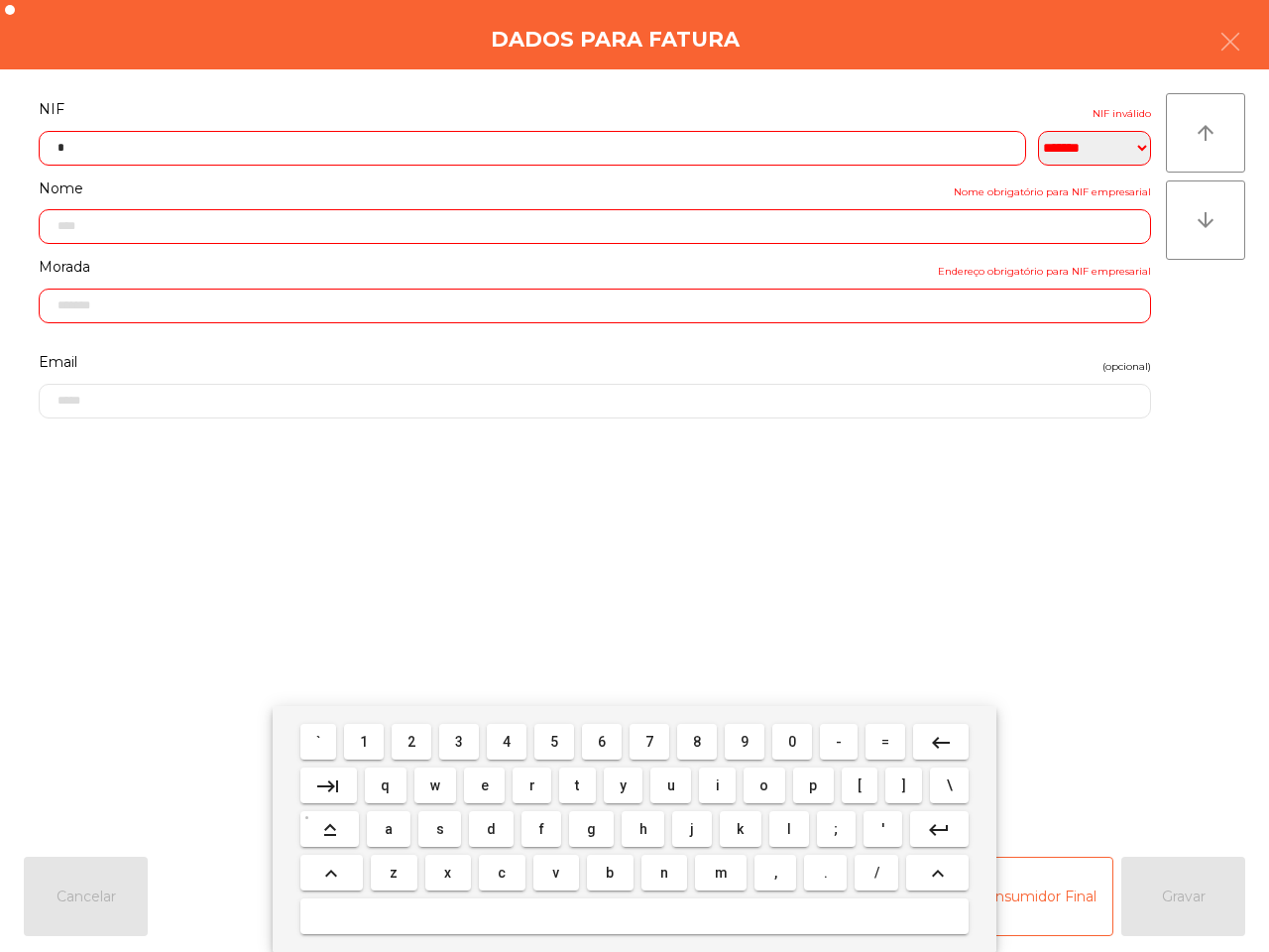
click at [368, 749] on span "1" at bounding box center [364, 742] width 8 height 16
click at [505, 741] on span "4" at bounding box center [506, 742] width 8 height 16
click at [593, 744] on button "6" at bounding box center [602, 742] width 40 height 36
click at [423, 740] on button "2" at bounding box center [412, 742] width 40 height 36
click at [422, 739] on button "2" at bounding box center [412, 742] width 40 height 36
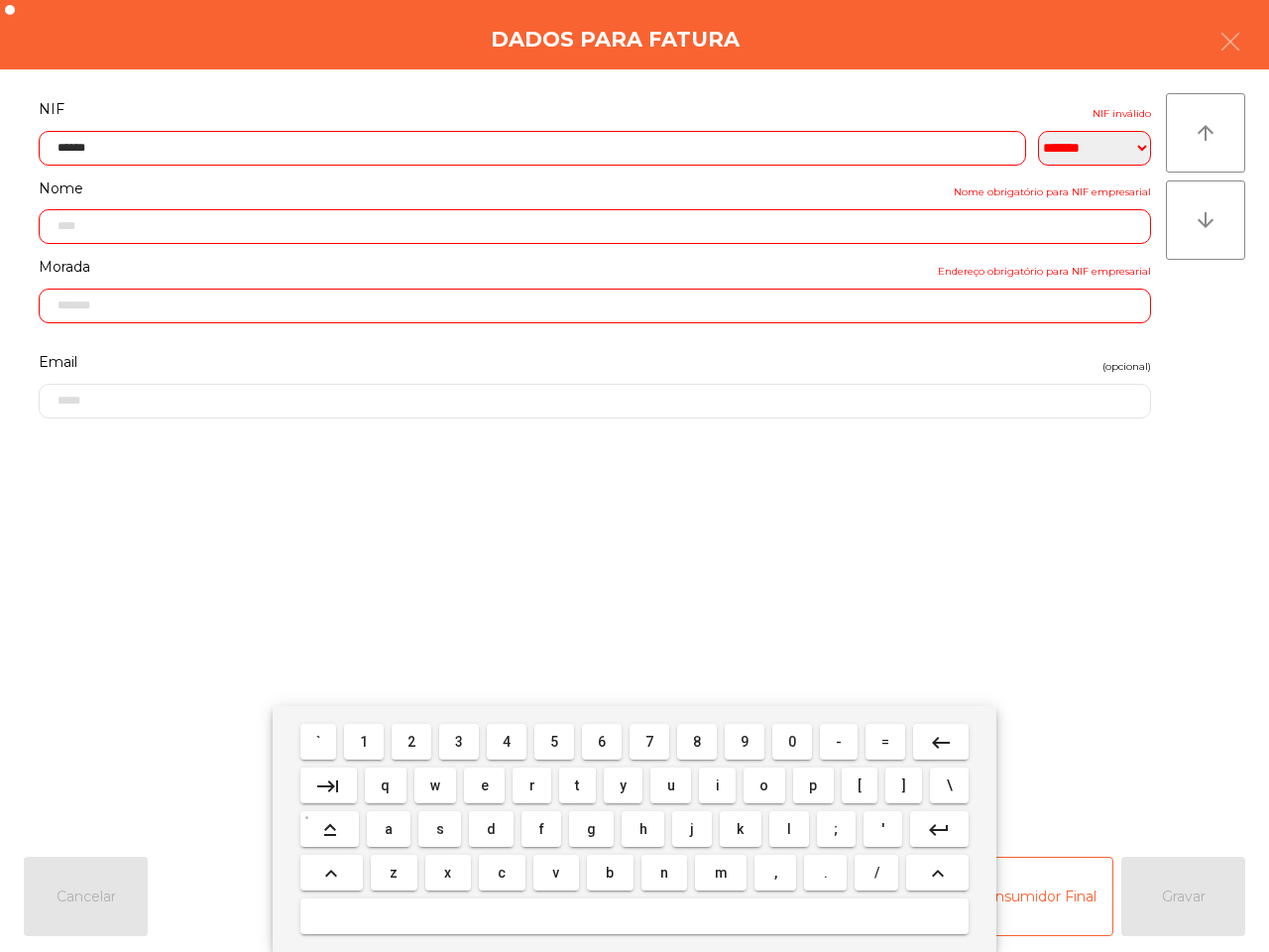
drag, startPoint x: 777, startPoint y: 745, endPoint x: 721, endPoint y: 741, distance: 56.1
click at [780, 745] on button "0" at bounding box center [793, 742] width 40 height 36
click at [607, 740] on button "6" at bounding box center [602, 742] width 40 height 36
click at [642, 740] on button "7" at bounding box center [649, 742] width 40 height 36
type input "*********"
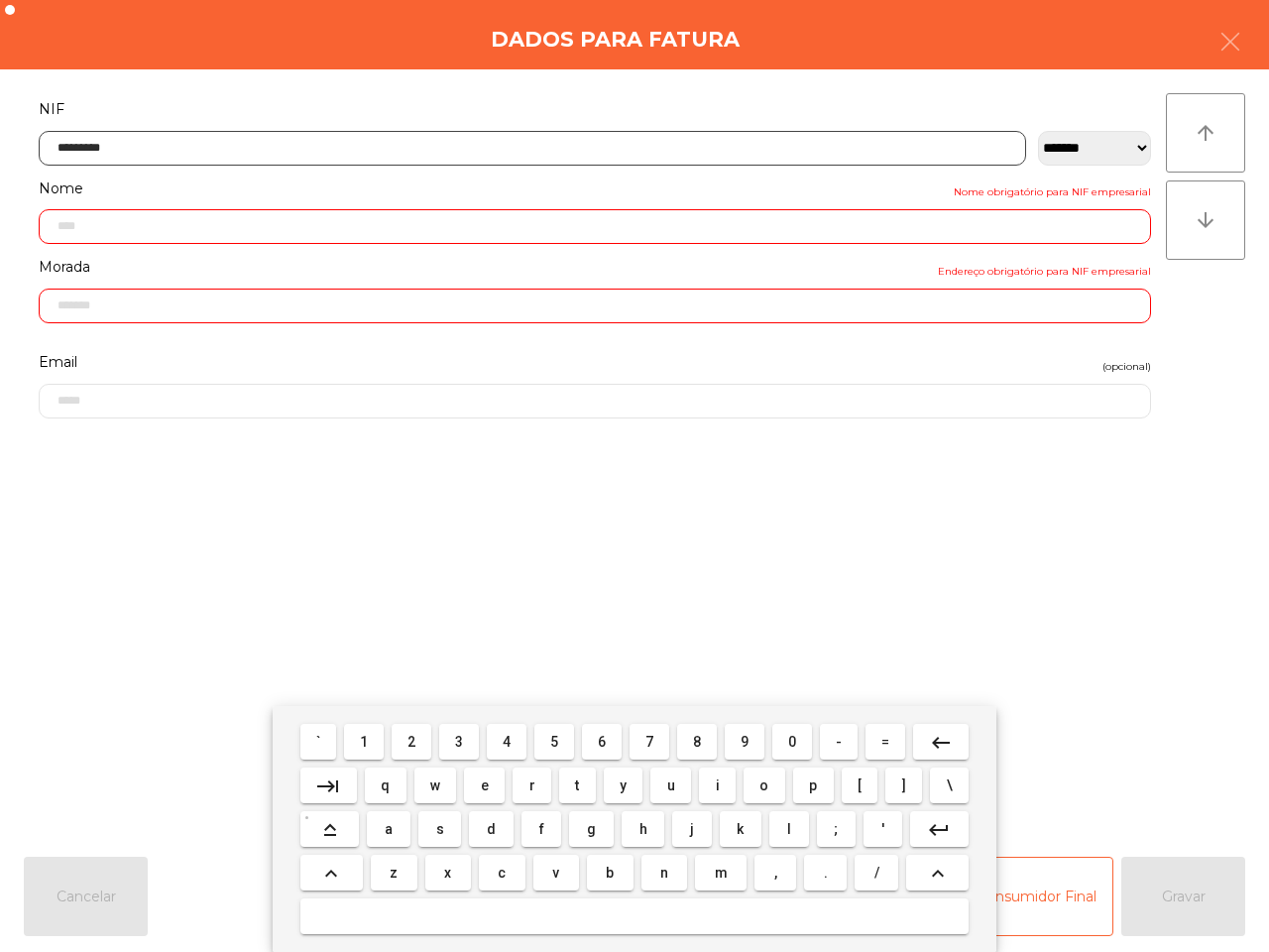
type input "**********"
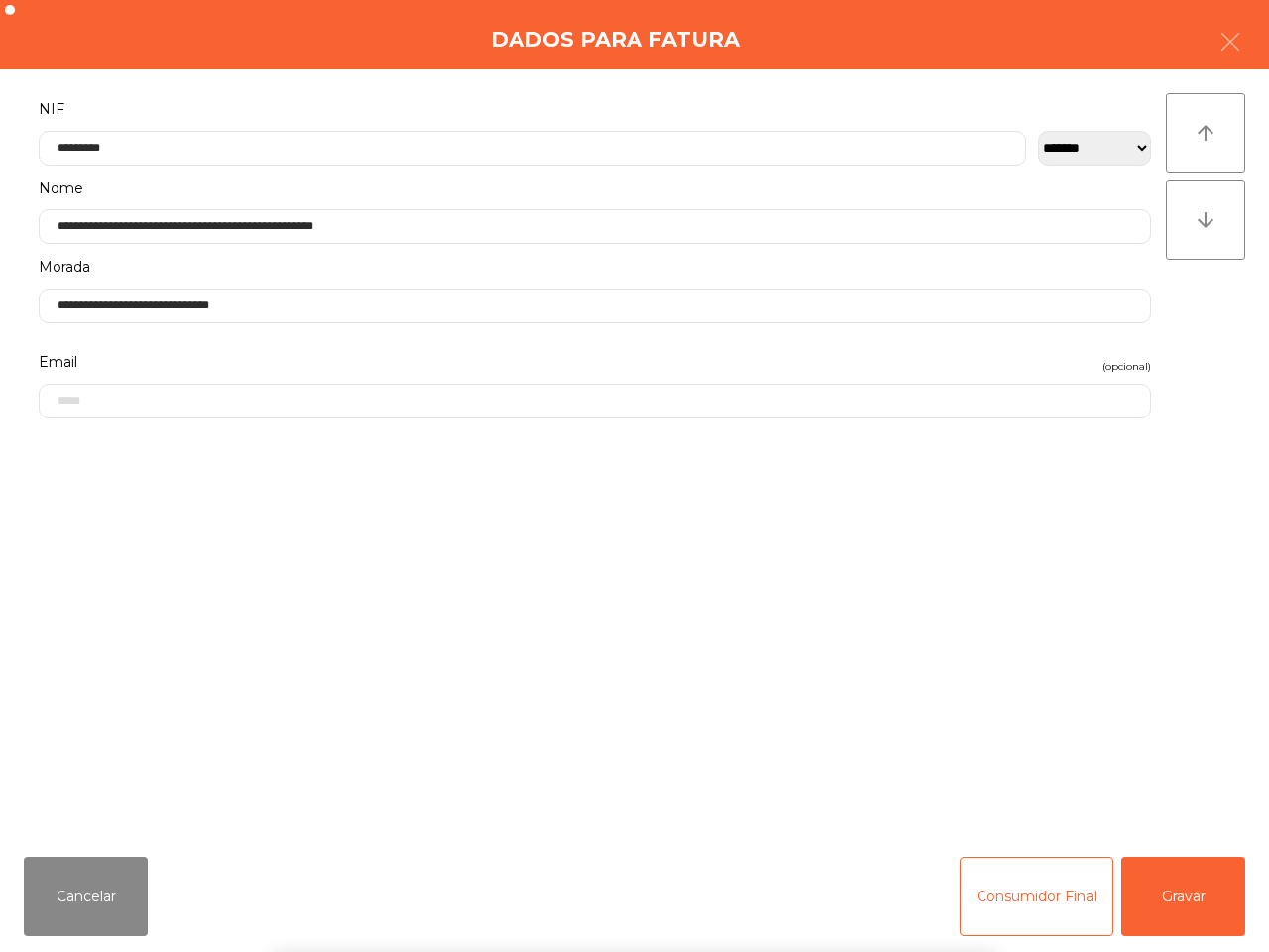
click at [1157, 897] on div "` 1 2 3 4 5 6 7 8 9 0 - = keyboard_backspace keyboard_tab q w e r t y u i o p […" at bounding box center [634, 828] width 1269 height 246
click at [1157, 897] on button "Gravar" at bounding box center [1183, 896] width 124 height 80
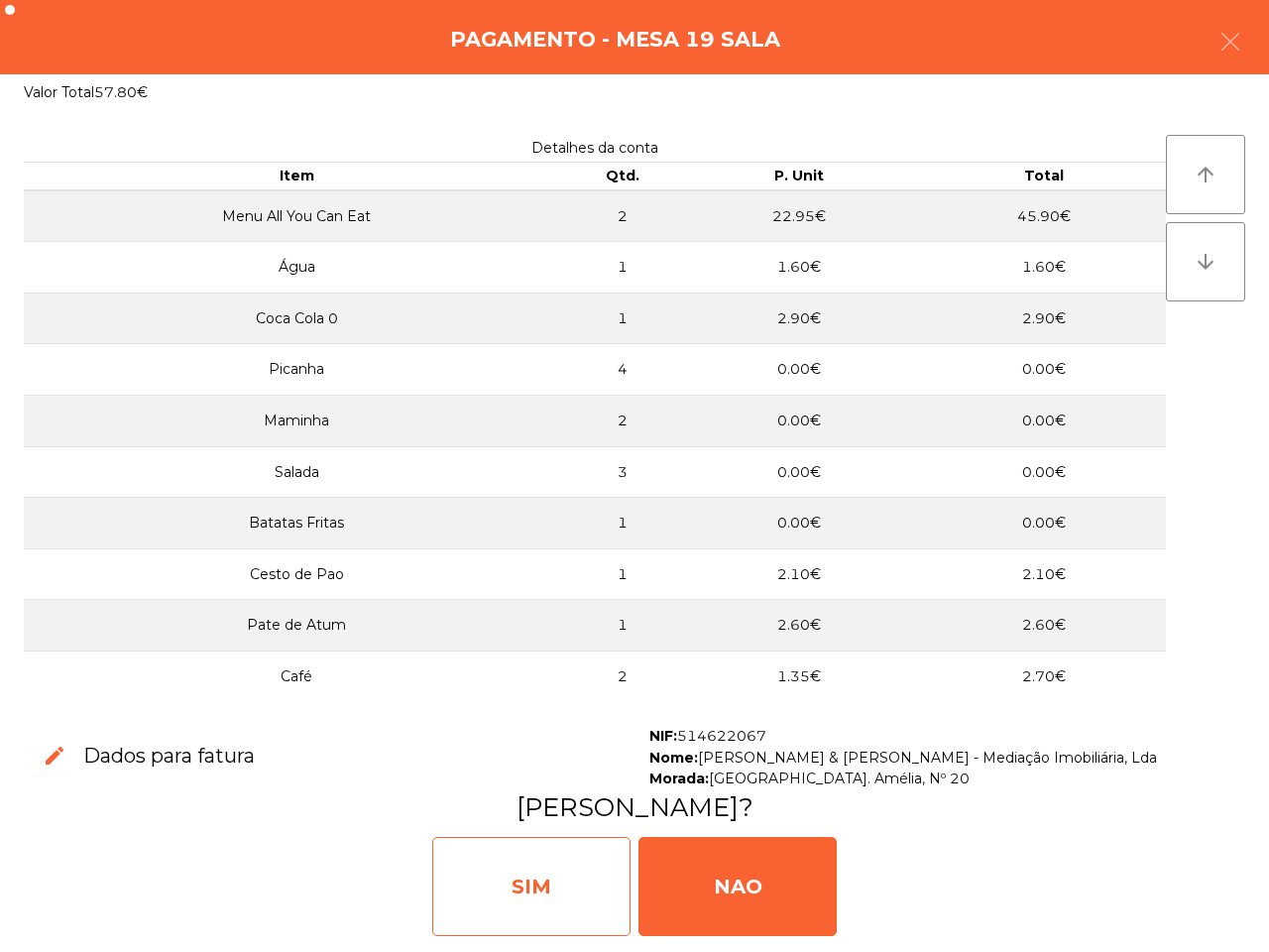
click at [533, 868] on div "SIM" at bounding box center [531, 885] width 198 height 99
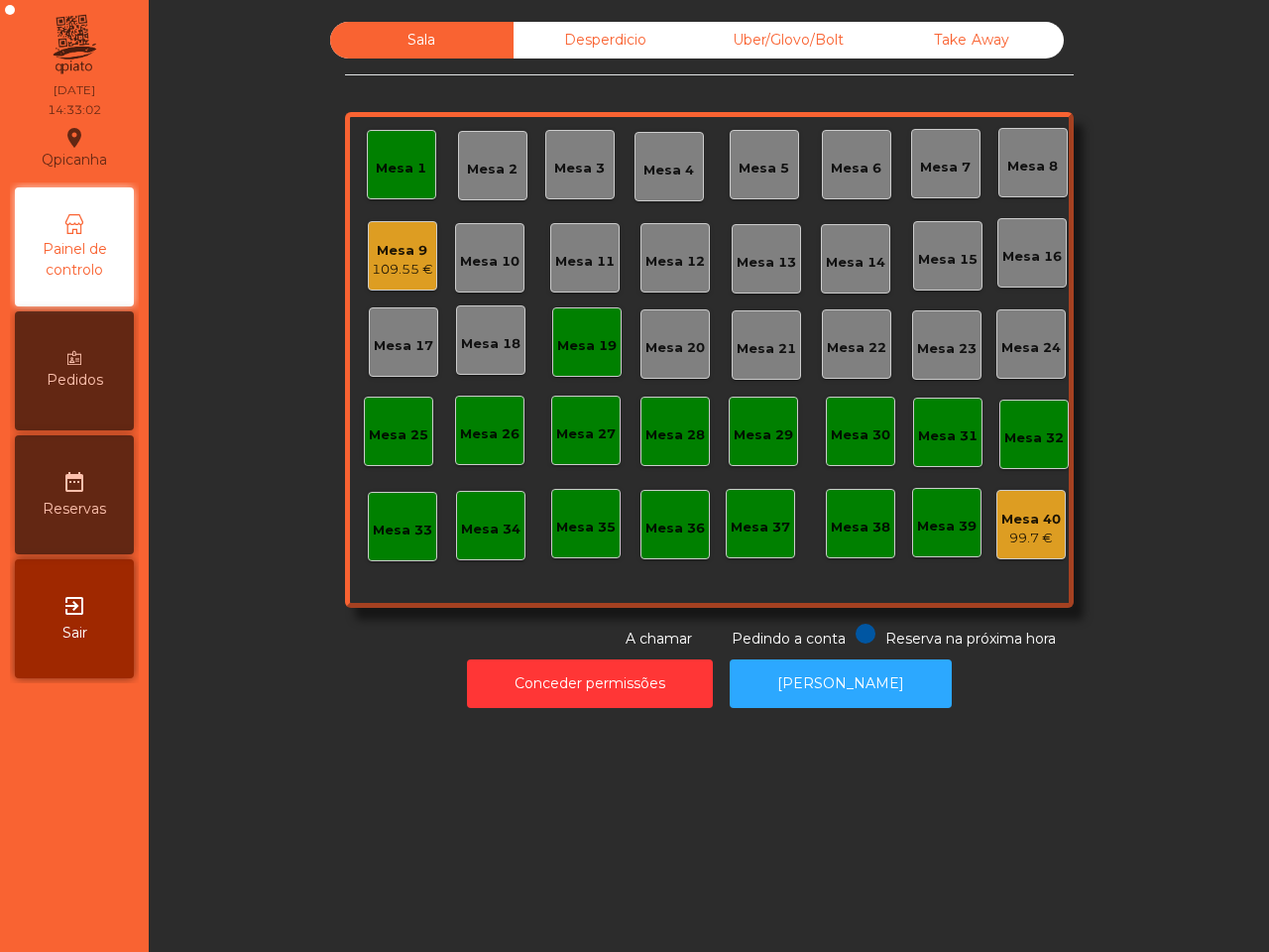
drag, startPoint x: 533, startPoint y: 868, endPoint x: 461, endPoint y: 751, distance: 137.4
click at [547, 842] on div "Sala Desperdicio Uber/Glovo/Bolt Take Away Mesa 1 Mesa 2 Mesa 3 [GEOGRAPHIC_DAT…" at bounding box center [709, 476] width 1120 height 952
click at [374, 267] on div "109.55 €" at bounding box center [403, 270] width 62 height 20
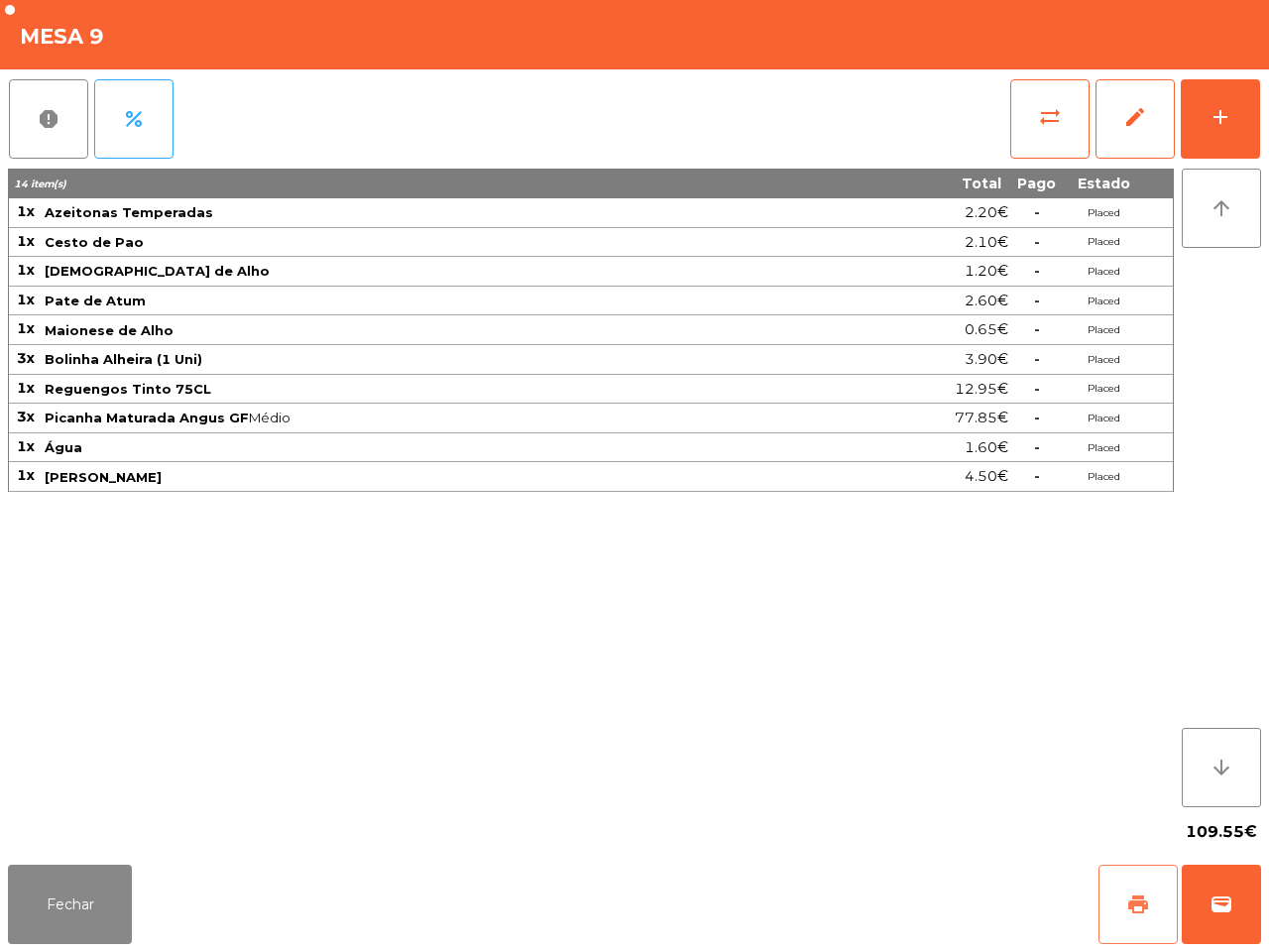
click at [1131, 893] on span "print" at bounding box center [1138, 904] width 24 height 24
